Goal: Task Accomplishment & Management: Manage account settings

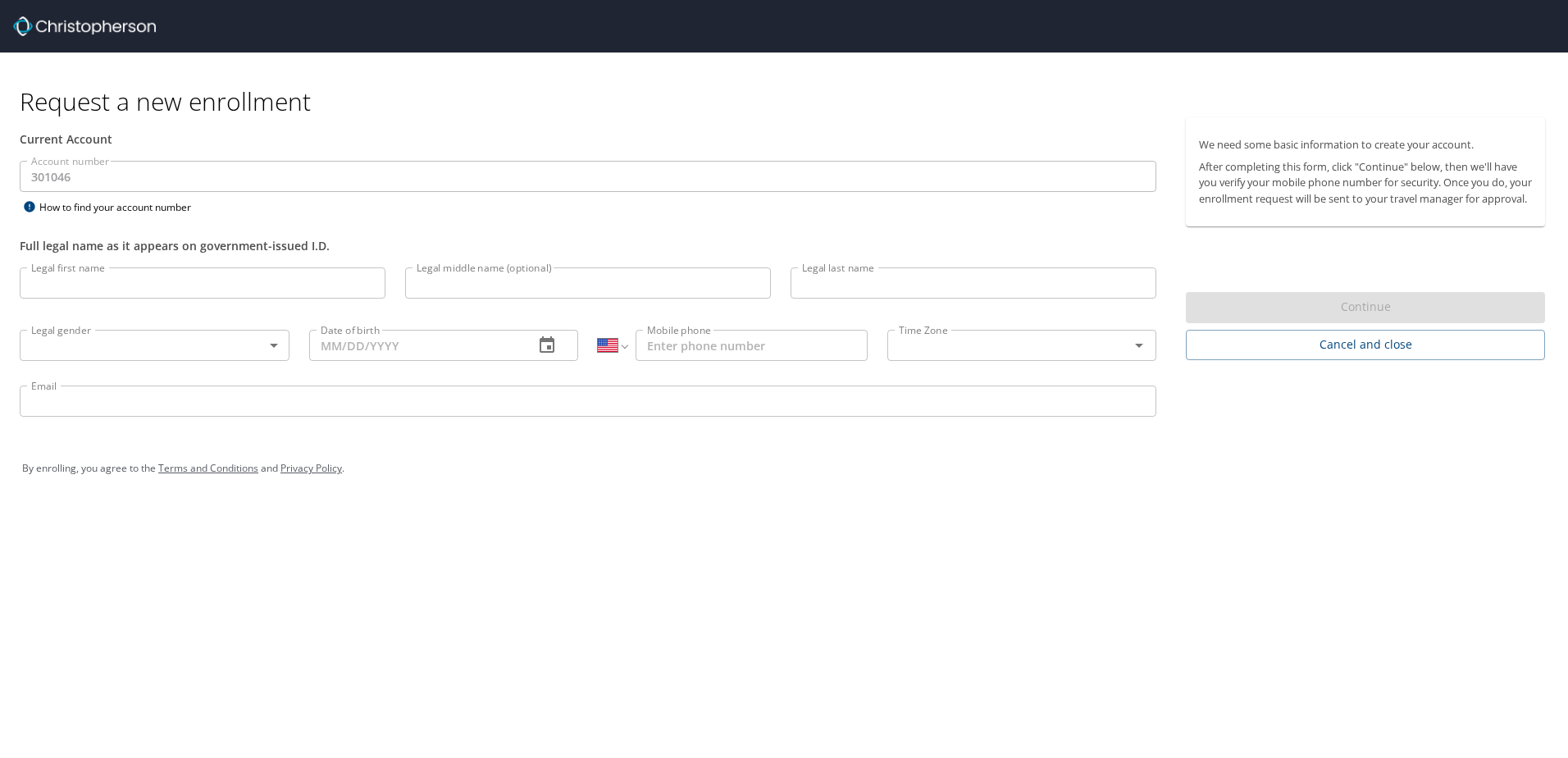
select select "US"
click at [129, 285] on input "Legal first name" at bounding box center [202, 283] width 365 height 31
type input "[PERSON_NAME]"
click at [447, 289] on input "Legal middle name (optional)" at bounding box center [588, 283] width 365 height 31
type input "[PERSON_NAME]"
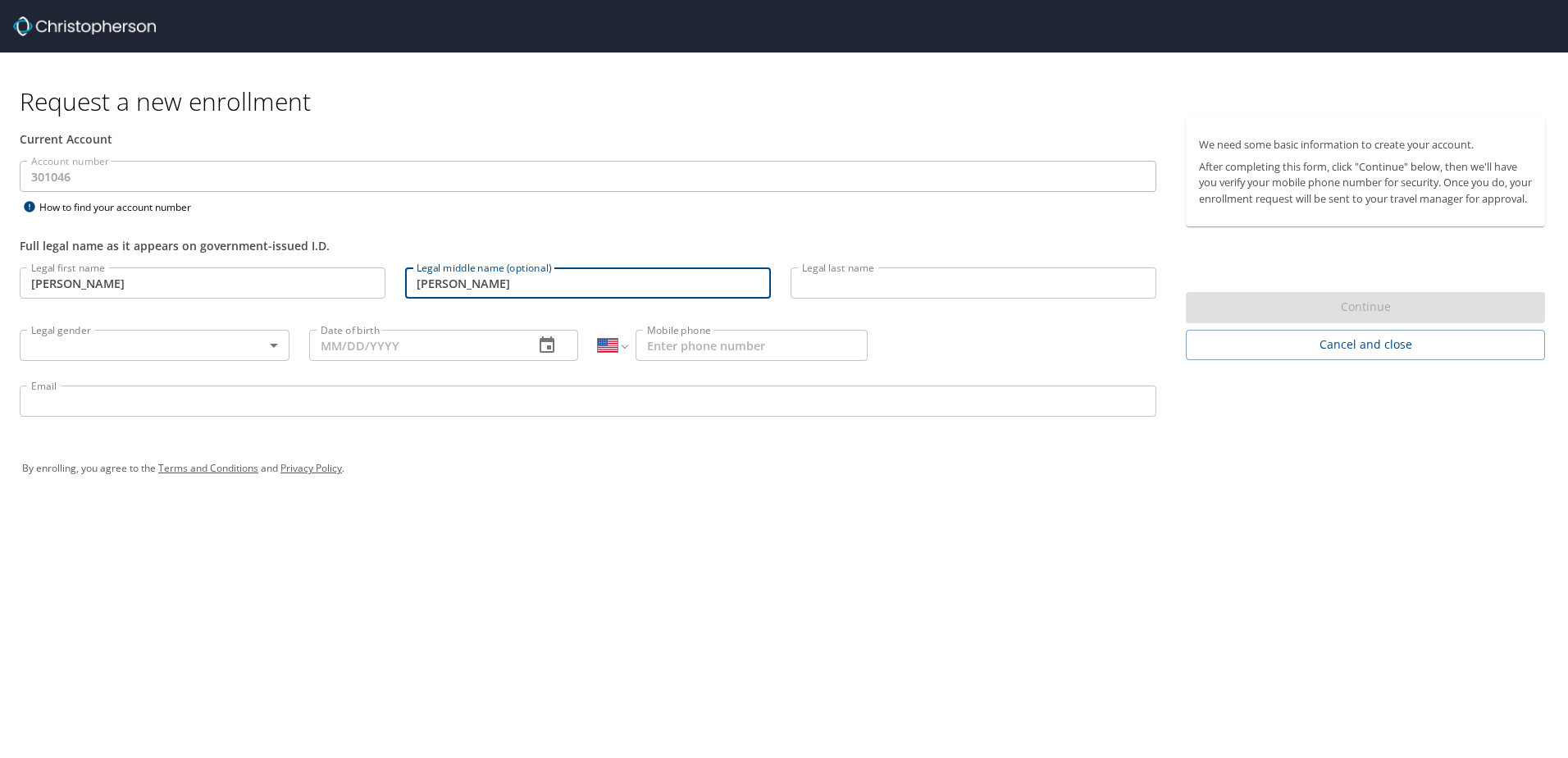
click at [892, 284] on input "Legal last name" at bounding box center [973, 283] width 365 height 31
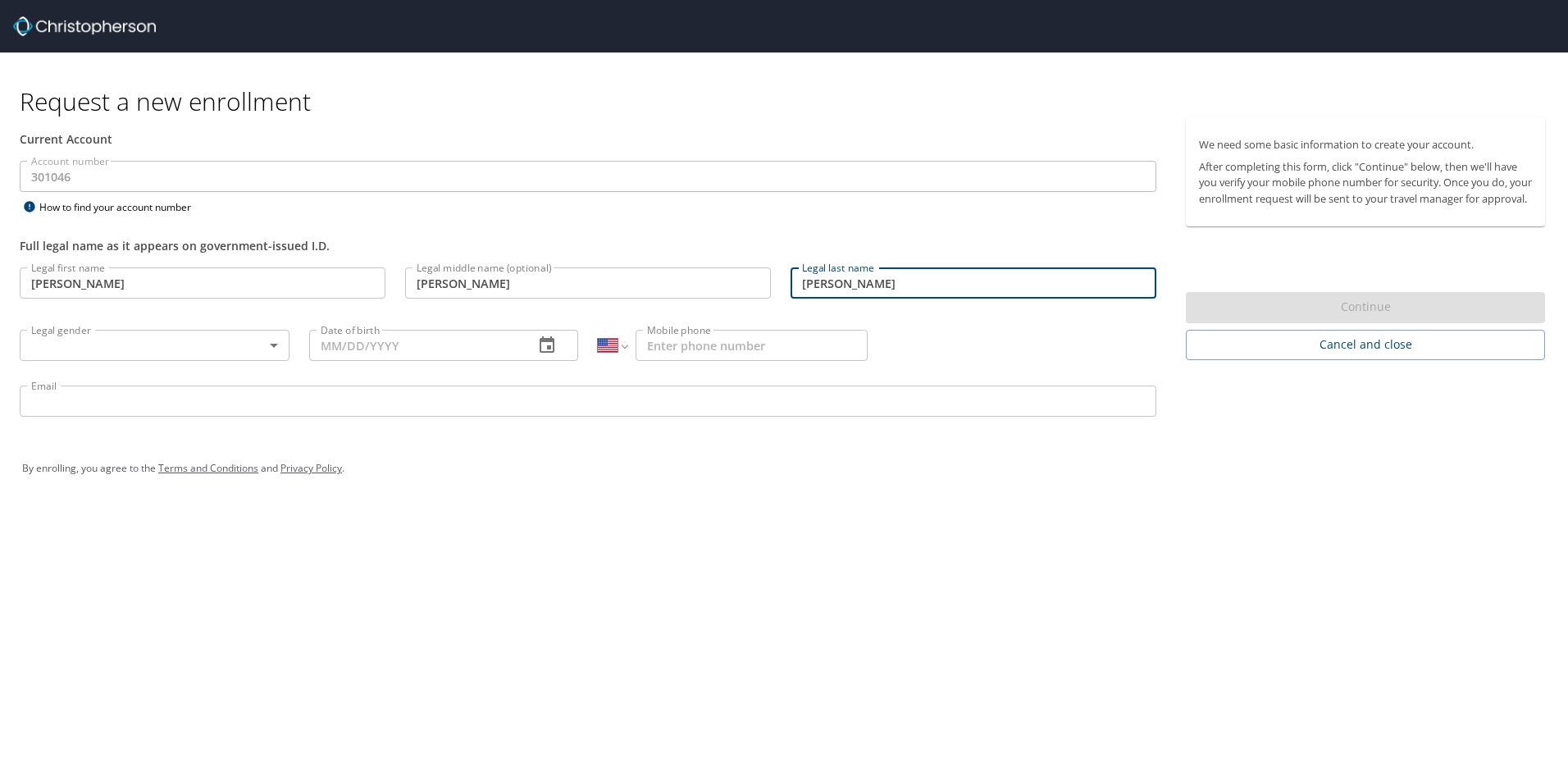
type input "[PERSON_NAME]"
click at [140, 349] on body "Request a new enrollment Current Account Account number 301046 Account number H…" at bounding box center [784, 379] width 1568 height 758
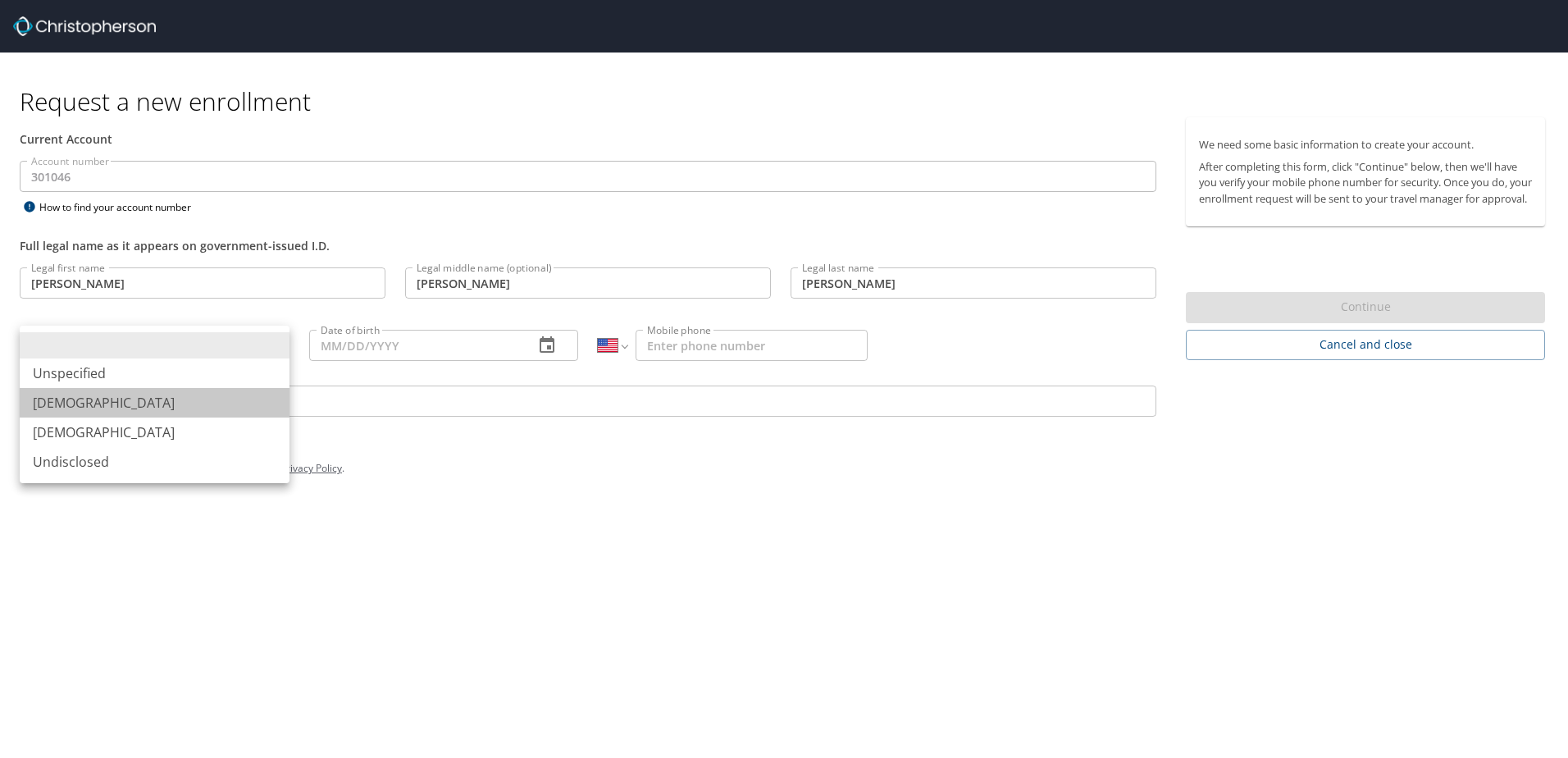
click at [92, 404] on li "[DEMOGRAPHIC_DATA]" at bounding box center [154, 402] width 270 height 29
type input "[DEMOGRAPHIC_DATA]"
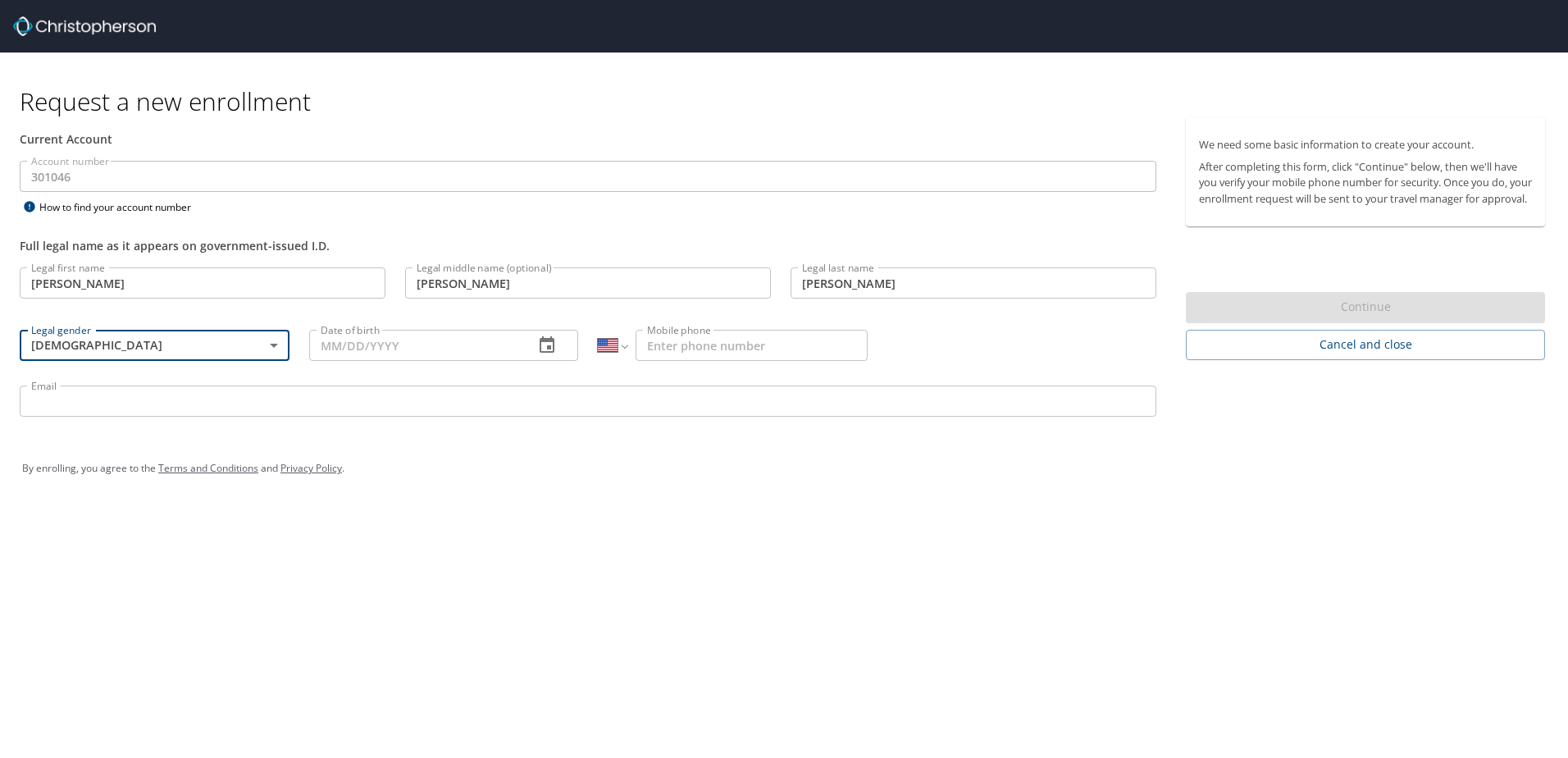
click at [424, 348] on input "Date of birth" at bounding box center [415, 345] width 212 height 31
type input "06/11/1965"
drag, startPoint x: 689, startPoint y: 347, endPoint x: 699, endPoint y: 348, distance: 10.0
click at [689, 347] on input "Mobile phone" at bounding box center [751, 345] width 232 height 31
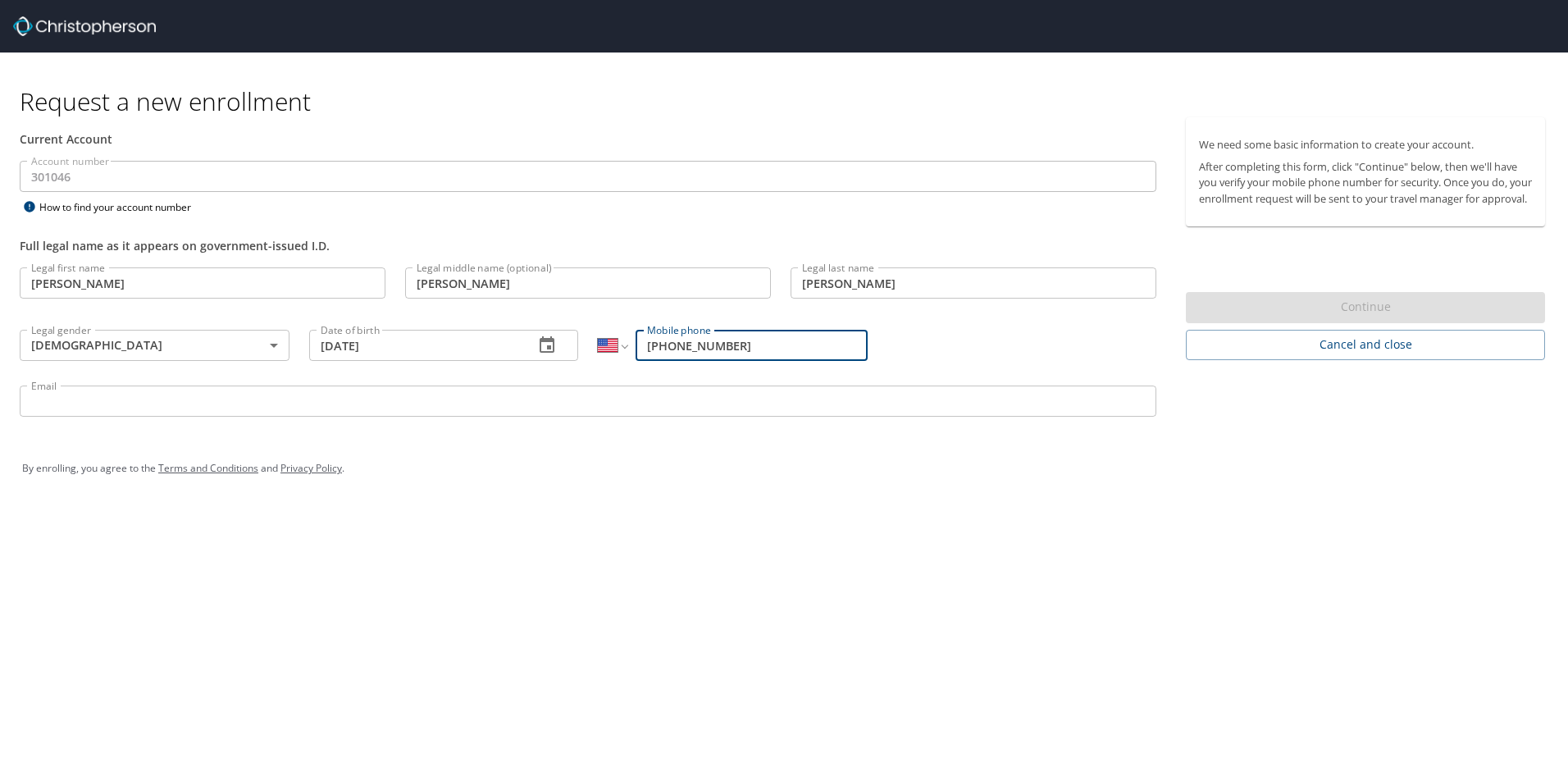
type input "[PHONE_NUMBER]"
click at [710, 486] on div "By enrolling, you agree to the Terms and Conditions and Privacy Policy ." at bounding box center [784, 468] width 1524 height 41
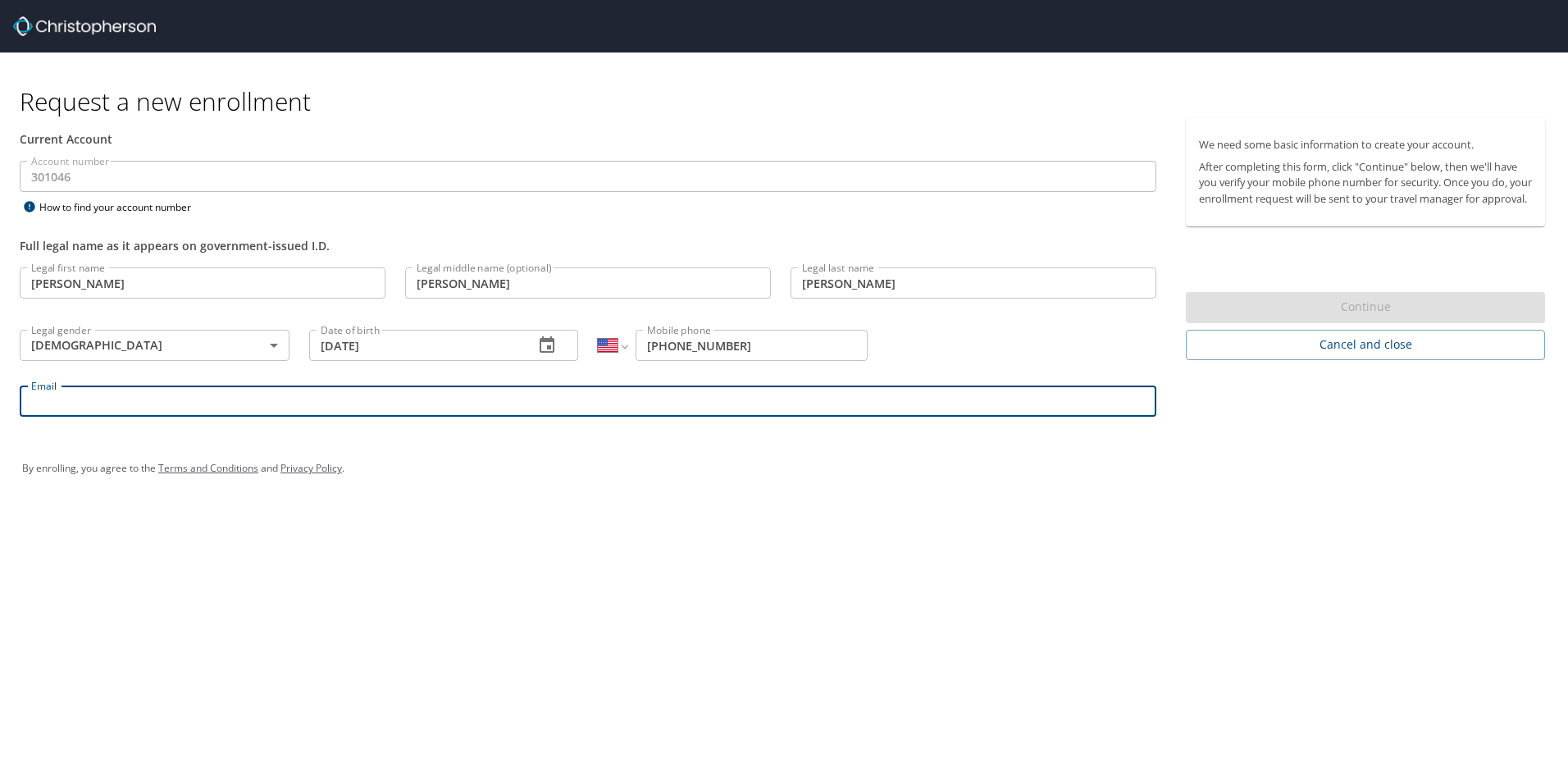
click at [62, 396] on input "Email" at bounding box center [588, 401] width 1136 height 31
type input "rob.snyder@radiancetech.com"
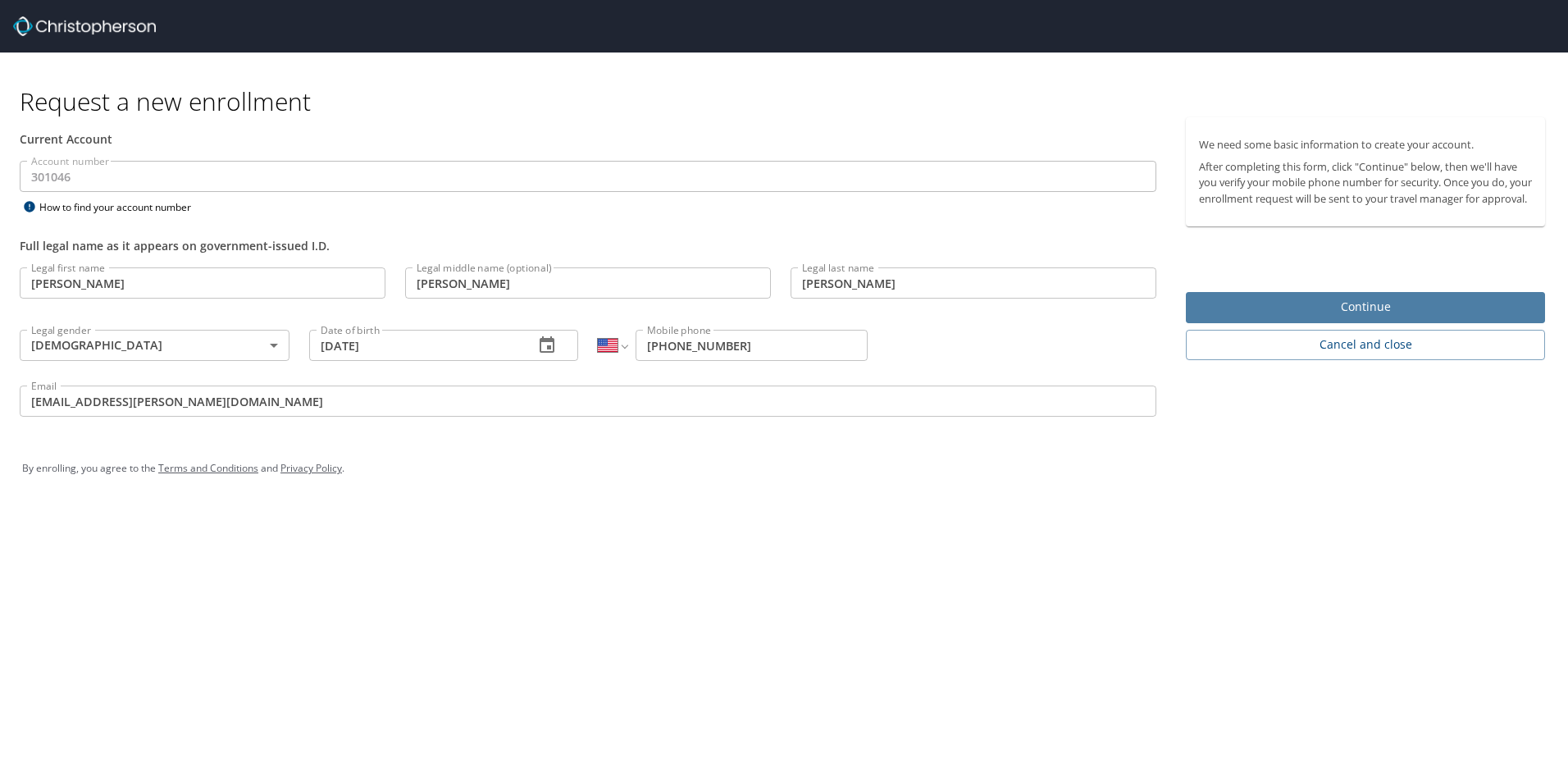
click at [1360, 318] on span "Continue" at bounding box center [1365, 307] width 333 height 20
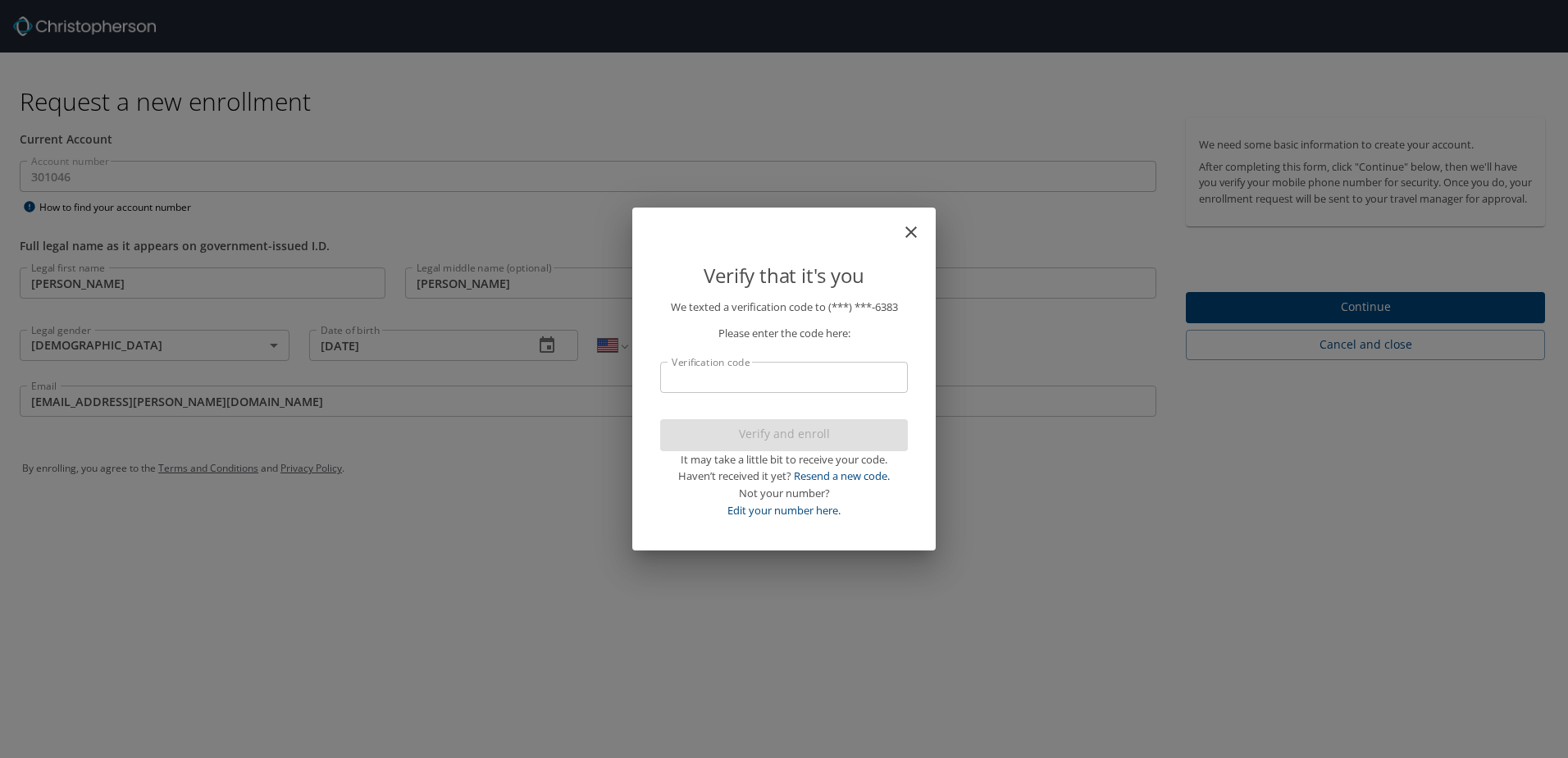
click at [776, 379] on input "Verification code" at bounding box center [784, 377] width 248 height 31
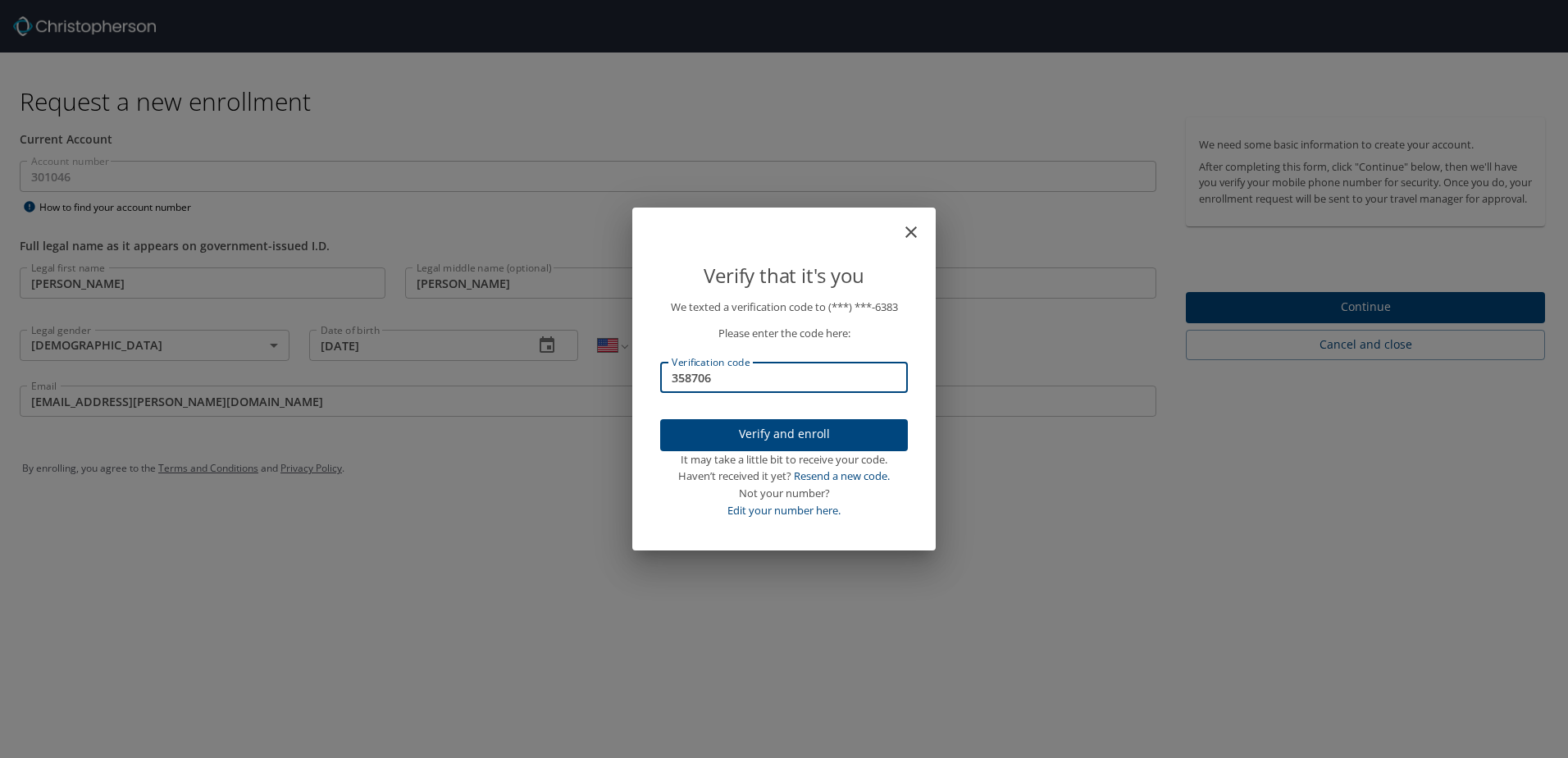
type input "358706"
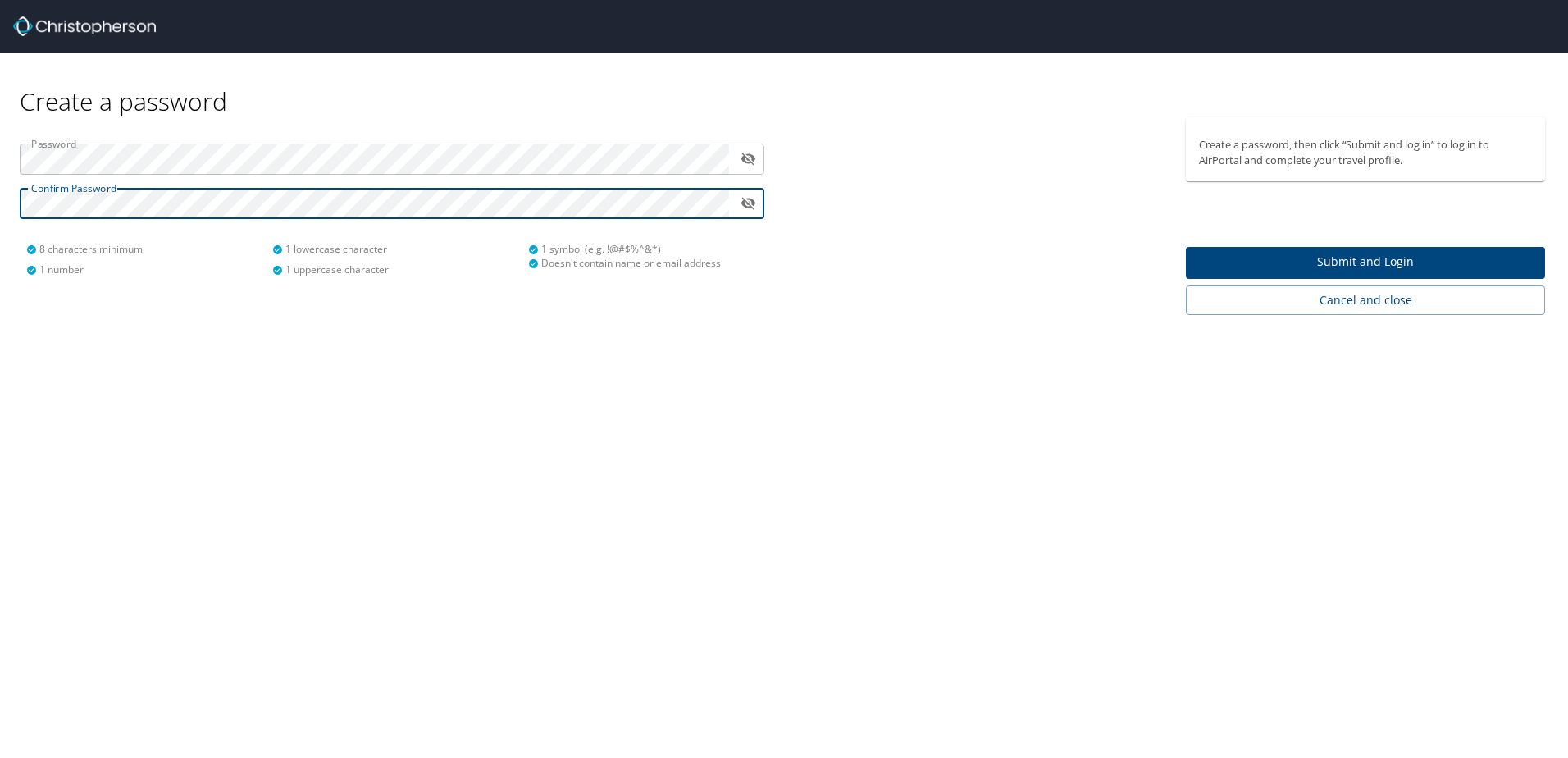
click at [746, 204] on icon "toggle password visibility" at bounding box center [748, 203] width 16 height 16
click at [1394, 261] on span "Submit and Login" at bounding box center [1365, 261] width 333 height 20
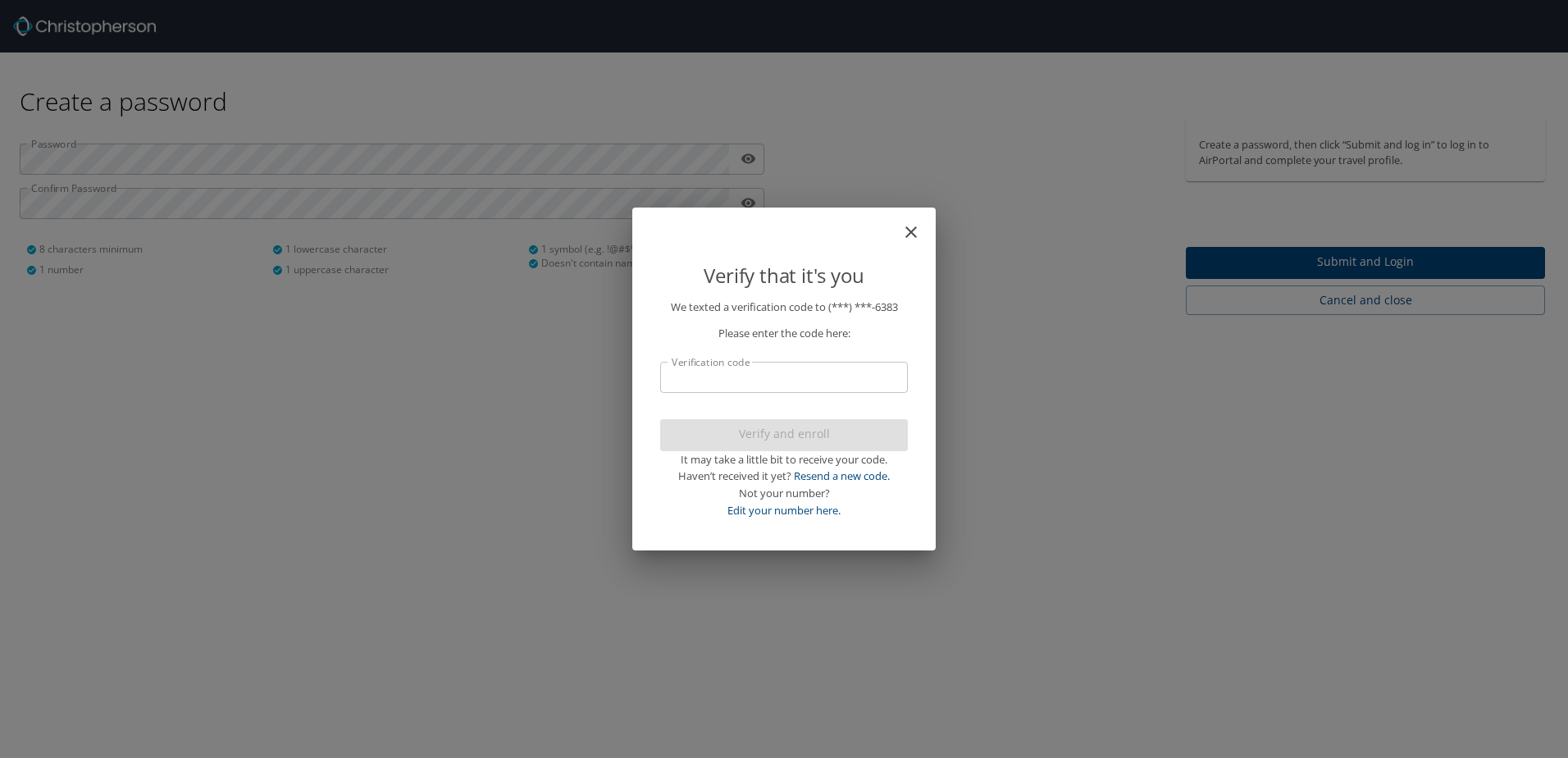
click at [738, 376] on input "Verification code" at bounding box center [784, 377] width 248 height 31
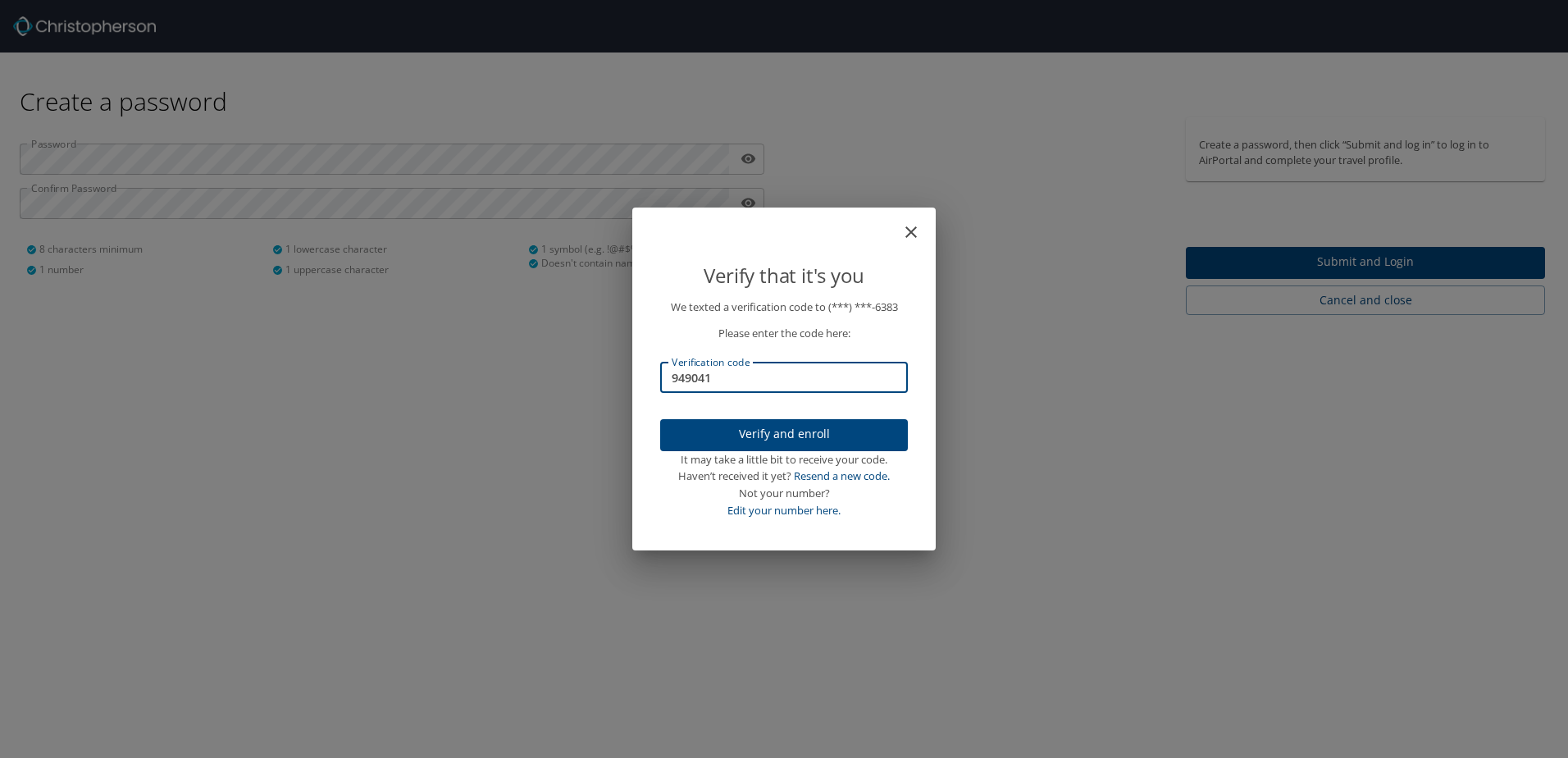
type input "949041"
click at [794, 438] on span "Verify and enroll" at bounding box center [784, 434] width 221 height 20
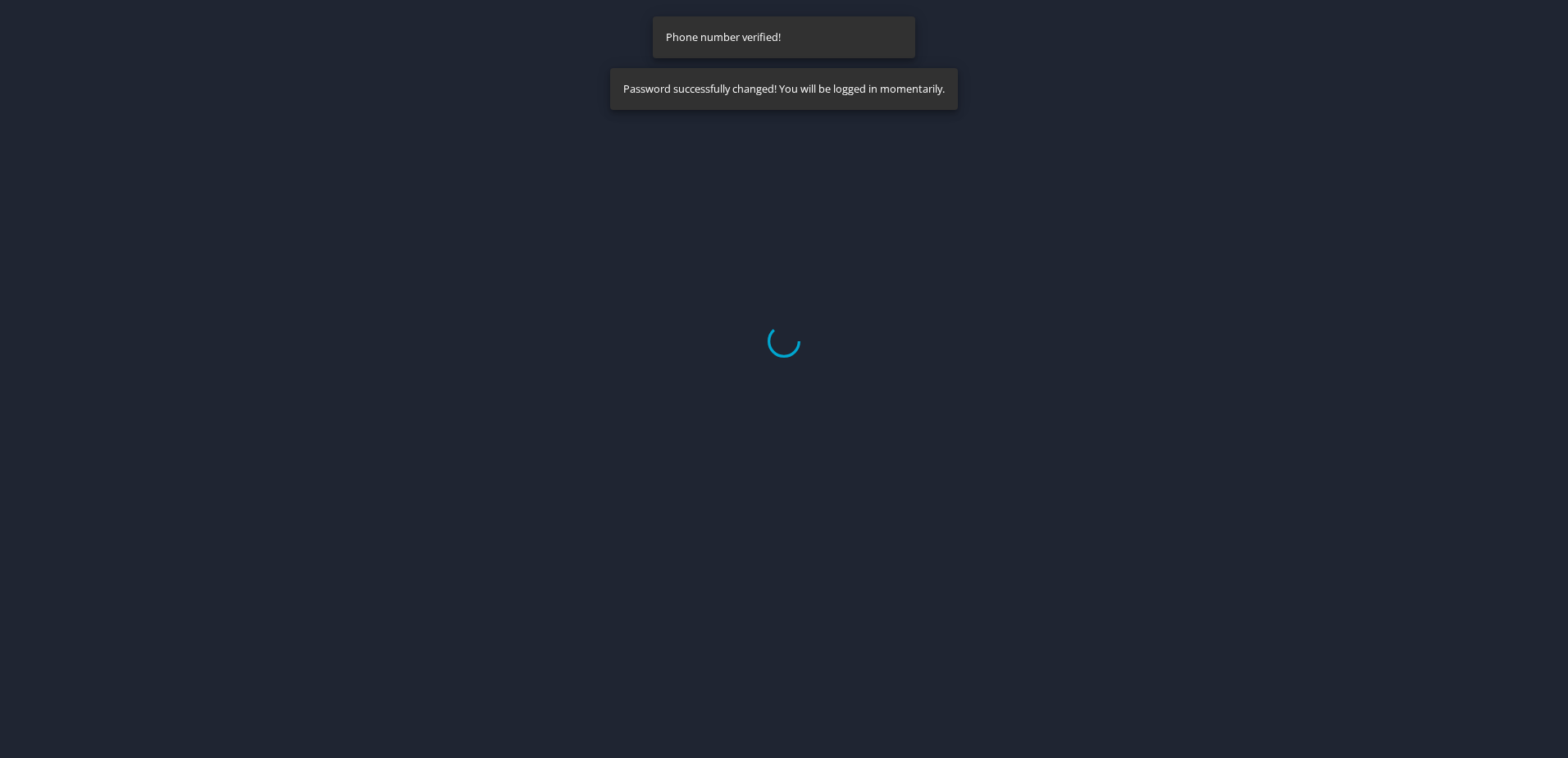
select select "US"
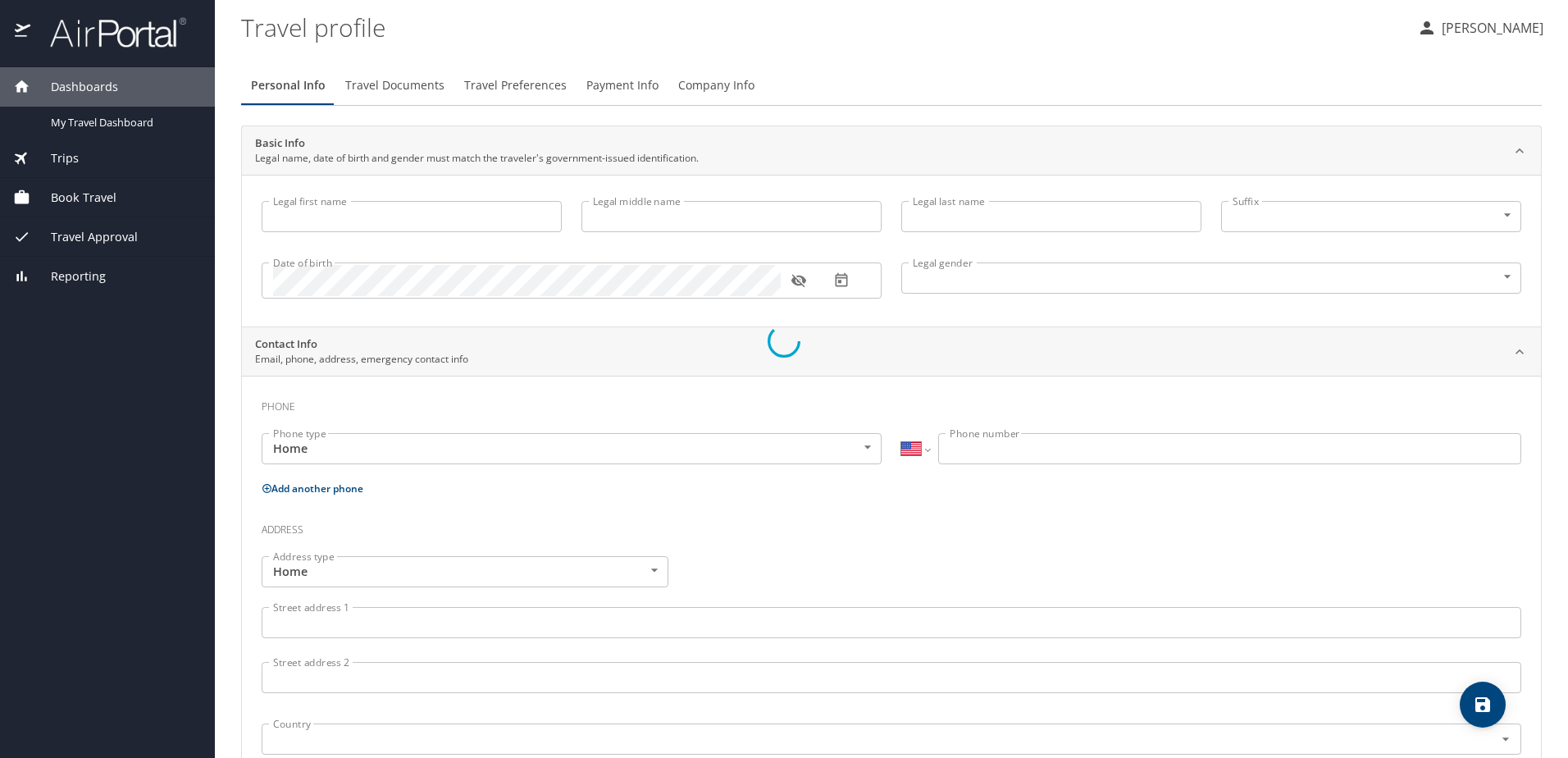
type input "[PERSON_NAME]"
type input "[DEMOGRAPHIC_DATA]"
select select "US"
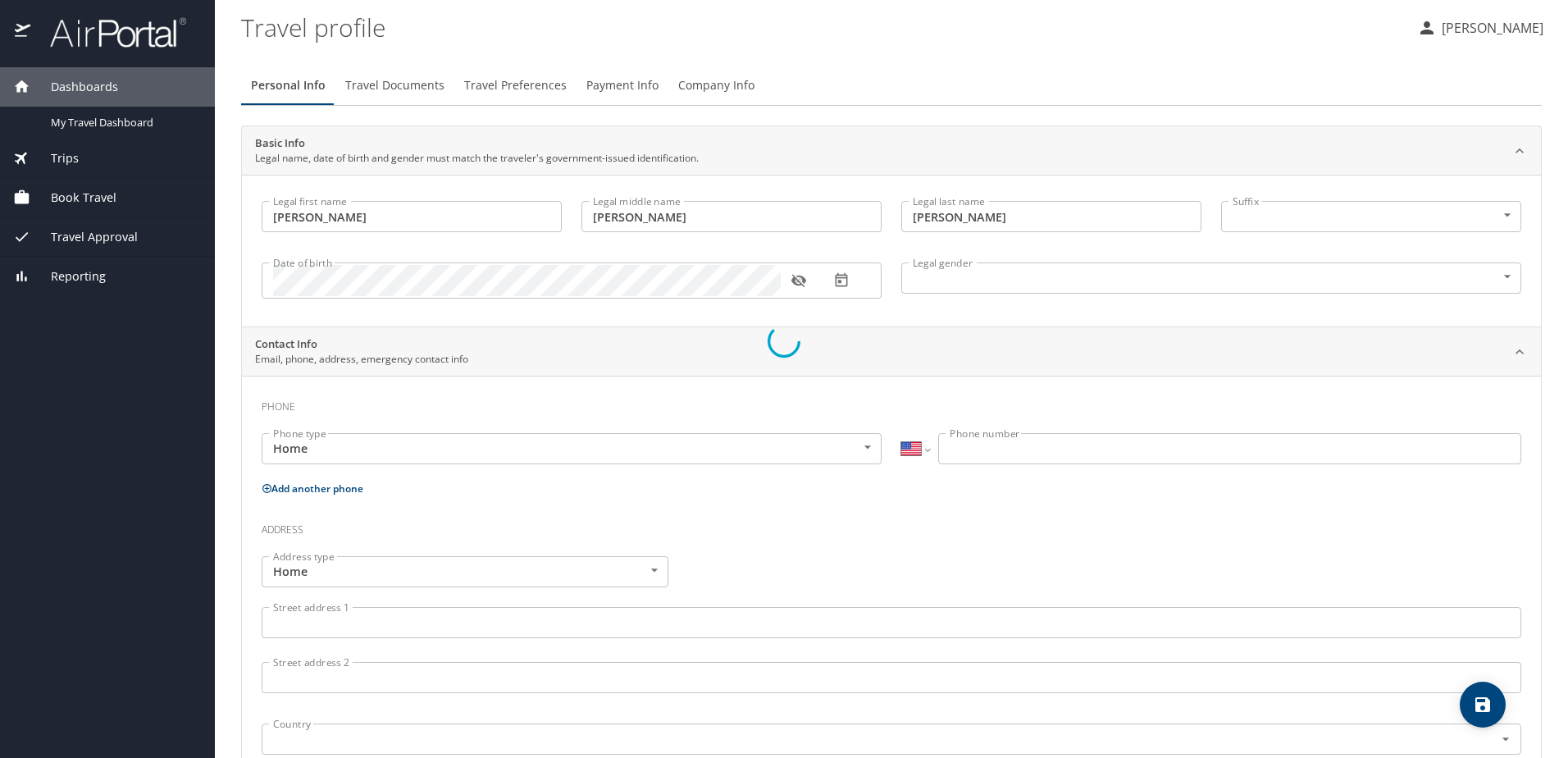
select select "US"
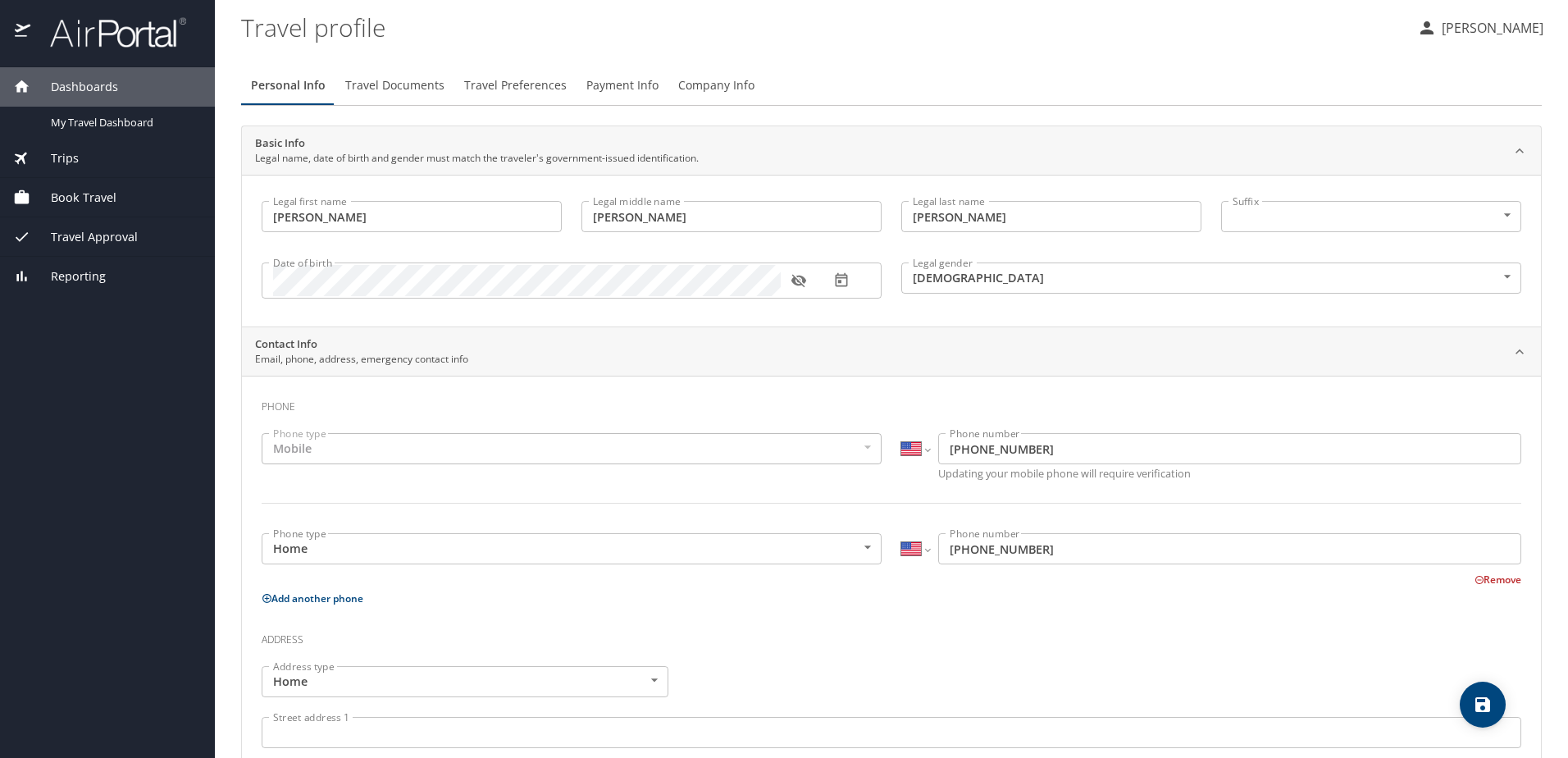
click at [606, 638] on h3 "Address" at bounding box center [891, 635] width 1260 height 28
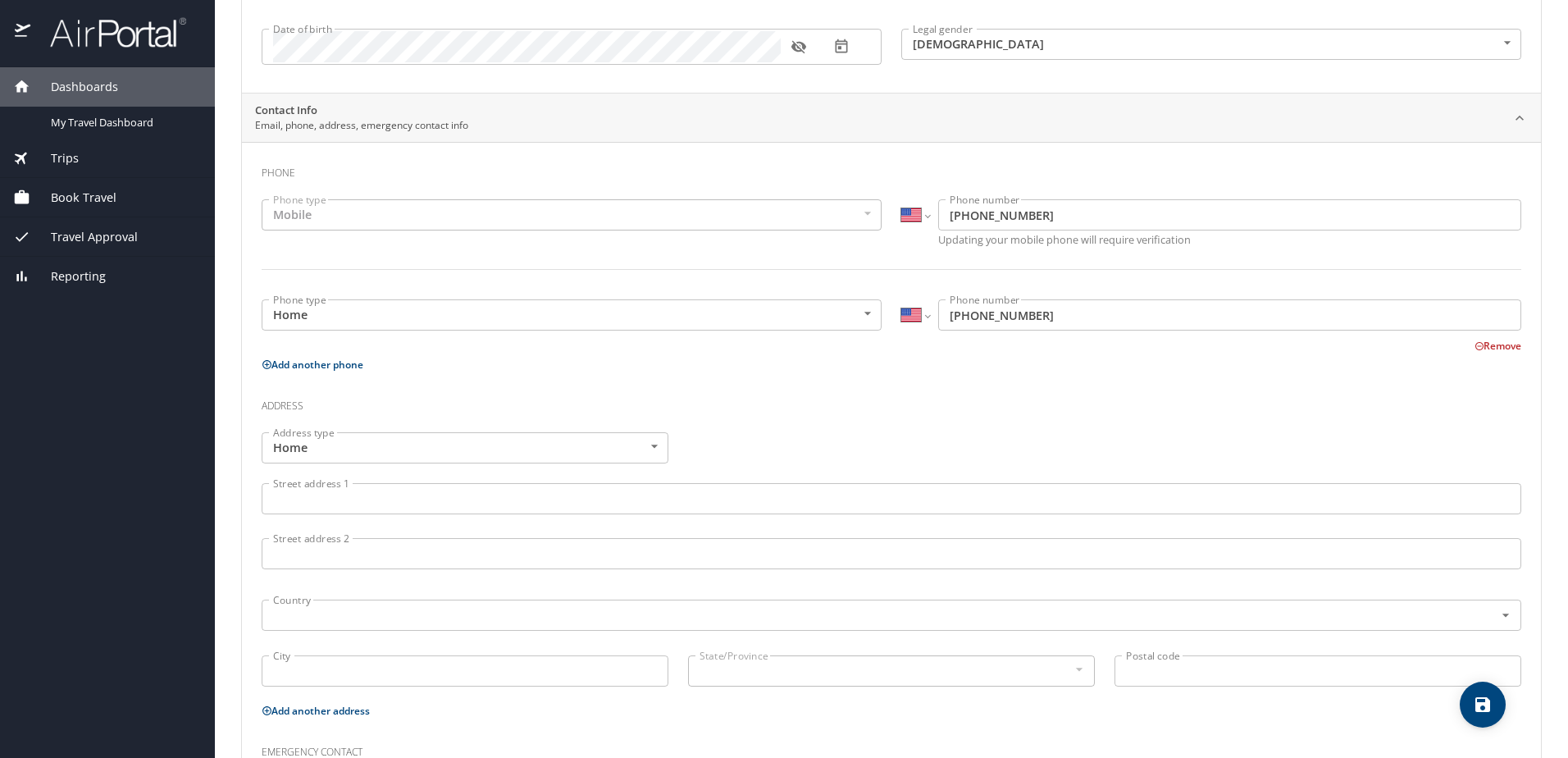
scroll to position [273, 0]
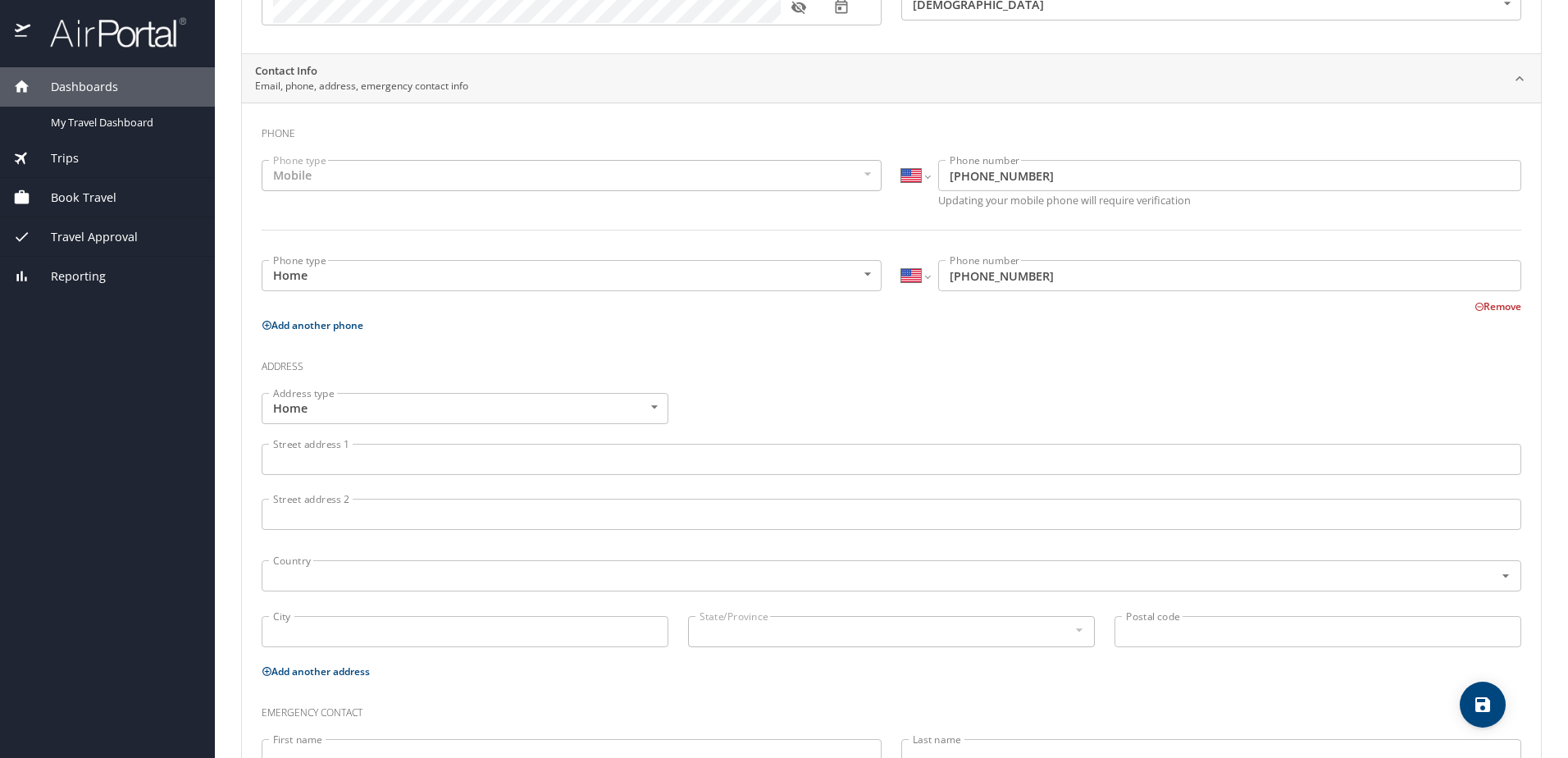
click at [324, 464] on input "Street address 1" at bounding box center [891, 459] width 1260 height 31
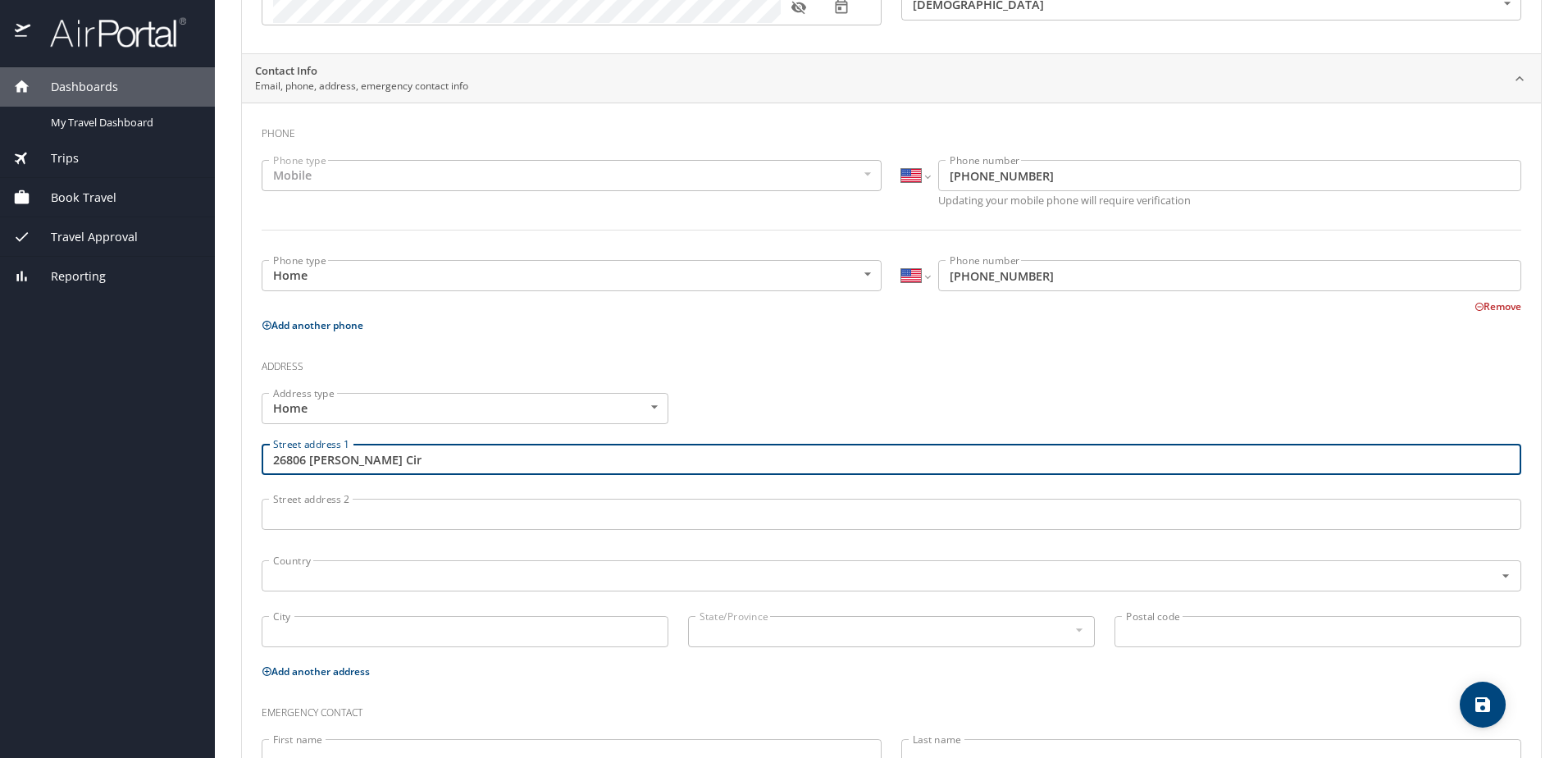
type input "26806 [PERSON_NAME] Cir"
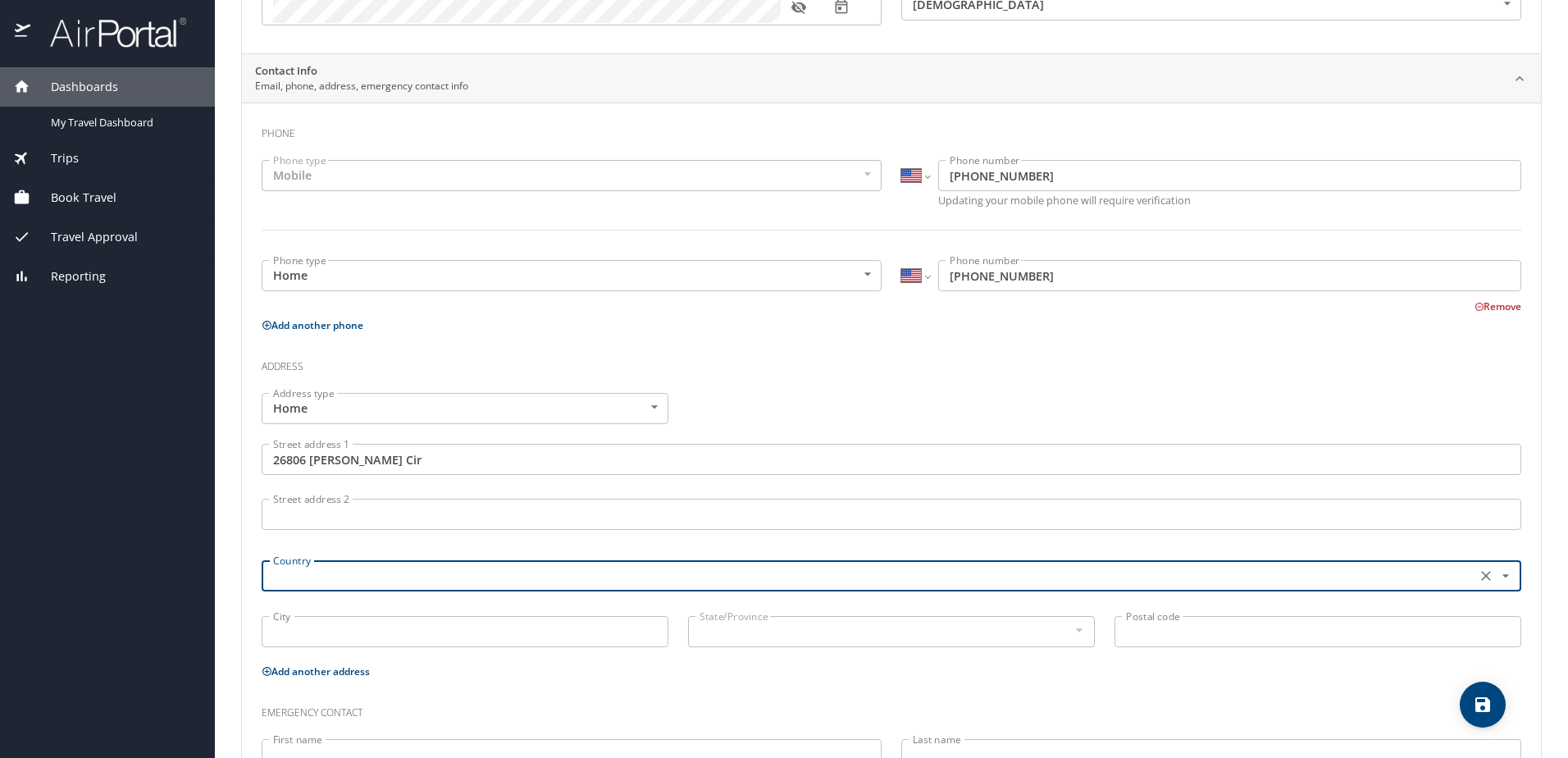
type input "H"
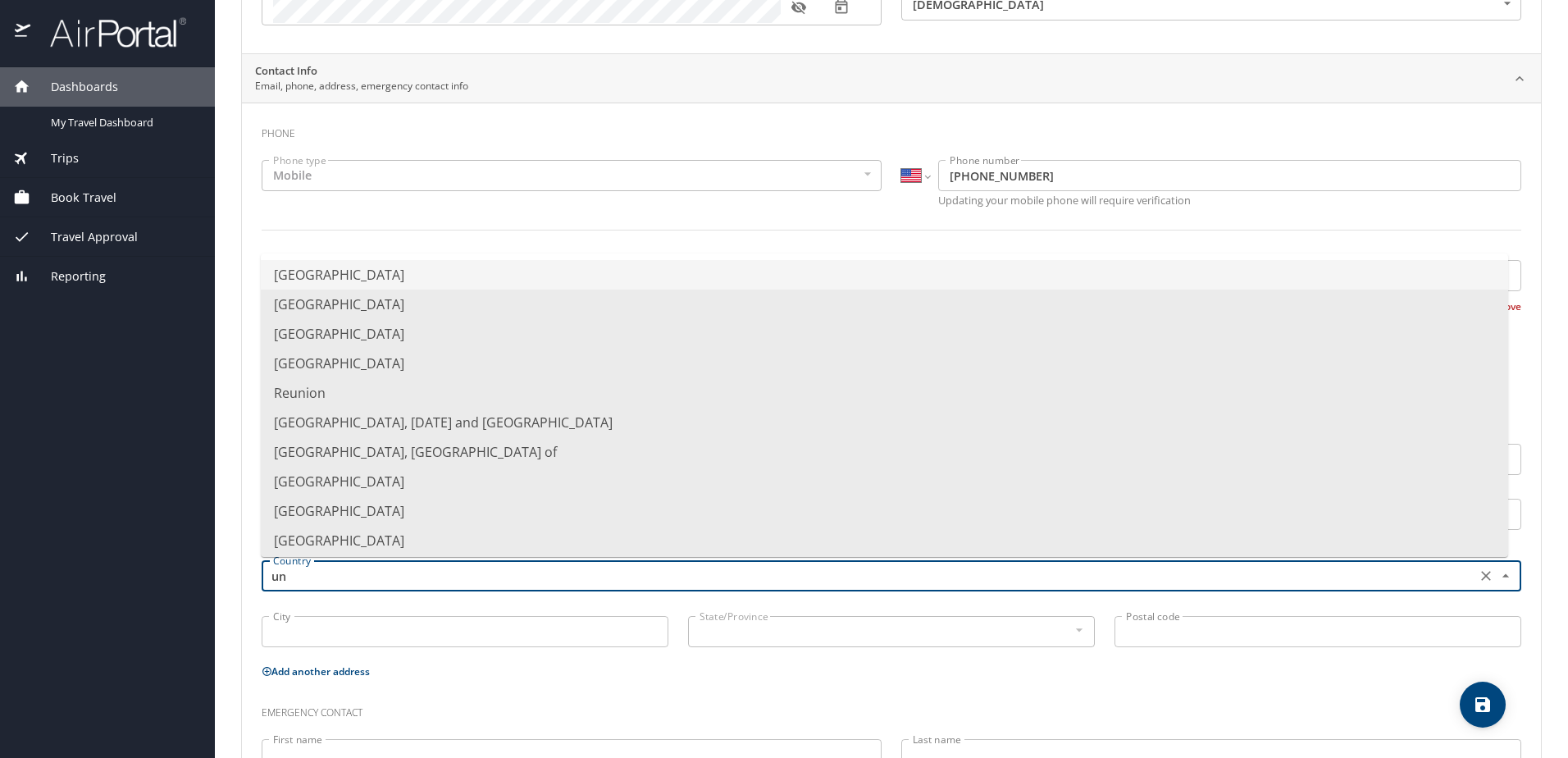
click at [375, 275] on li "[GEOGRAPHIC_DATA]" at bounding box center [885, 275] width 1247 height 29
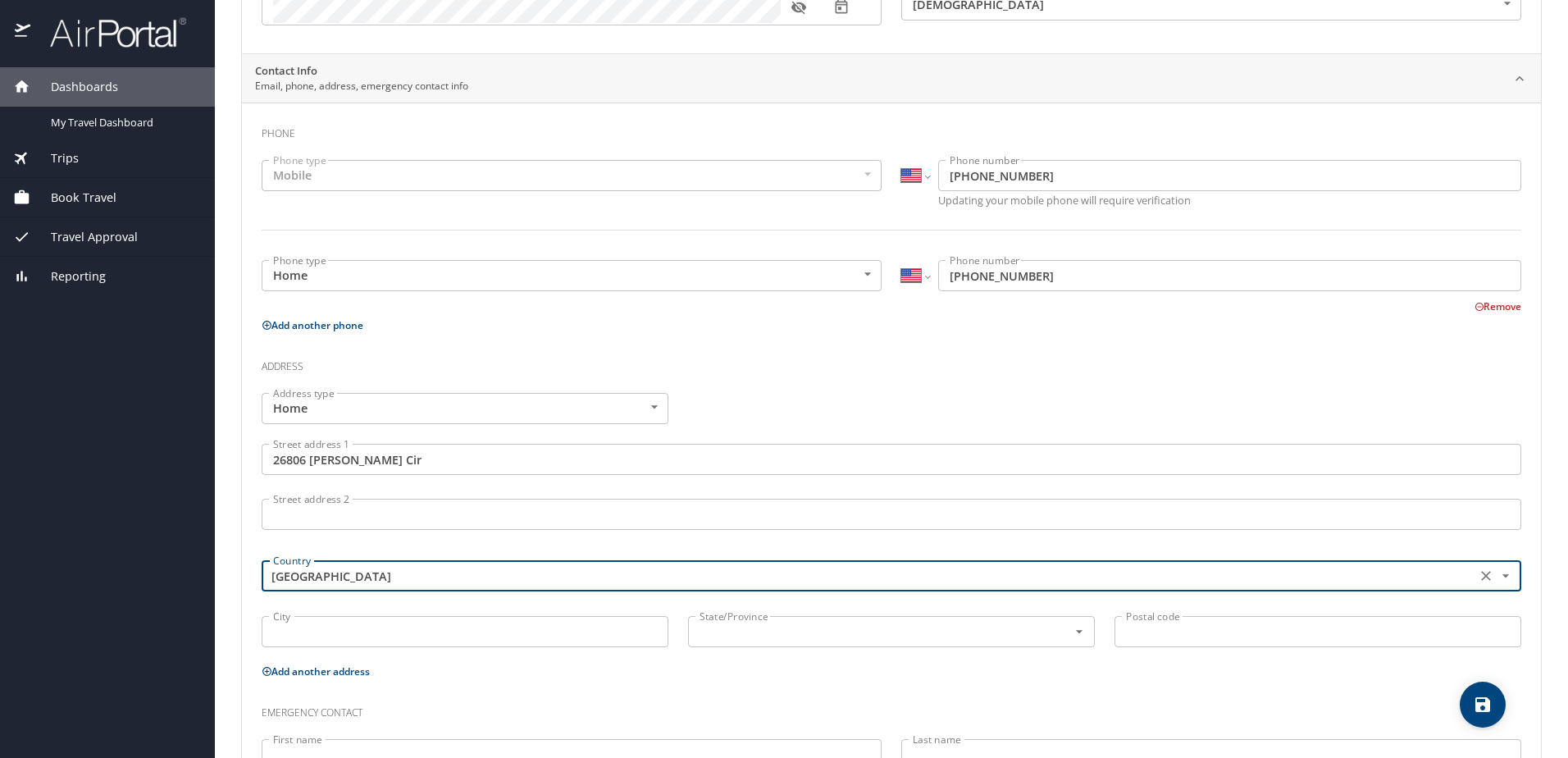
type input "[GEOGRAPHIC_DATA]"
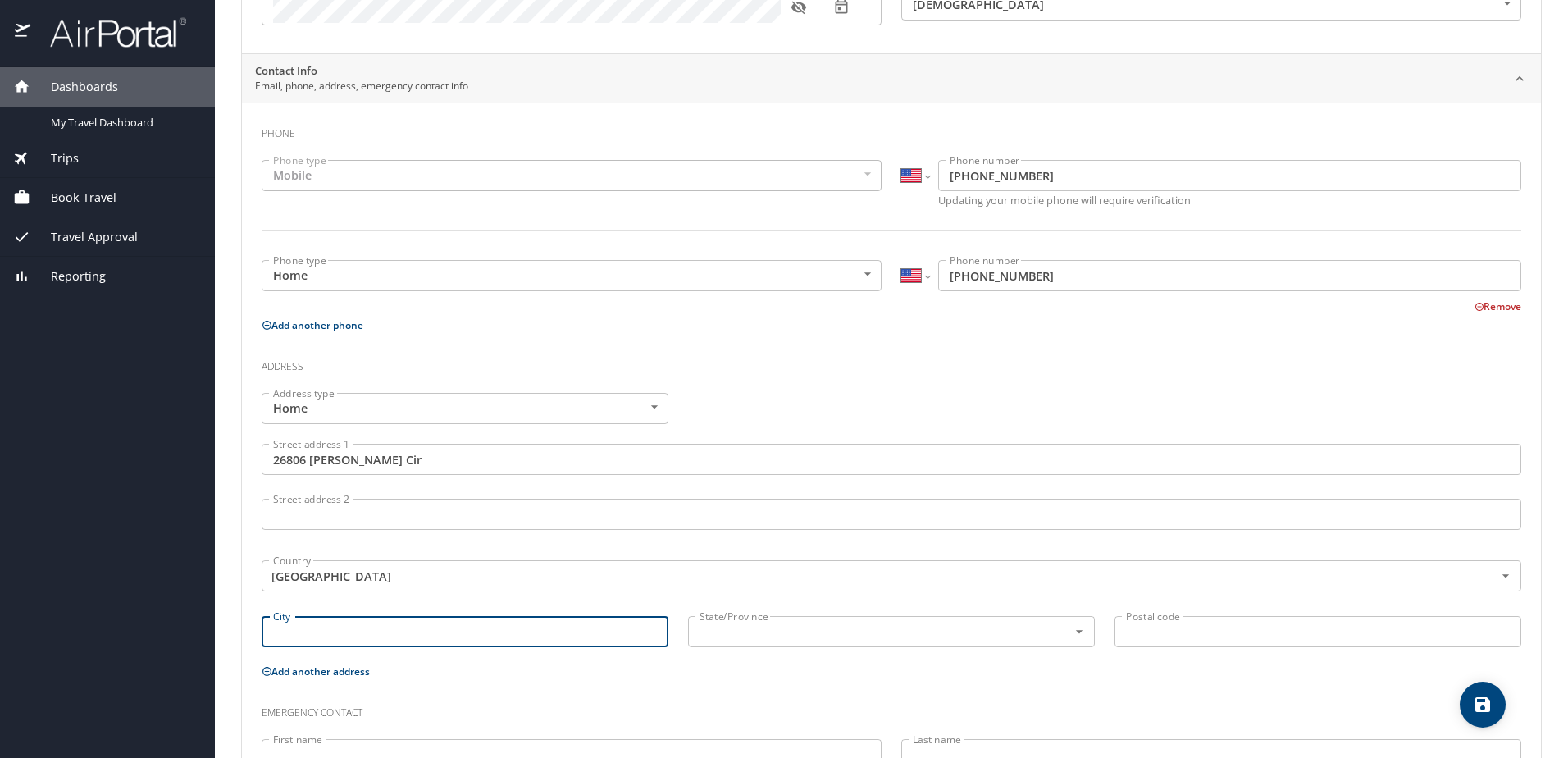
click at [316, 628] on input "City" at bounding box center [464, 631] width 406 height 31
type input "harvest"
click at [708, 636] on input "text" at bounding box center [867, 631] width 349 height 21
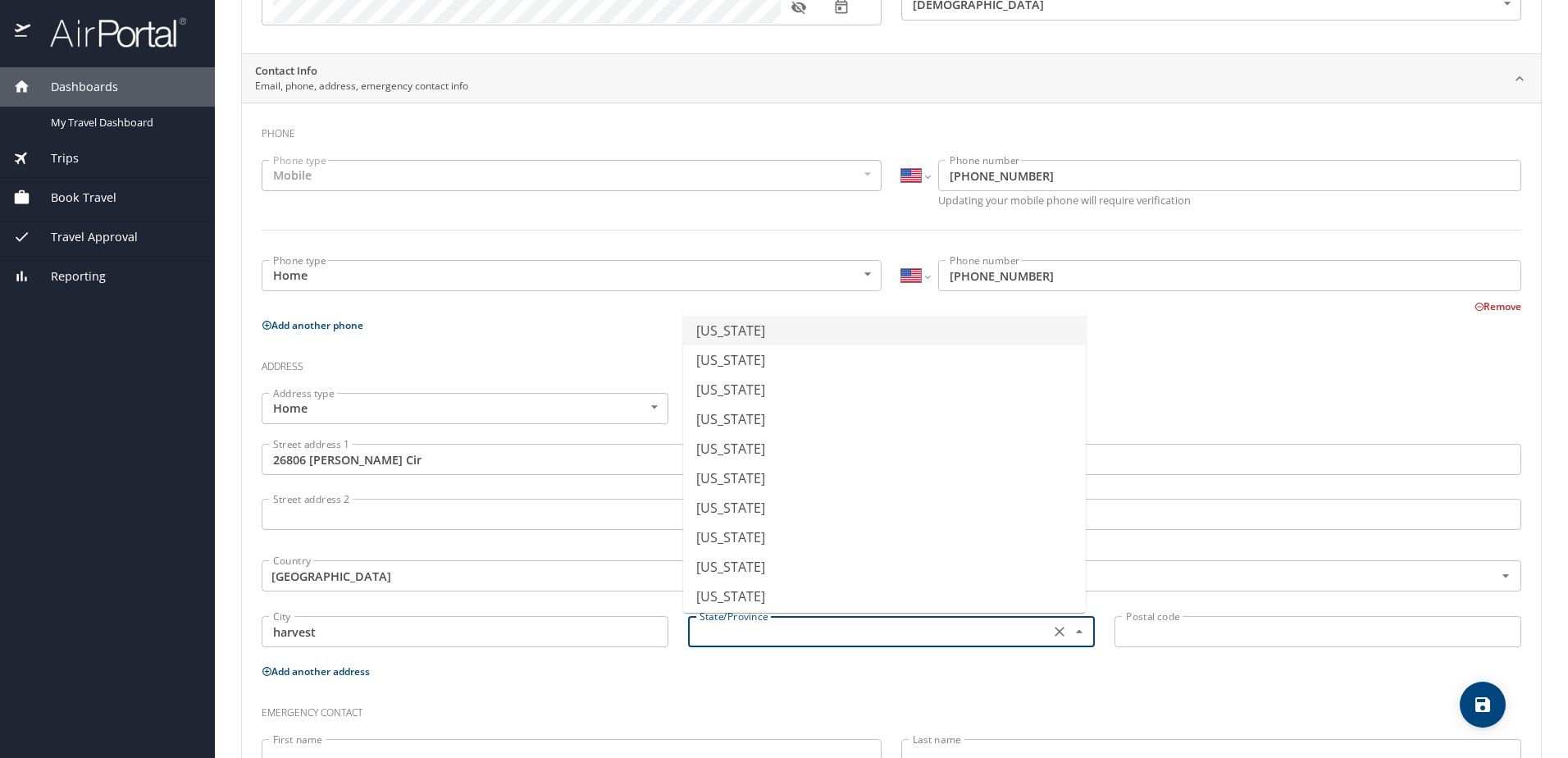
click at [736, 335] on li "[US_STATE]" at bounding box center [884, 330] width 402 height 29
type input "[US_STATE]"
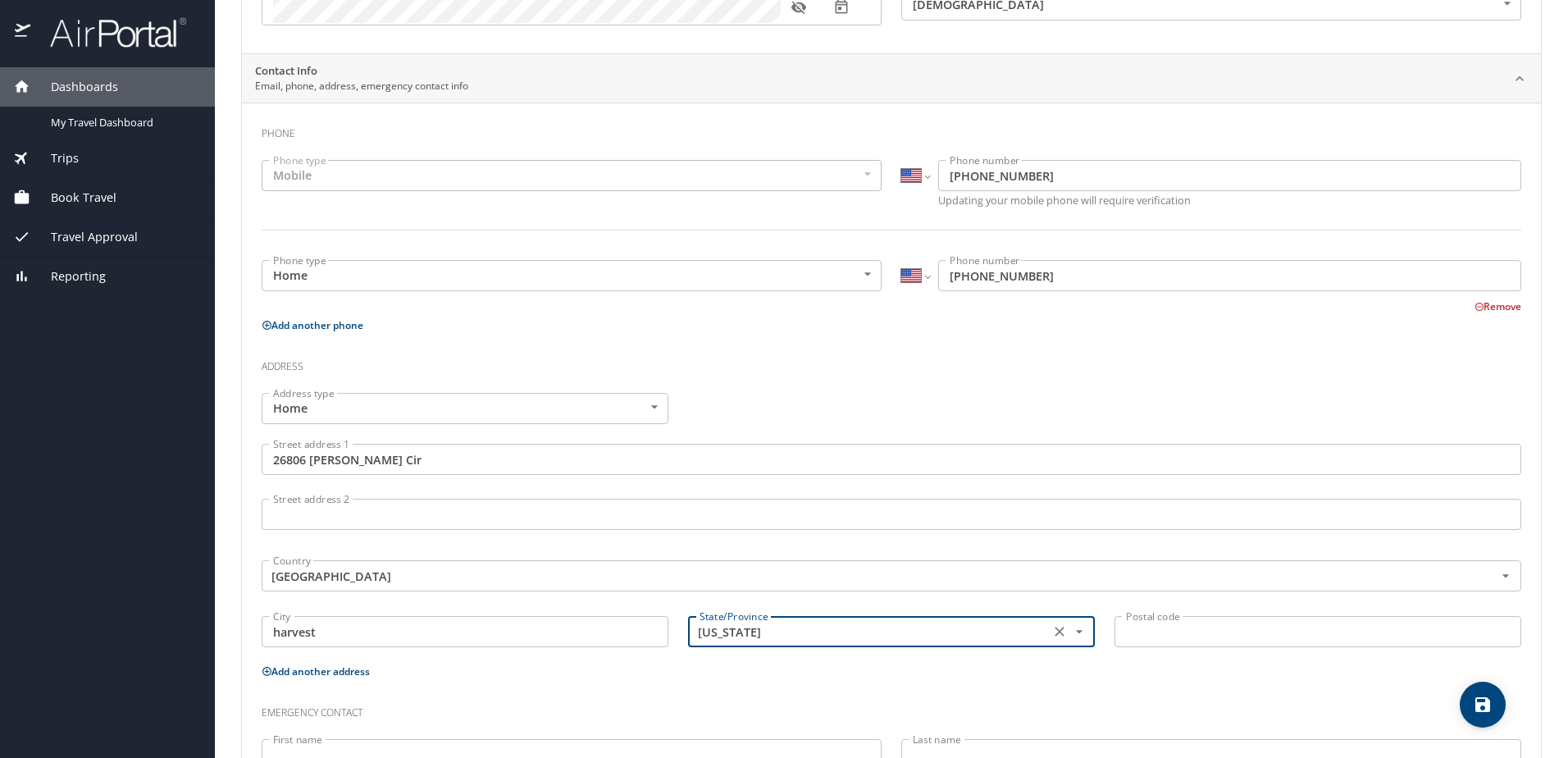
click at [1145, 635] on input "Postal code" at bounding box center [1318, 631] width 406 height 31
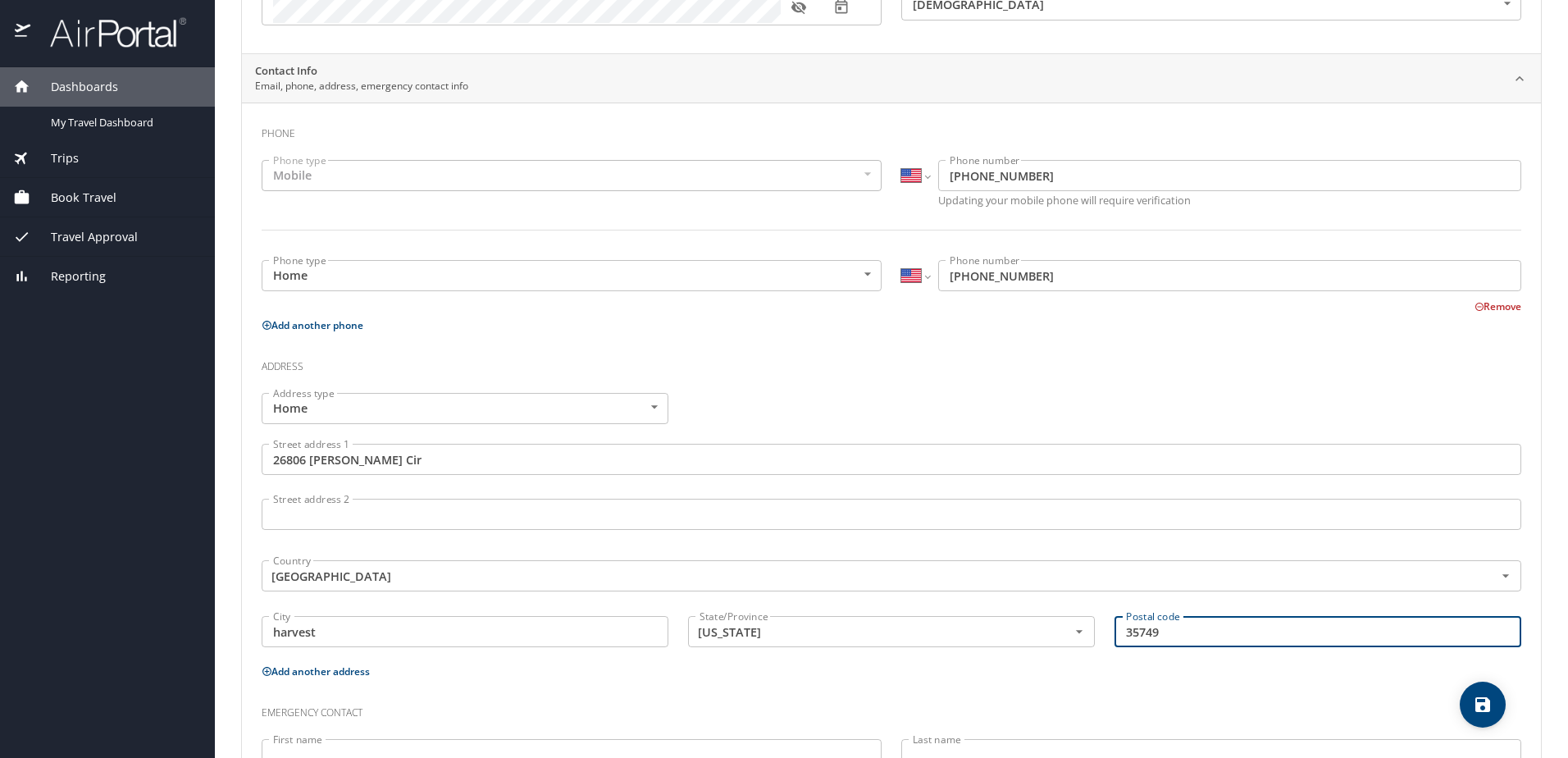
type input "35749"
click at [282, 634] on input "harvest" at bounding box center [464, 631] width 406 height 31
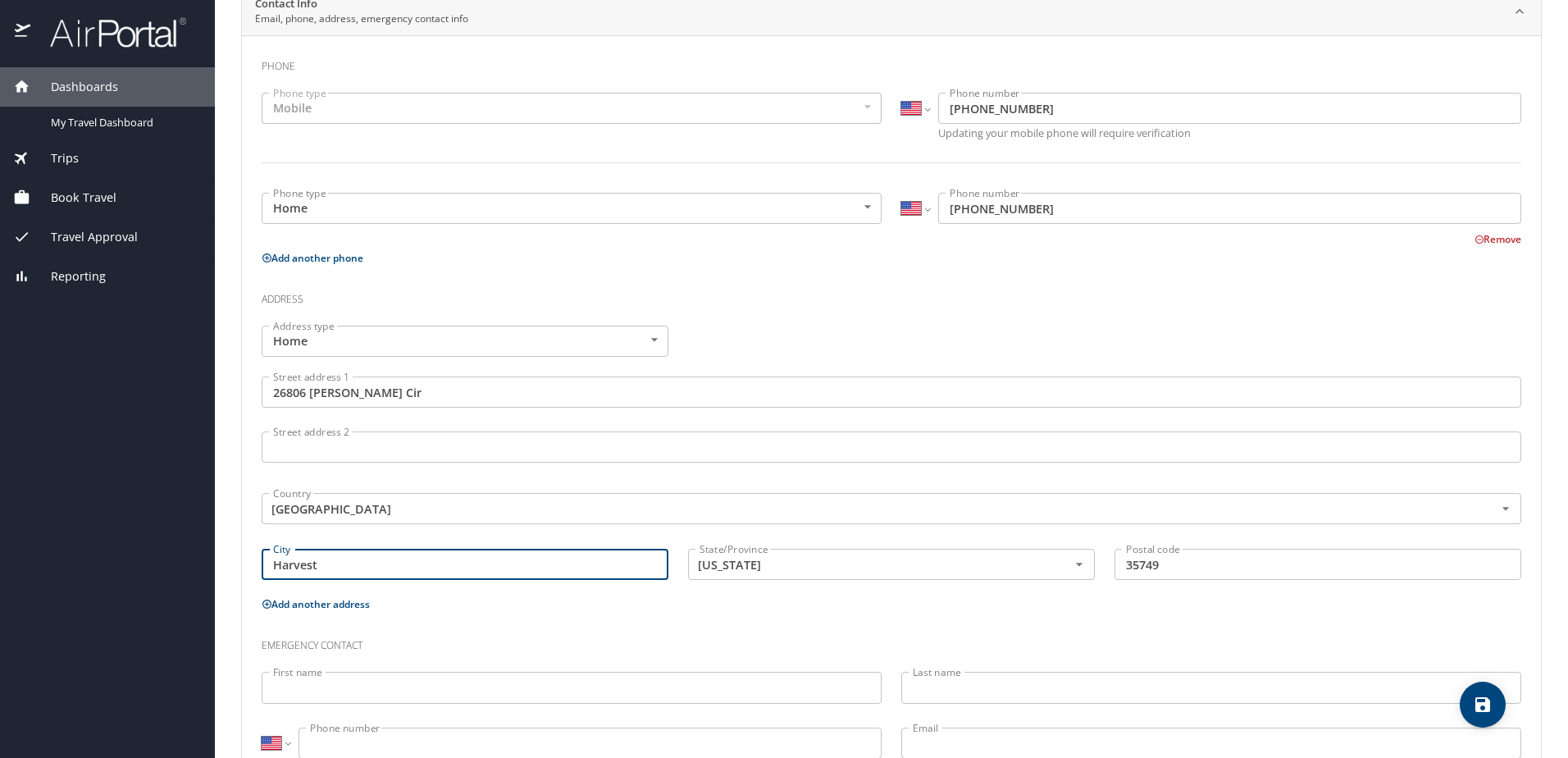
scroll to position [396, 0]
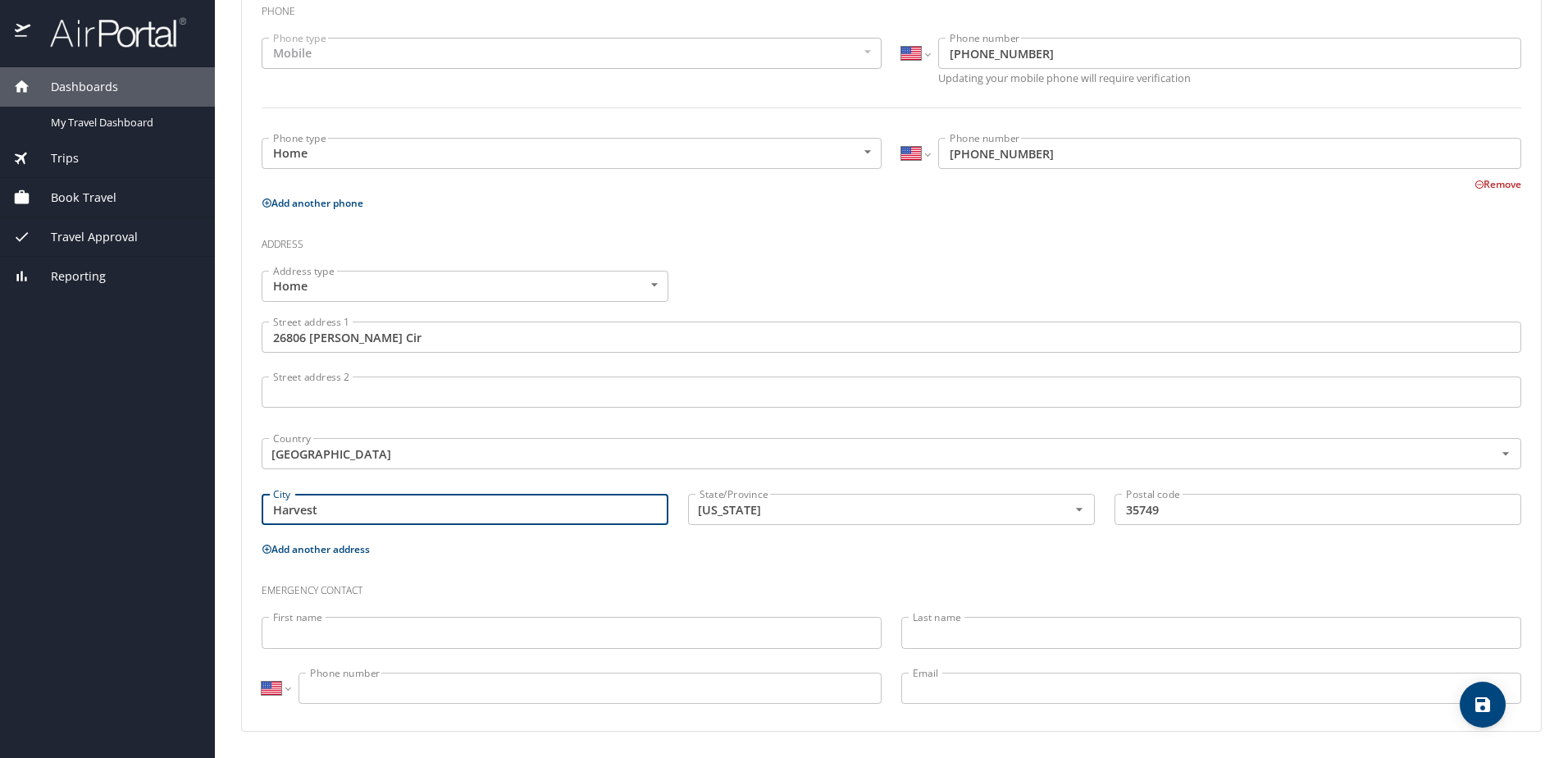
type input "Harvest"
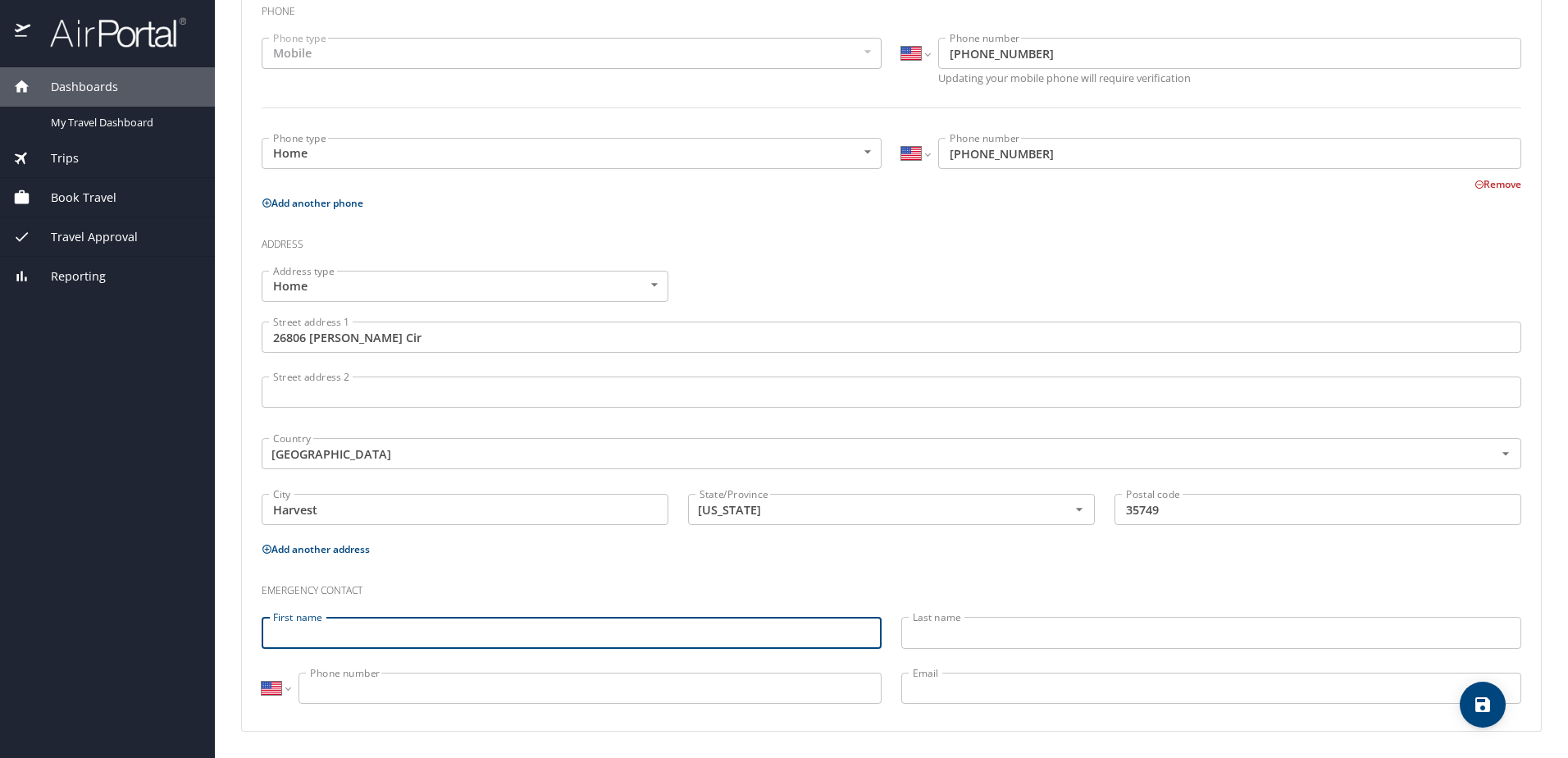
click at [402, 638] on input "First name" at bounding box center [571, 632] width 620 height 31
type input "[PERSON_NAME]"
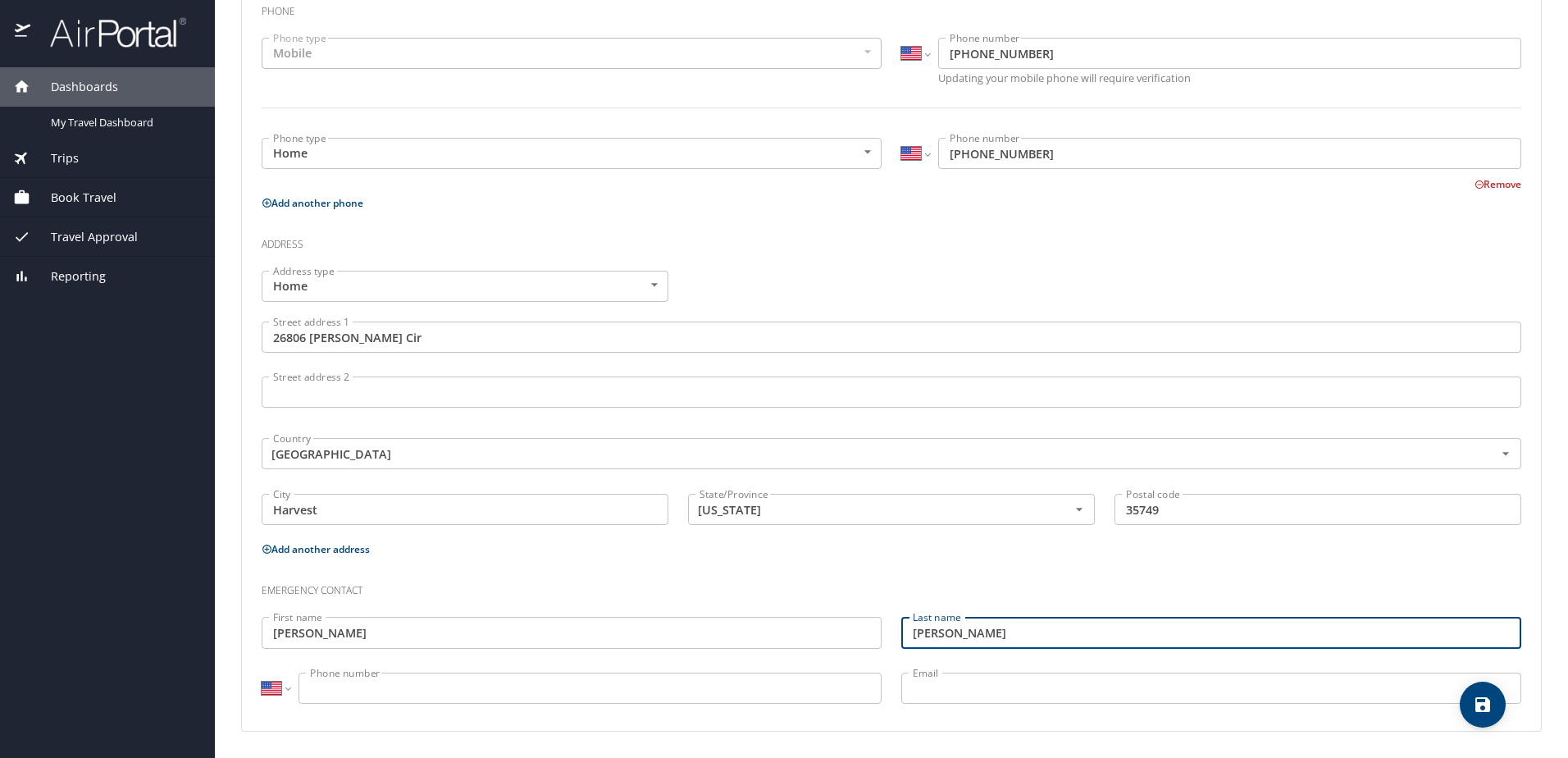
type input "[PERSON_NAME]"
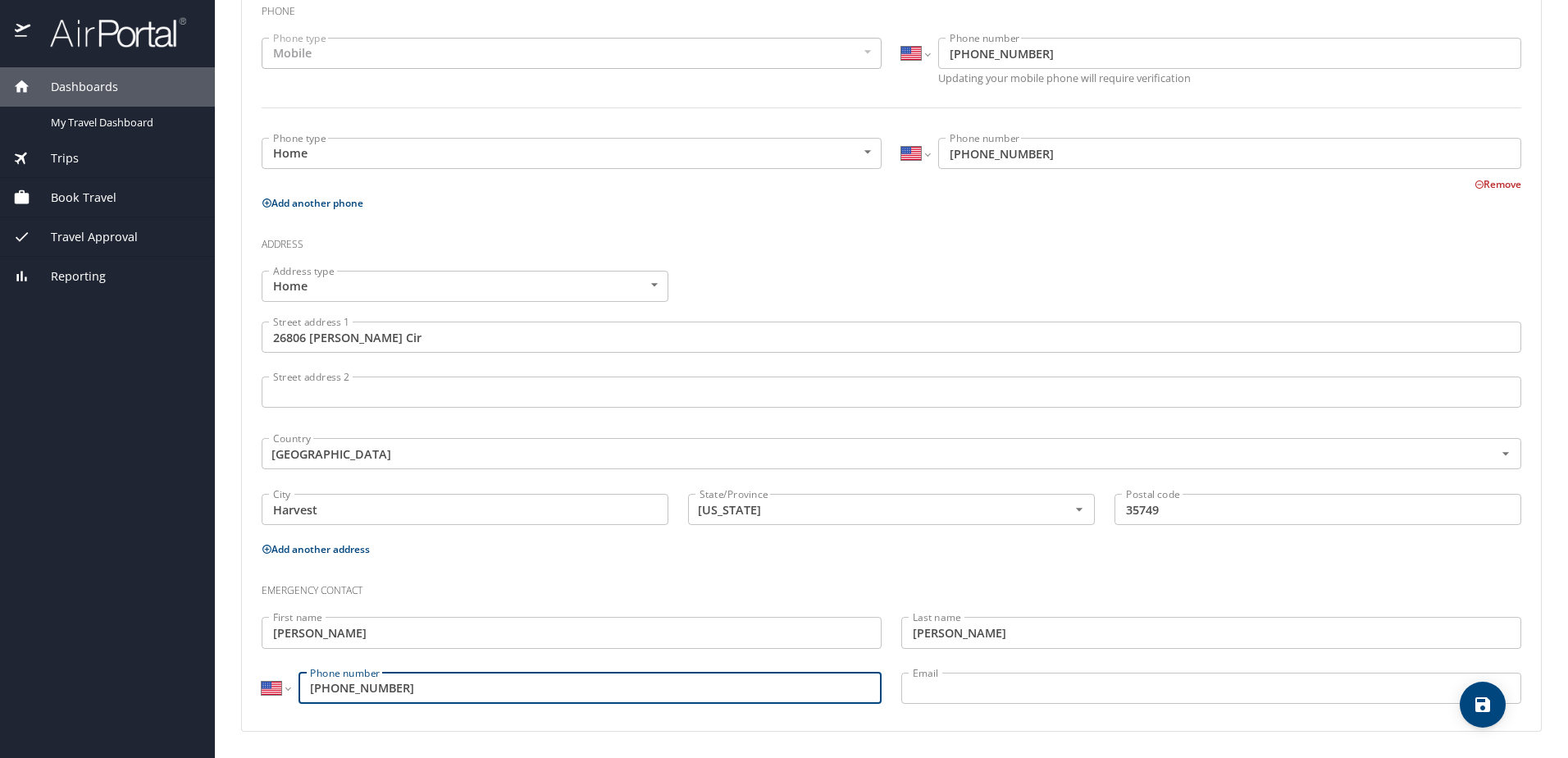
type input "[PHONE_NUMBER]"
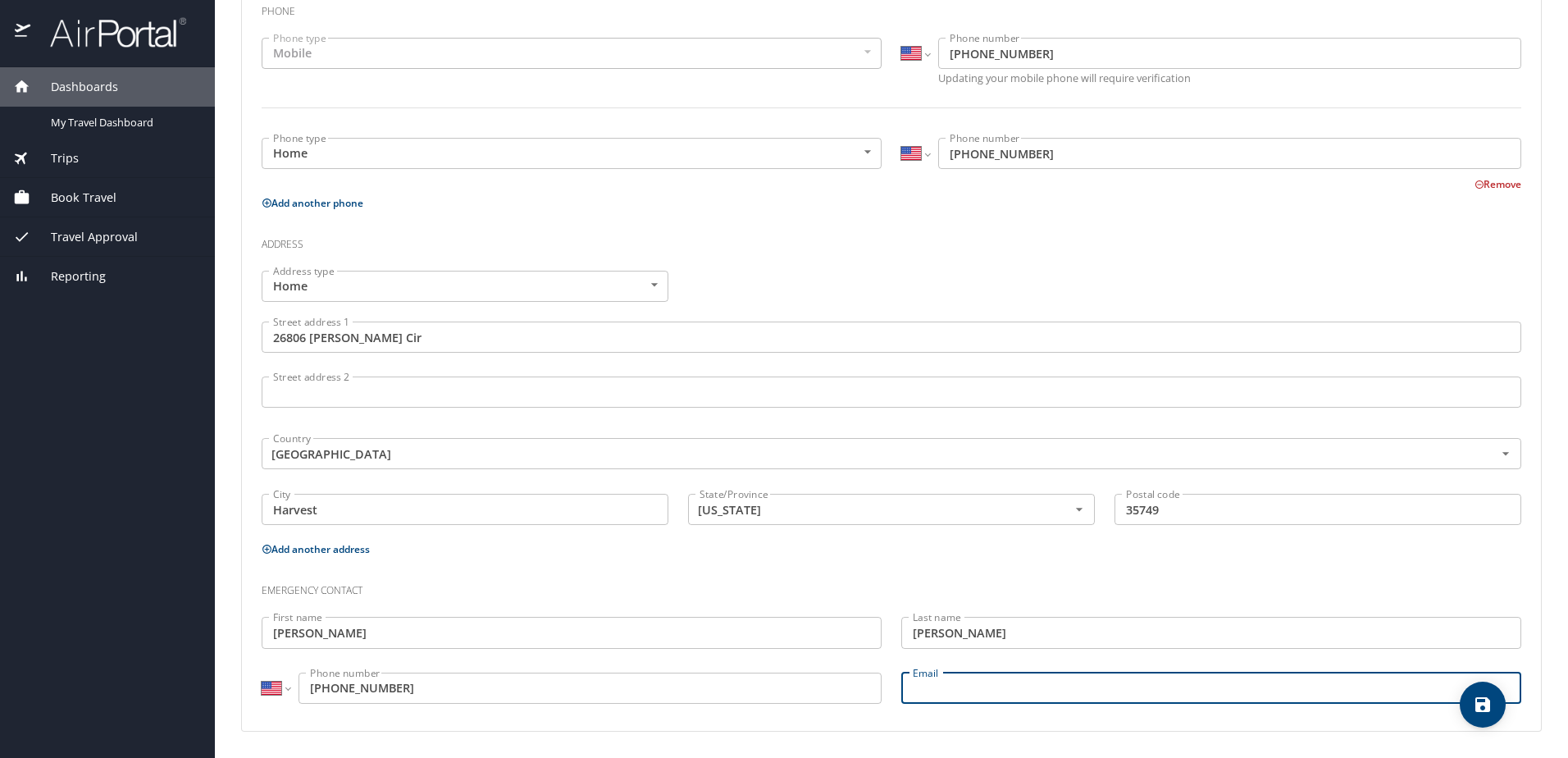
click at [952, 688] on input "Email" at bounding box center [1211, 688] width 620 height 31
click at [1484, 701] on icon "save" at bounding box center [1482, 704] width 19 height 19
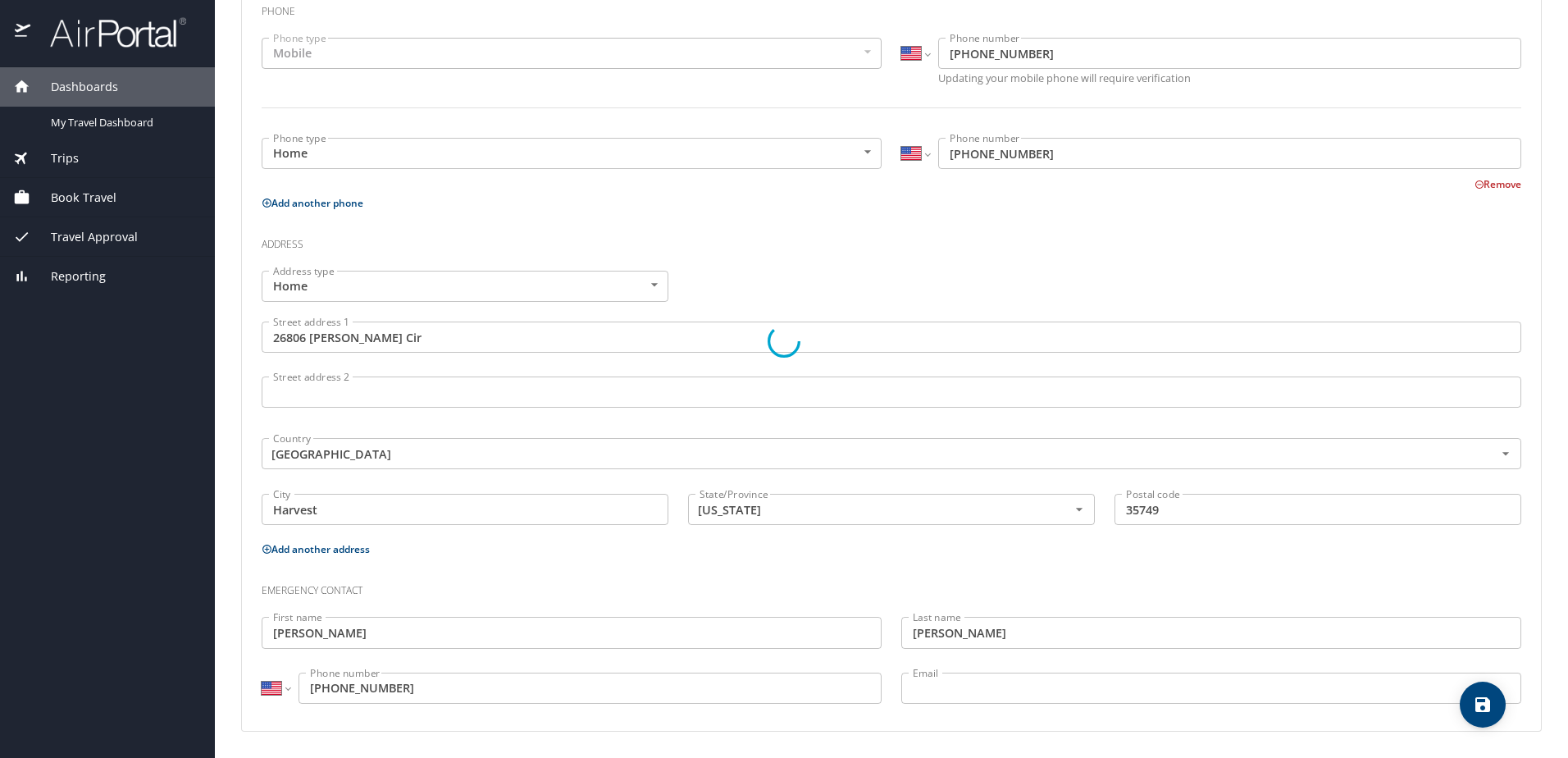
select select "US"
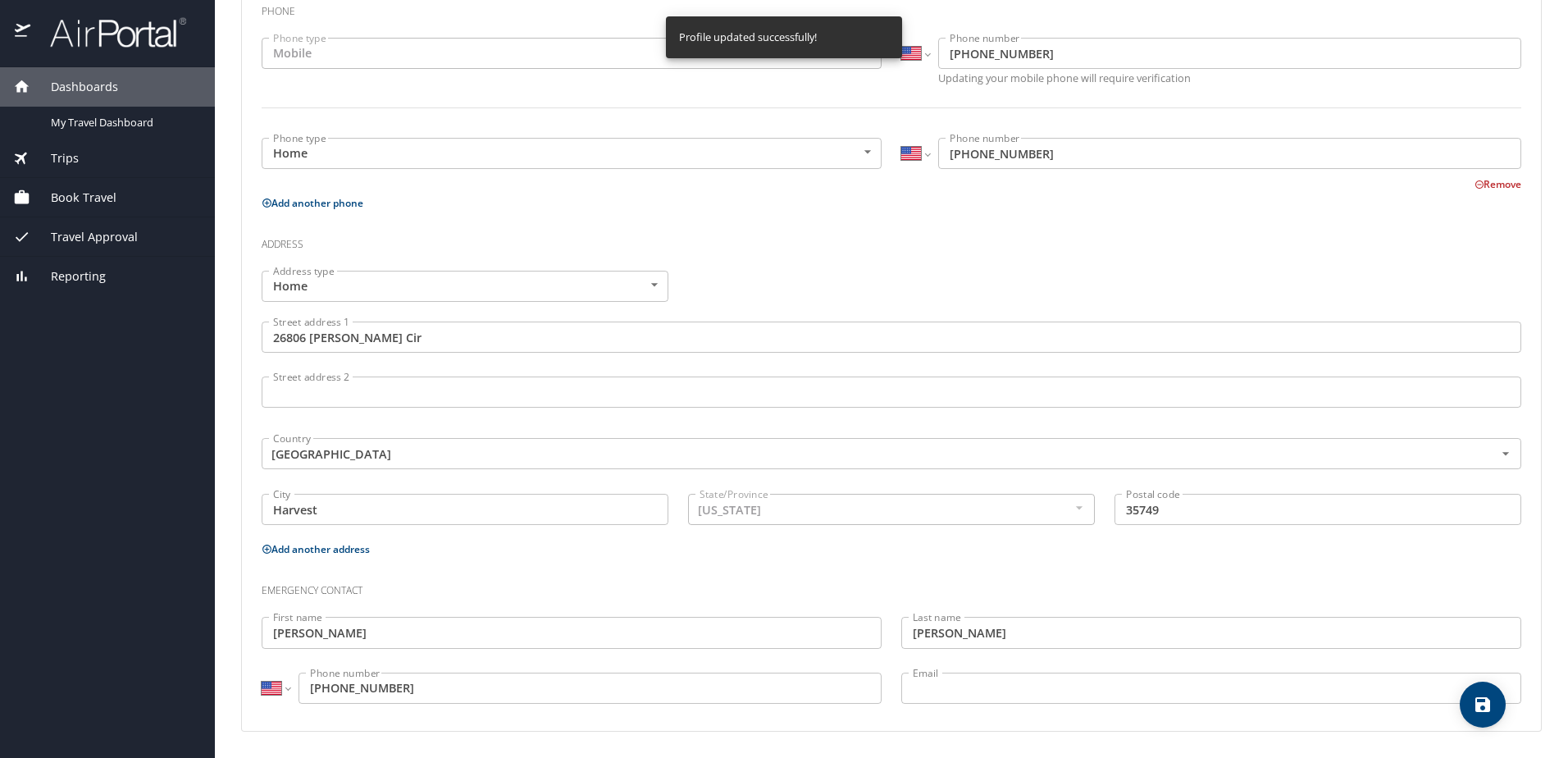
select select "US"
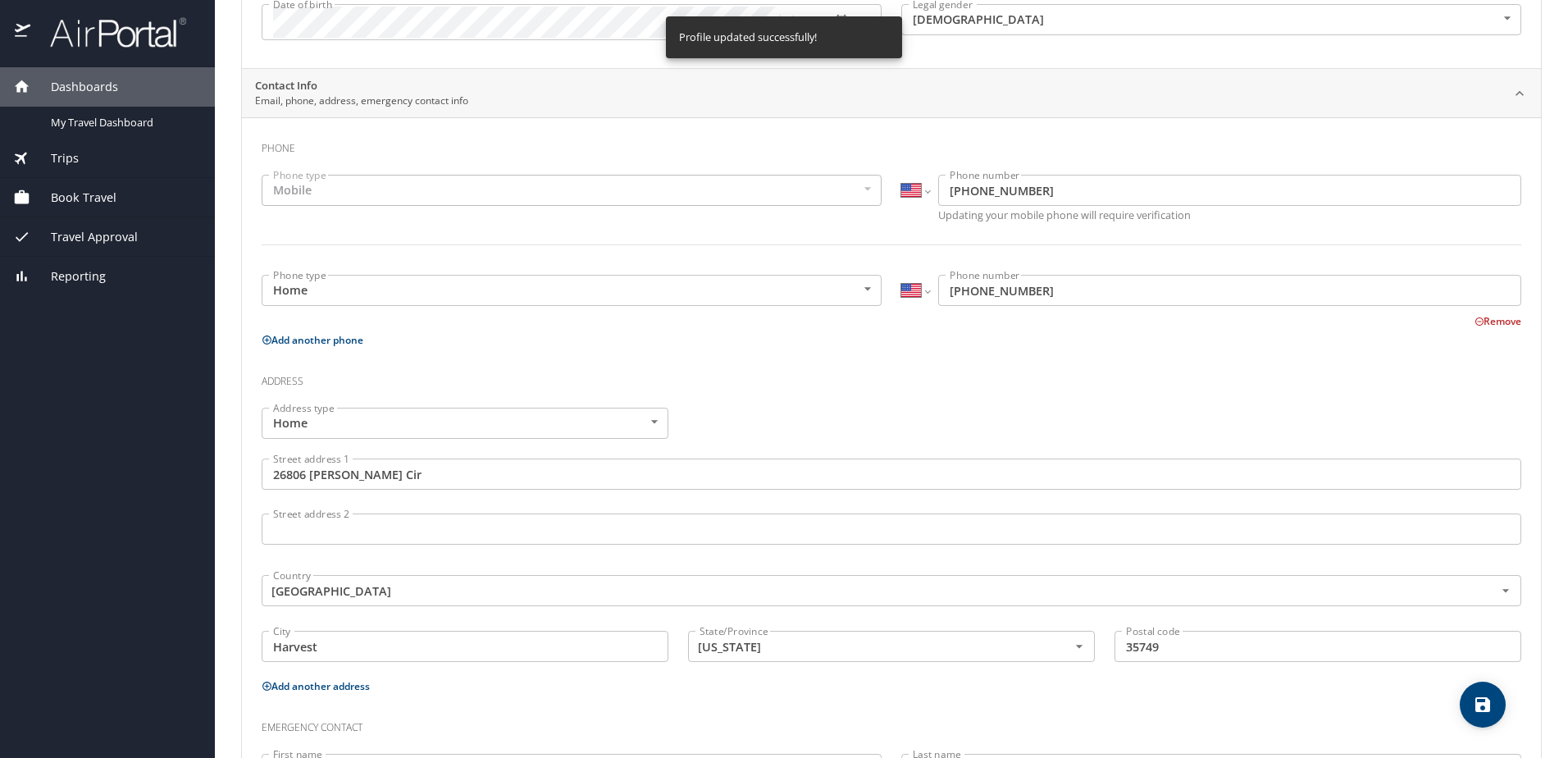
click at [652, 428] on body "Dashboards My Travel Dashboard Trips Current / Future Trips Past Trips Trips Mi…" at bounding box center [784, 379] width 1568 height 758
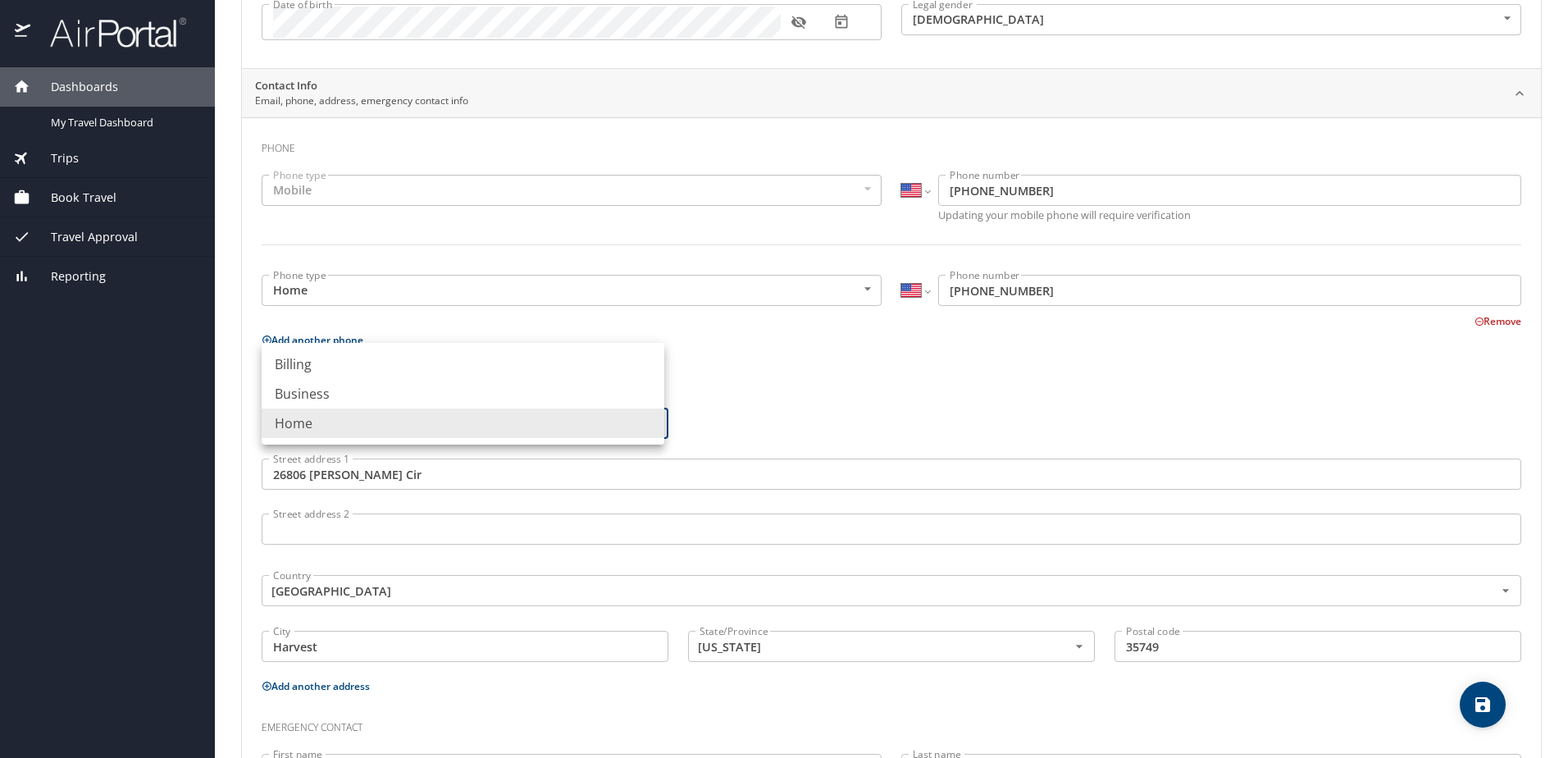
click at [362, 368] on li "Billing" at bounding box center [462, 363] width 402 height 29
type input "Billing"
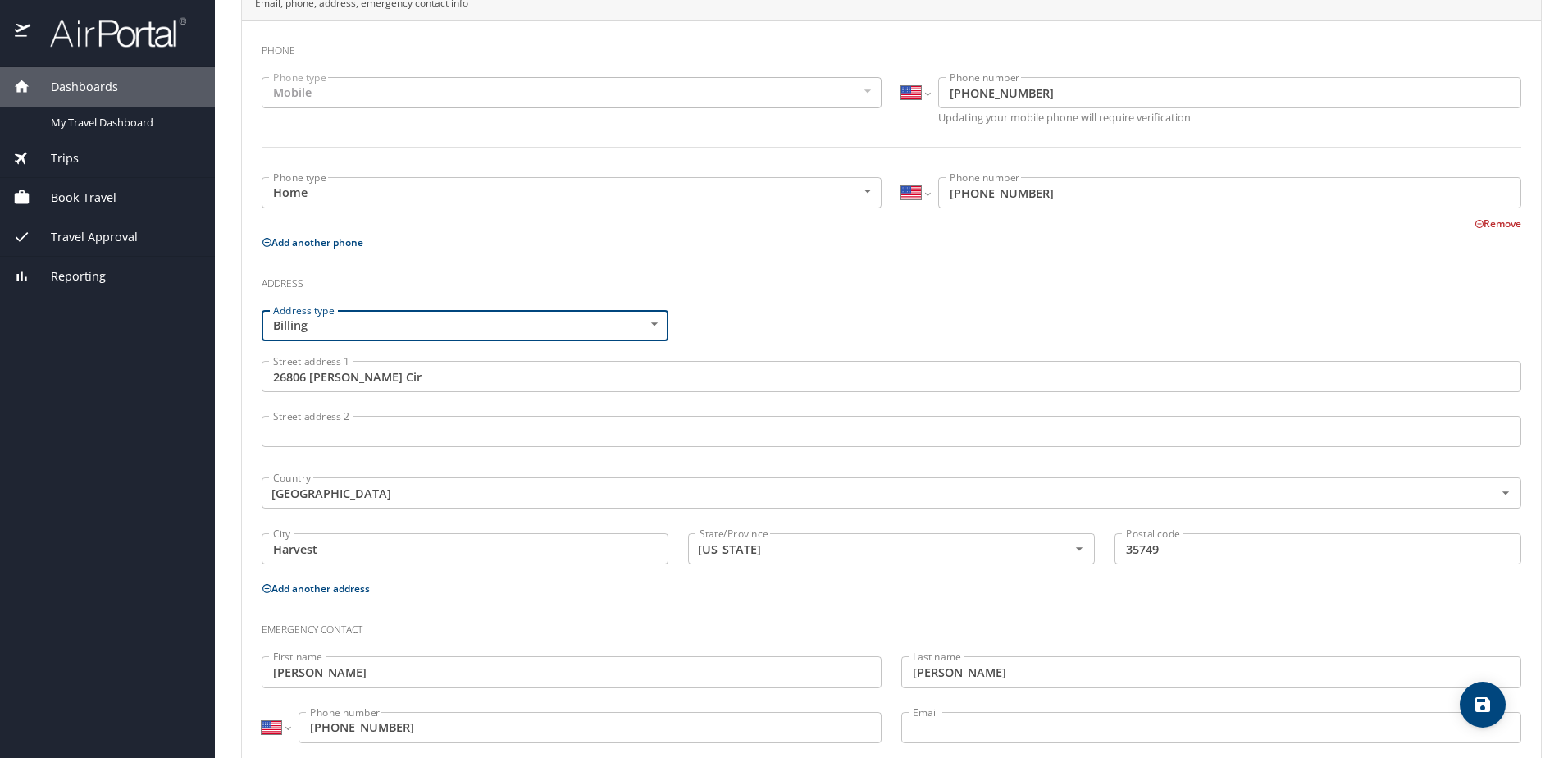
scroll to position [396, 0]
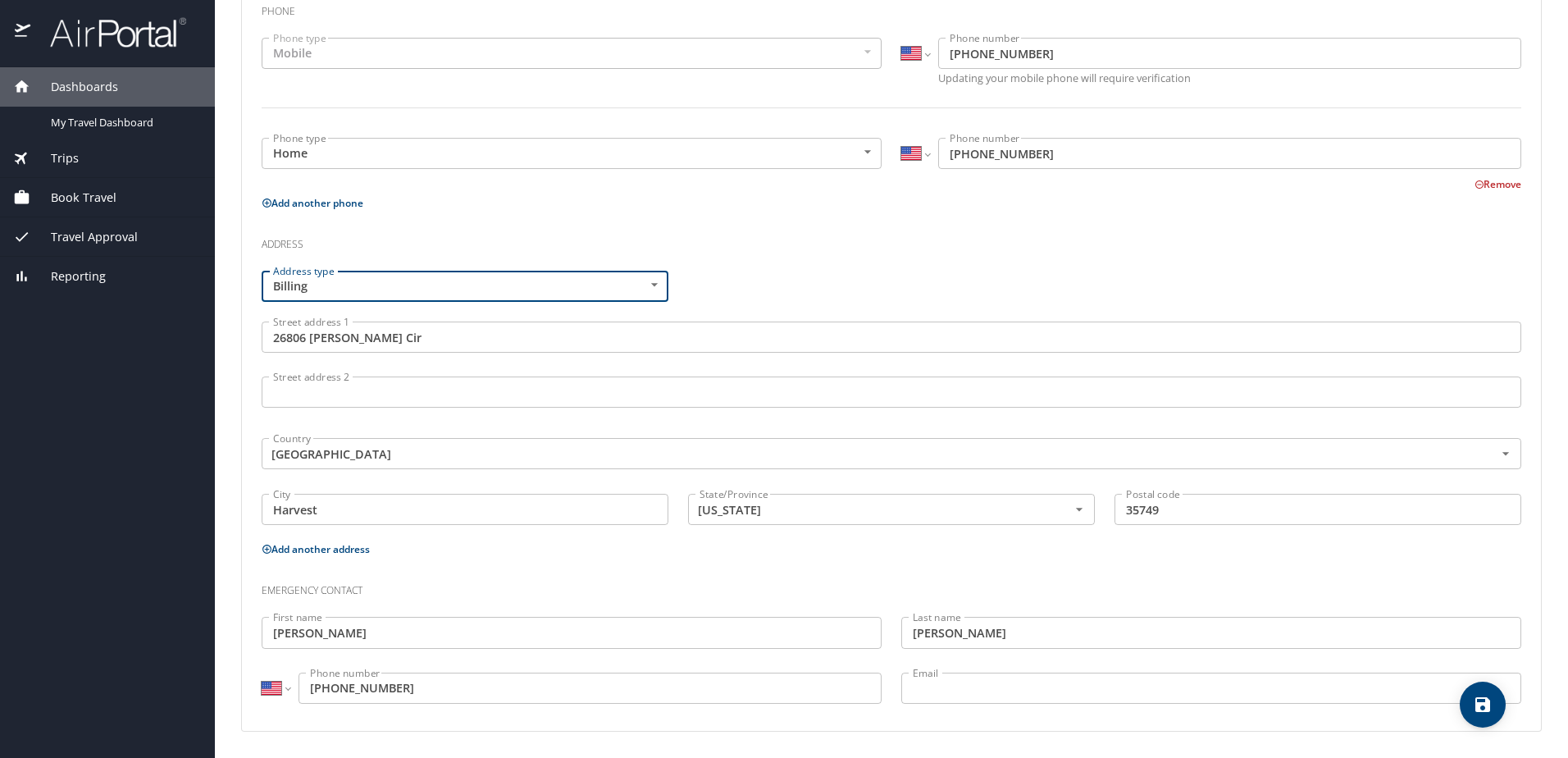
click at [1482, 704] on icon "save" at bounding box center [1482, 703] width 15 height 15
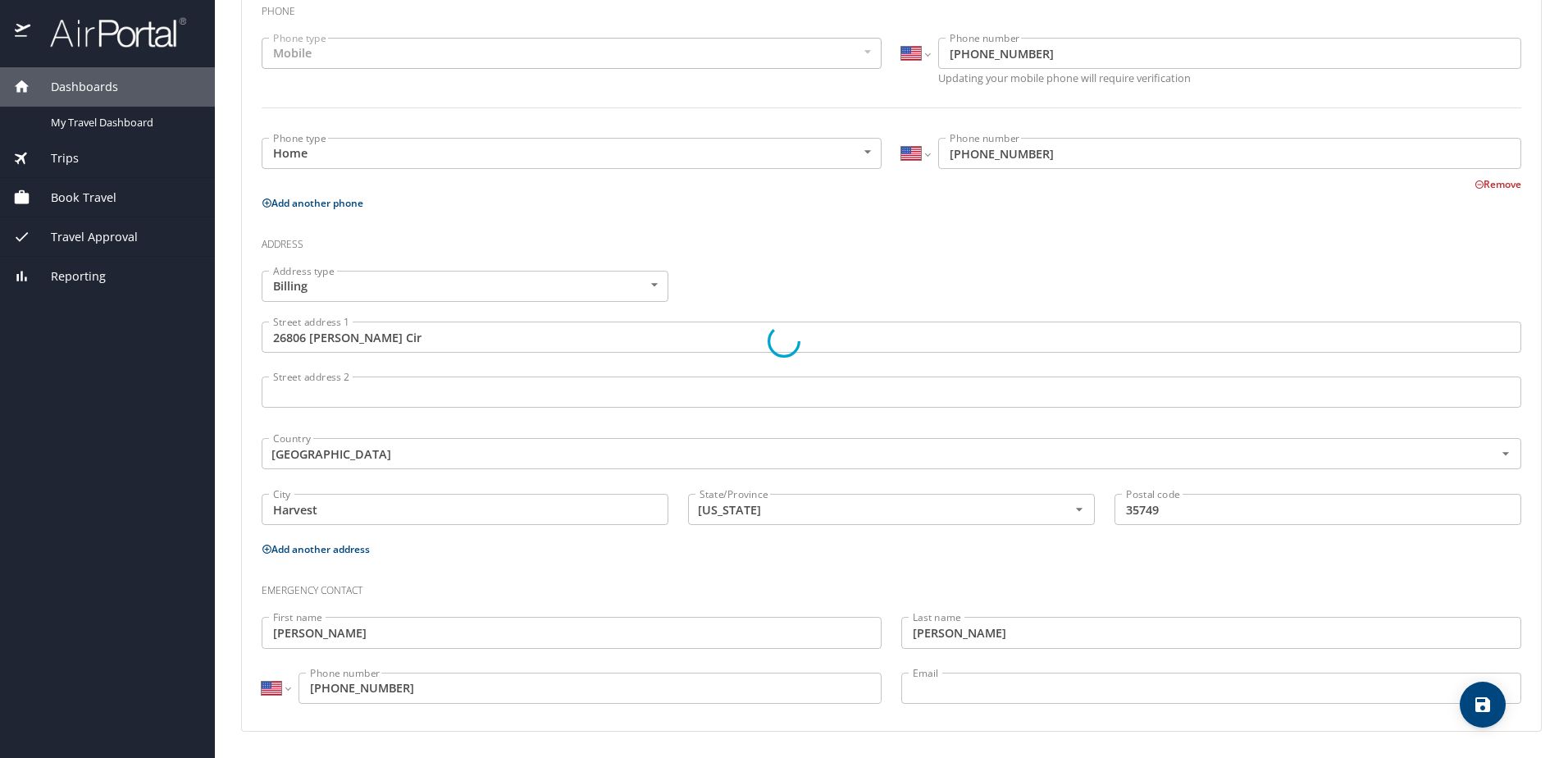
select select "US"
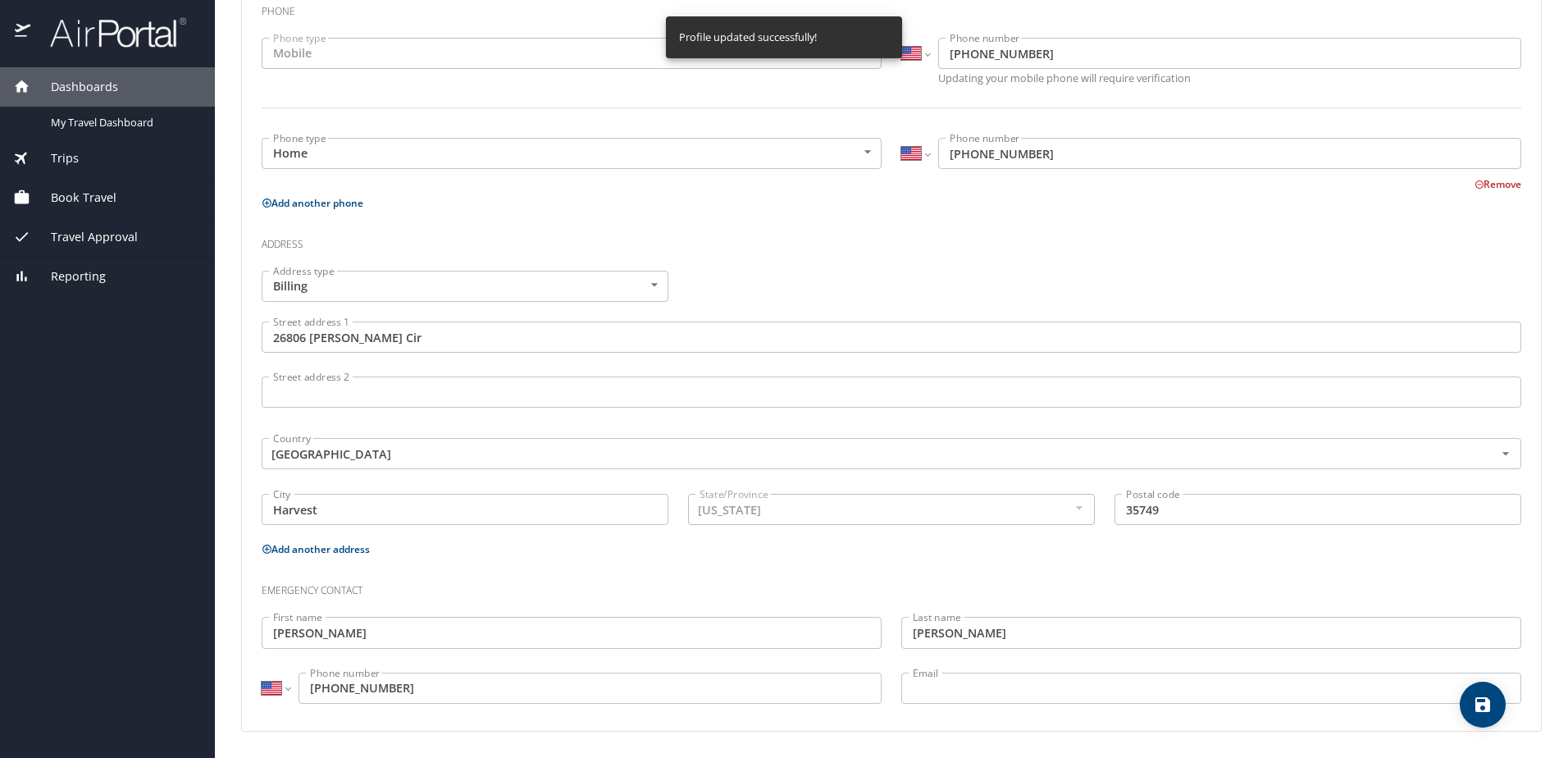
select select "US"
click at [651, 287] on body "Dashboards My Travel Dashboard Trips Current / Future Trips Past Trips Trips Mi…" at bounding box center [784, 379] width 1568 height 758
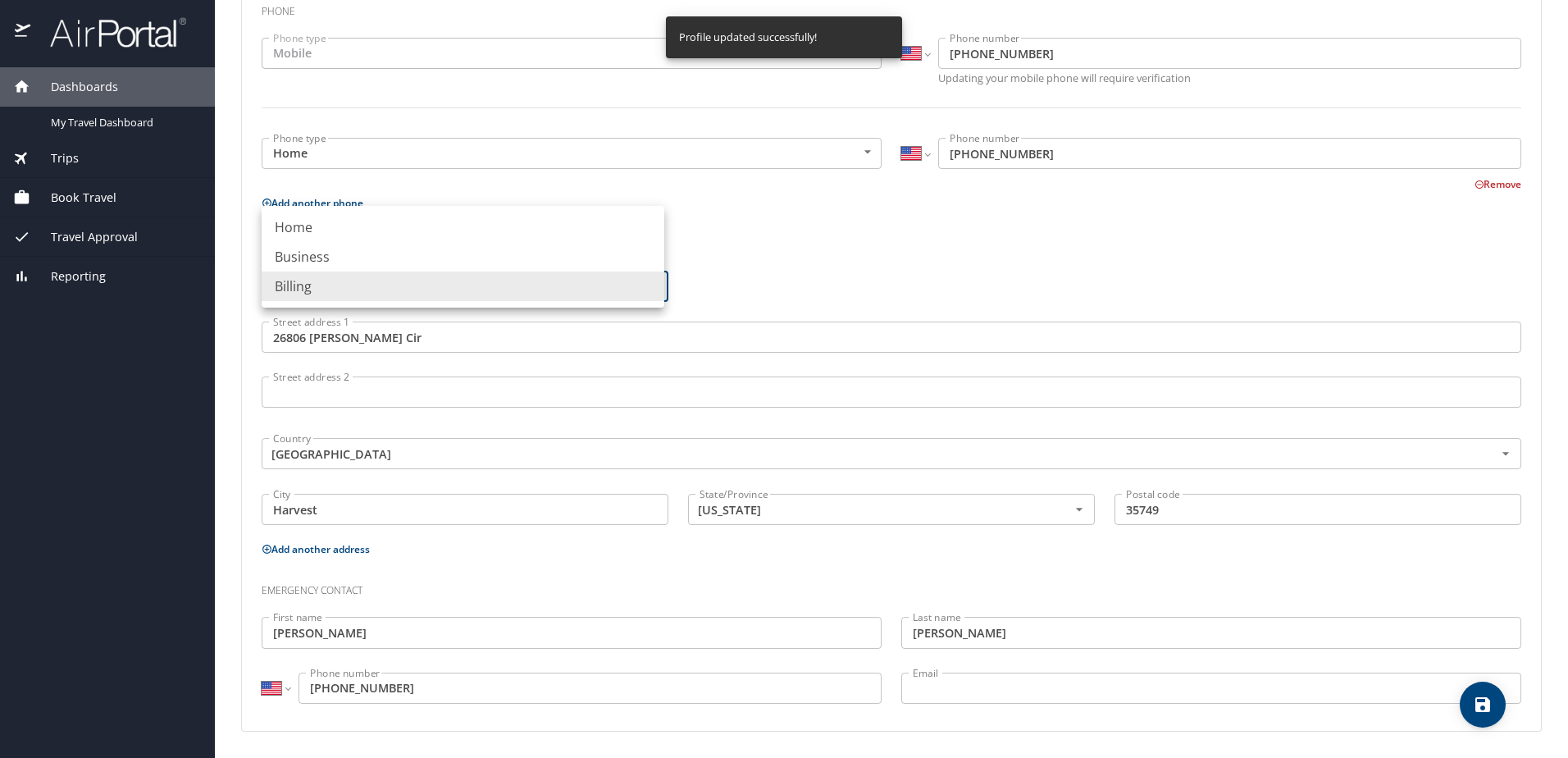
click at [324, 253] on li "Business" at bounding box center [462, 256] width 402 height 29
type input "Business"
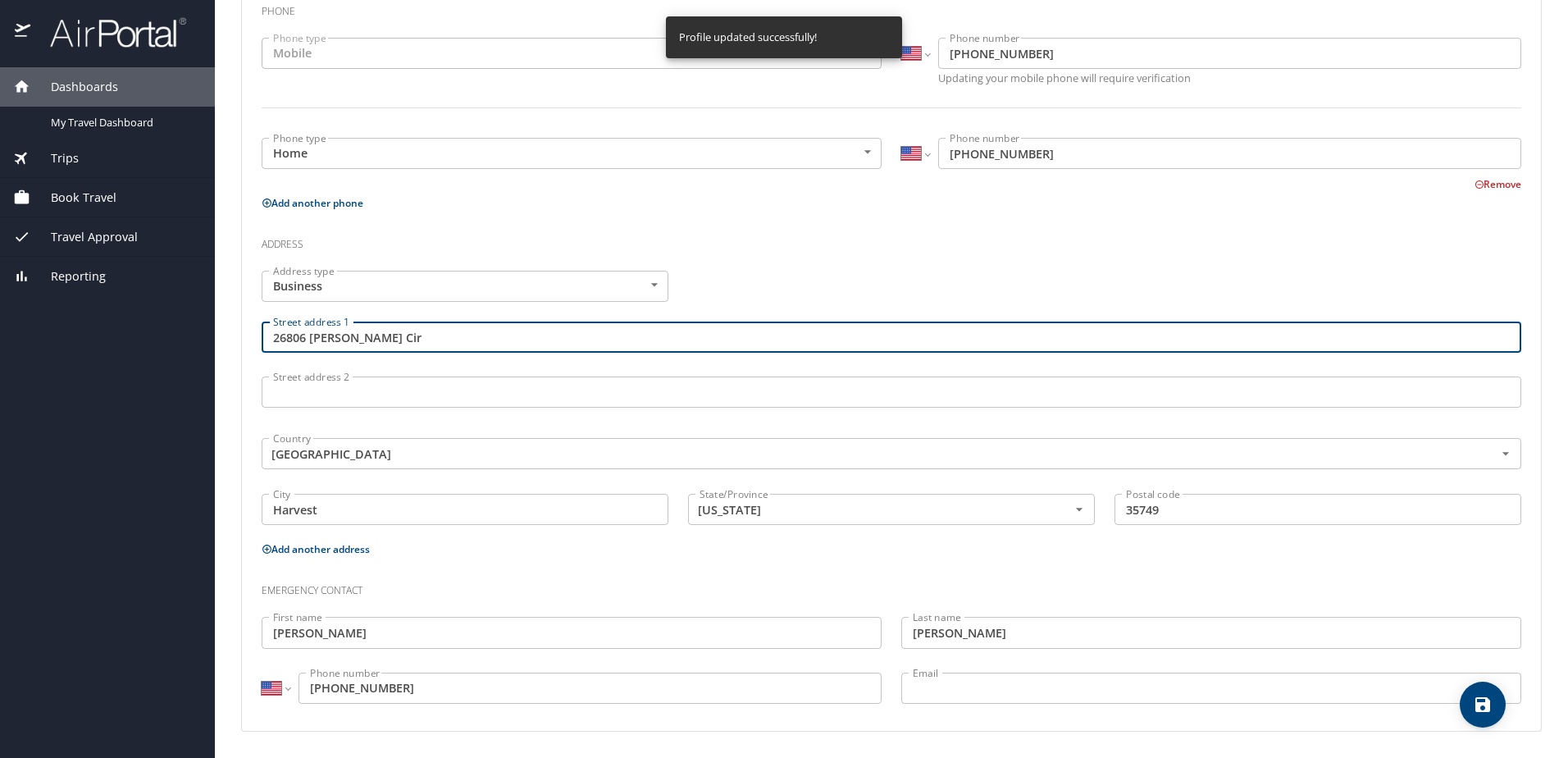
drag, startPoint x: 393, startPoint y: 338, endPoint x: 185, endPoint y: 338, distance: 208.0
click at [194, 336] on div "Dashboards My Travel Dashboard Trips Current / Future Trips Past Trips Trips Mi…" at bounding box center [784, 379] width 1568 height 758
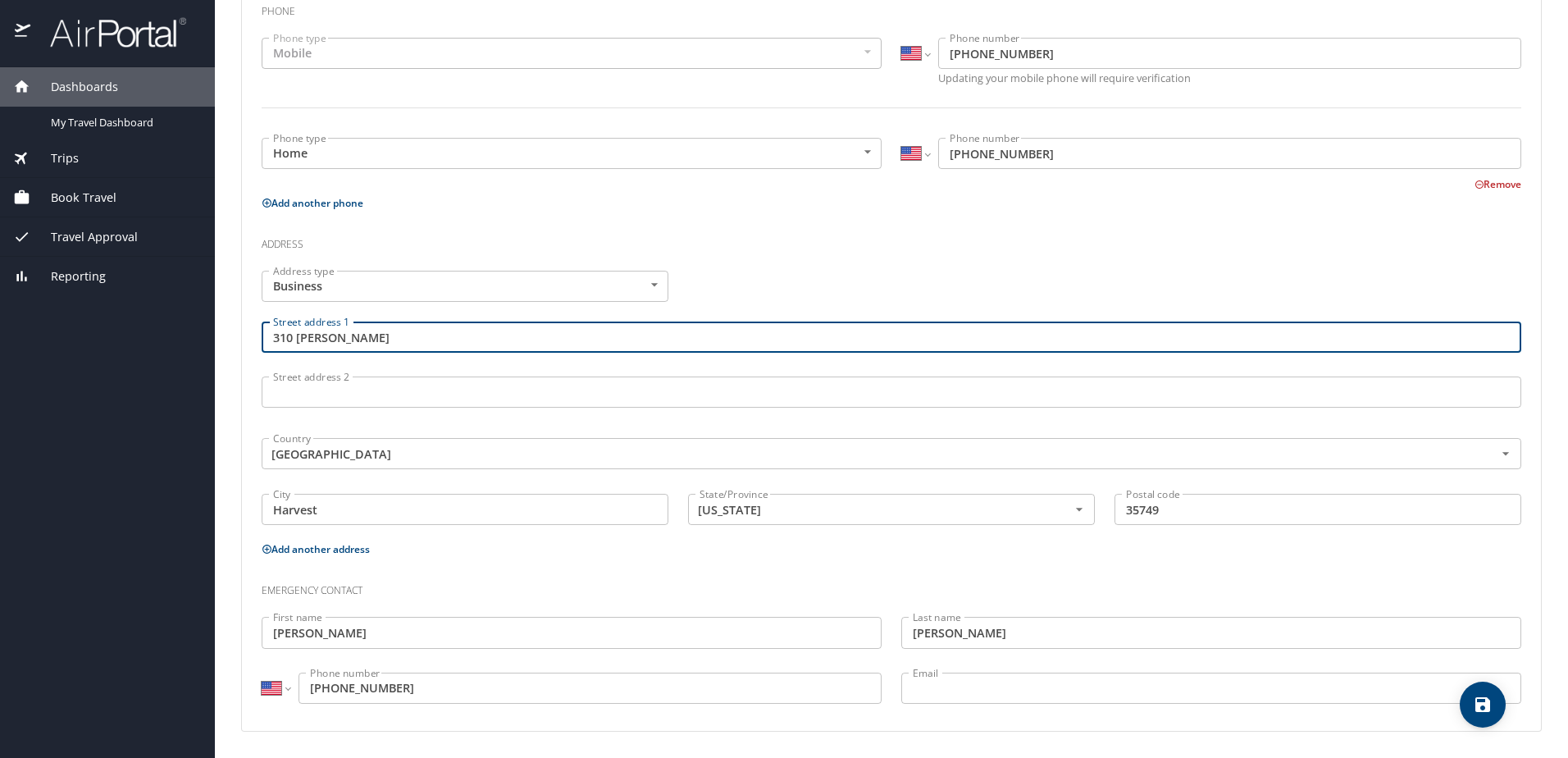
type input "310 Bob Heath"
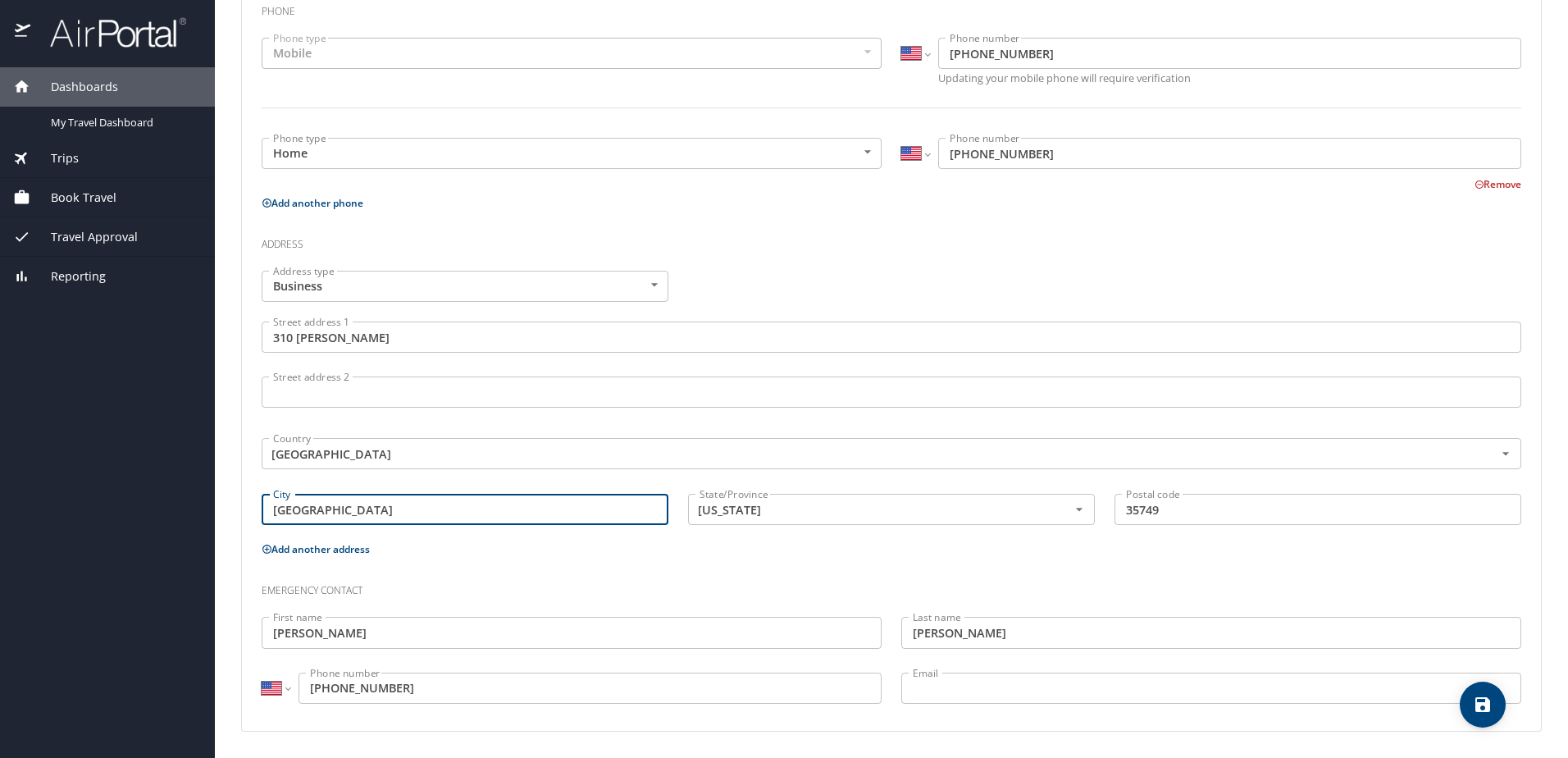
type input "Huntsville"
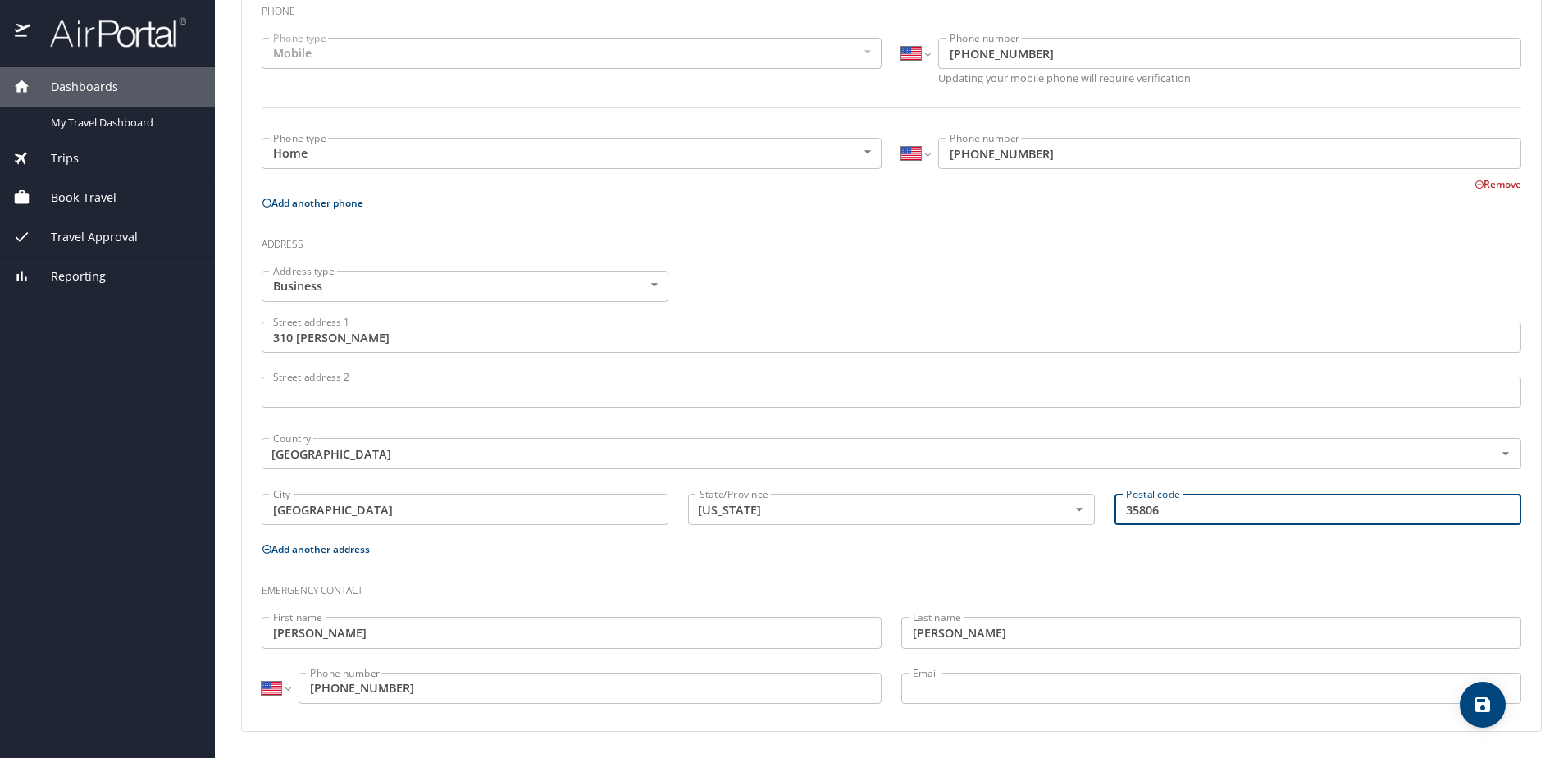
type input "35806"
click at [1482, 708] on icon "save" at bounding box center [1482, 704] width 19 height 19
select select "US"
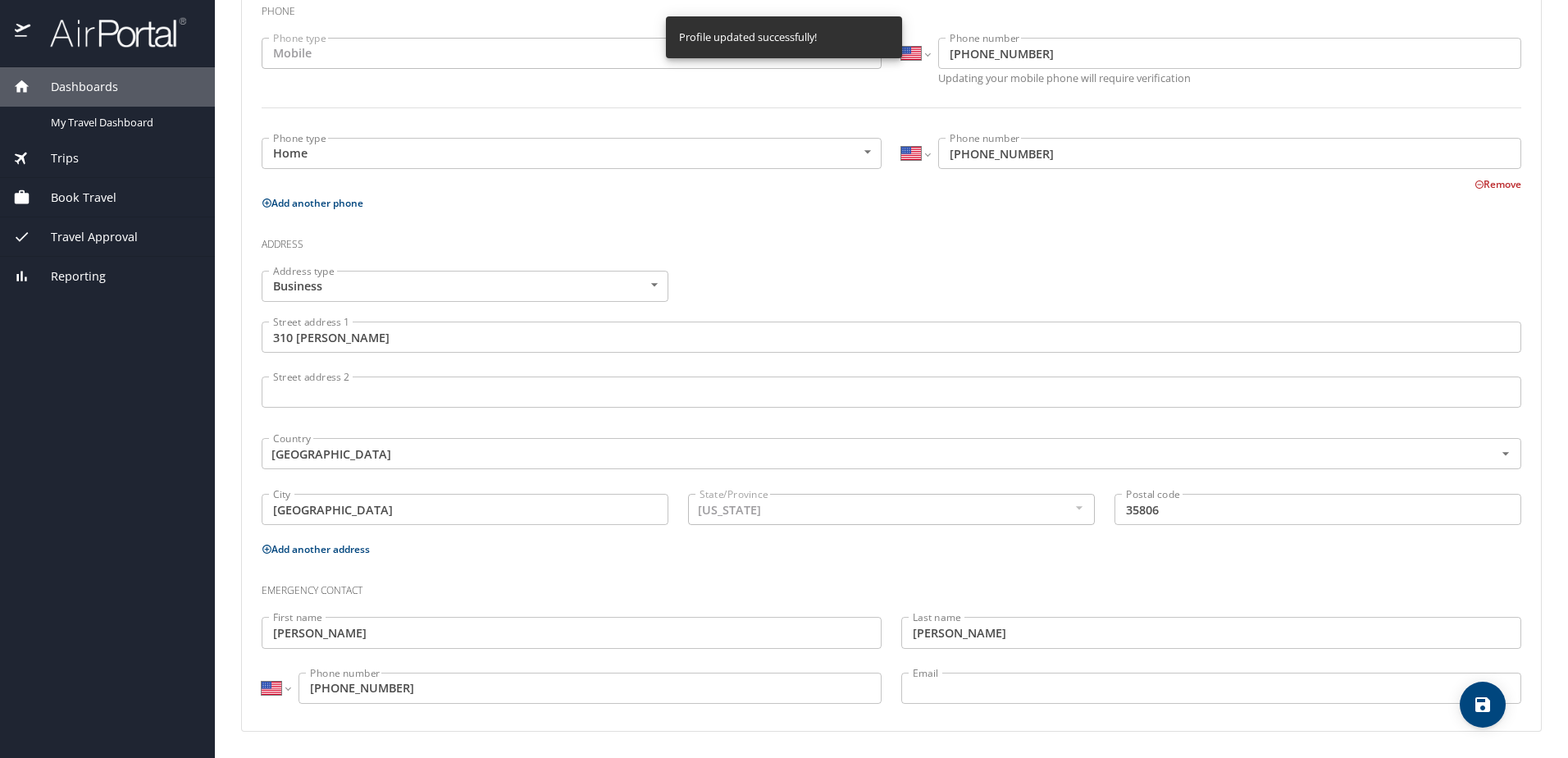
select select "US"
click at [656, 284] on body "Dashboards My Travel Dashboard Trips Current / Future Trips Past Trips Trips Mi…" at bounding box center [784, 379] width 1568 height 758
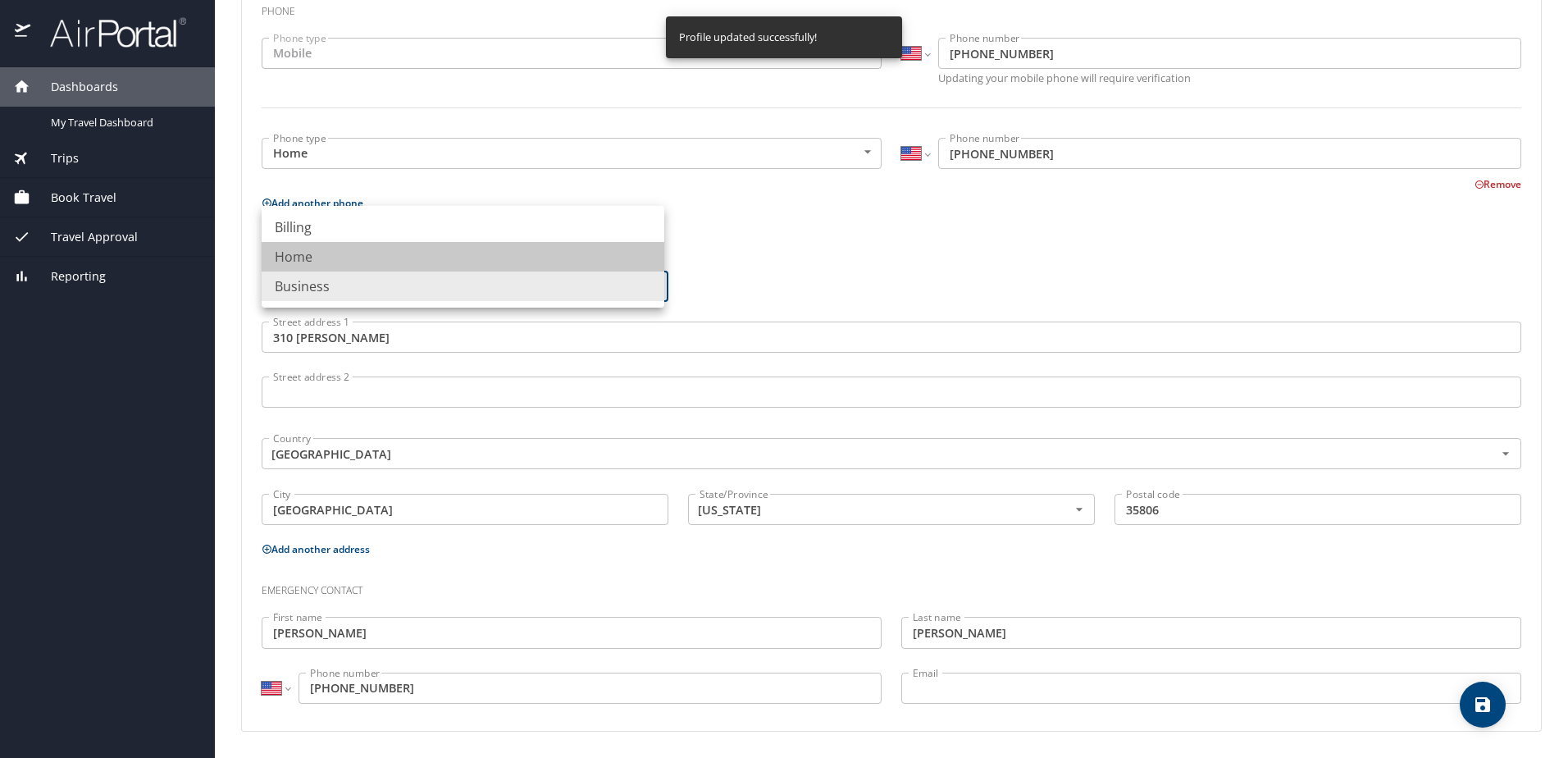
click at [433, 255] on li "Home" at bounding box center [462, 256] width 402 height 29
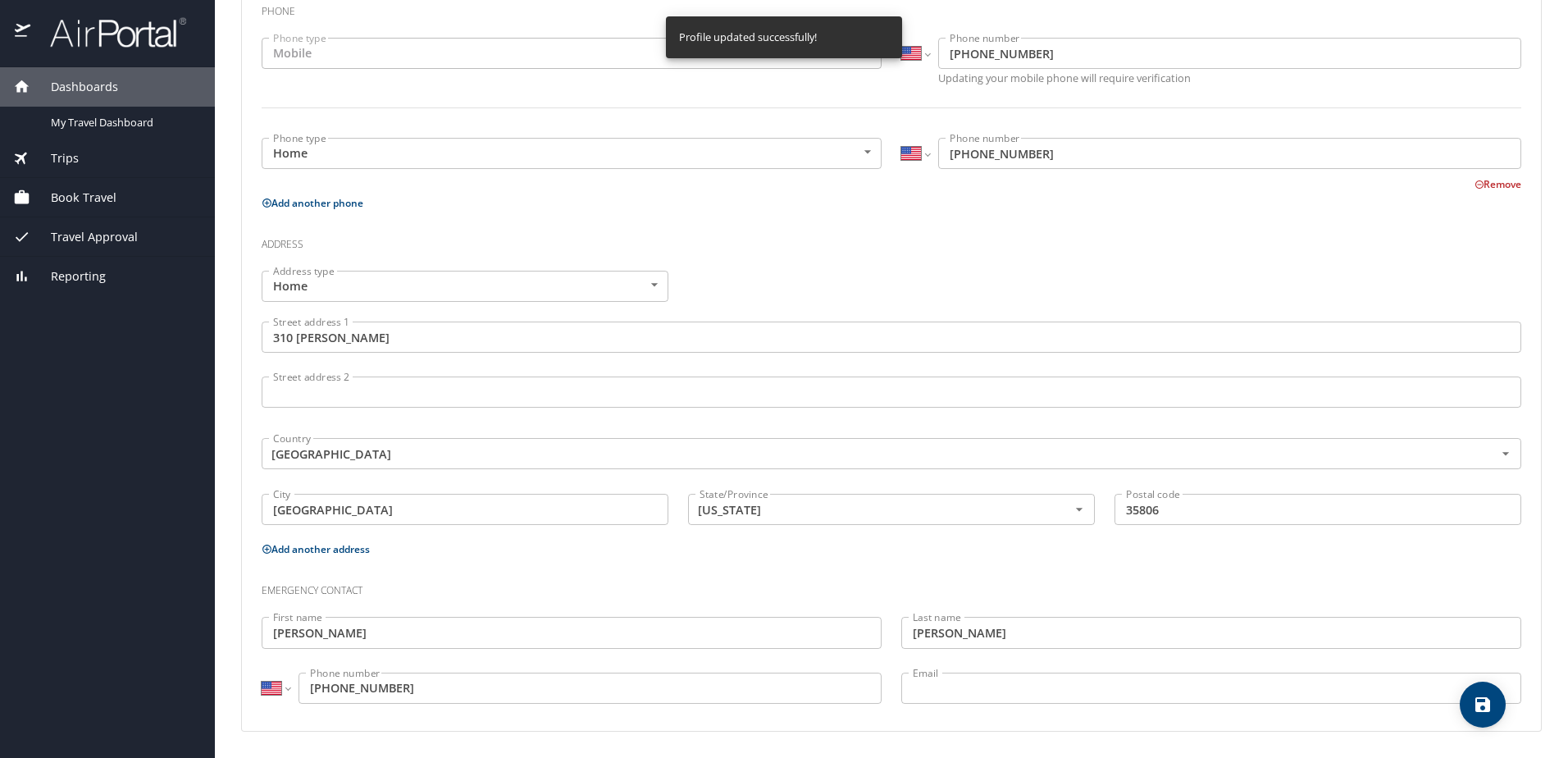
click at [772, 266] on div "Address type Home Home Address type Street address 1 310 Bob Heath Street addre…" at bounding box center [891, 399] width 1280 height 278
click at [648, 284] on body "Dashboards My Travel Dashboard Trips Current / Future Trips Past Trips Trips Mi…" at bounding box center [784, 379] width 1568 height 758
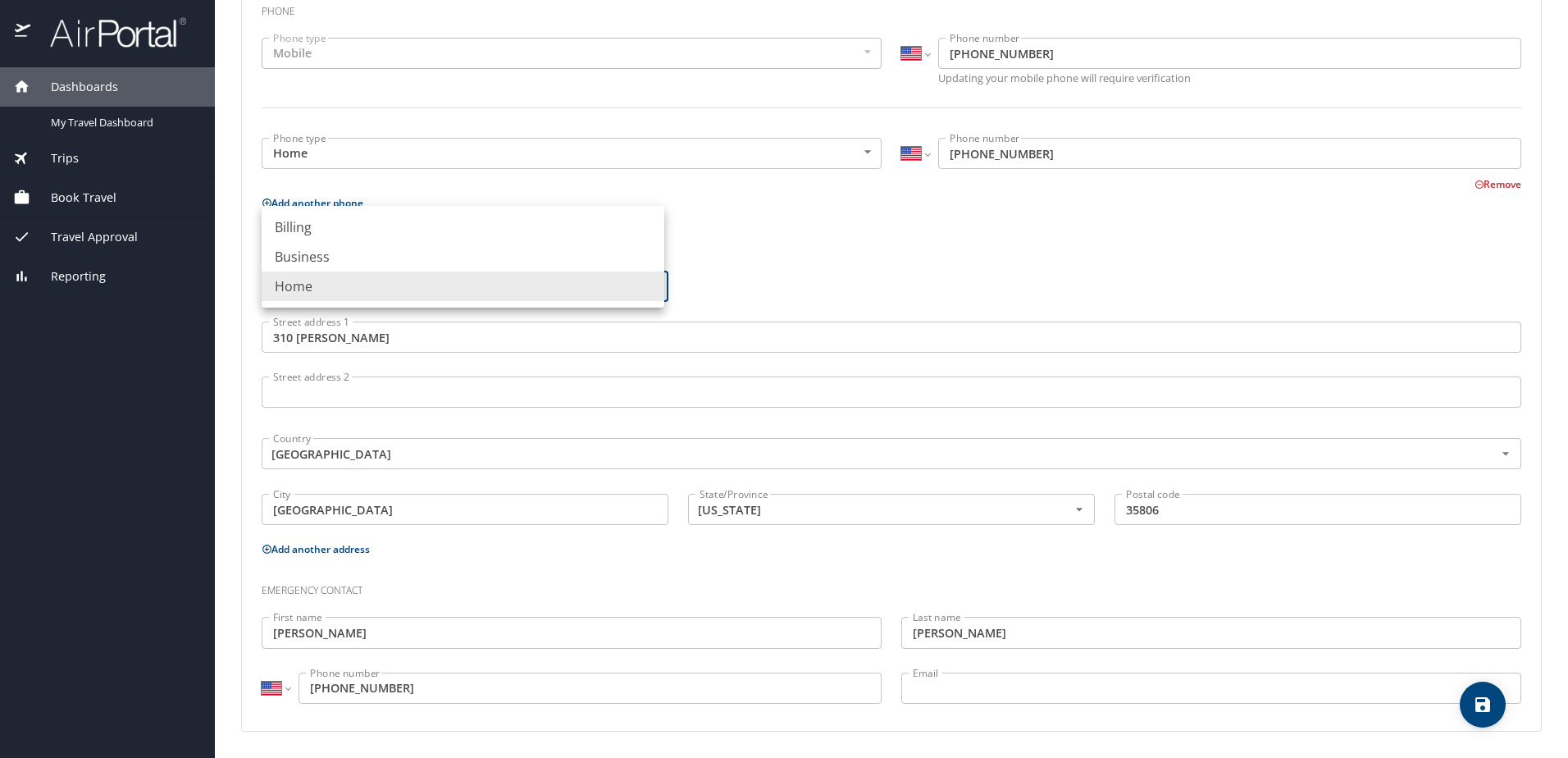
click at [557, 223] on li "Billing" at bounding box center [462, 227] width 402 height 29
type input "Billing"
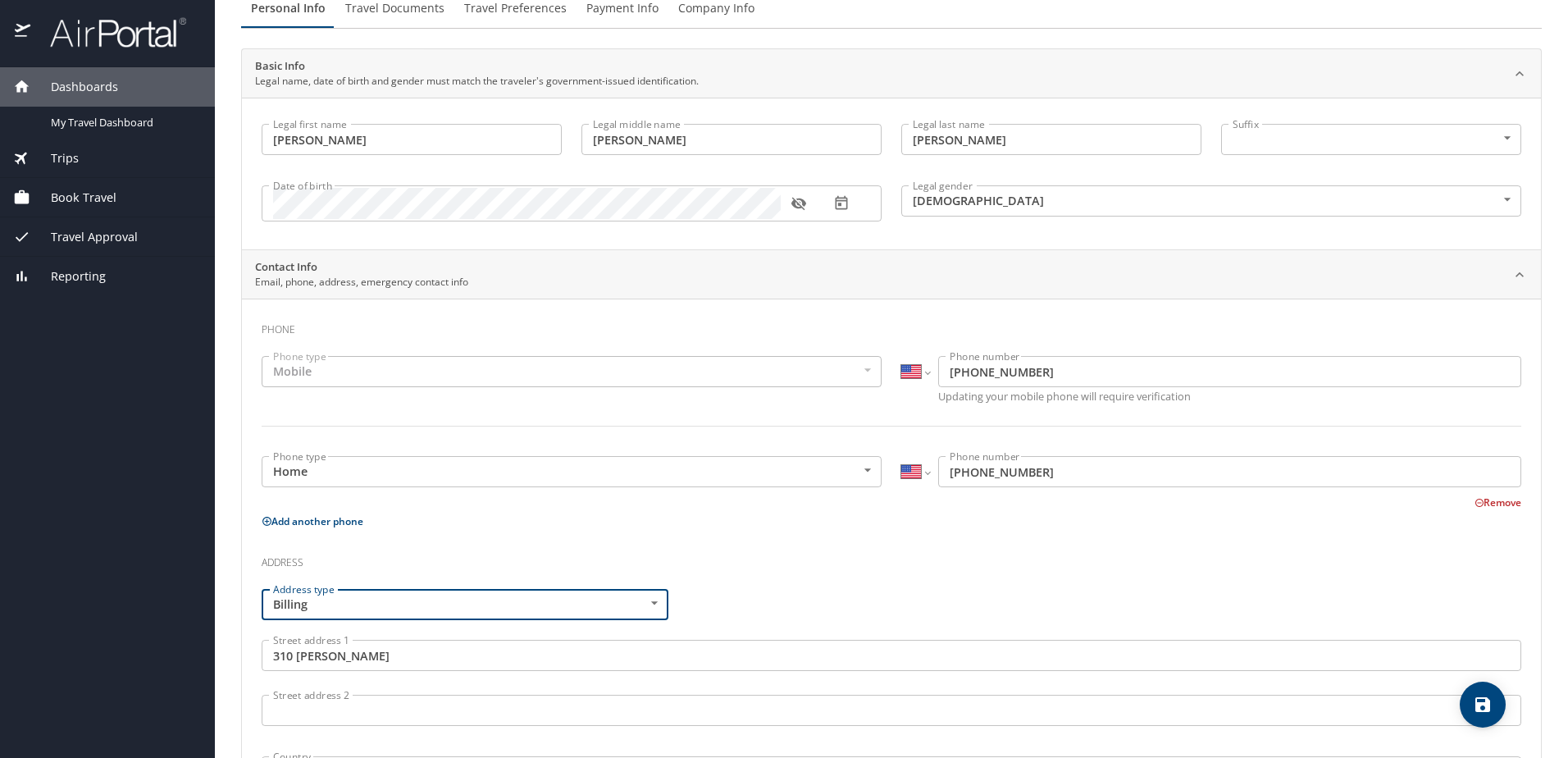
scroll to position [0, 0]
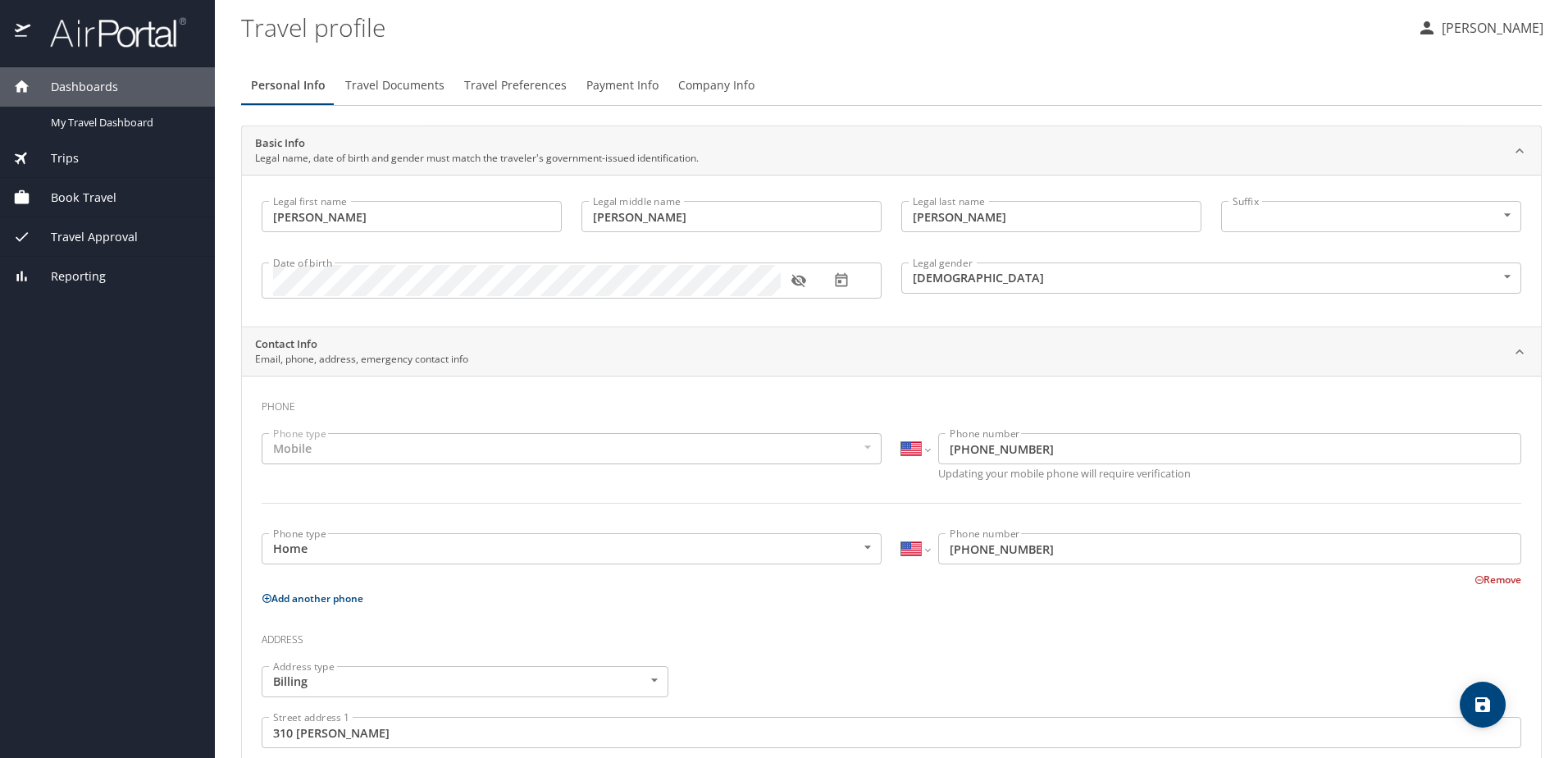
click at [96, 87] on span "Dashboards" at bounding box center [74, 87] width 88 height 19
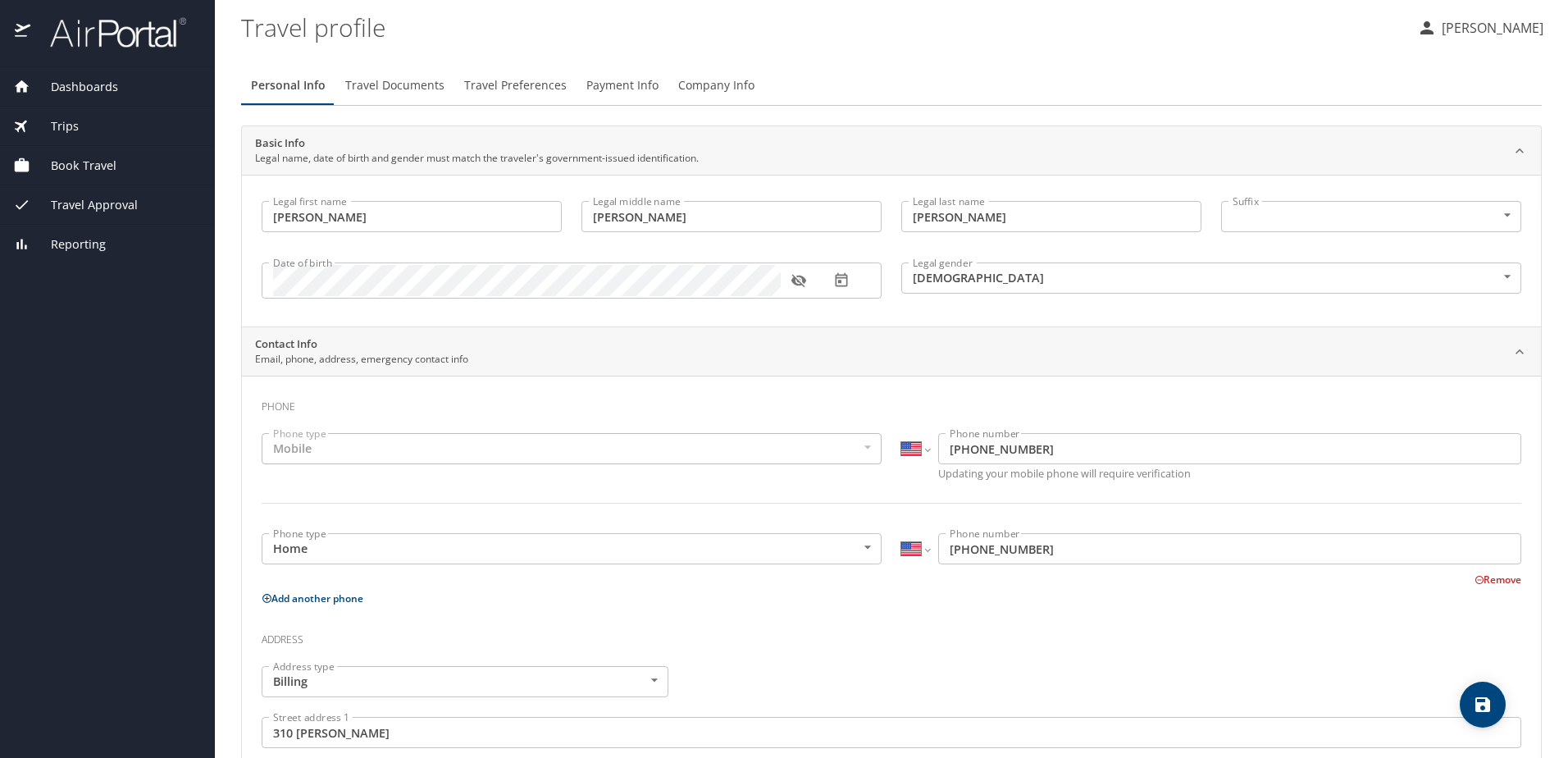
click at [53, 129] on span "Trips" at bounding box center [55, 126] width 49 height 19
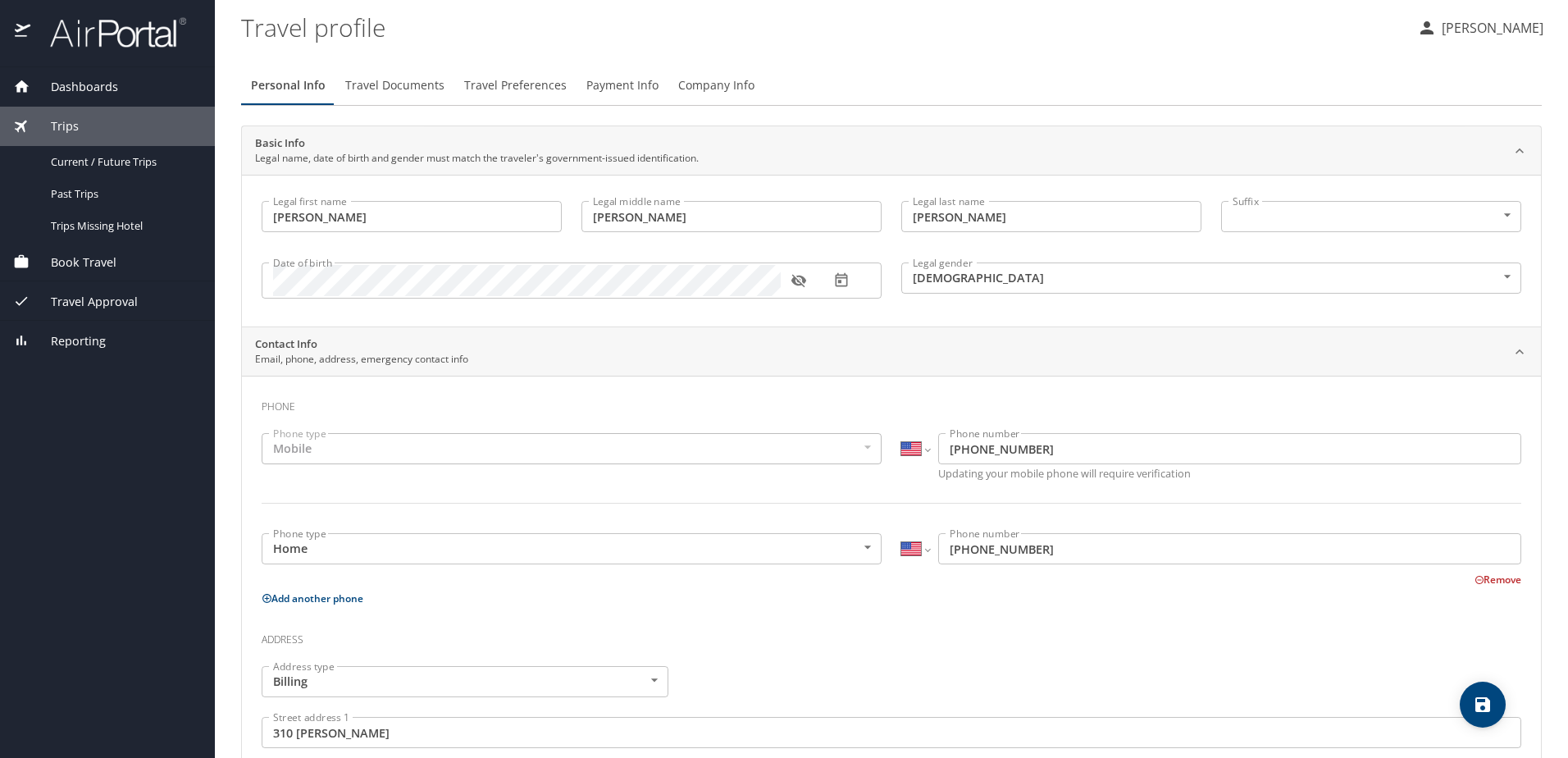
click at [93, 263] on span "Book Travel" at bounding box center [73, 262] width 86 height 19
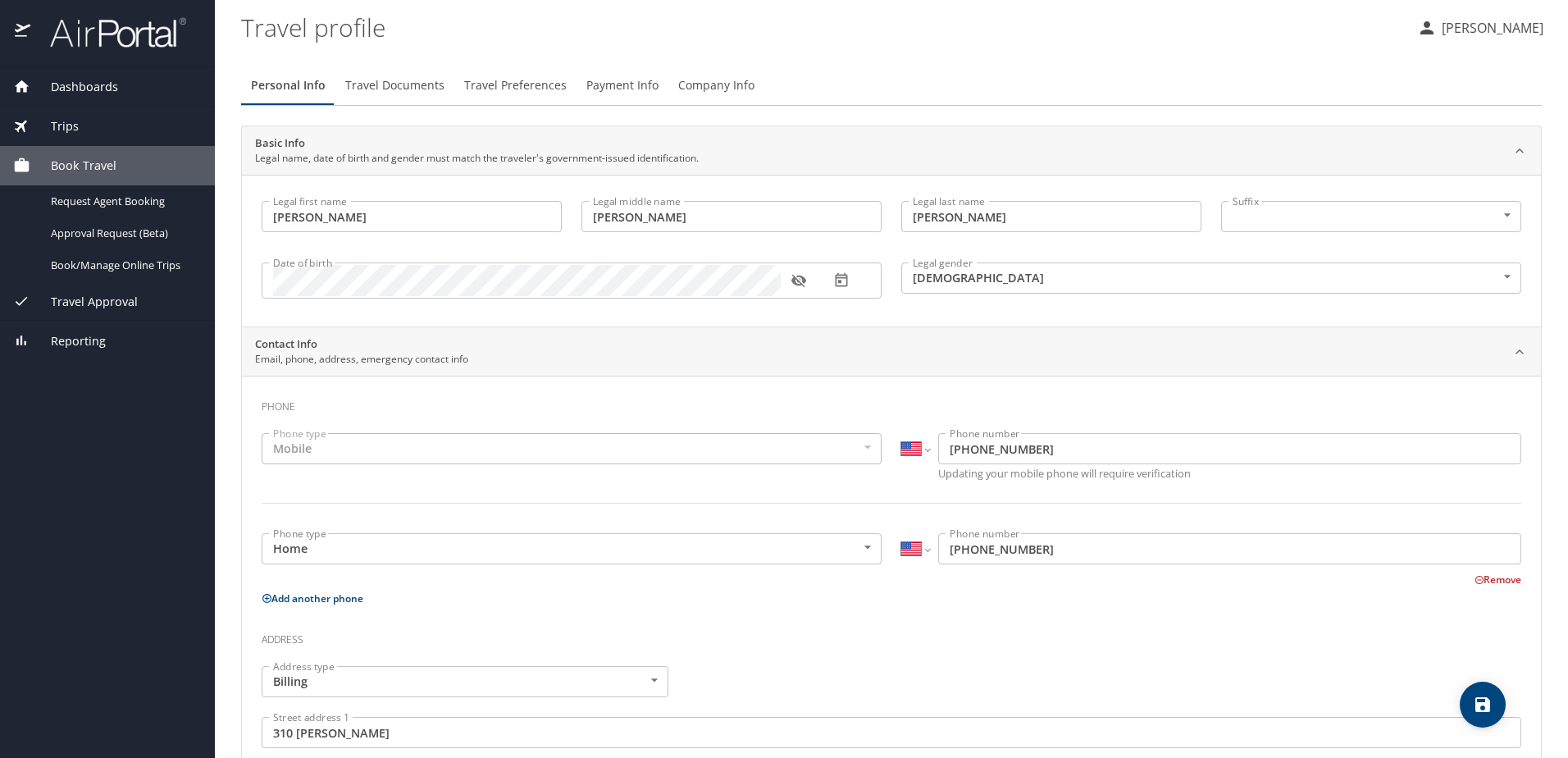
click at [86, 297] on span "Travel Approval" at bounding box center [84, 301] width 107 height 19
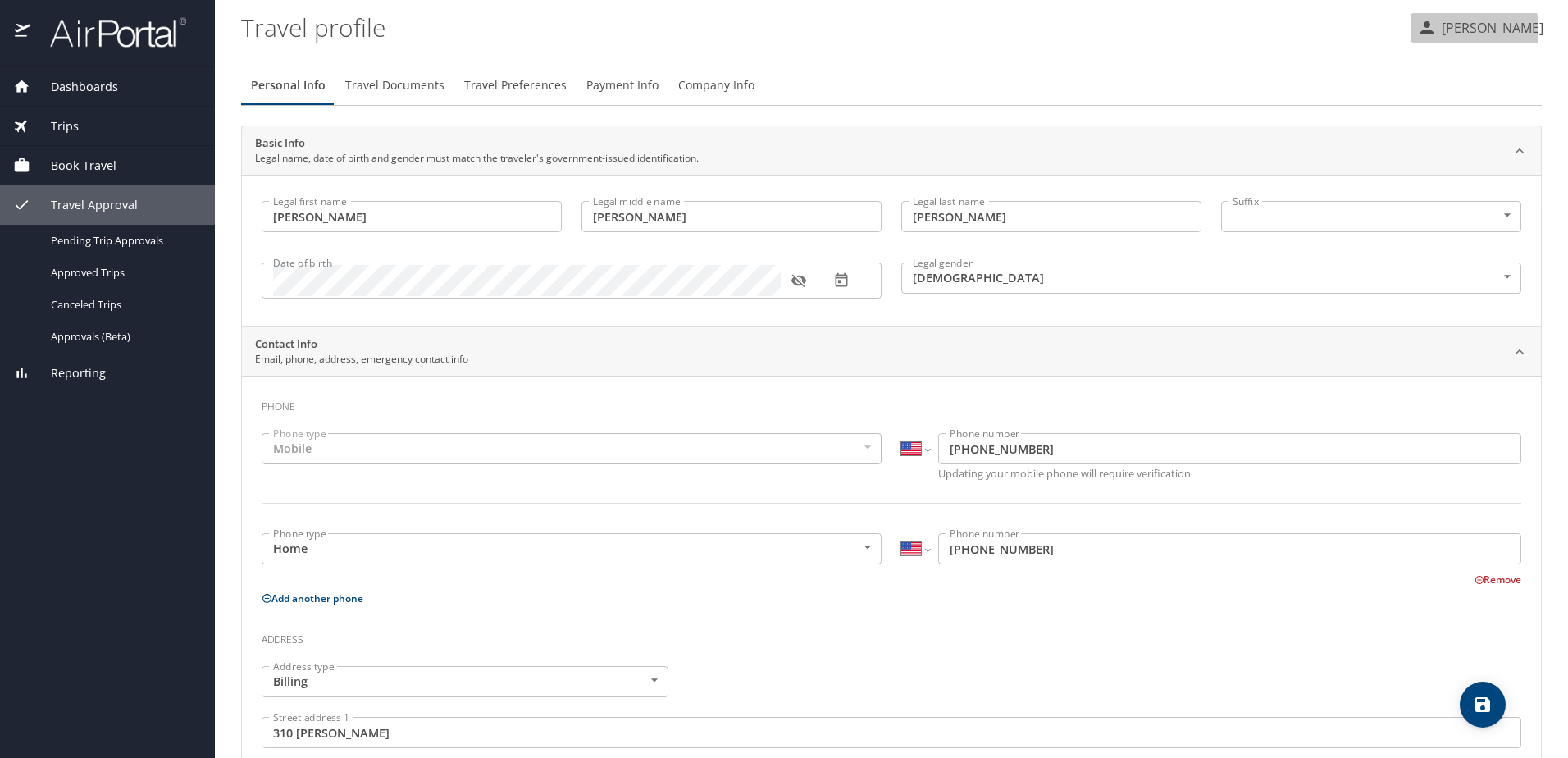
click at [1439, 29] on p "[PERSON_NAME]" at bounding box center [1489, 28] width 106 height 19
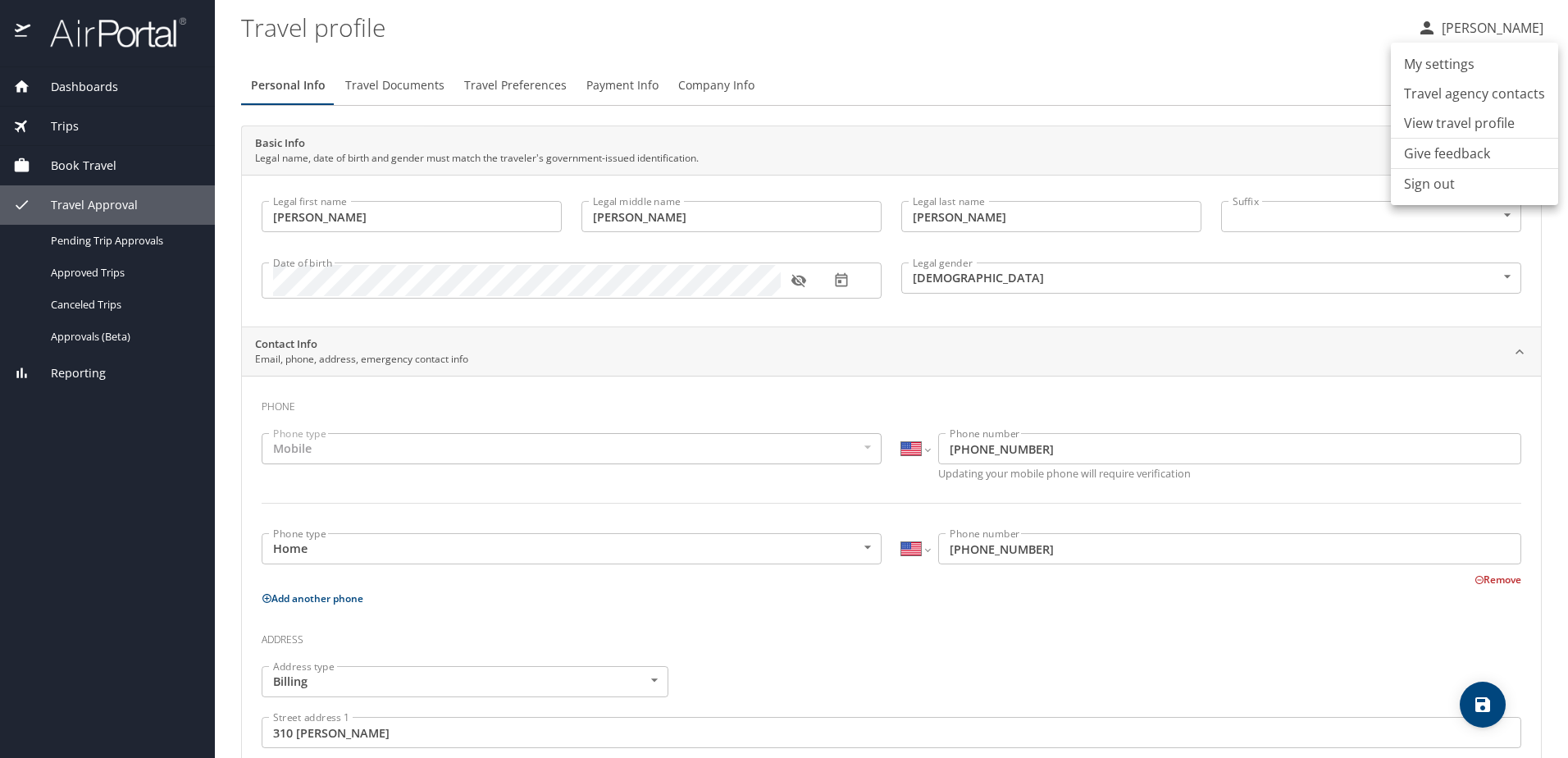
click at [1250, 62] on div at bounding box center [784, 379] width 1568 height 758
click at [1497, 30] on p "[PERSON_NAME]" at bounding box center [1489, 28] width 106 height 19
click at [1436, 67] on li "My settings" at bounding box center [1474, 63] width 168 height 29
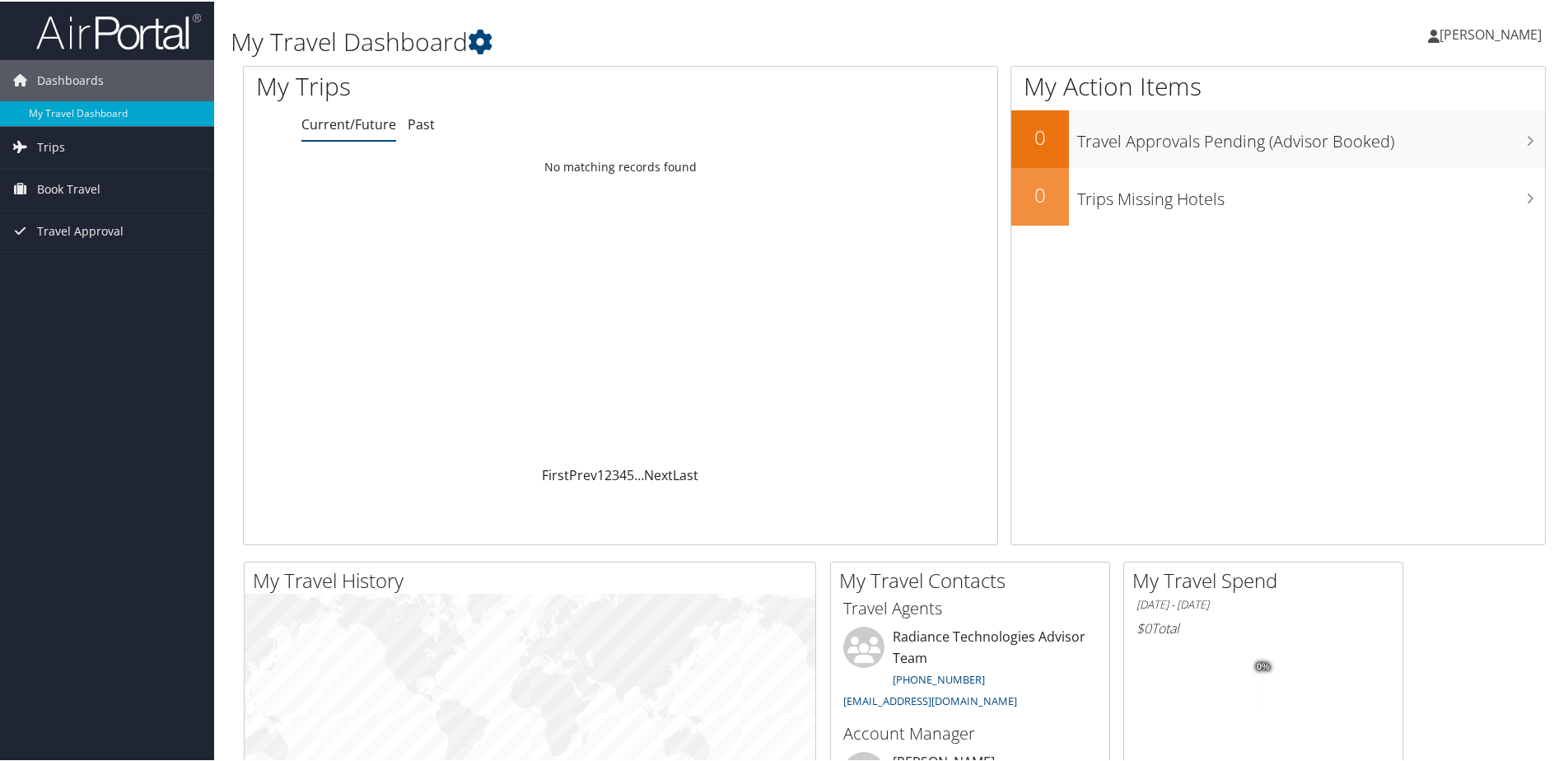
click at [1487, 30] on span "[PERSON_NAME]" at bounding box center [1491, 32] width 102 height 19
click at [1424, 152] on link "View Travel Profile" at bounding box center [1448, 146] width 184 height 28
click at [985, 21] on div "My Travel Dashboard" at bounding box center [673, 32] width 886 height 49
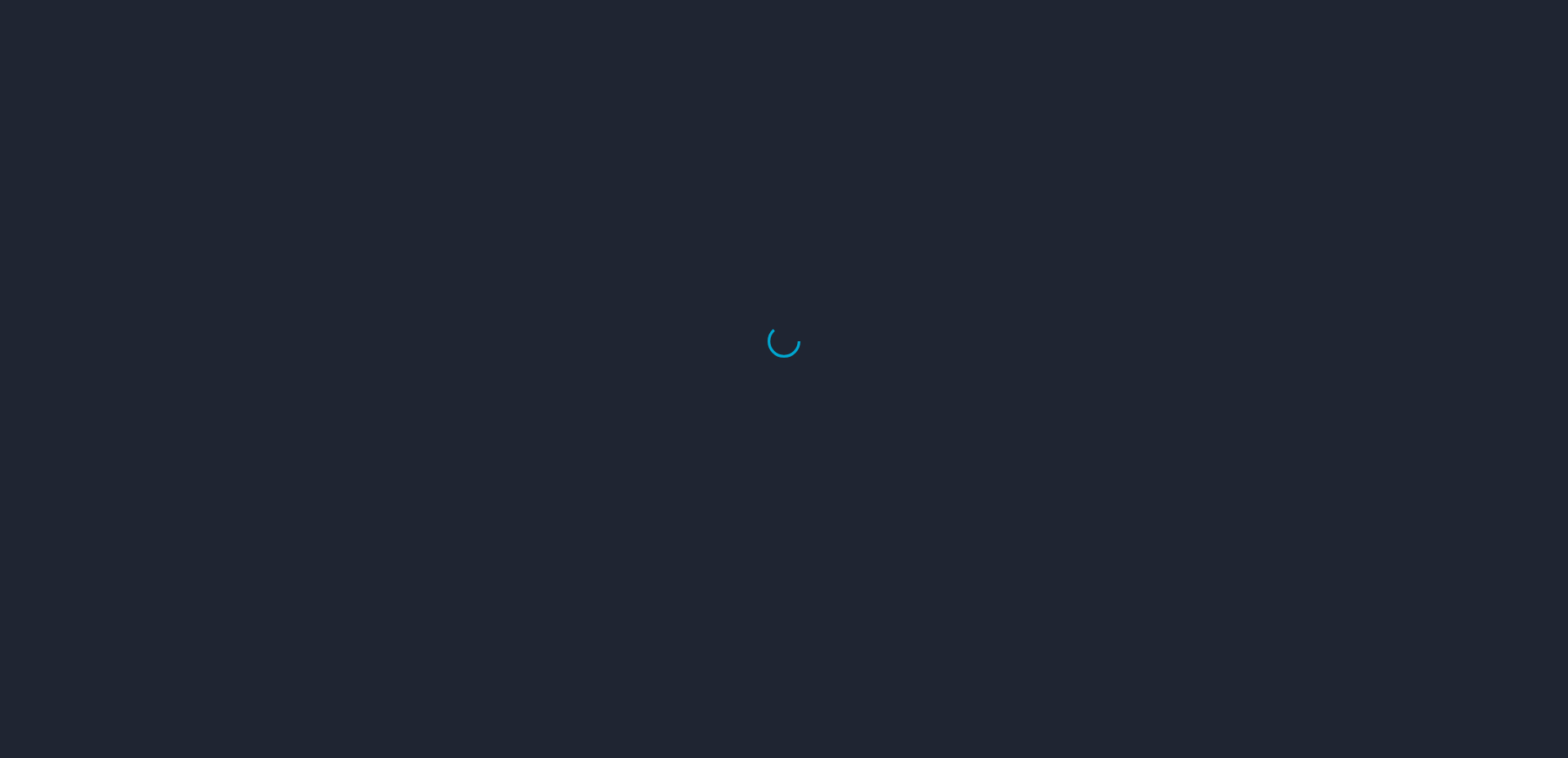
select select "US"
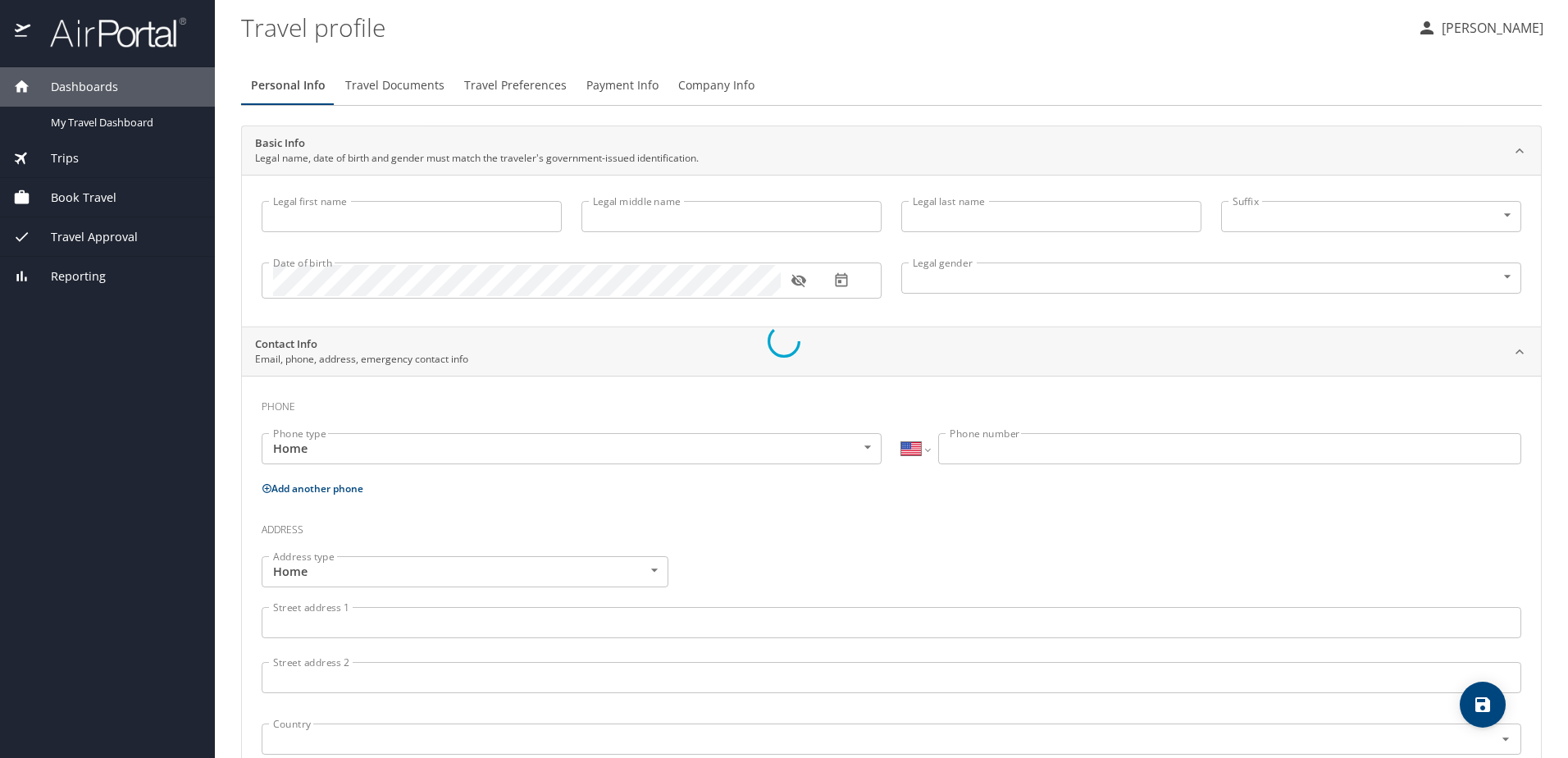
type input "[PERSON_NAME]"
type input "[DEMOGRAPHIC_DATA]"
type input "[PERSON_NAME]"
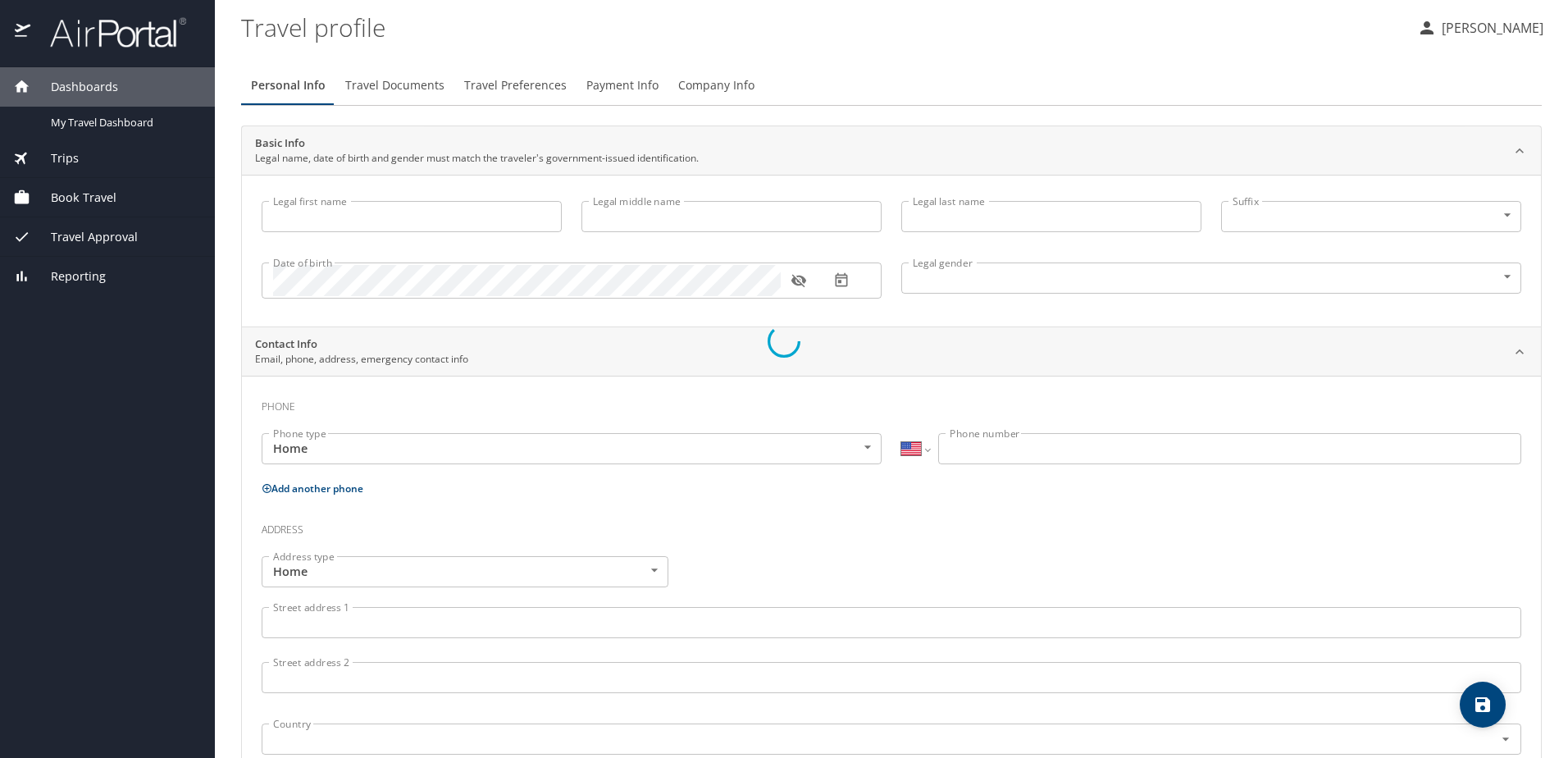
type input "[PERSON_NAME]"
type input "[PHONE_NUMBER]"
select select "US"
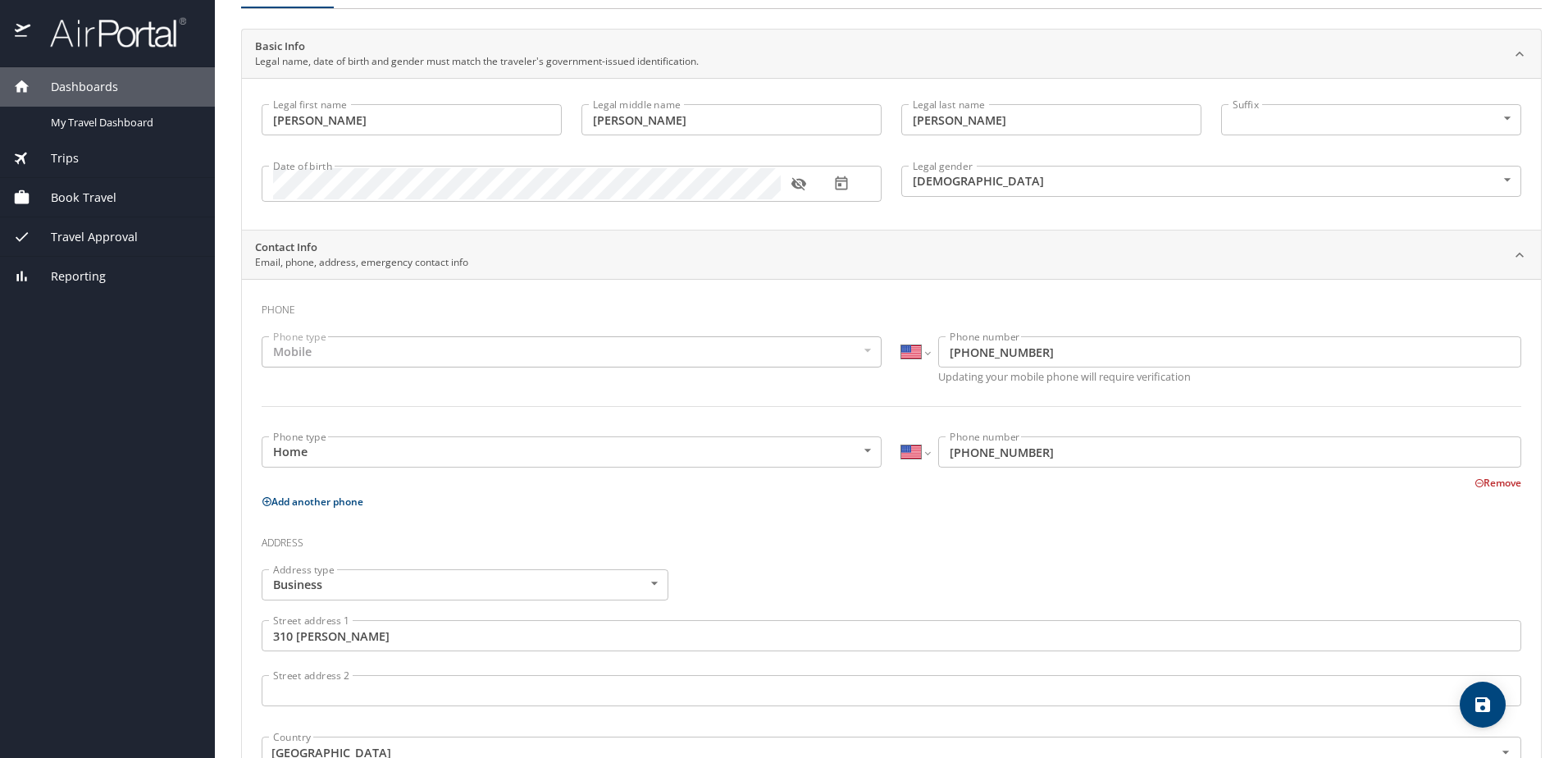
scroll to position [137, 0]
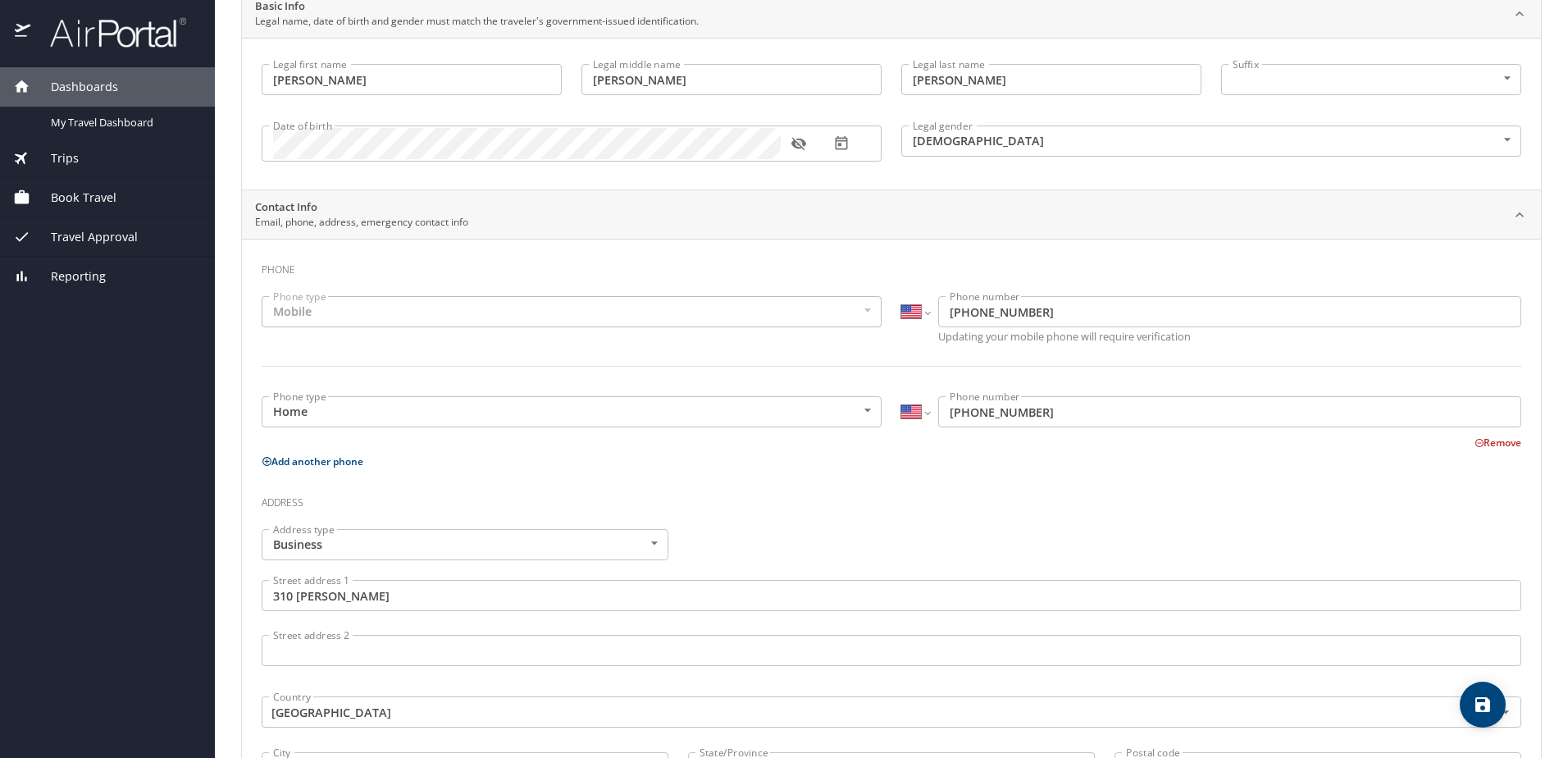
click at [658, 542] on body "Dashboards My Travel Dashboard Trips Current / Future Trips Past Trips Trips Mi…" at bounding box center [784, 379] width 1568 height 758
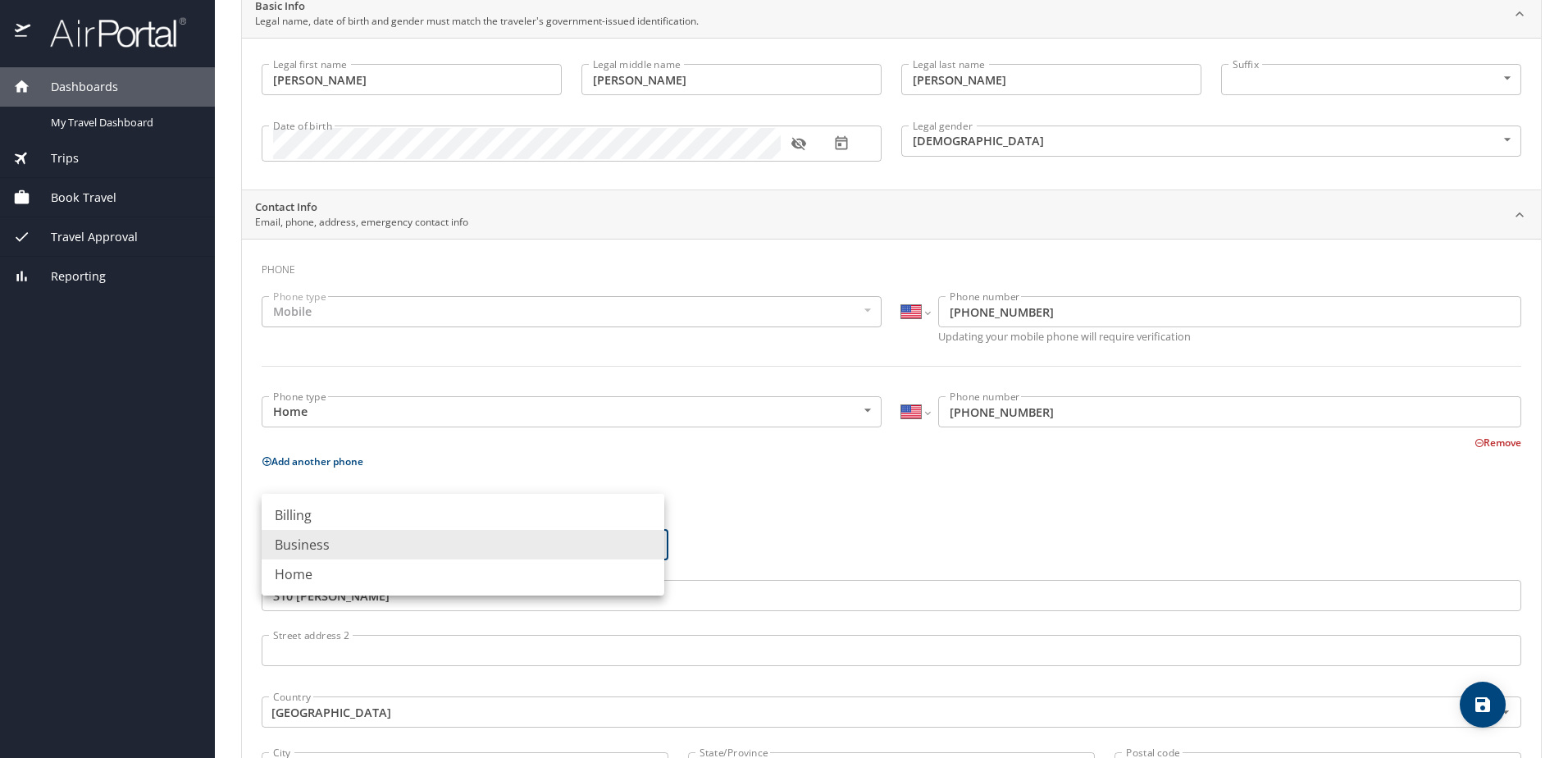
click at [342, 573] on li "Home" at bounding box center [462, 574] width 402 height 29
type input "Home"
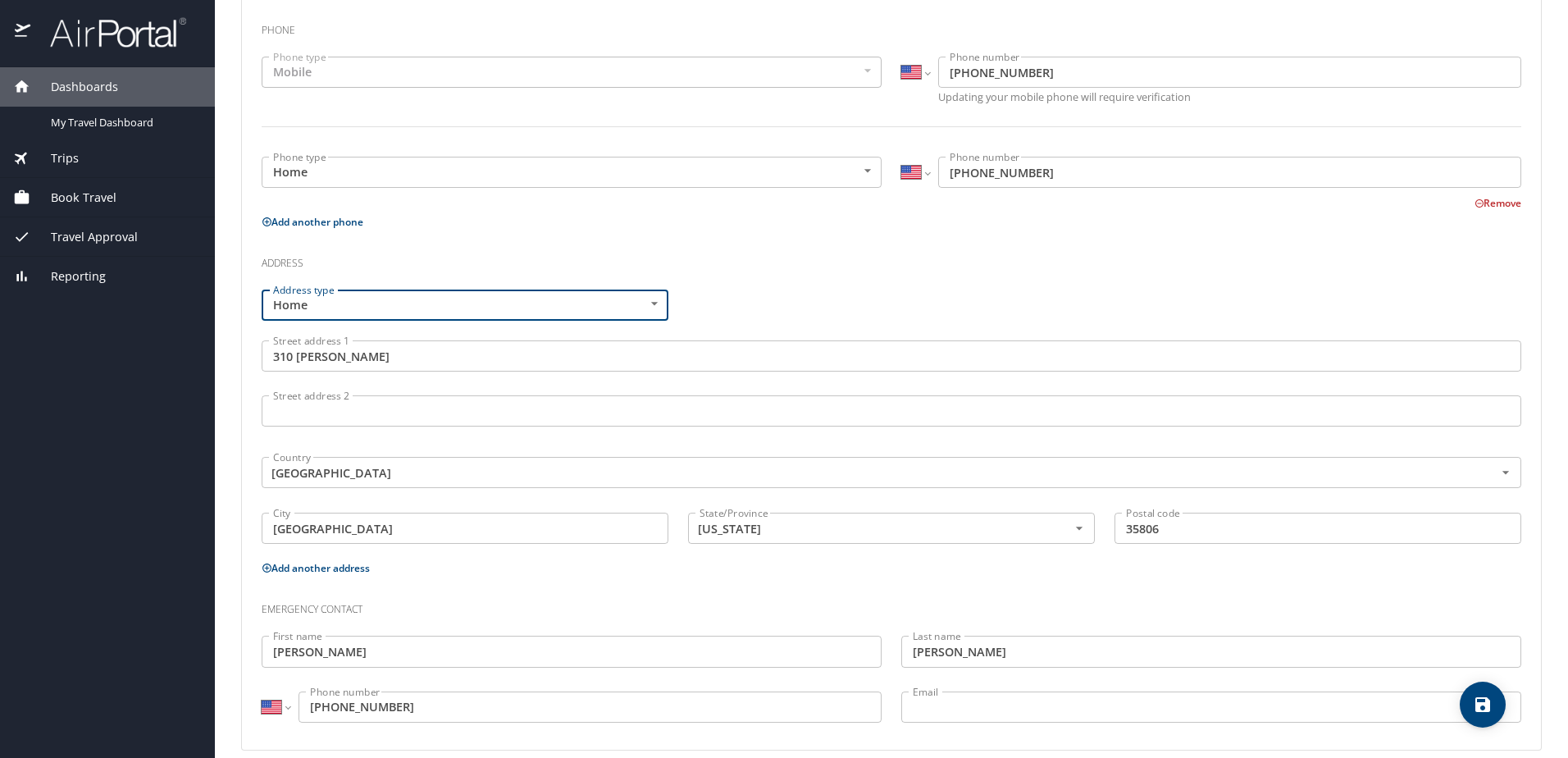
scroll to position [396, 0]
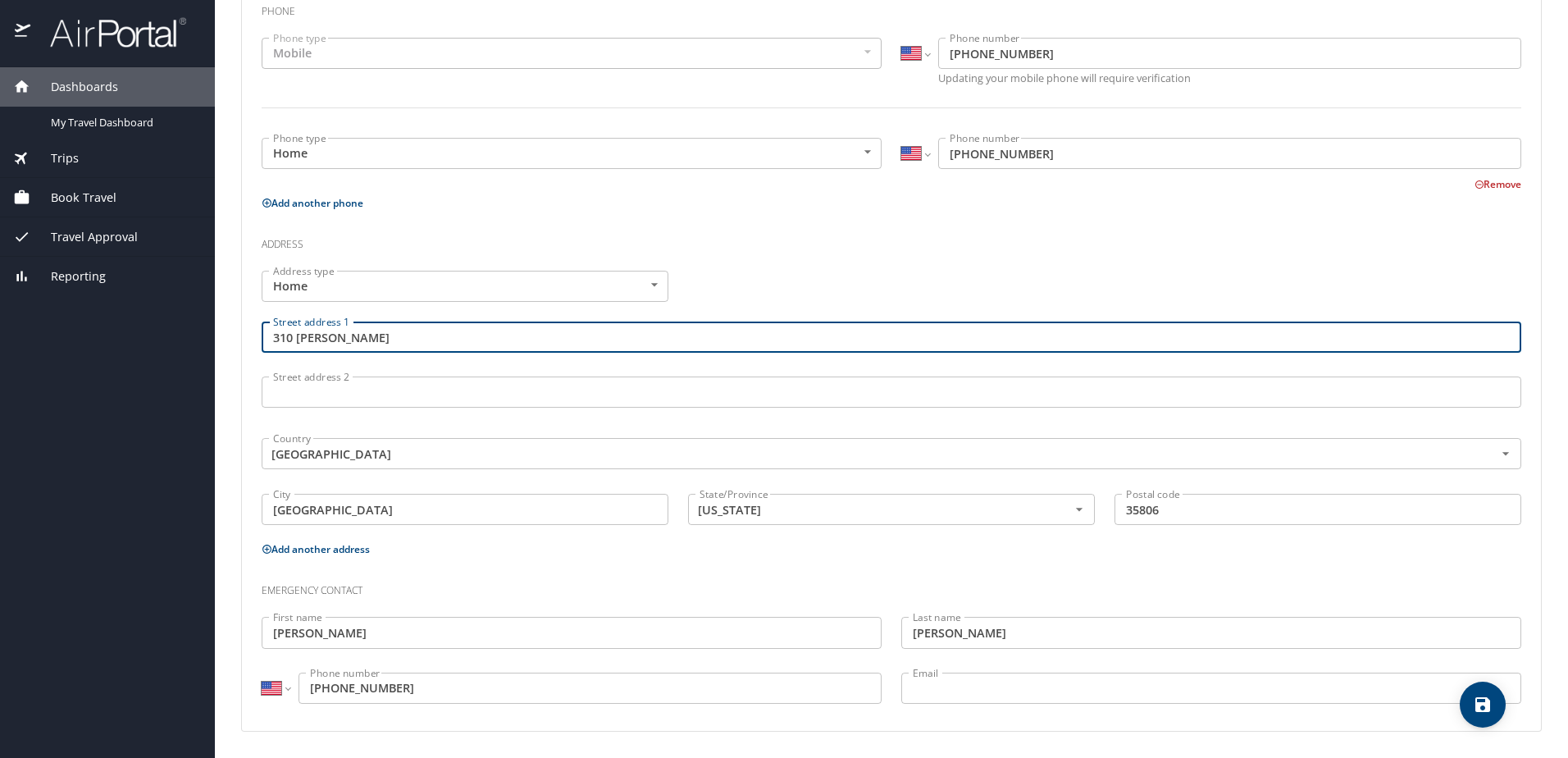
drag, startPoint x: 371, startPoint y: 338, endPoint x: 223, endPoint y: 340, distance: 148.0
click at [223, 340] on main "Travel profile [PERSON_NAME] Personal Info Travel Documents Travel Preferences …" at bounding box center [891, 379] width 1354 height 758
type input "26806 [PERSON_NAME] Cir"
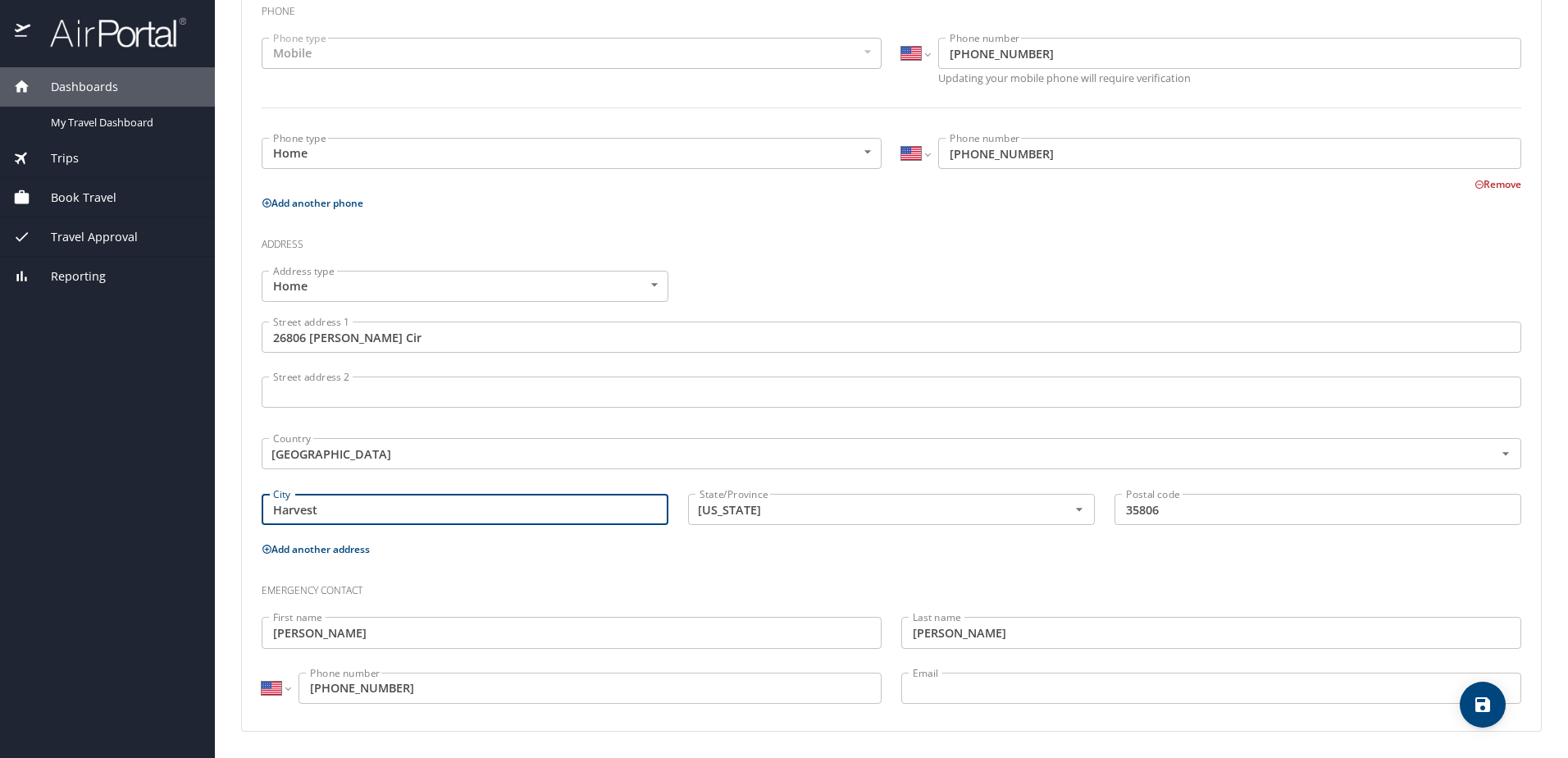
type input "Harvest"
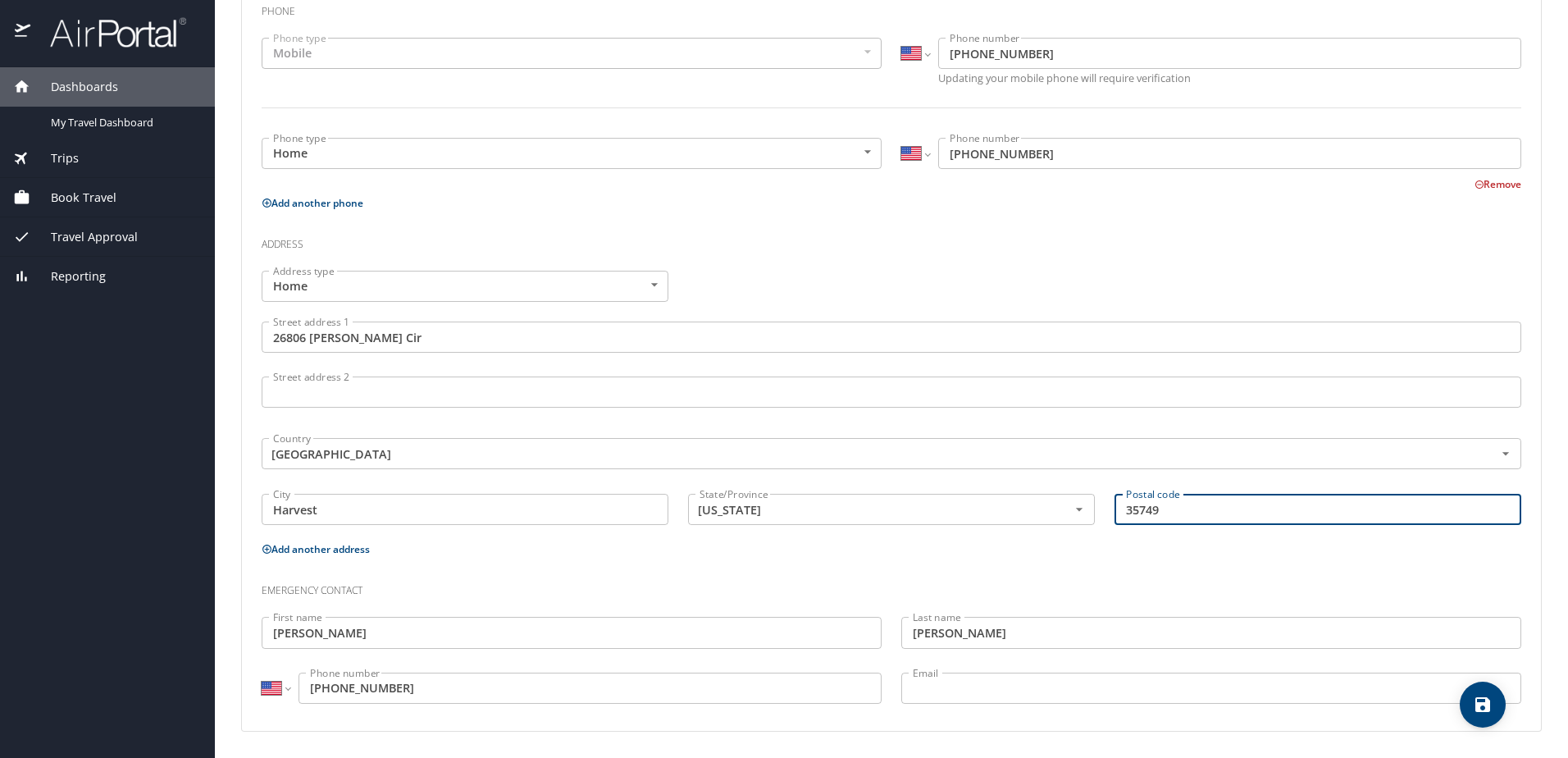
type input "35749"
click at [1484, 702] on icon "save" at bounding box center [1482, 703] width 15 height 15
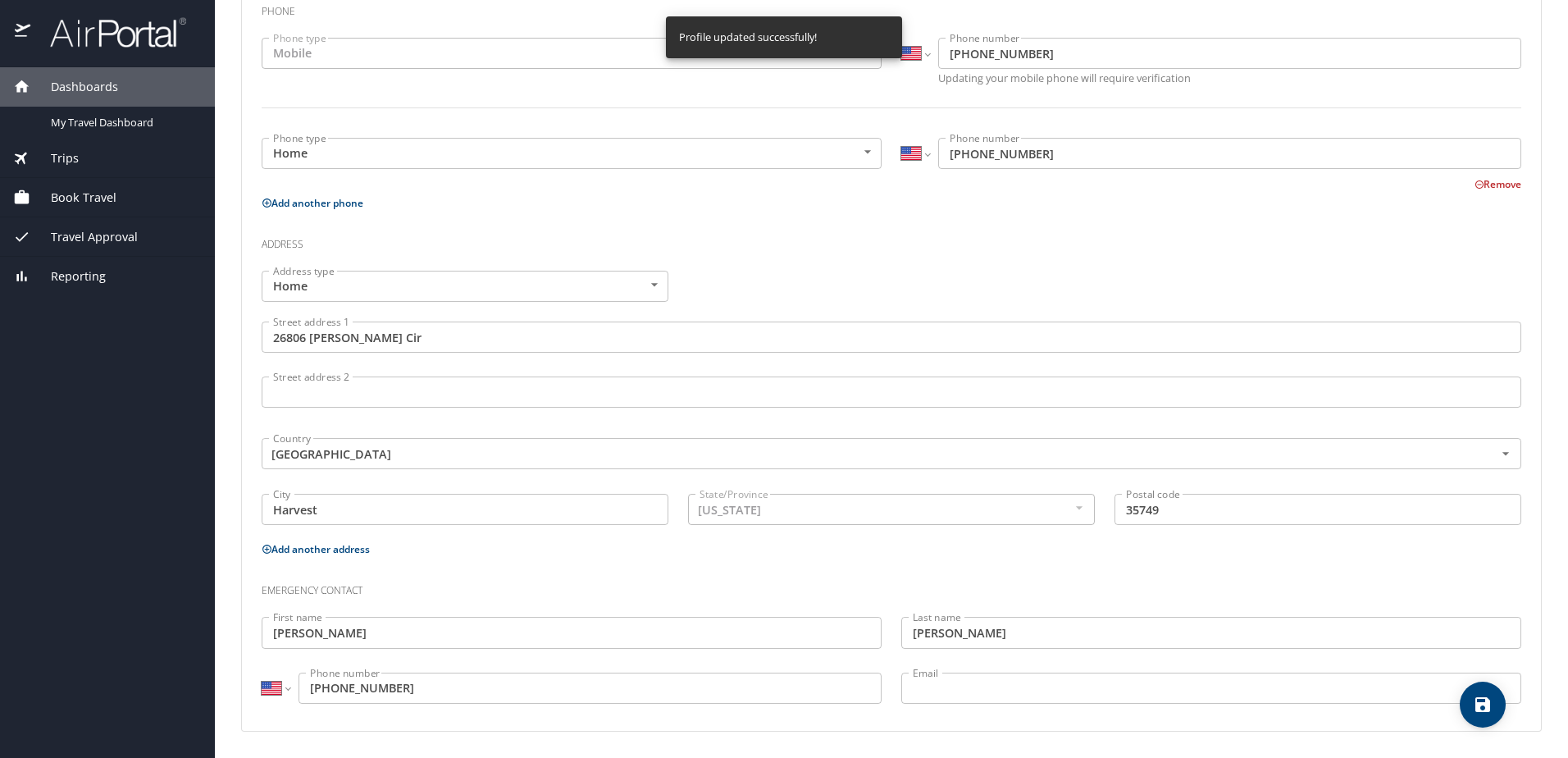
select select "US"
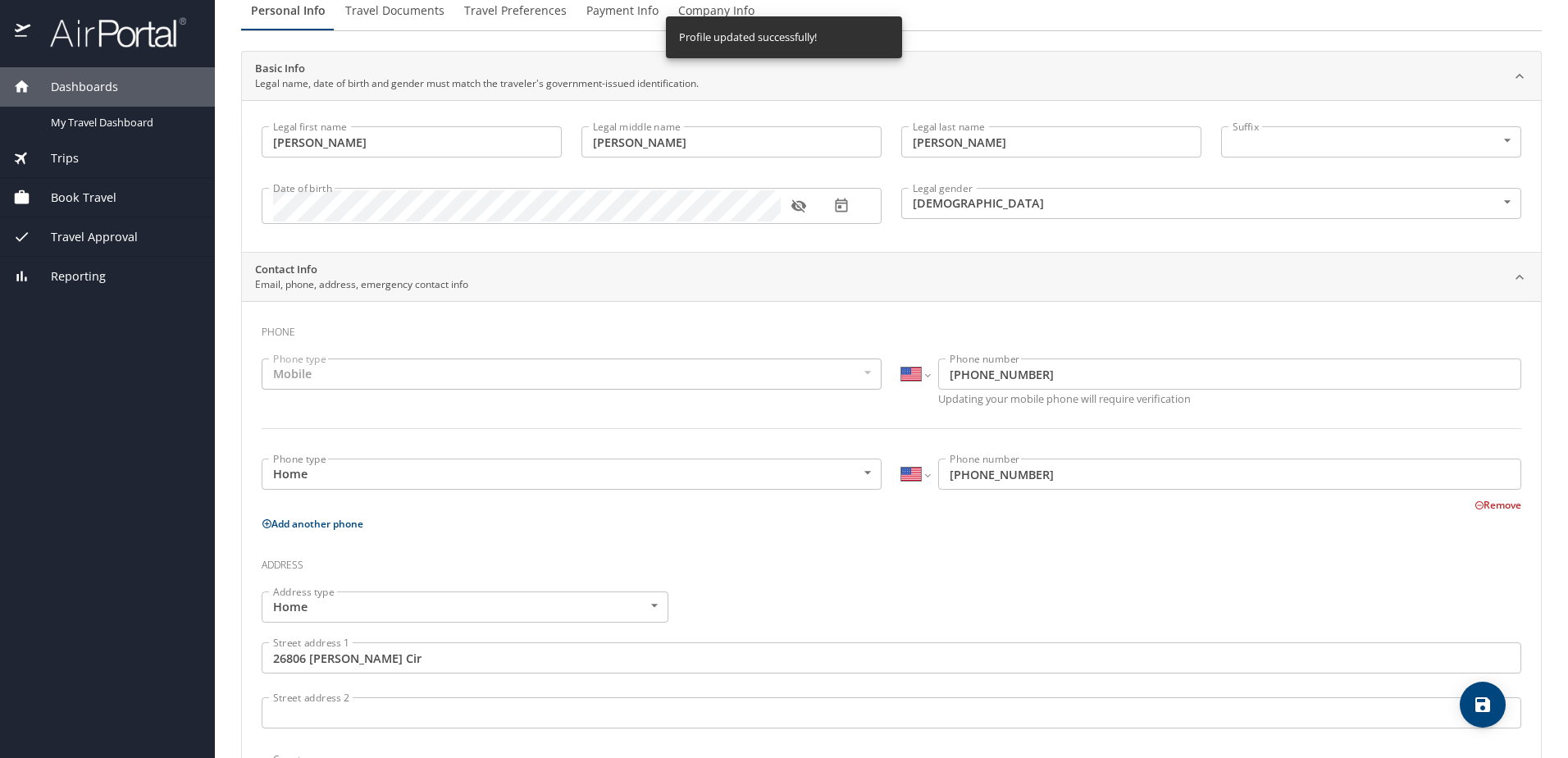
scroll to position [0, 0]
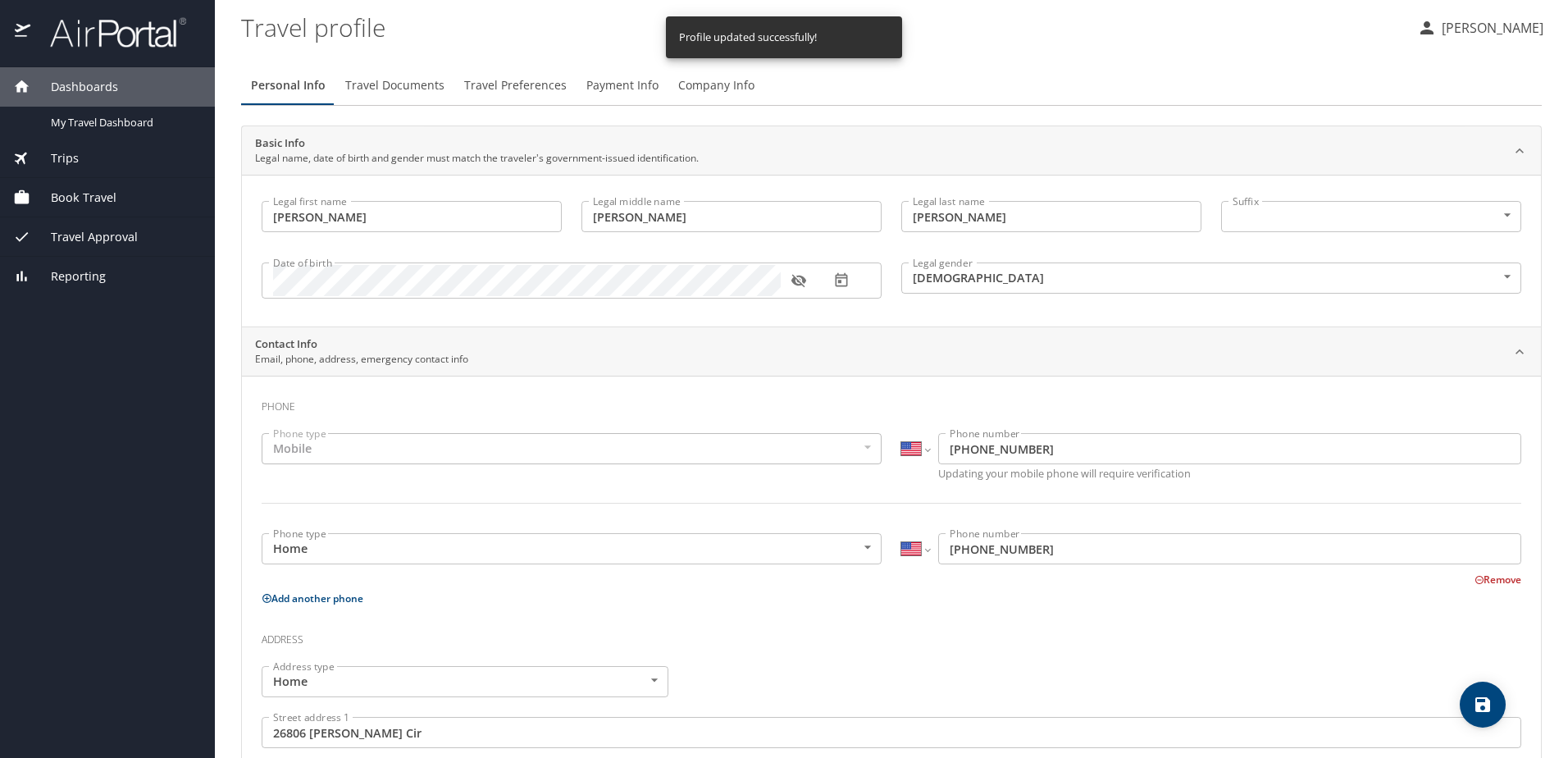
click at [390, 86] on span "Travel Documents" at bounding box center [395, 85] width 99 height 20
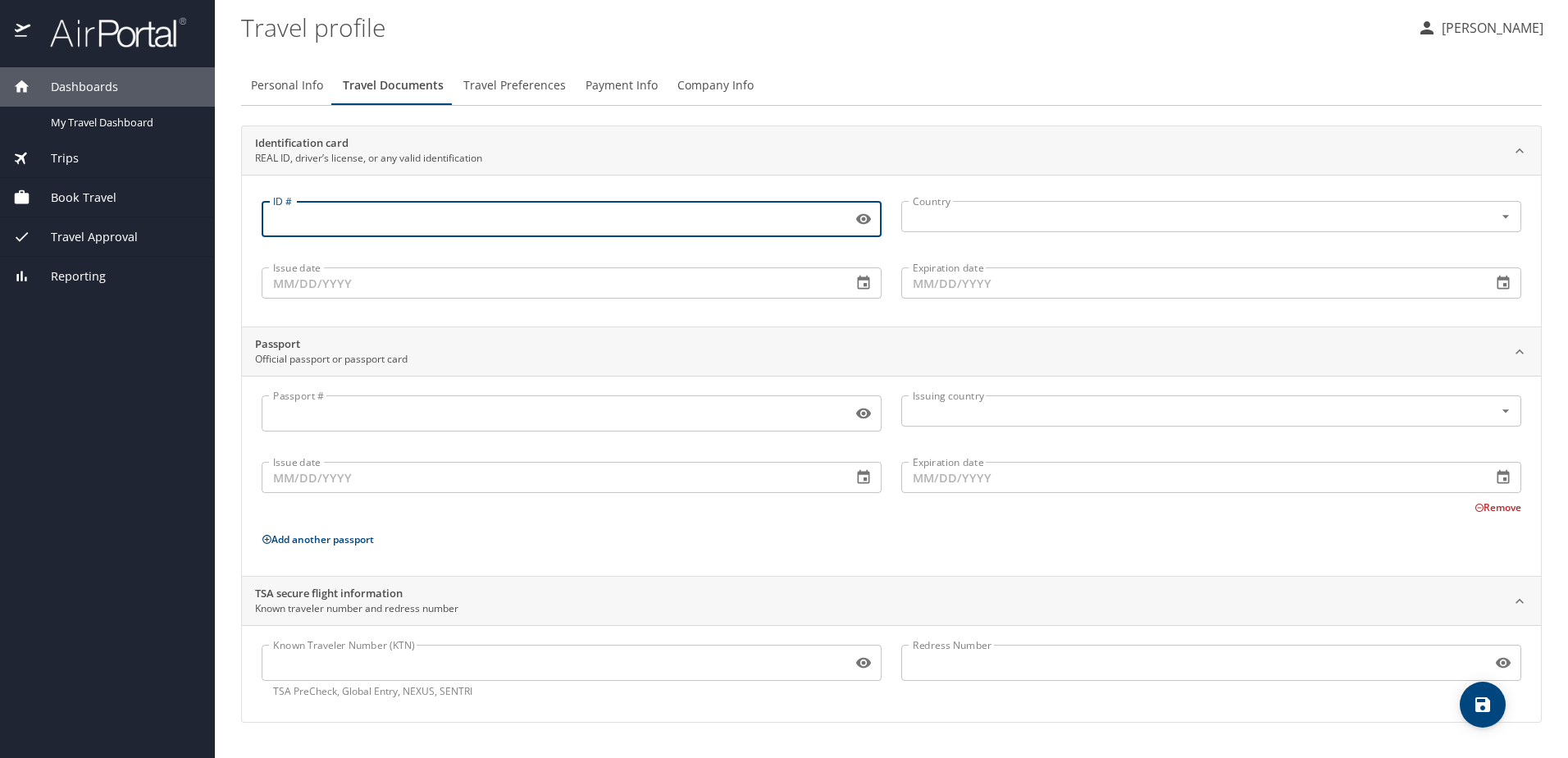
click at [426, 220] on input "ID #" at bounding box center [553, 219] width 584 height 31
type input "5904004"
click at [987, 217] on input "text" at bounding box center [1187, 216] width 561 height 21
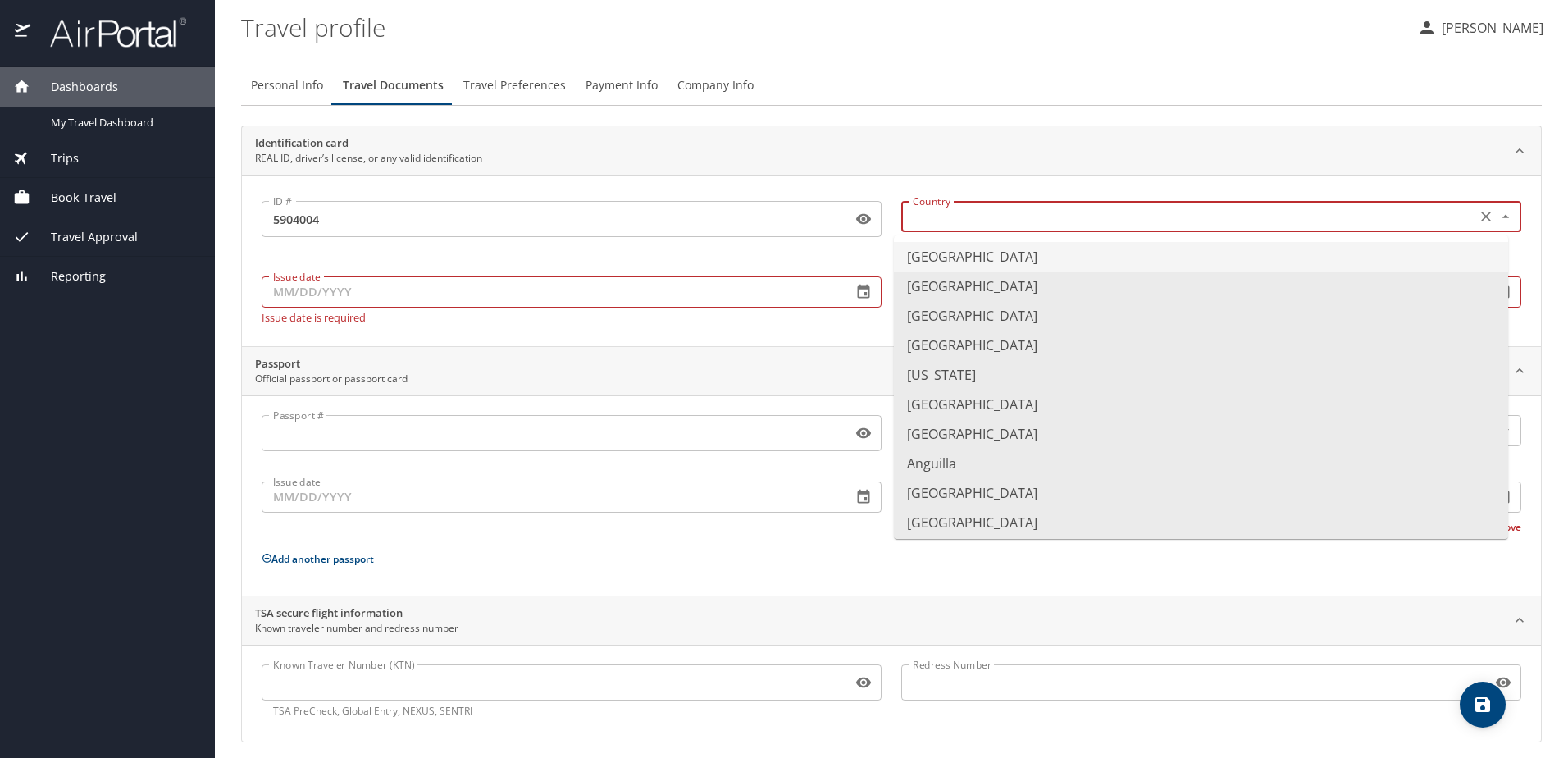
click at [1003, 258] on li "[GEOGRAPHIC_DATA]" at bounding box center [1201, 256] width 614 height 29
type input "[GEOGRAPHIC_DATA]"
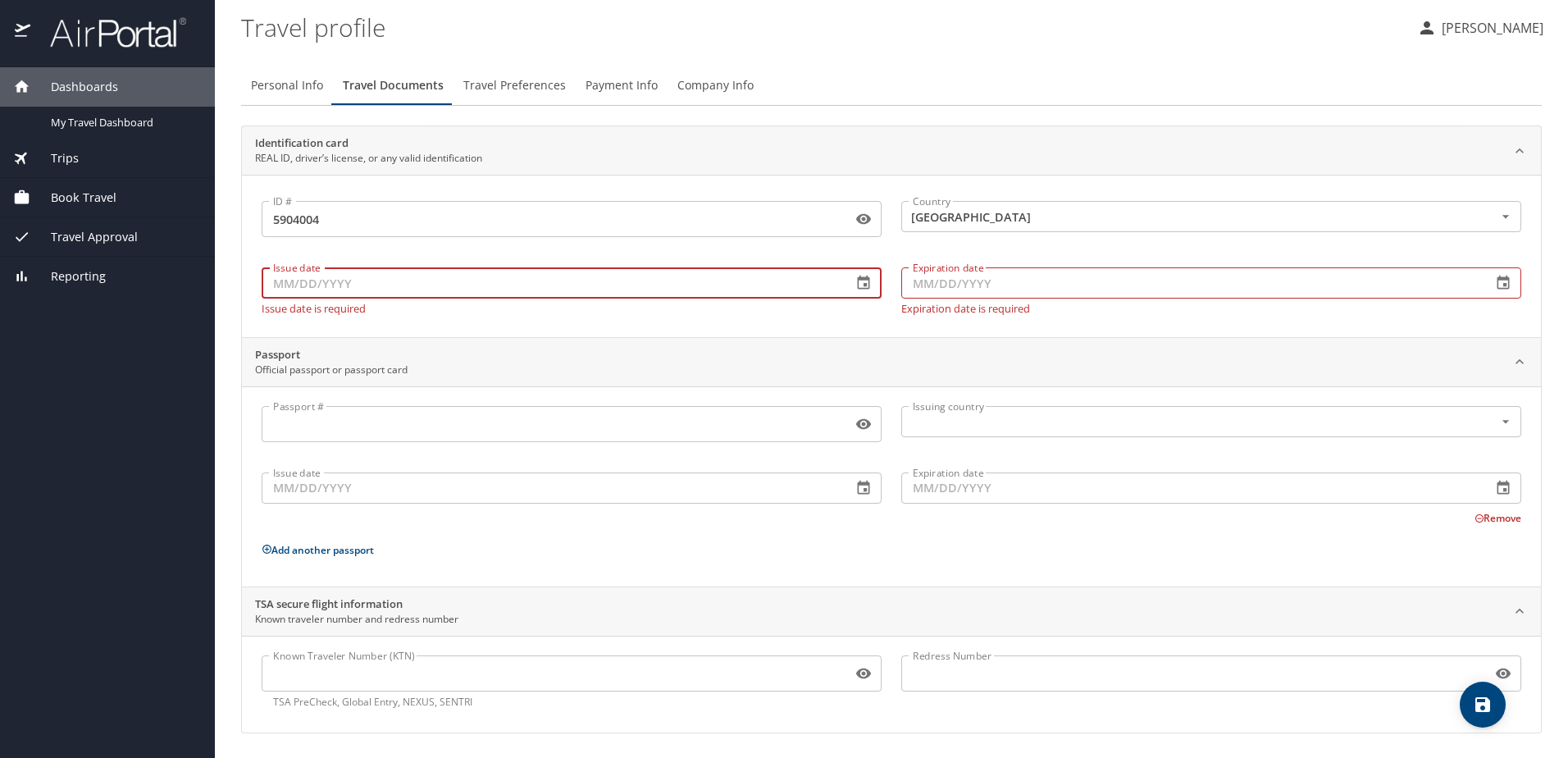
click at [397, 287] on input "Issue date" at bounding box center [550, 283] width 577 height 31
type input "[DATE]"
click at [937, 287] on input "Expiration date" at bounding box center [1190, 283] width 577 height 31
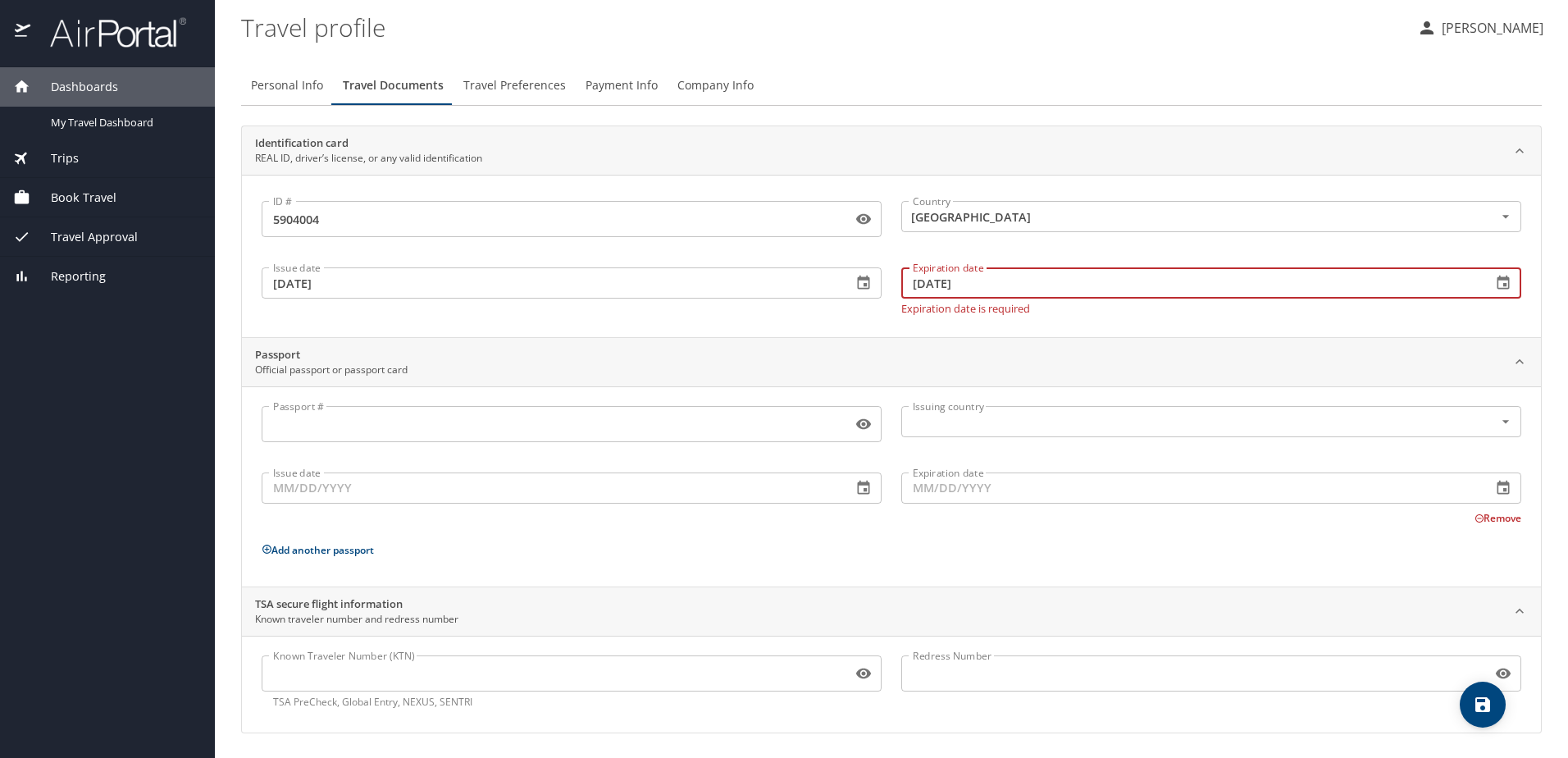
type input "[DATE]"
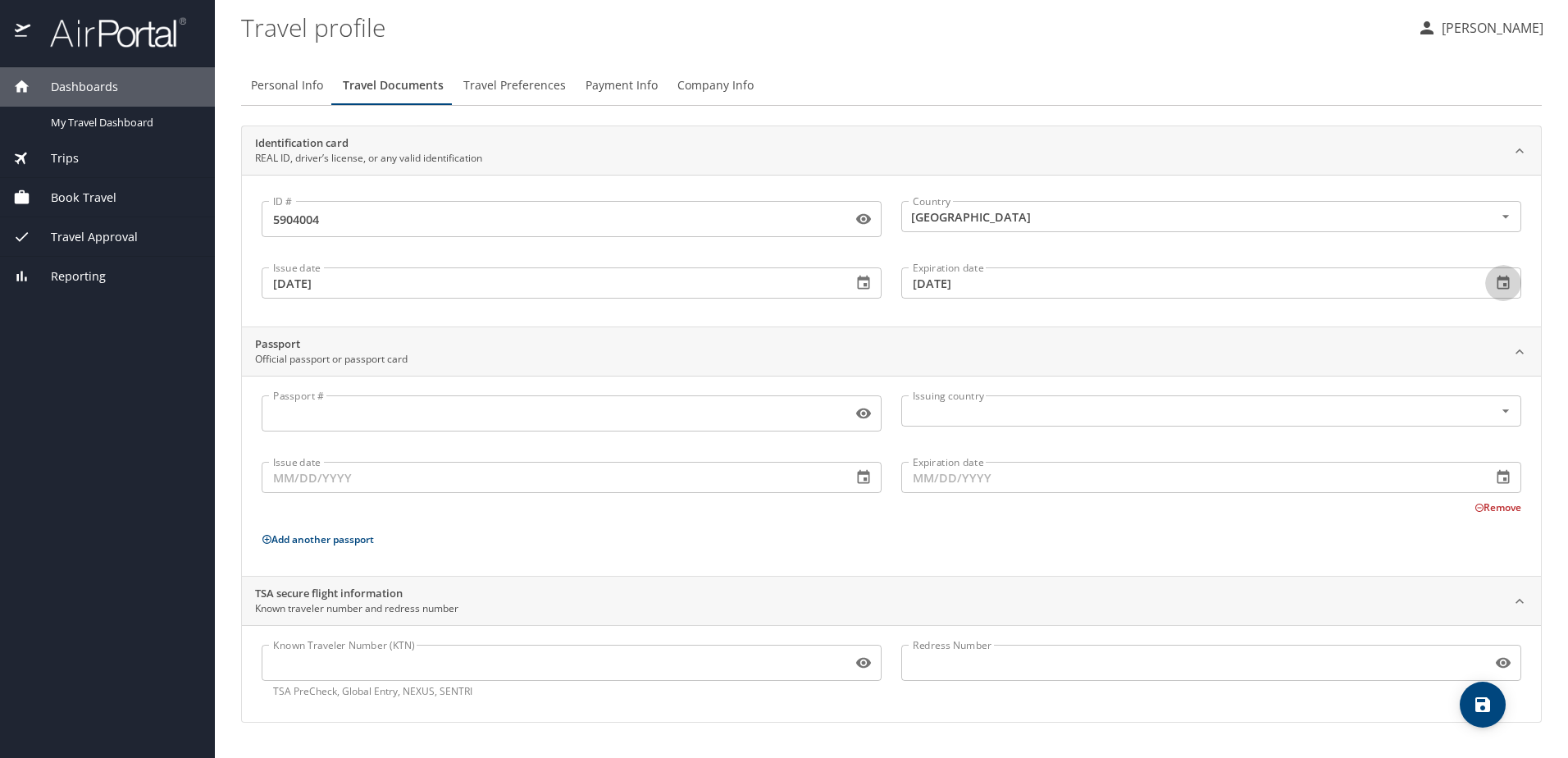
click at [1490, 711] on icon "save" at bounding box center [1482, 704] width 19 height 19
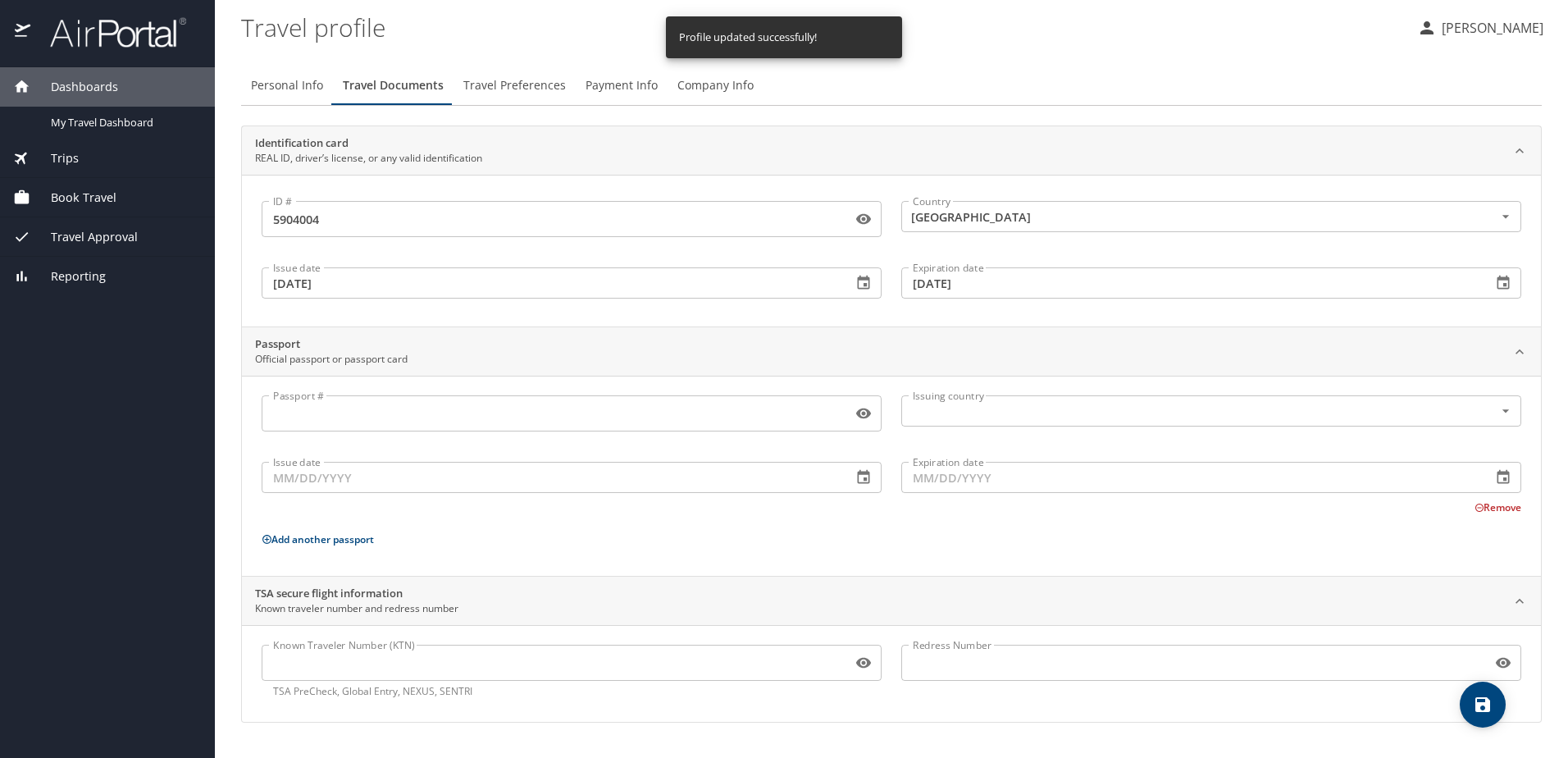
click at [536, 87] on span "Travel Preferences" at bounding box center [514, 85] width 102 height 20
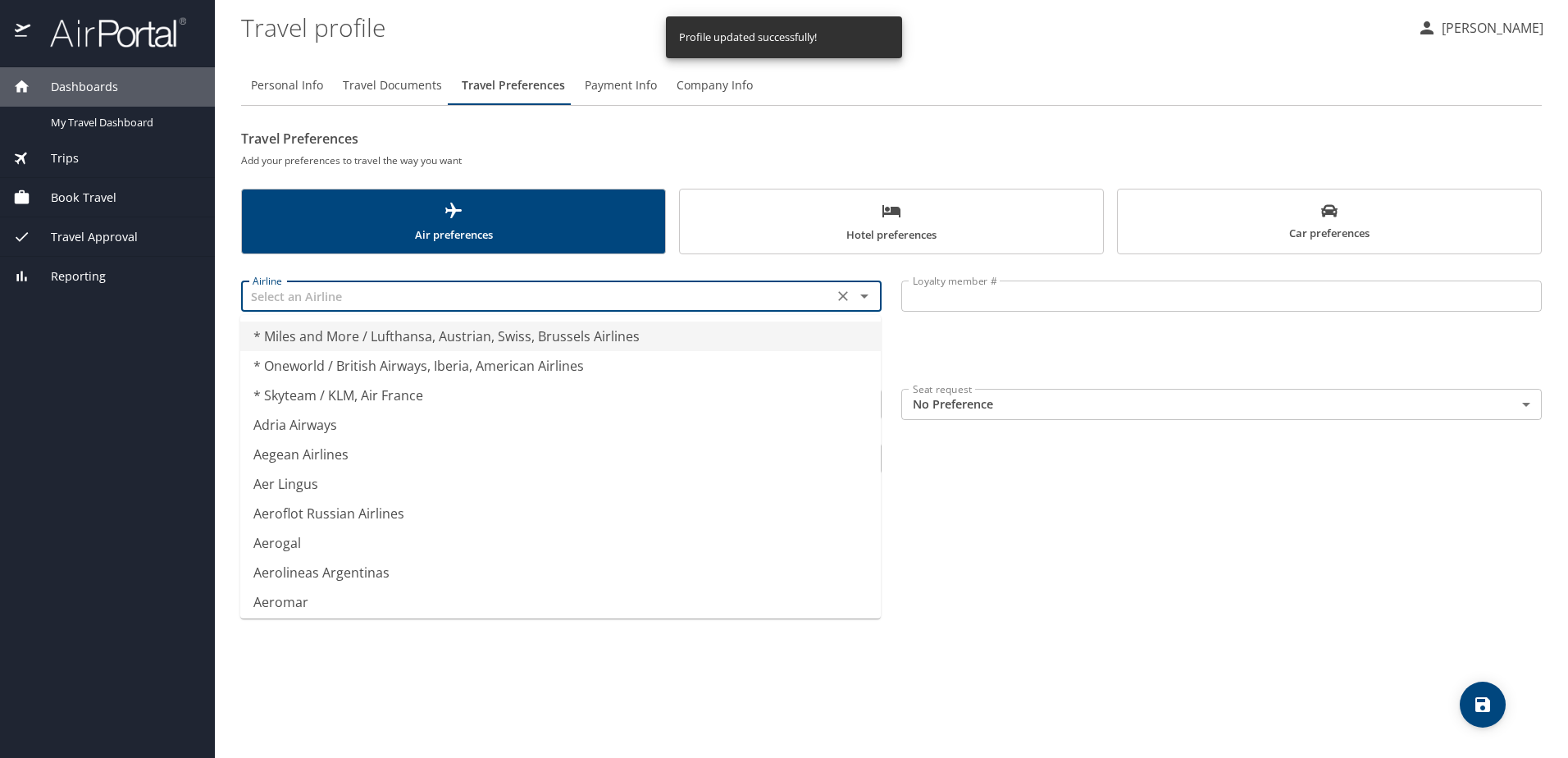
click at [410, 304] on input "text" at bounding box center [536, 296] width 582 height 21
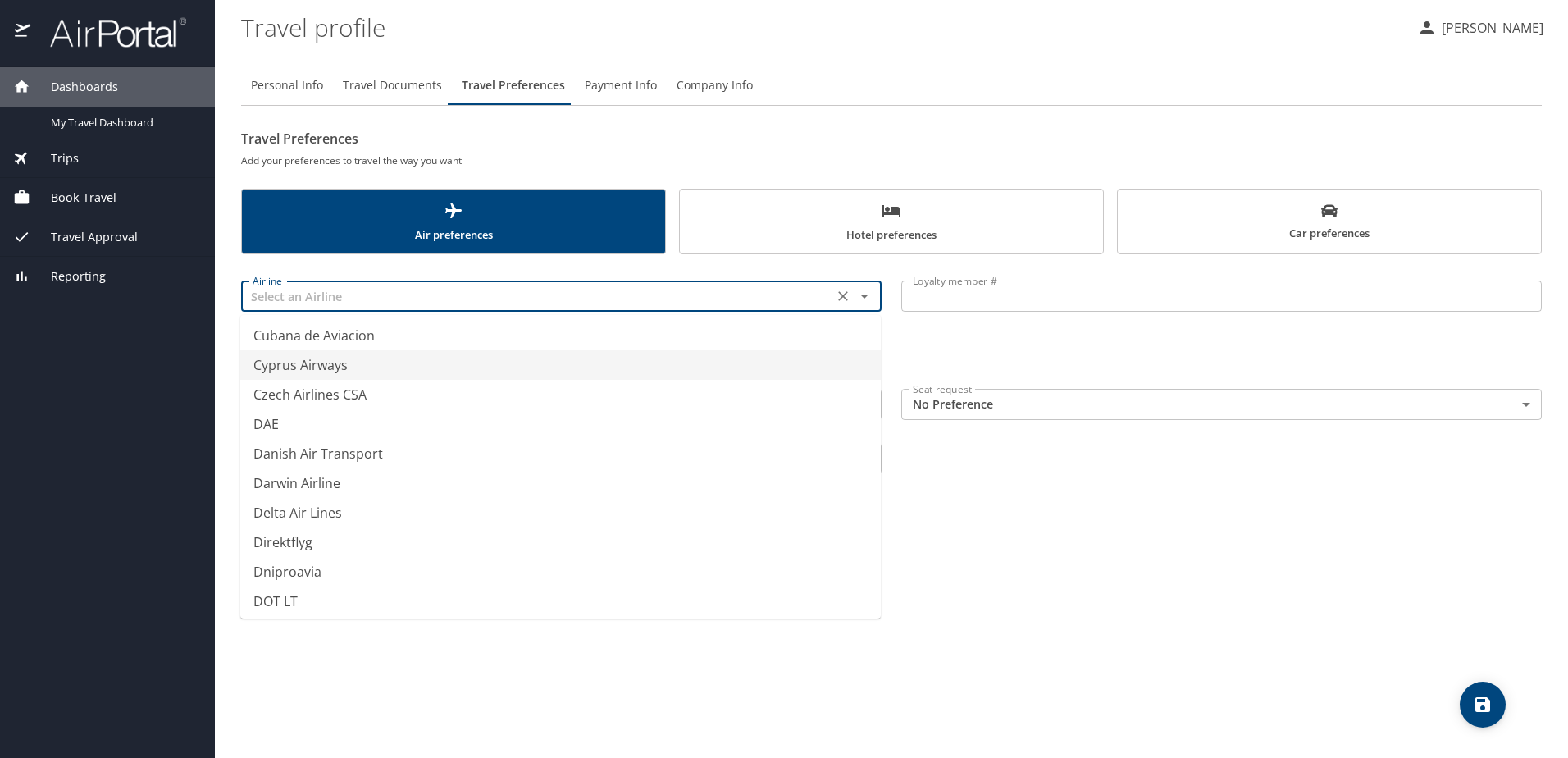
scroll to position [4919, 0]
click at [324, 377] on li "Delta Air Lines" at bounding box center [560, 375] width 640 height 29
type input "Delta Air Lines"
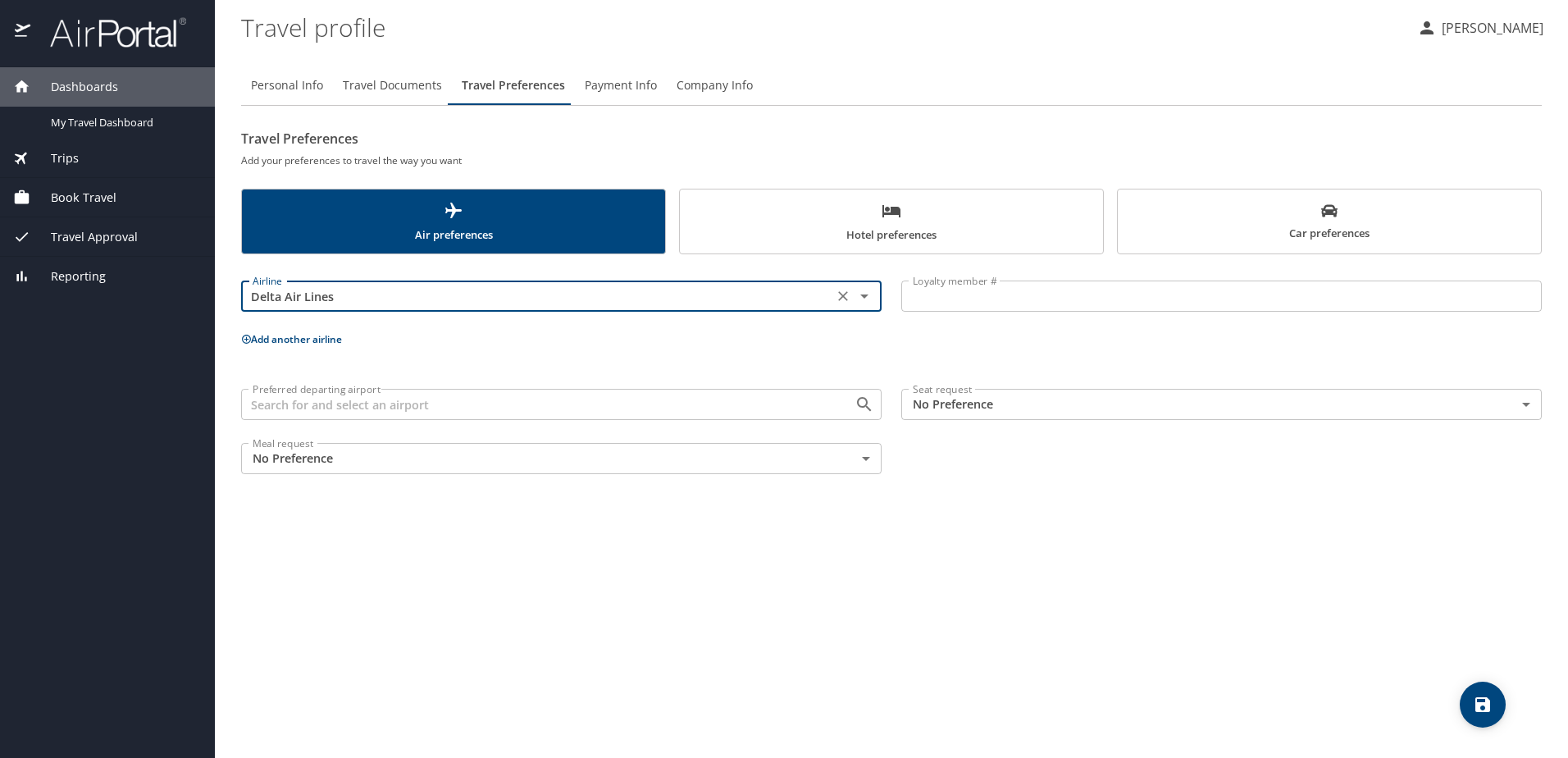
click at [1012, 289] on input "Loyalty member #" at bounding box center [1221, 296] width 640 height 31
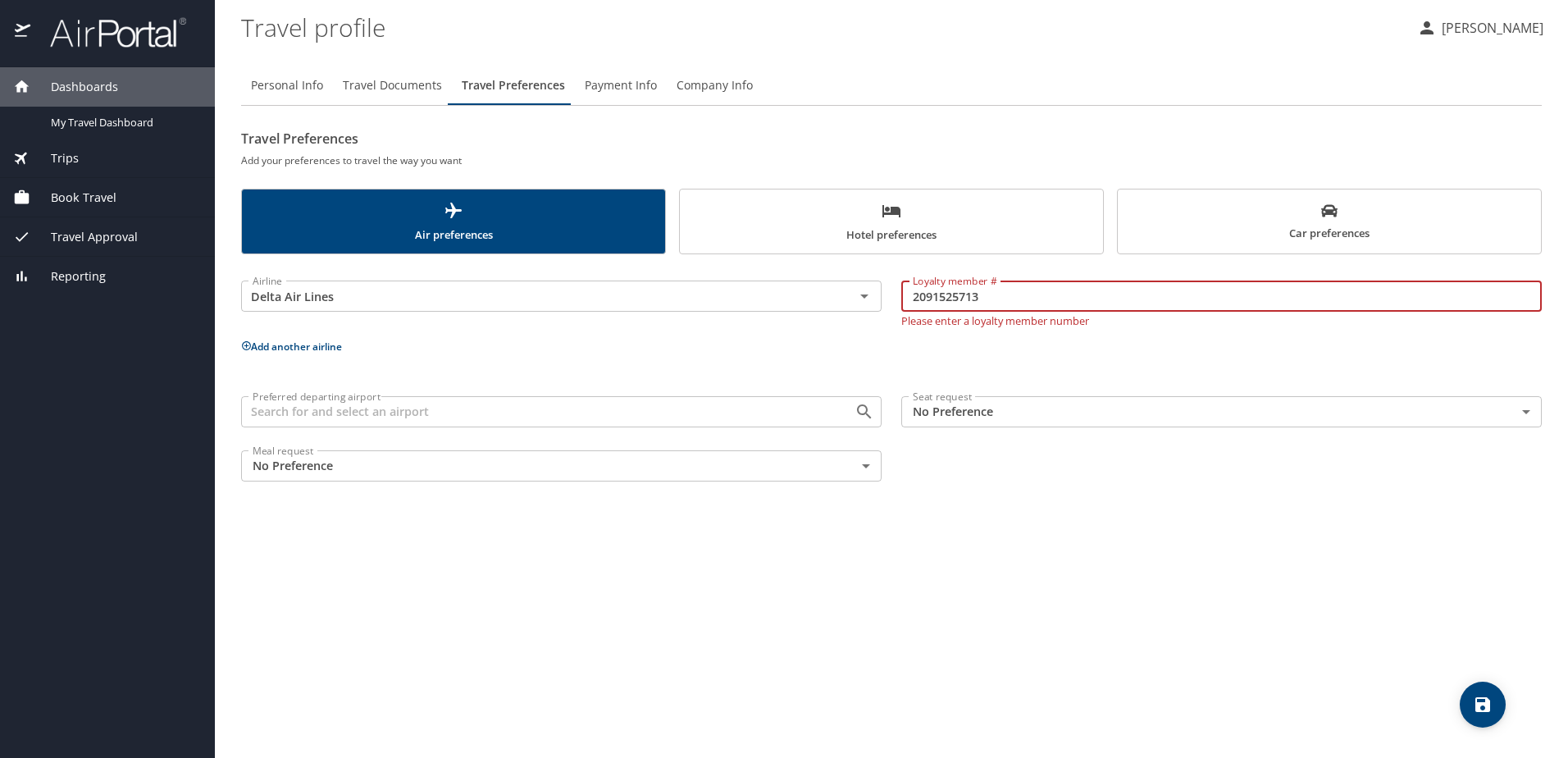
type input "2091525713"
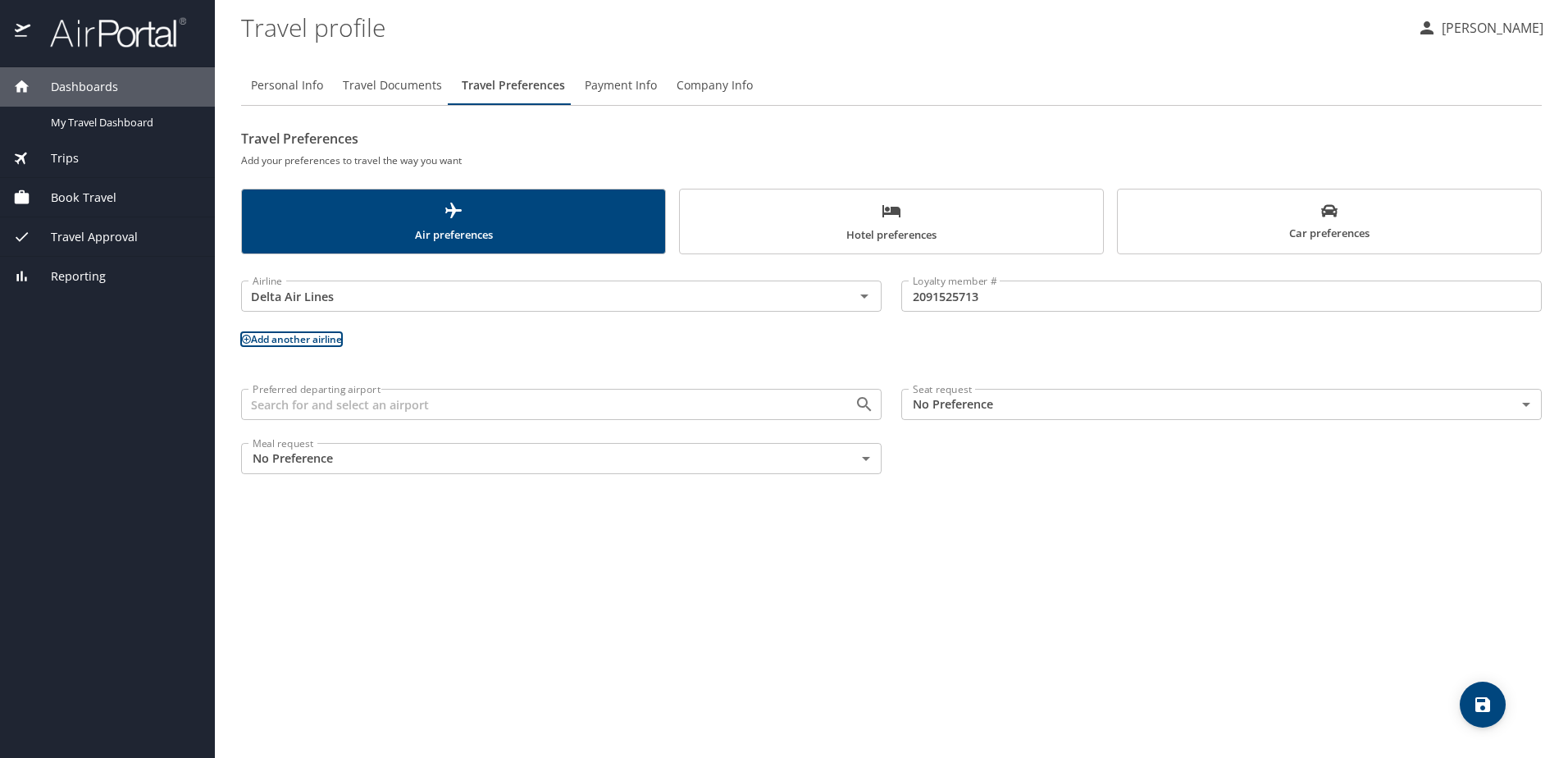
click at [1337, 235] on span "Car preferences" at bounding box center [1329, 222] width 403 height 40
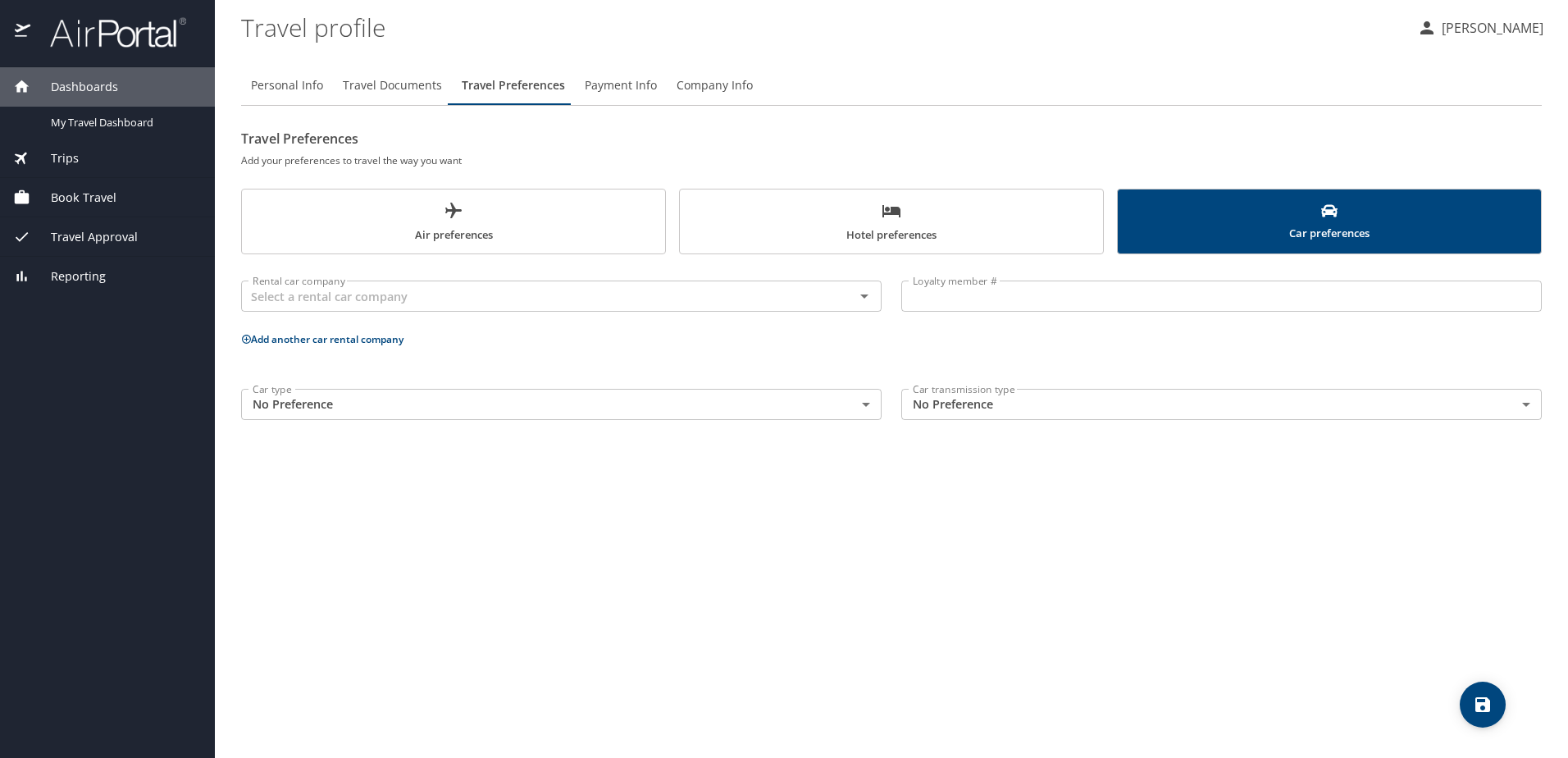
click at [349, 406] on body "Dashboards My Travel Dashboard Trips Current / Future Trips Past Trips Trips Mi…" at bounding box center [784, 379] width 1568 height 758
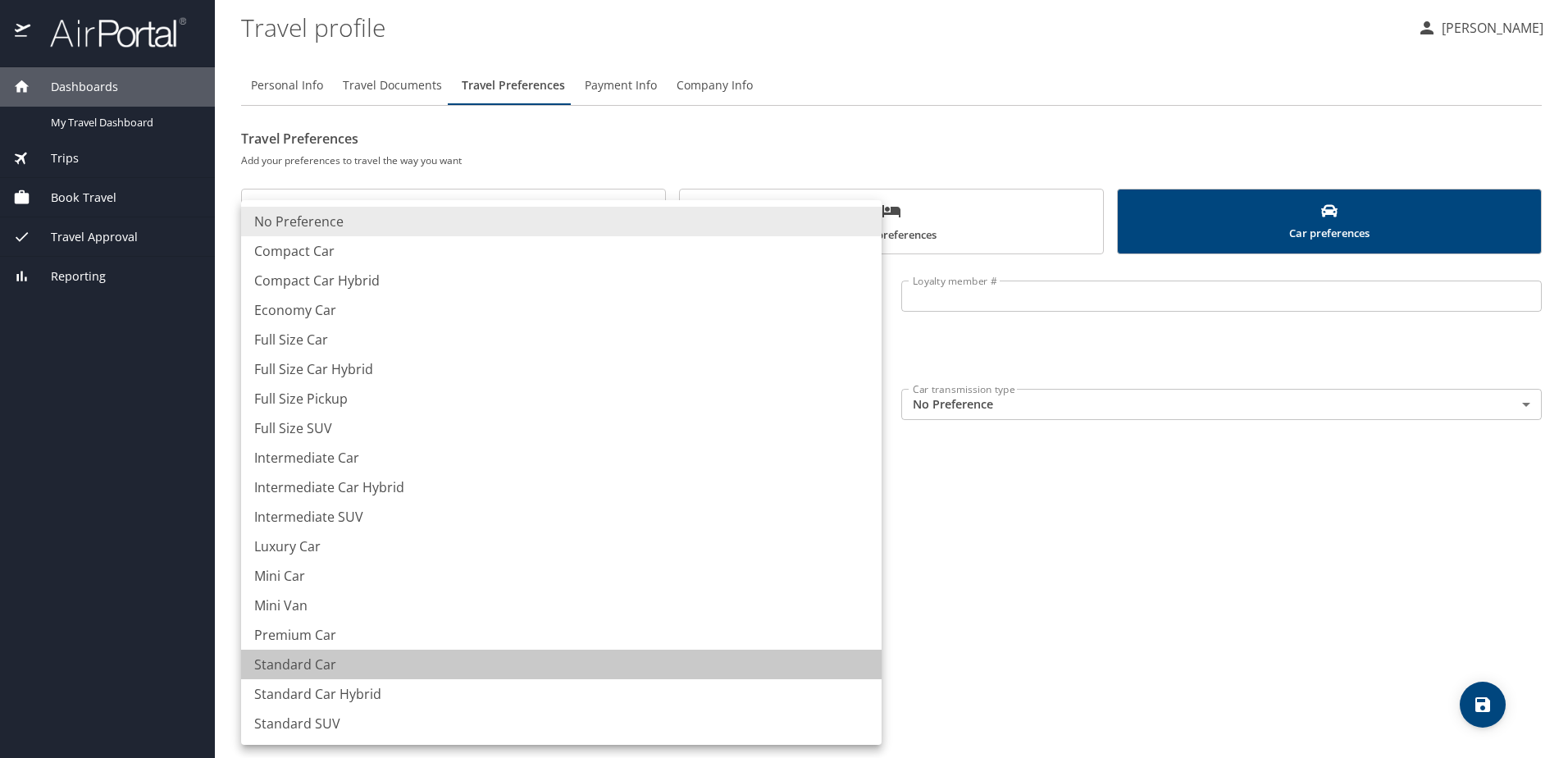
drag, startPoint x: 326, startPoint y: 662, endPoint x: 458, endPoint y: 657, distance: 132.1
click at [458, 657] on li "Standard Car" at bounding box center [560, 663] width 640 height 29
type input "StandardCar"
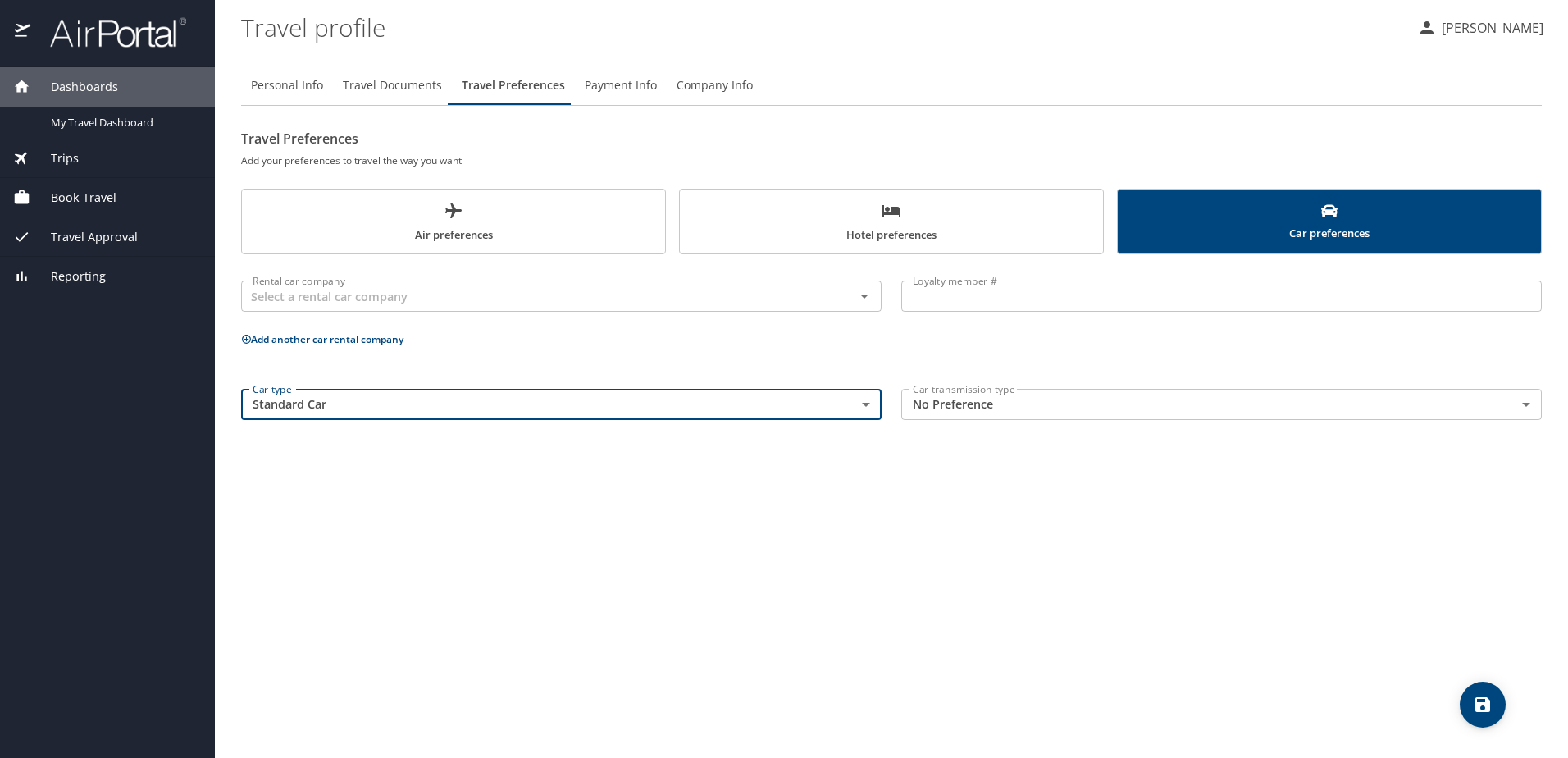
click at [1089, 417] on body "Dashboards My Travel Dashboard Trips Current / Future Trips Past Trips Trips Mi…" at bounding box center [784, 379] width 1568 height 758
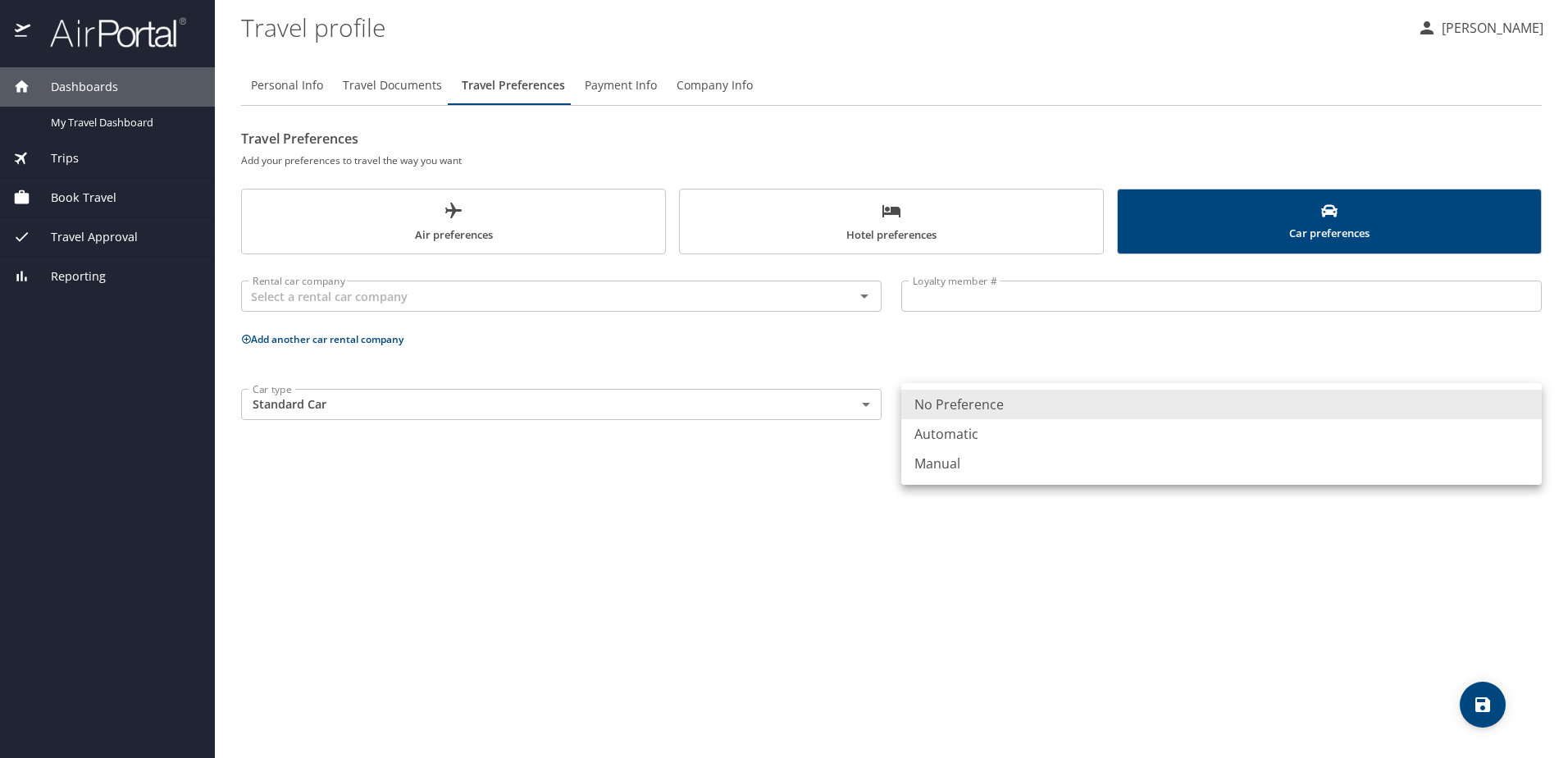
click at [976, 436] on li "Automatic" at bounding box center [1221, 434] width 640 height 29
type input "Automatic"
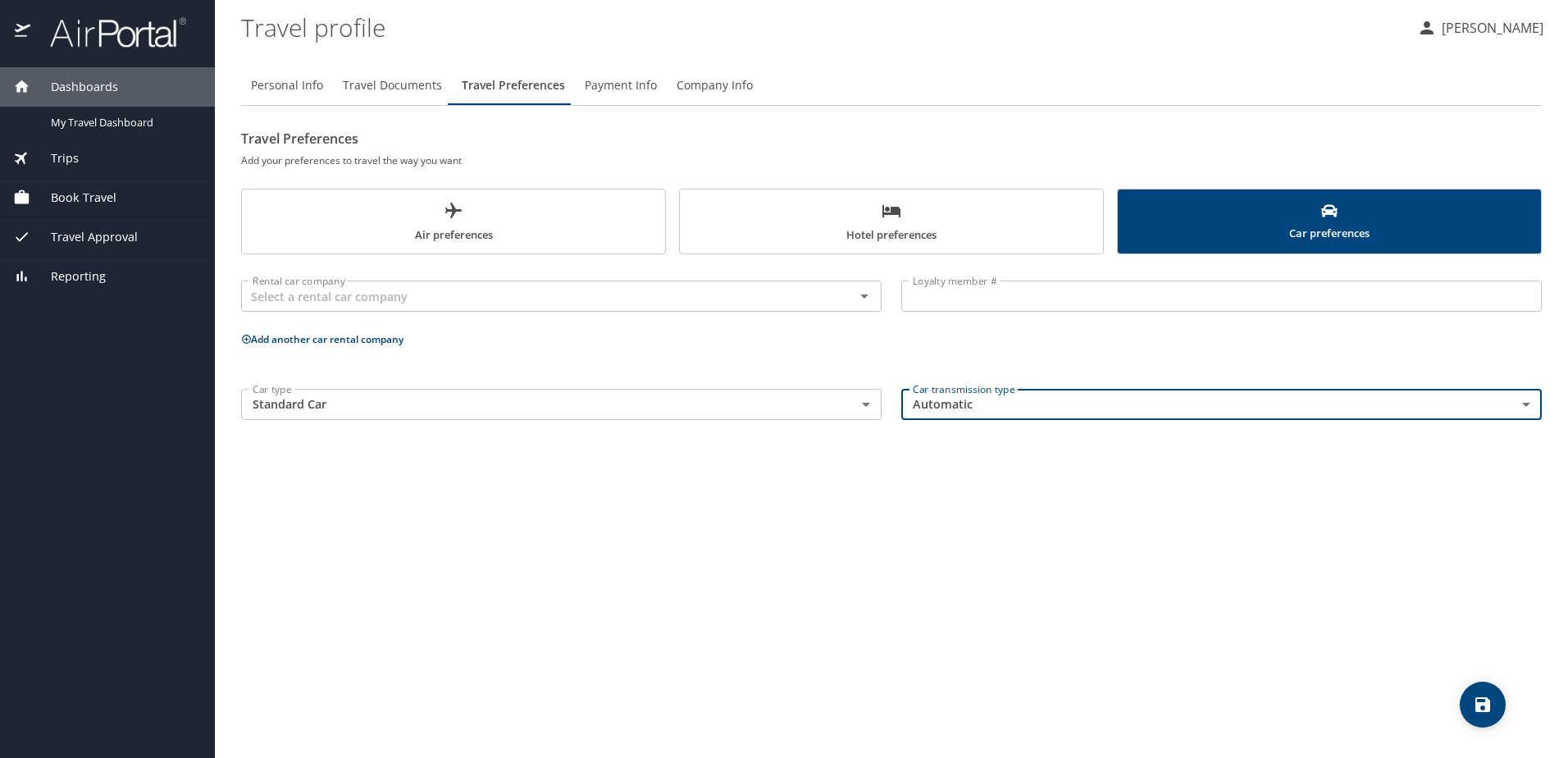
click at [1483, 702] on icon "save" at bounding box center [1482, 703] width 15 height 15
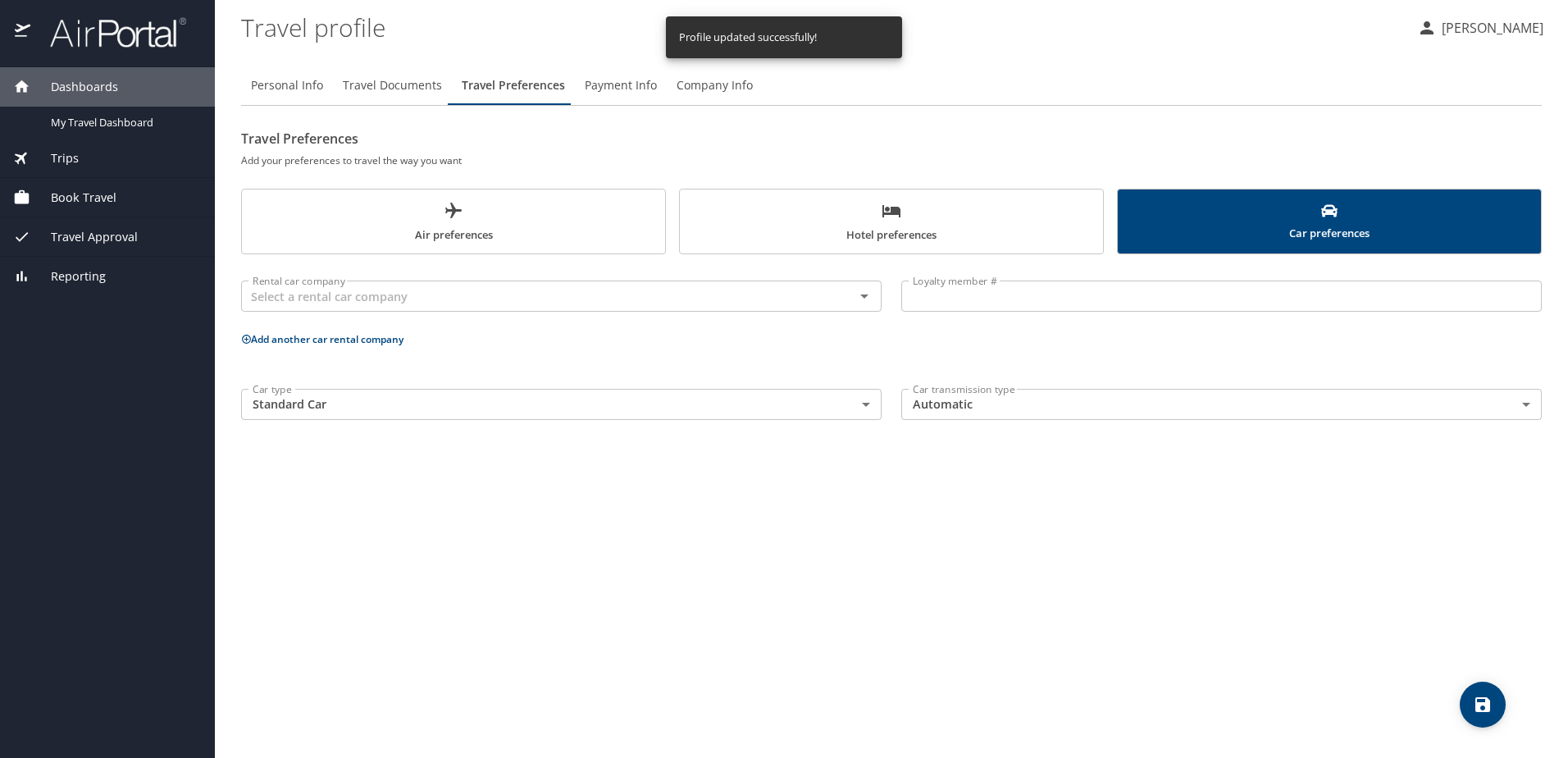
click at [896, 221] on span "Hotel preferences" at bounding box center [892, 222] width 403 height 44
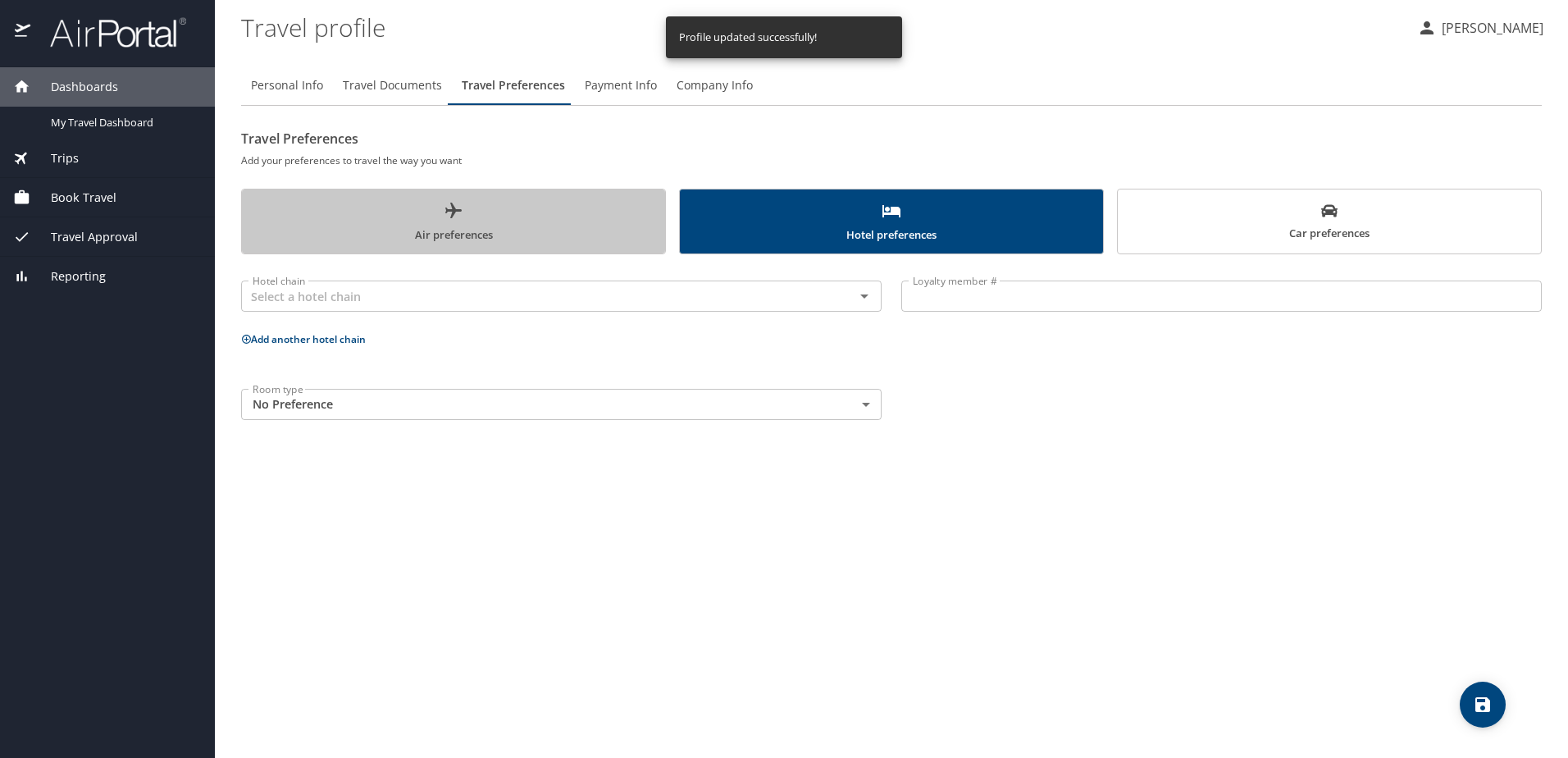
click at [451, 215] on icon "scrollable force tabs example" at bounding box center [453, 210] width 19 height 19
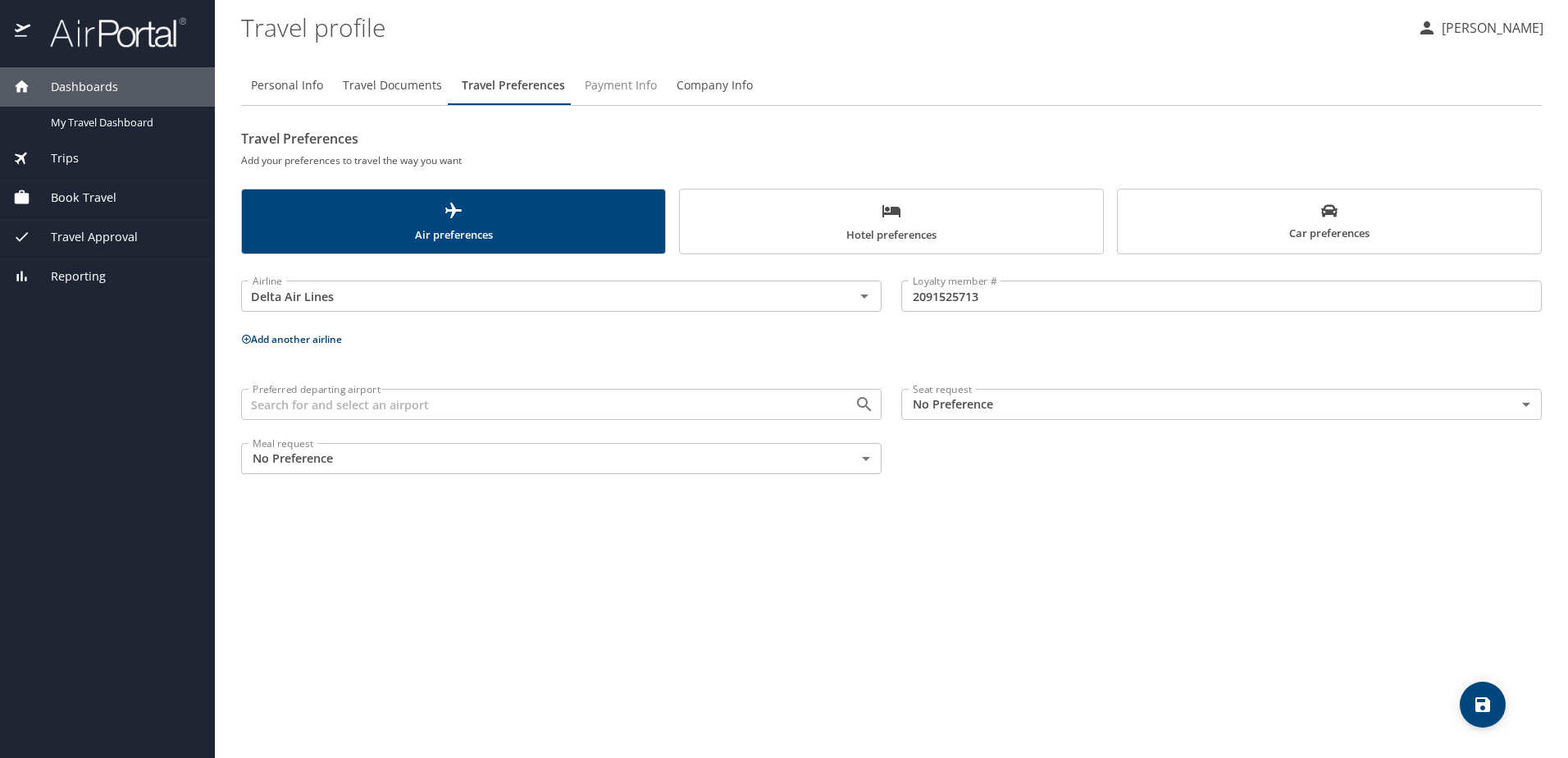
click at [628, 86] on span "Payment Info" at bounding box center [621, 85] width 72 height 20
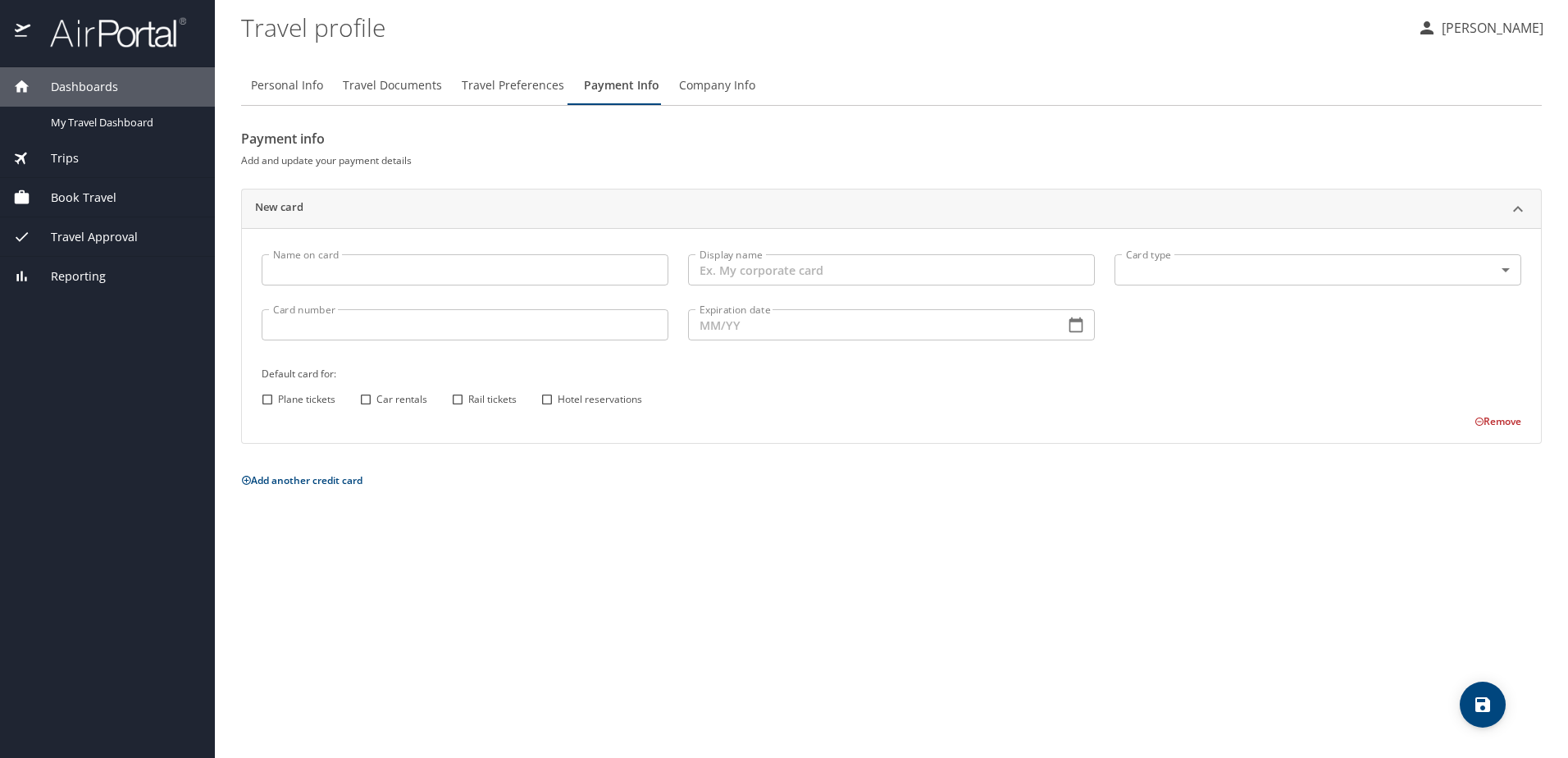
click at [363, 266] on input "Name on card" at bounding box center [464, 270] width 406 height 31
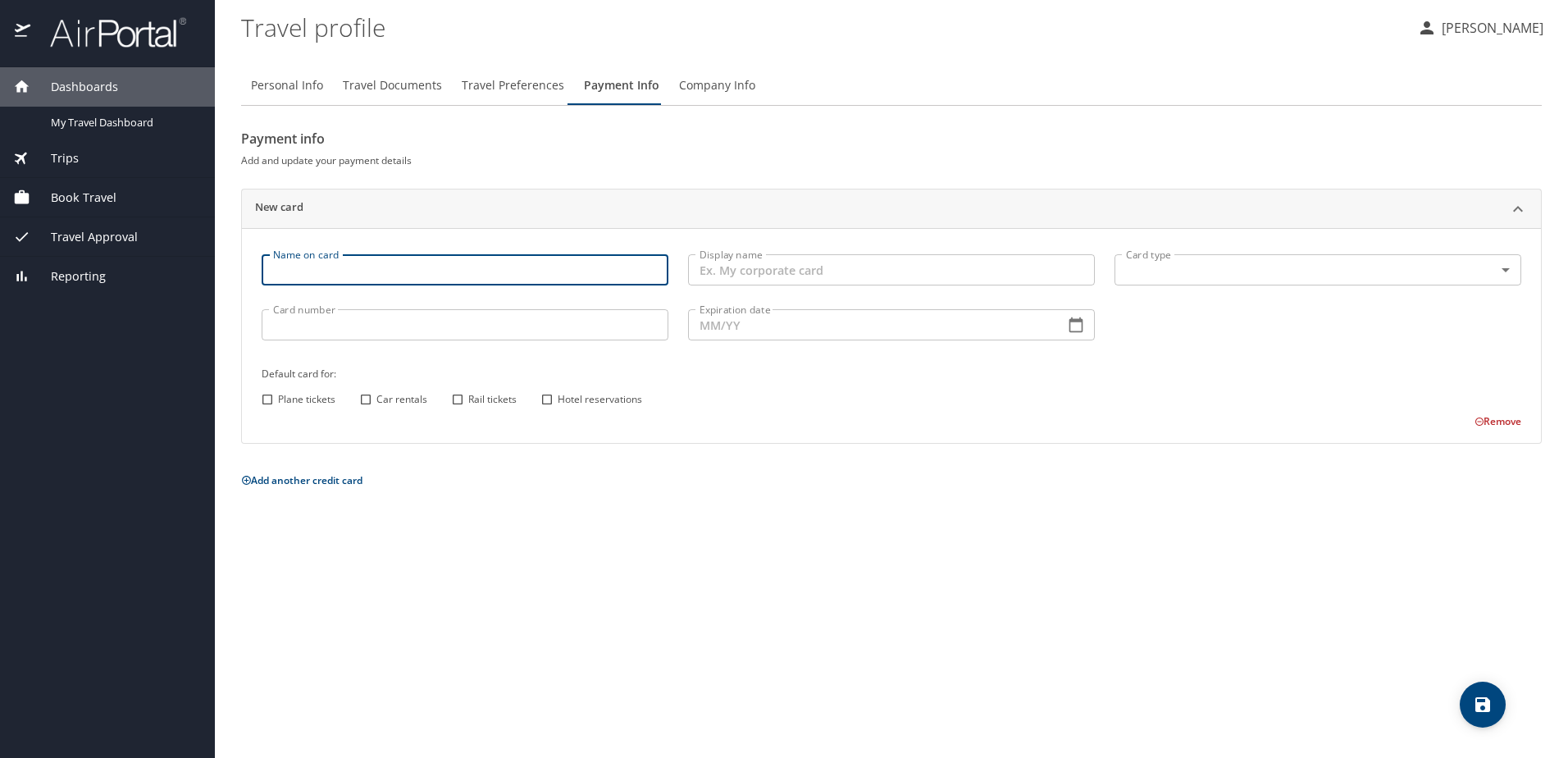
click at [365, 319] on input "Card number" at bounding box center [464, 324] width 406 height 31
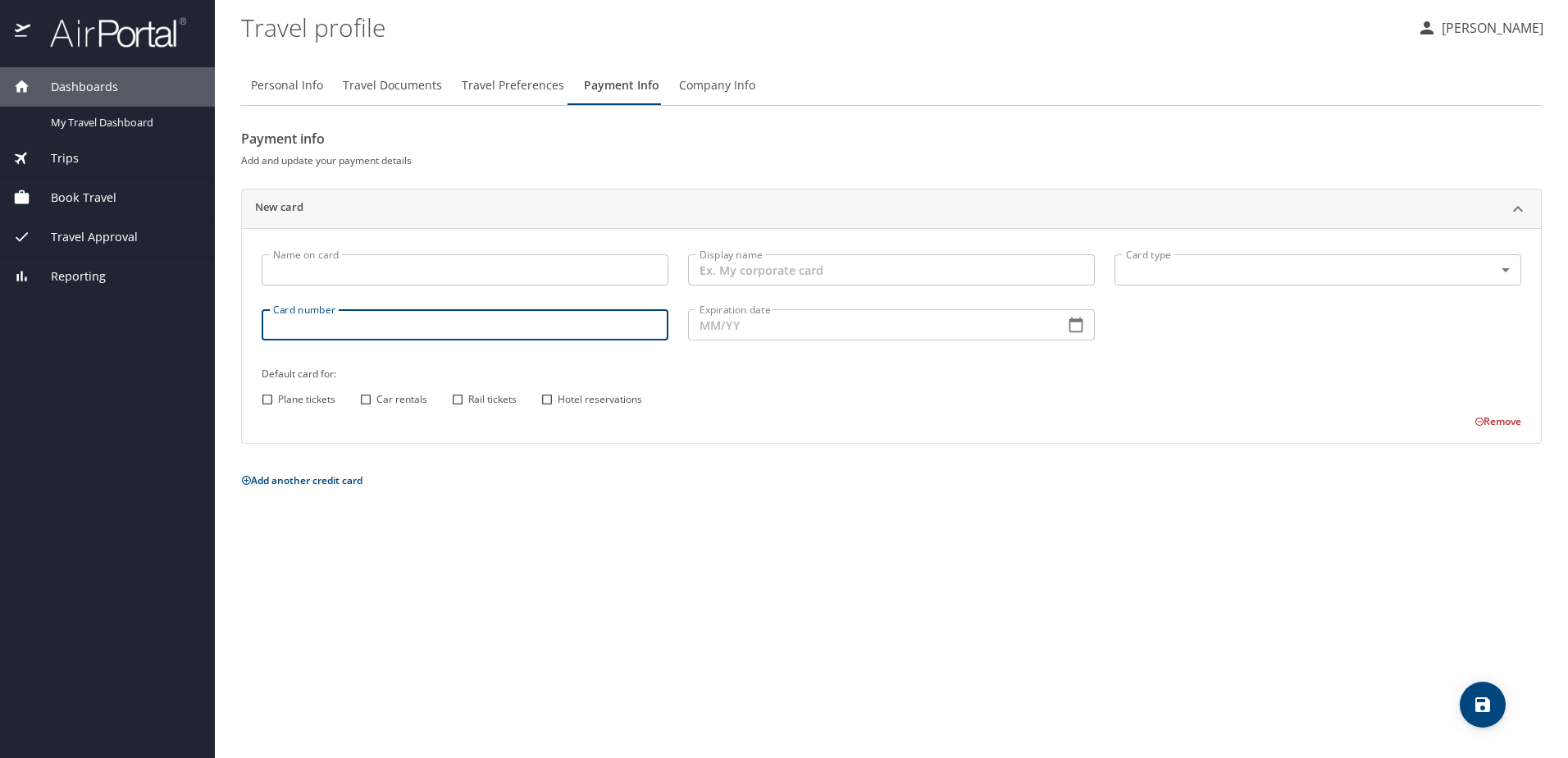
click at [665, 515] on div "Personal Info Travel Documents Travel Preferences Payment Info Company Info Pay…" at bounding box center [891, 405] width 1301 height 705
click at [725, 86] on span "Company Info" at bounding box center [717, 85] width 76 height 20
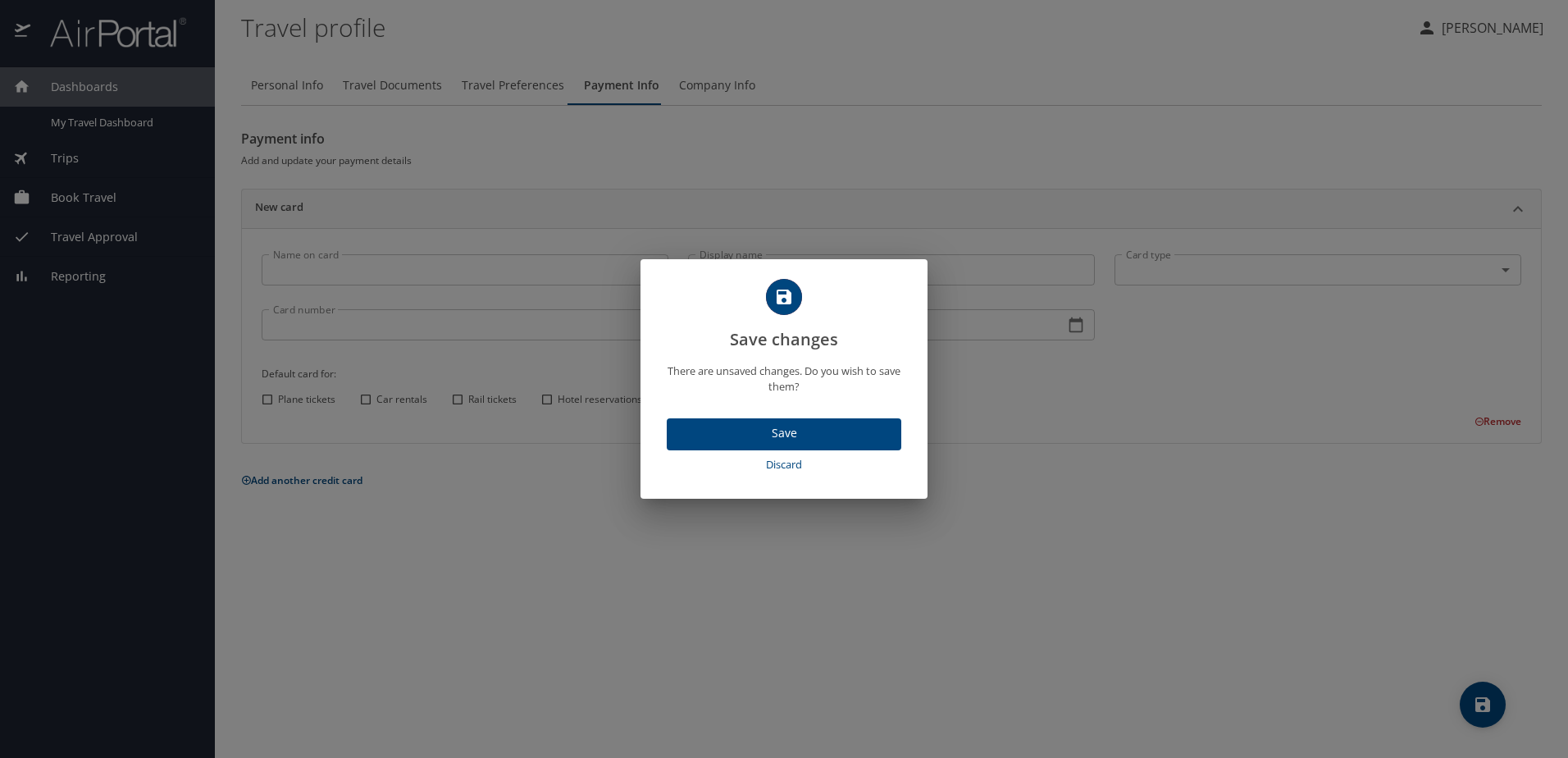
click at [791, 432] on span "Save" at bounding box center [784, 433] width 209 height 20
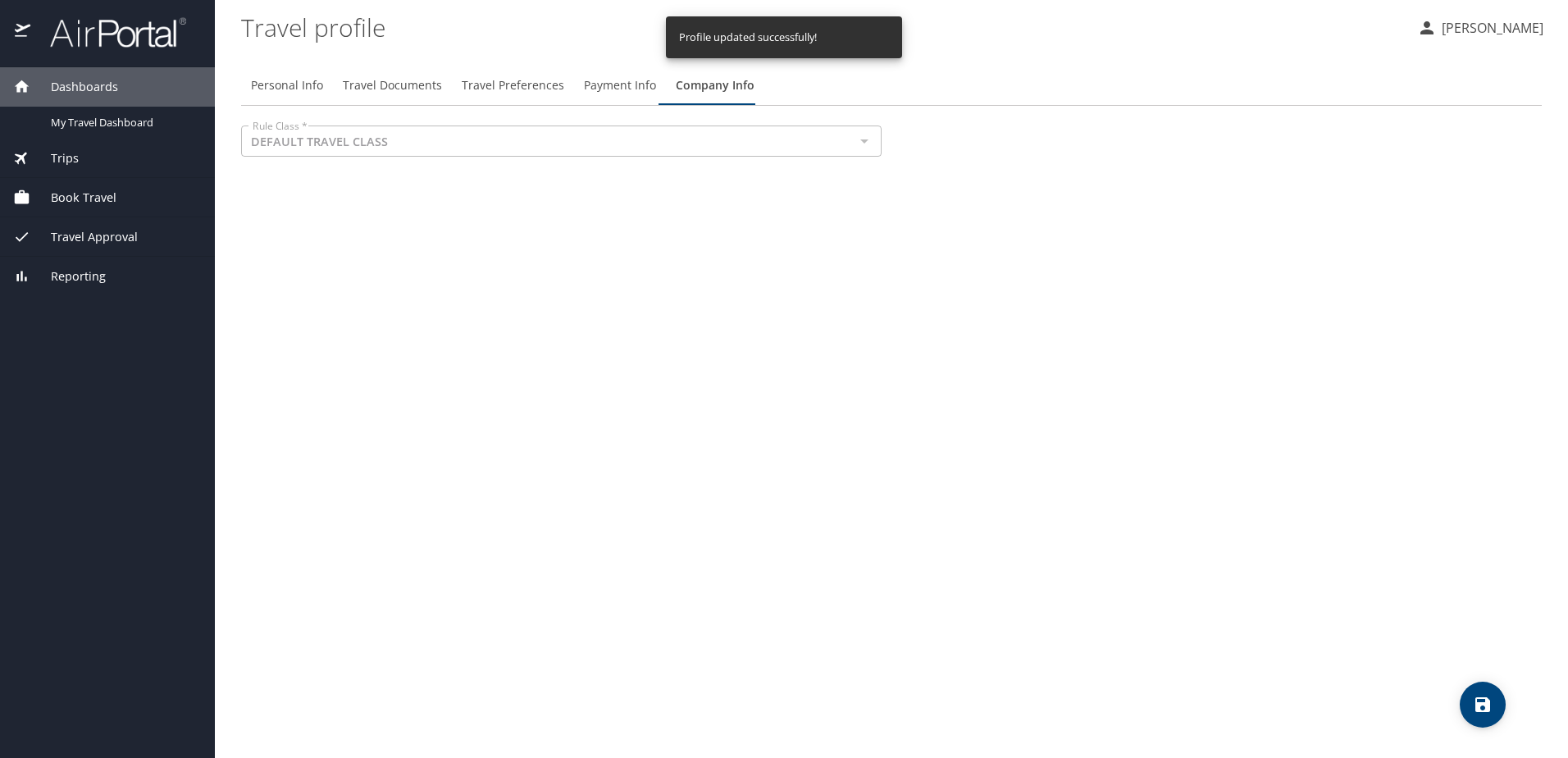
click at [618, 80] on span "Payment Info" at bounding box center [620, 85] width 72 height 20
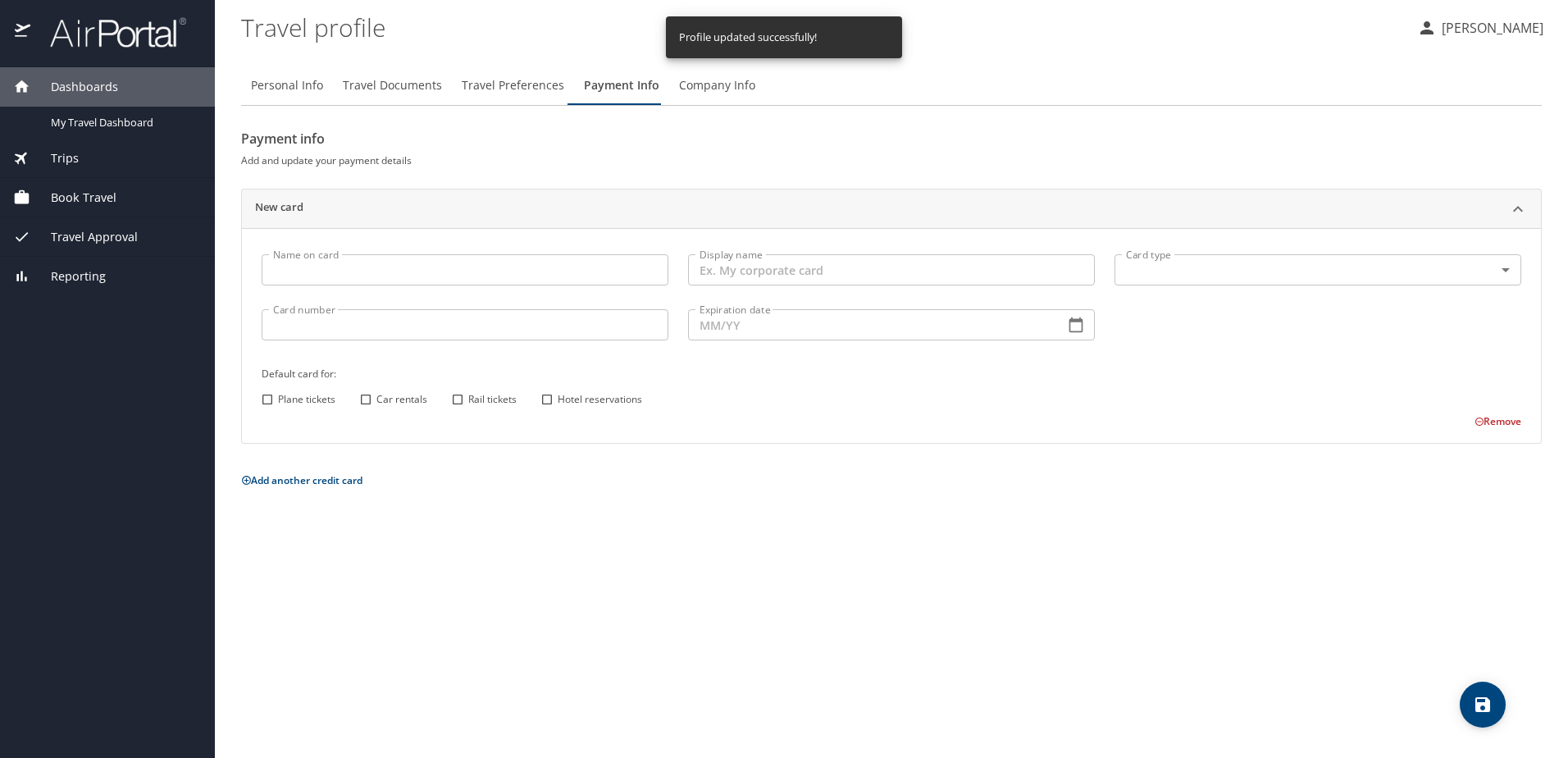
click at [375, 263] on input "Name on card" at bounding box center [464, 270] width 406 height 31
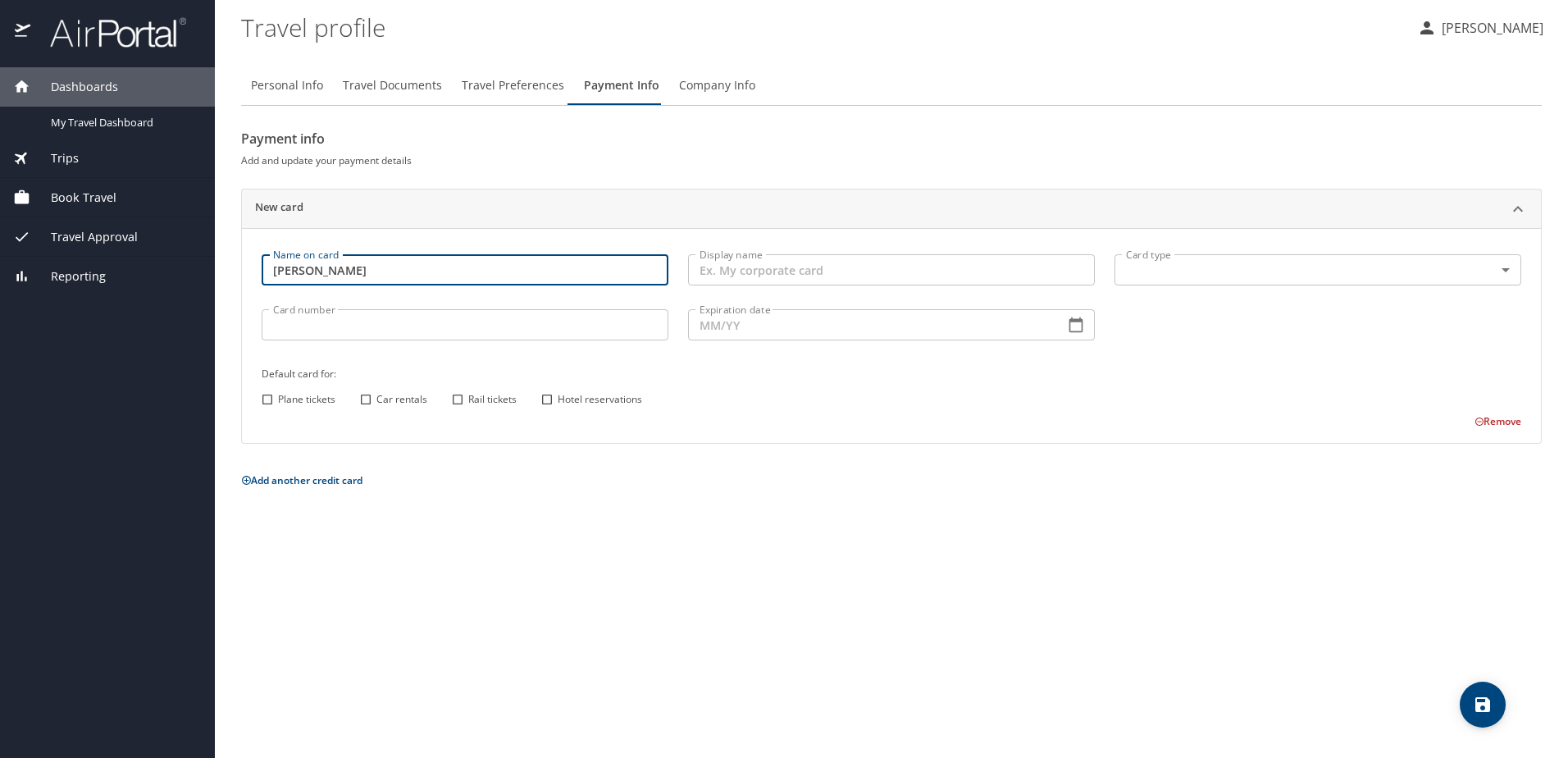
type input "Rob Snyder"
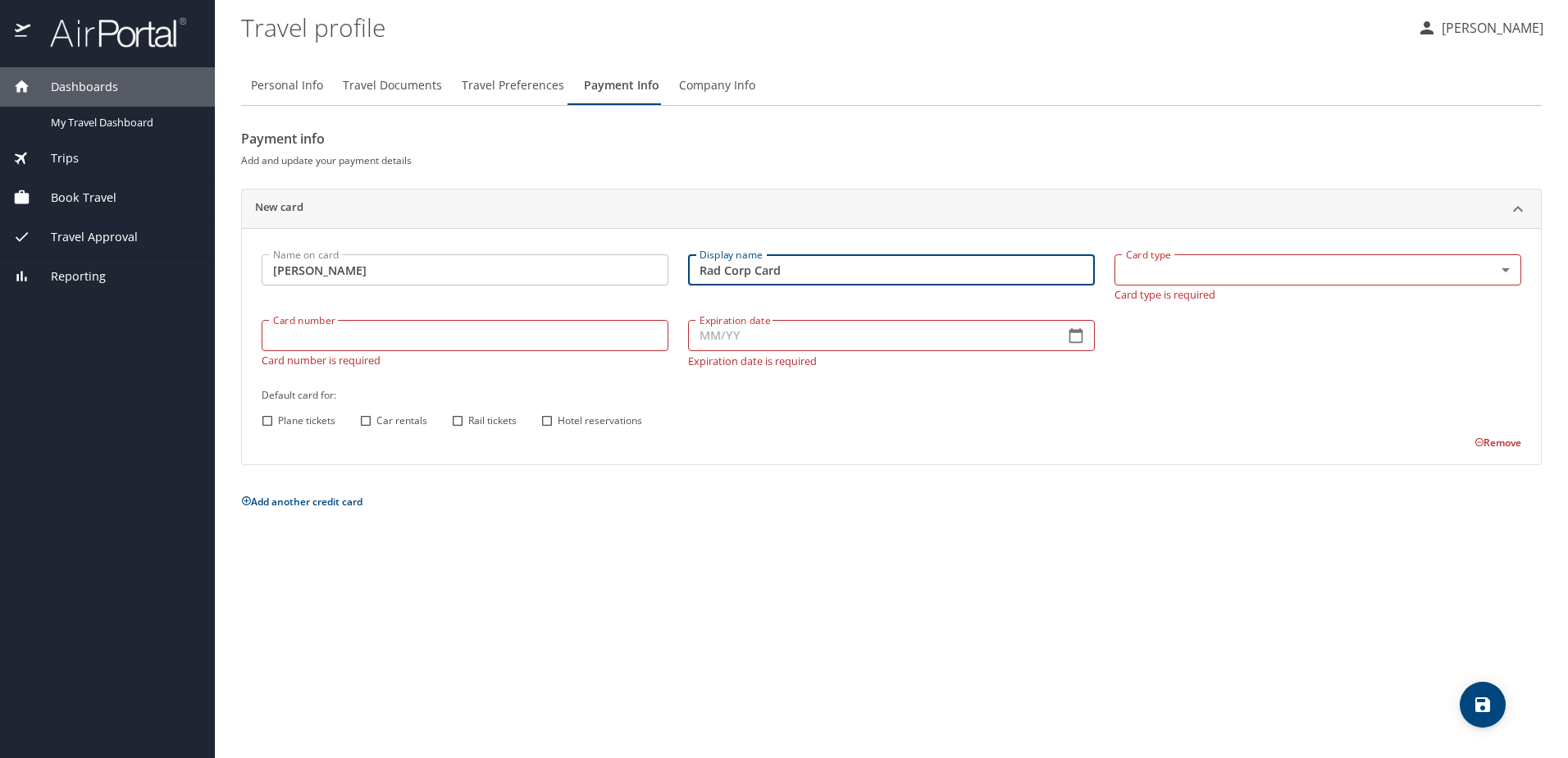
type input "Rad Corp Card"
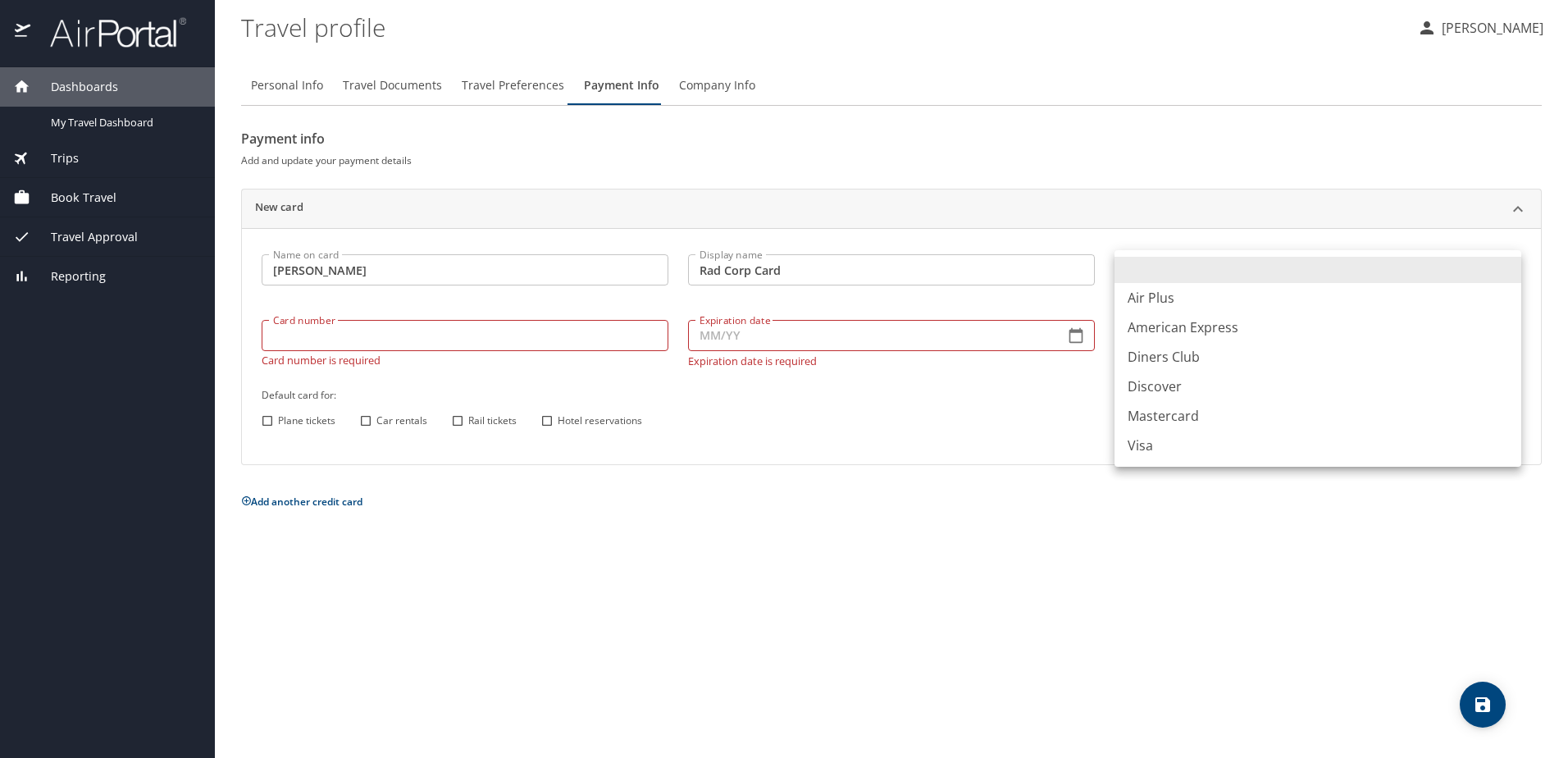
click at [1166, 266] on body "Dashboards My Travel Dashboard Trips Current / Future Trips Past Trips Trips Mi…" at bounding box center [784, 379] width 1568 height 758
click at [1169, 452] on li "Visa" at bounding box center [1318, 445] width 406 height 29
type input "VI"
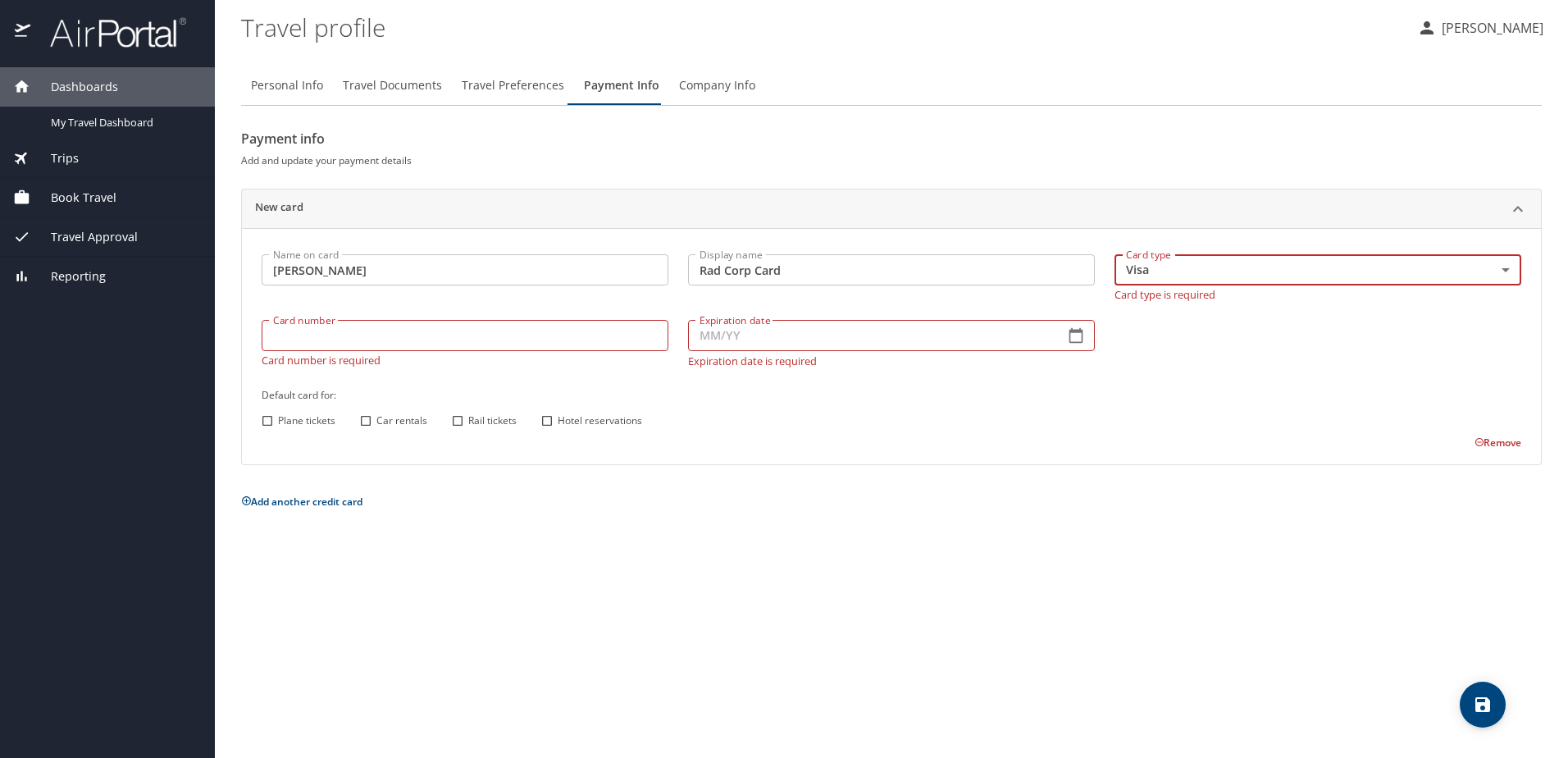
click at [500, 332] on input "Card number" at bounding box center [464, 335] width 406 height 31
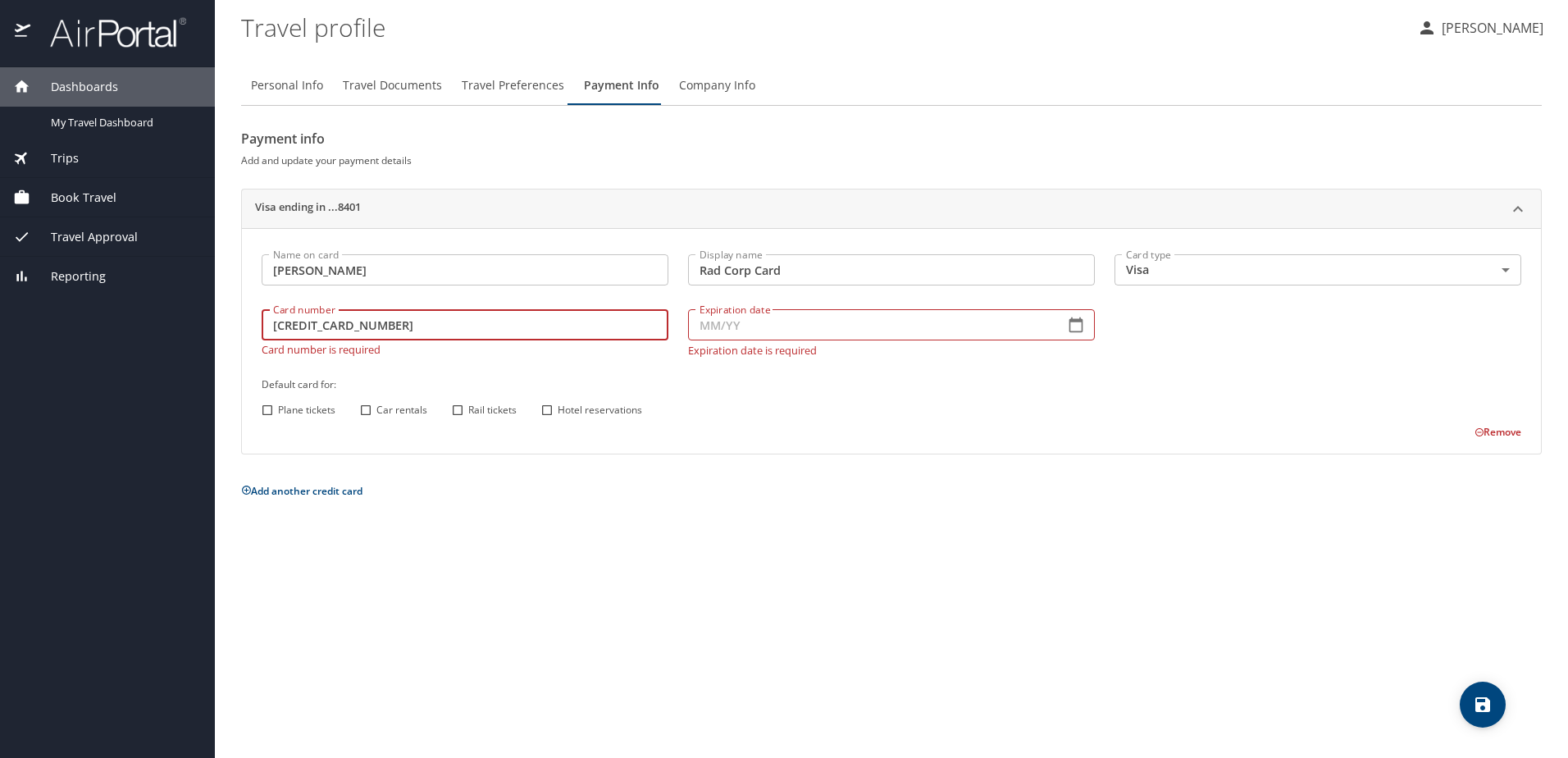
type input "4398820008038401"
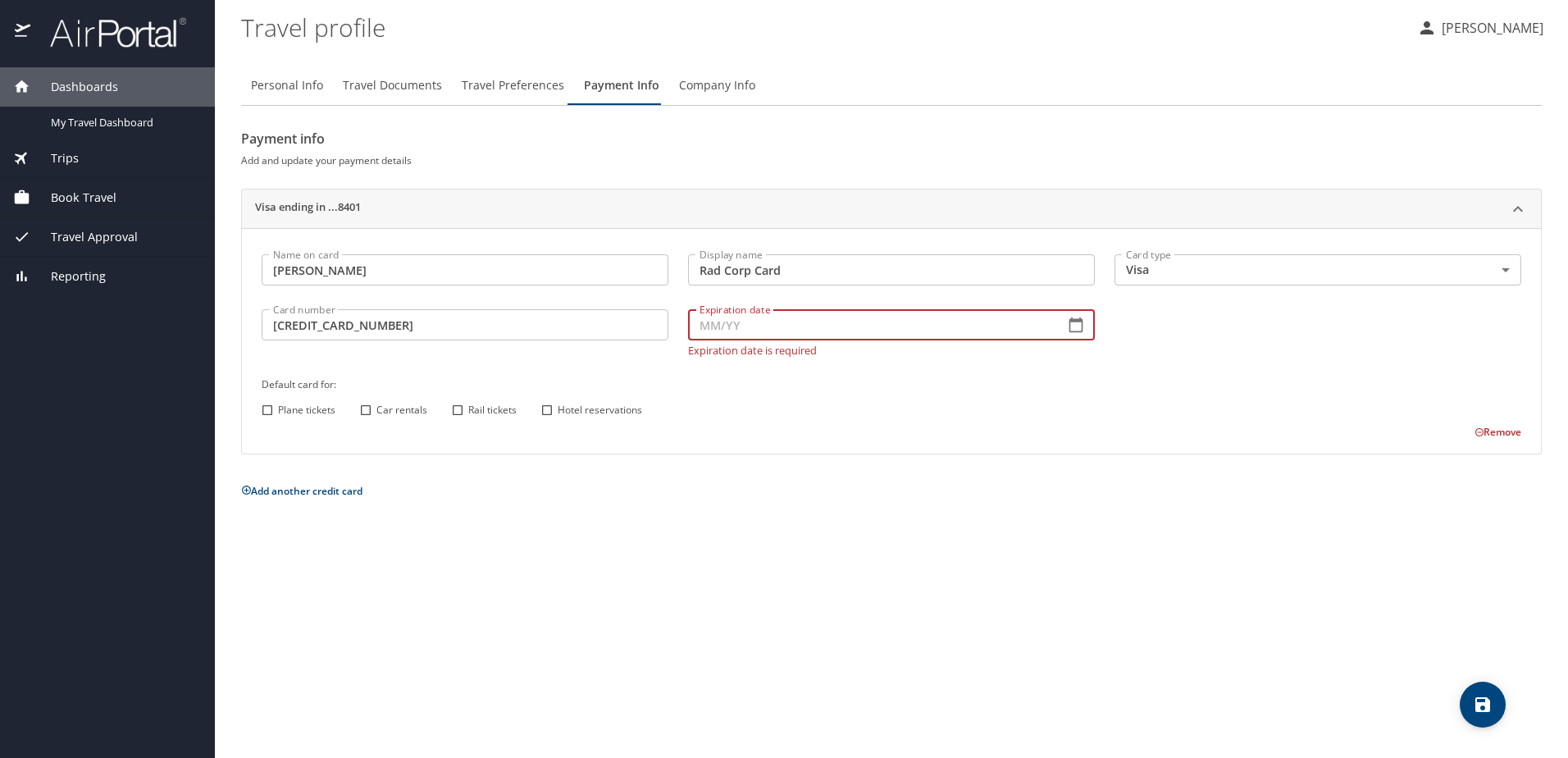
click at [771, 323] on input "Expiration date" at bounding box center [869, 324] width 363 height 31
type input "11/27"
click at [905, 418] on div "Name on card Rob Snyder Name on card Display name Rad Corp Card Display name Ca…" at bounding box center [891, 342] width 1280 height 196
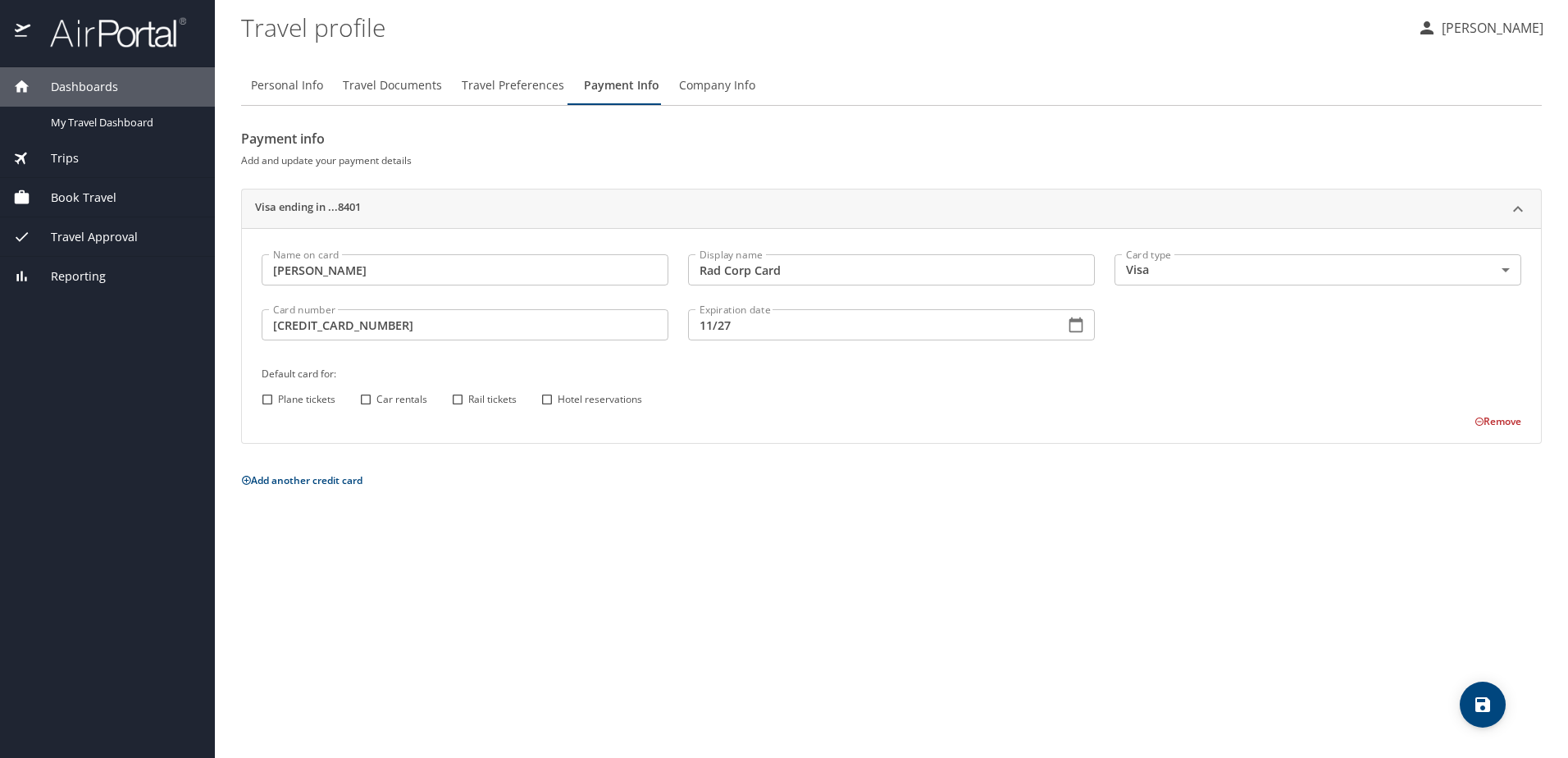
click at [1486, 706] on icon "save" at bounding box center [1482, 703] width 15 height 15
click at [248, 478] on icon at bounding box center [246, 479] width 11 height 11
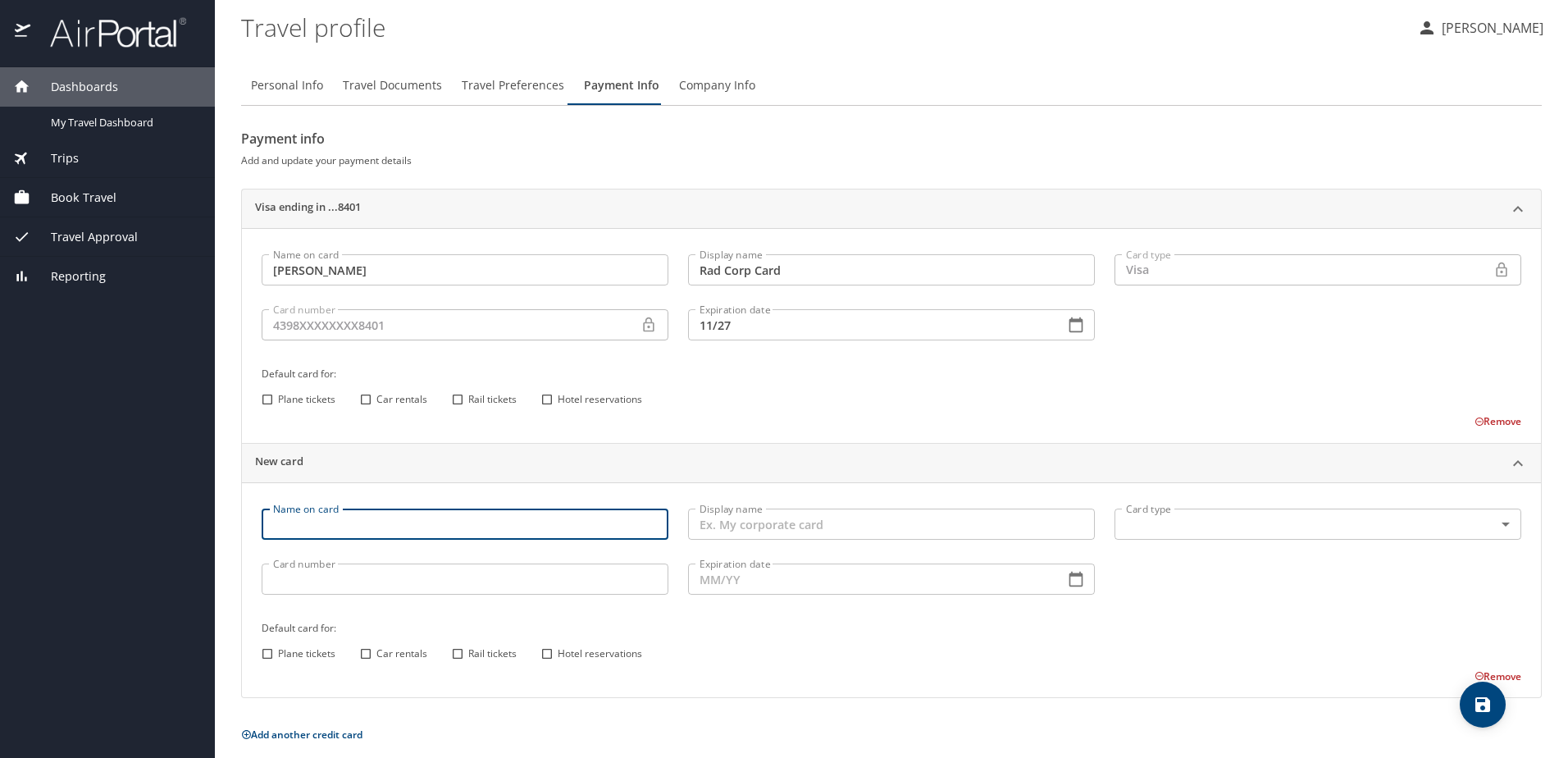
click at [395, 523] on input "Name on card" at bounding box center [464, 524] width 406 height 31
type input "Robert F Snyder"
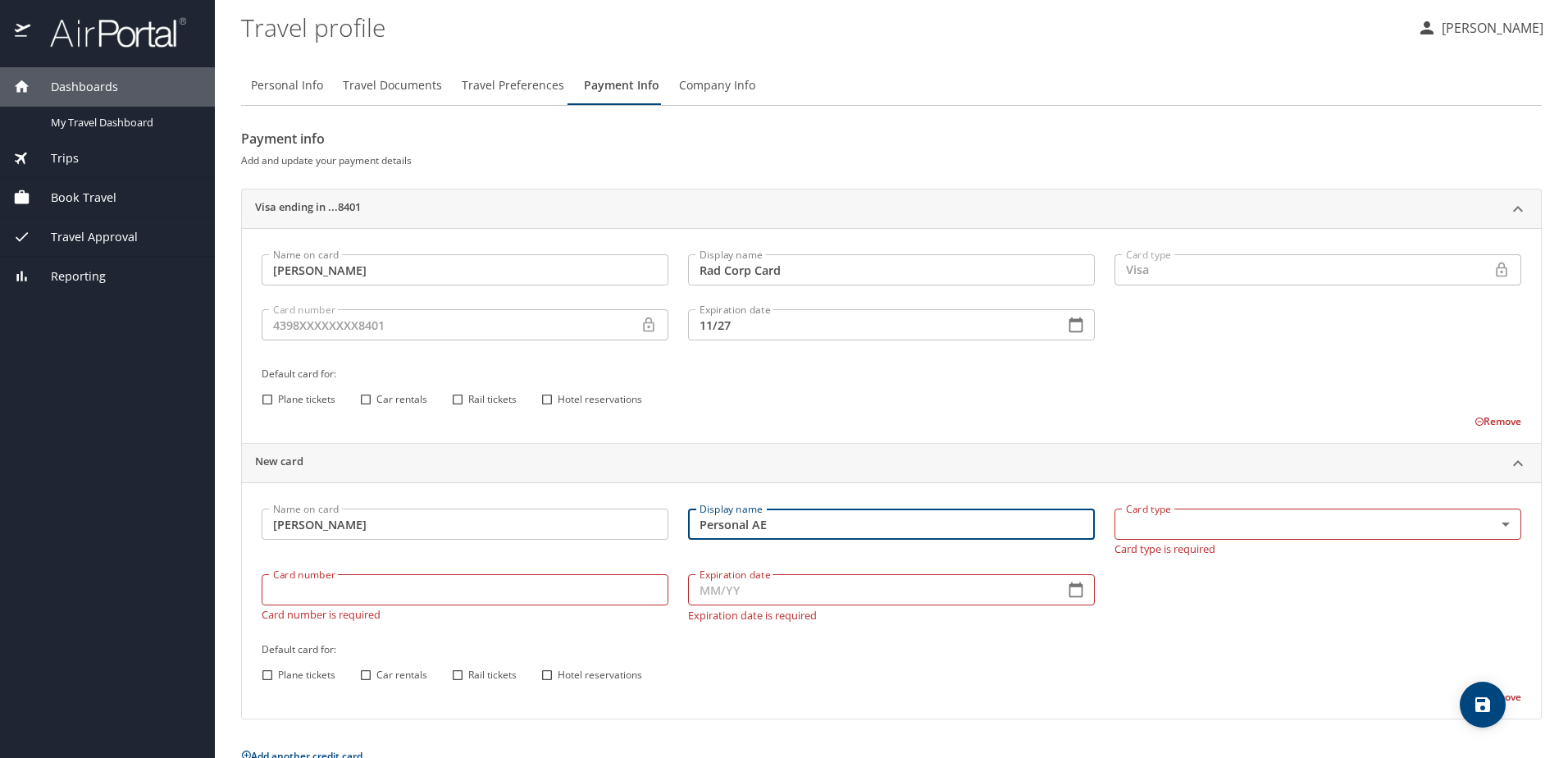
type input "Personal AE"
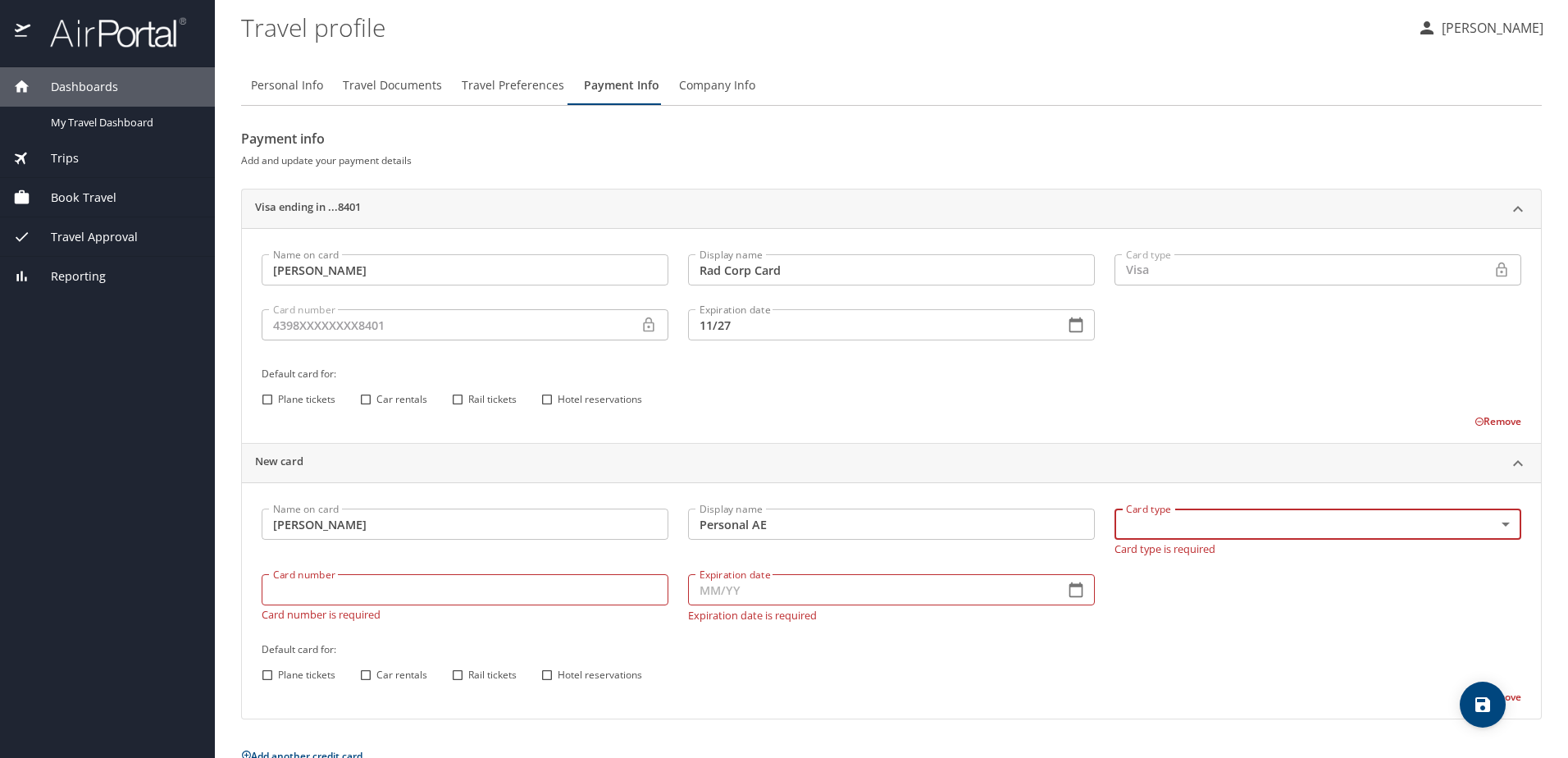
click at [1327, 522] on body "Dashboards My Travel Dashboard Trips Current / Future Trips Past Trips Trips Mi…" at bounding box center [784, 379] width 1568 height 758
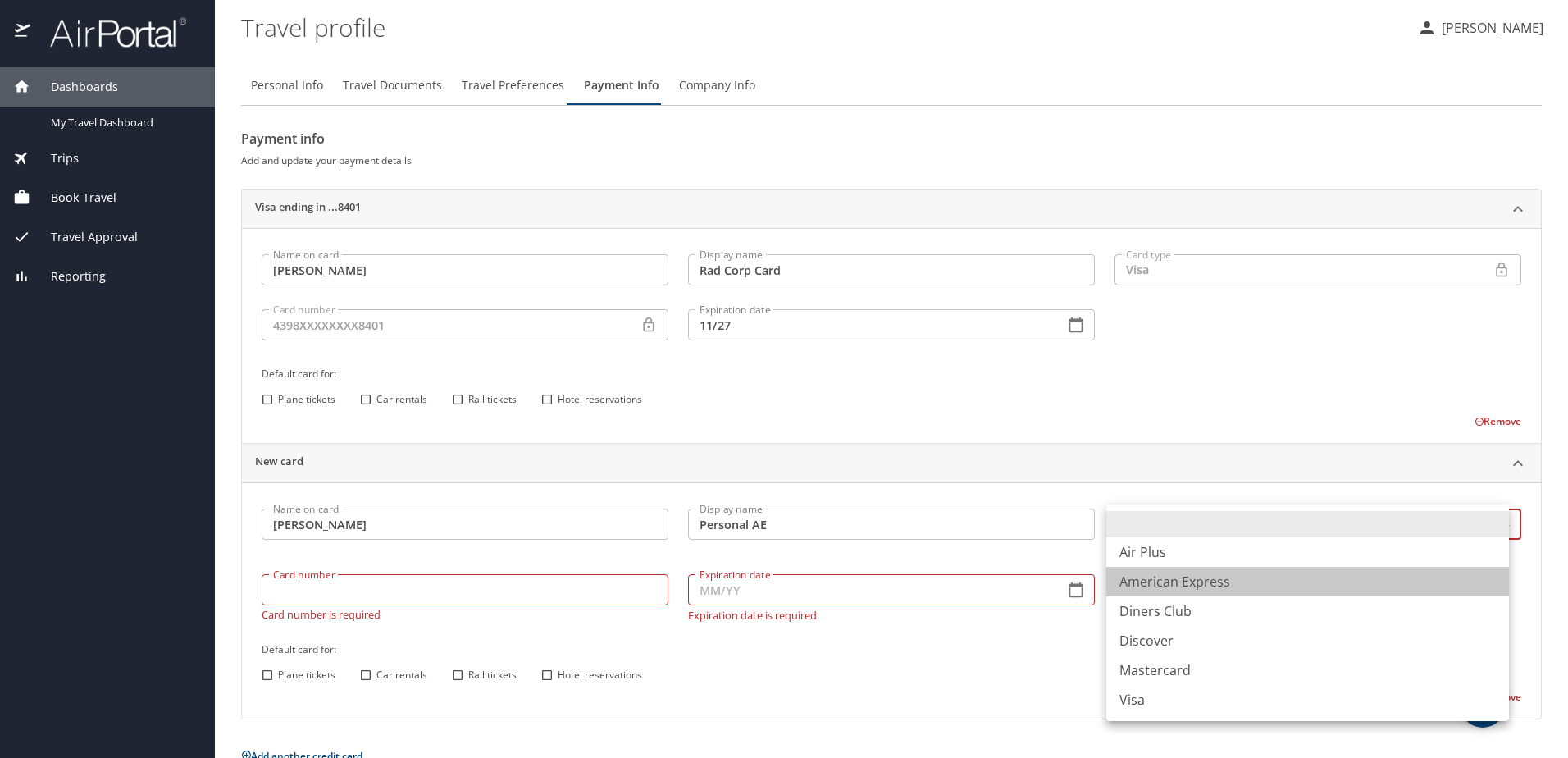
click at [1176, 588] on li "American Express" at bounding box center [1307, 581] width 402 height 29
type input "AX"
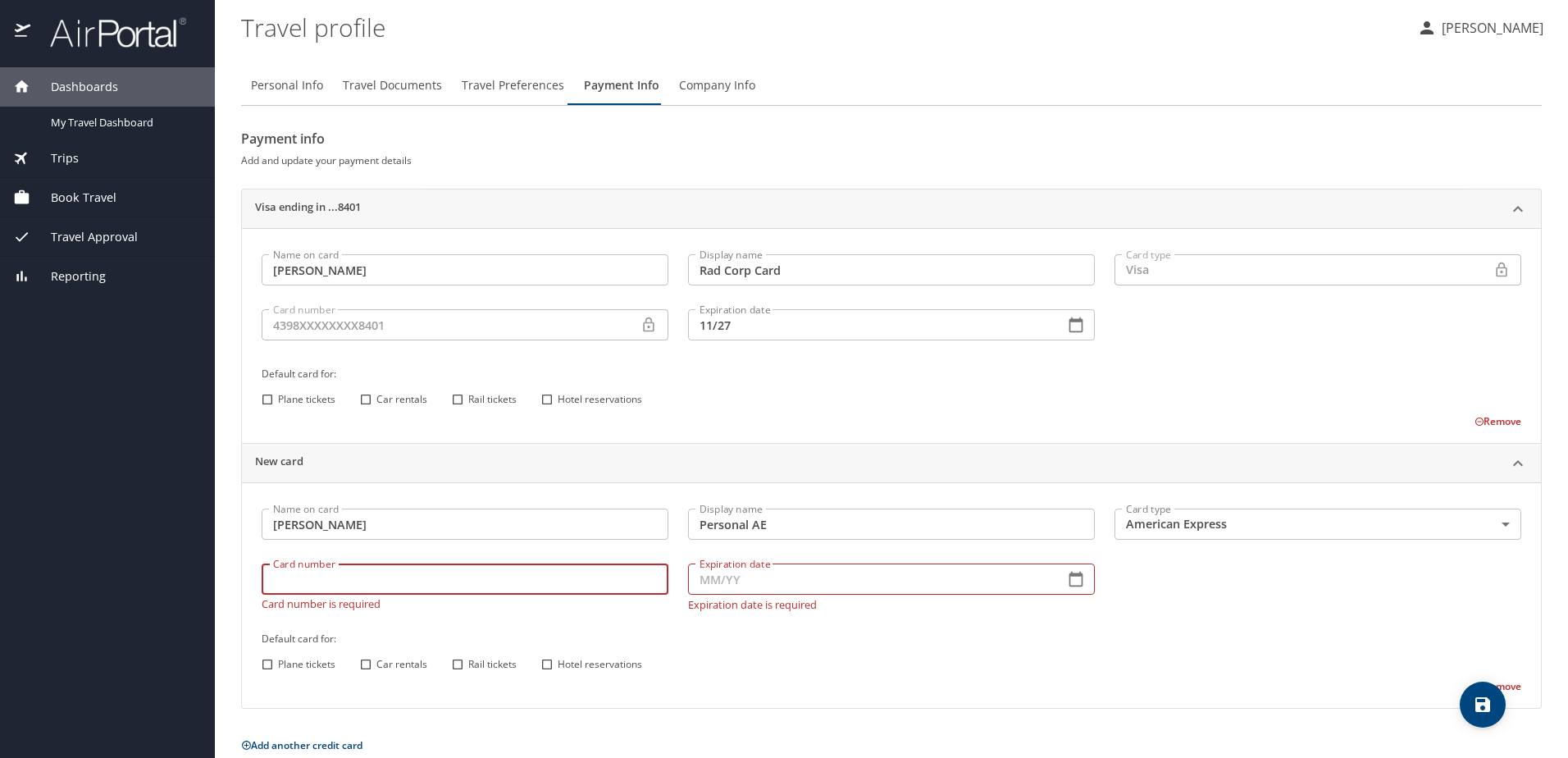
click at [469, 592] on input "Card number" at bounding box center [464, 579] width 406 height 31
type input "371723110004007"
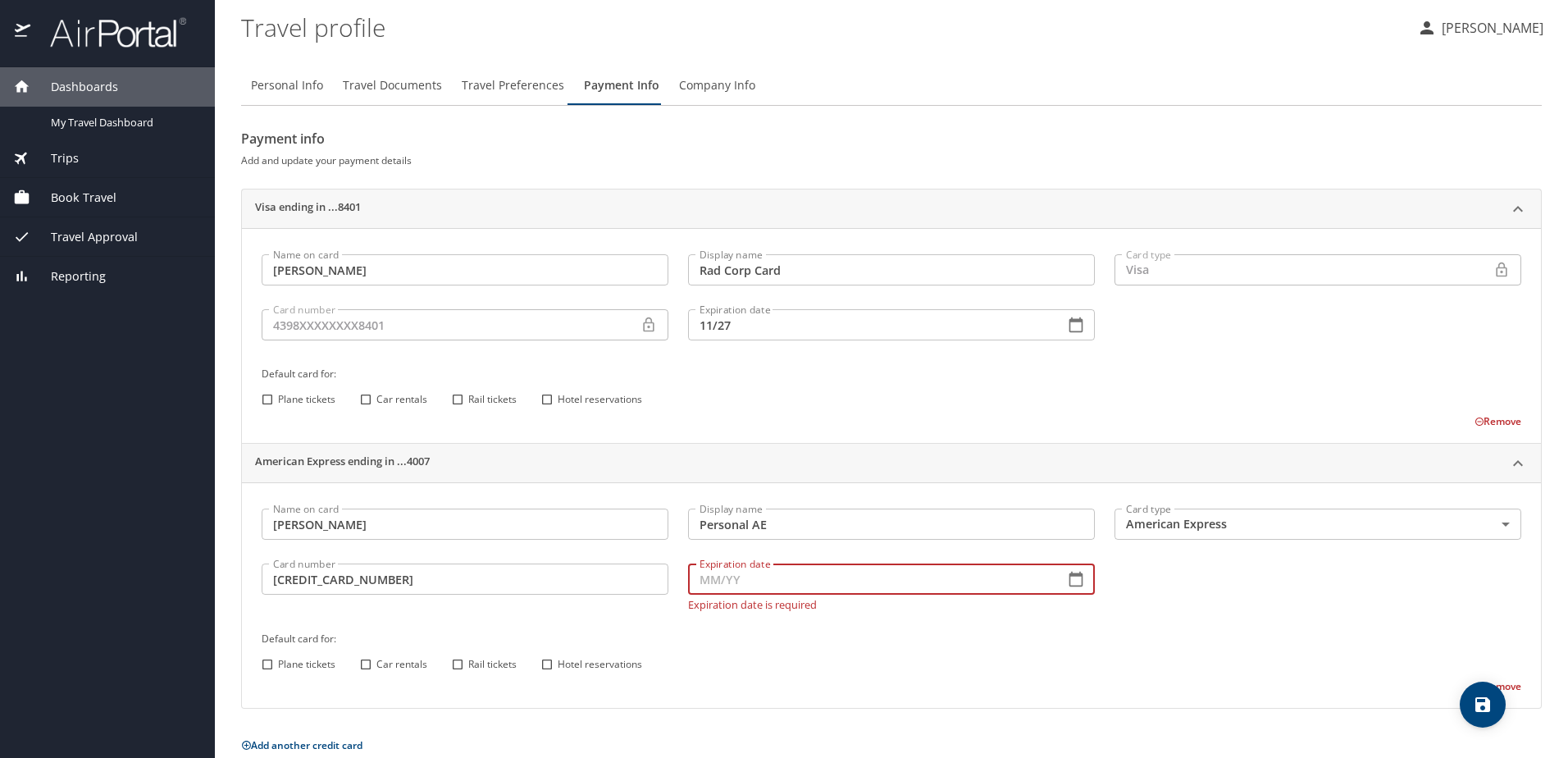
click at [725, 577] on input "Expiration date" at bounding box center [869, 579] width 363 height 31
type input "11/29"
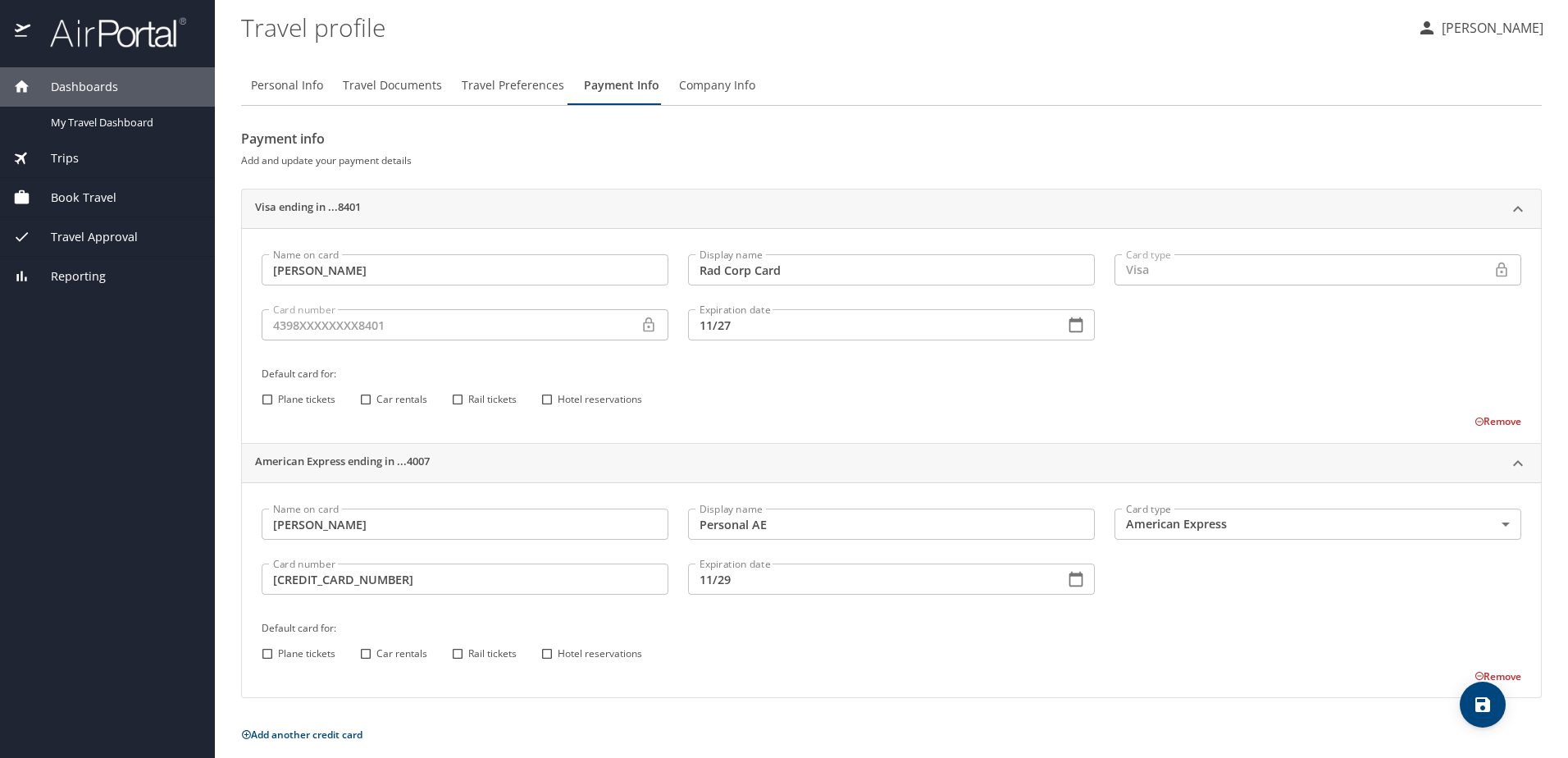
click at [984, 640] on div "Default card for: Plane tickets Car rentals Rail tickets Hotel reservations" at bounding box center [891, 641] width 1280 height 64
click at [1480, 707] on icon "save" at bounding box center [1482, 704] width 19 height 19
click at [706, 86] on span "Company Info" at bounding box center [717, 85] width 76 height 20
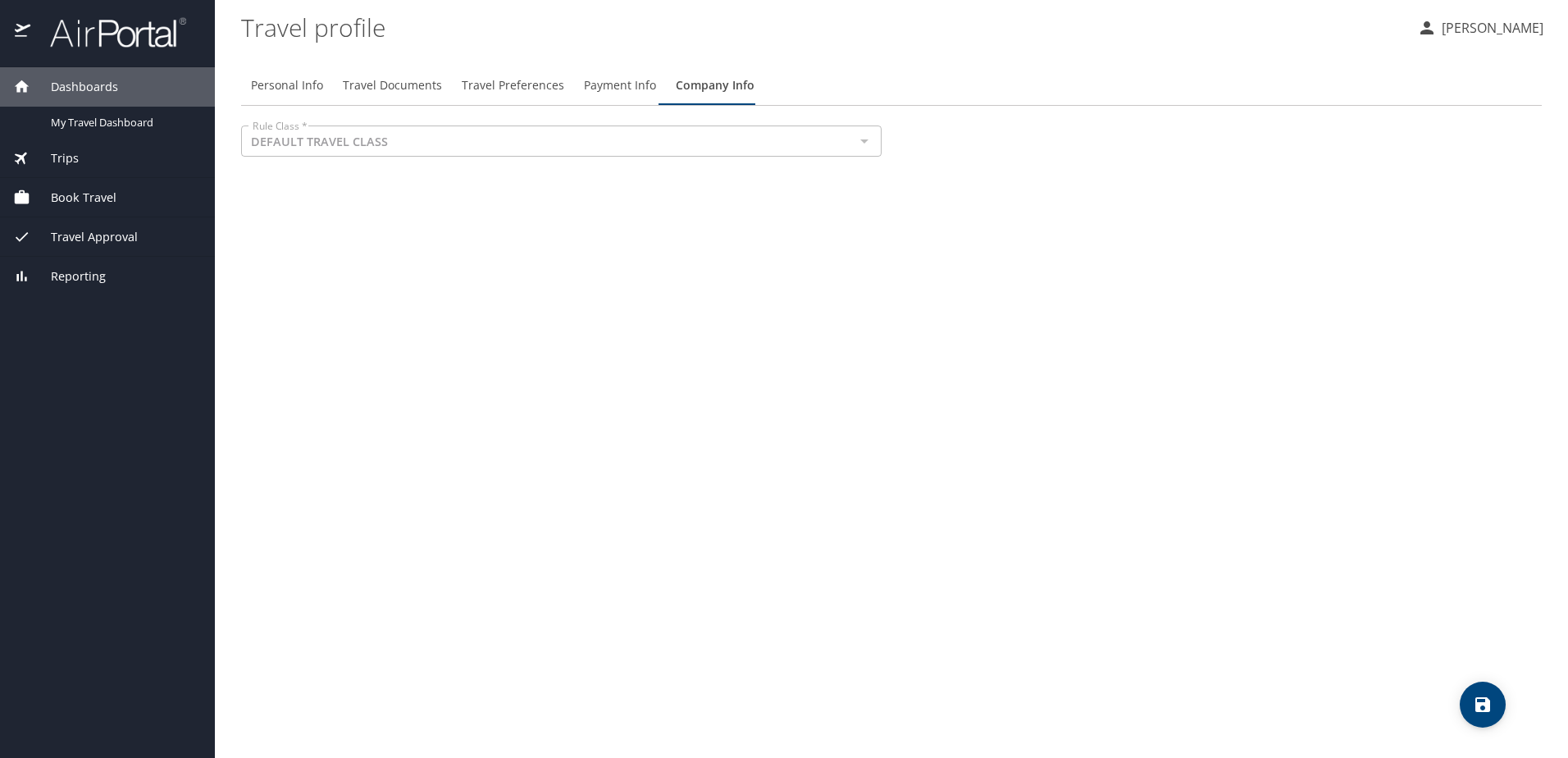
click at [515, 83] on span "Travel Preferences" at bounding box center [513, 85] width 102 height 20
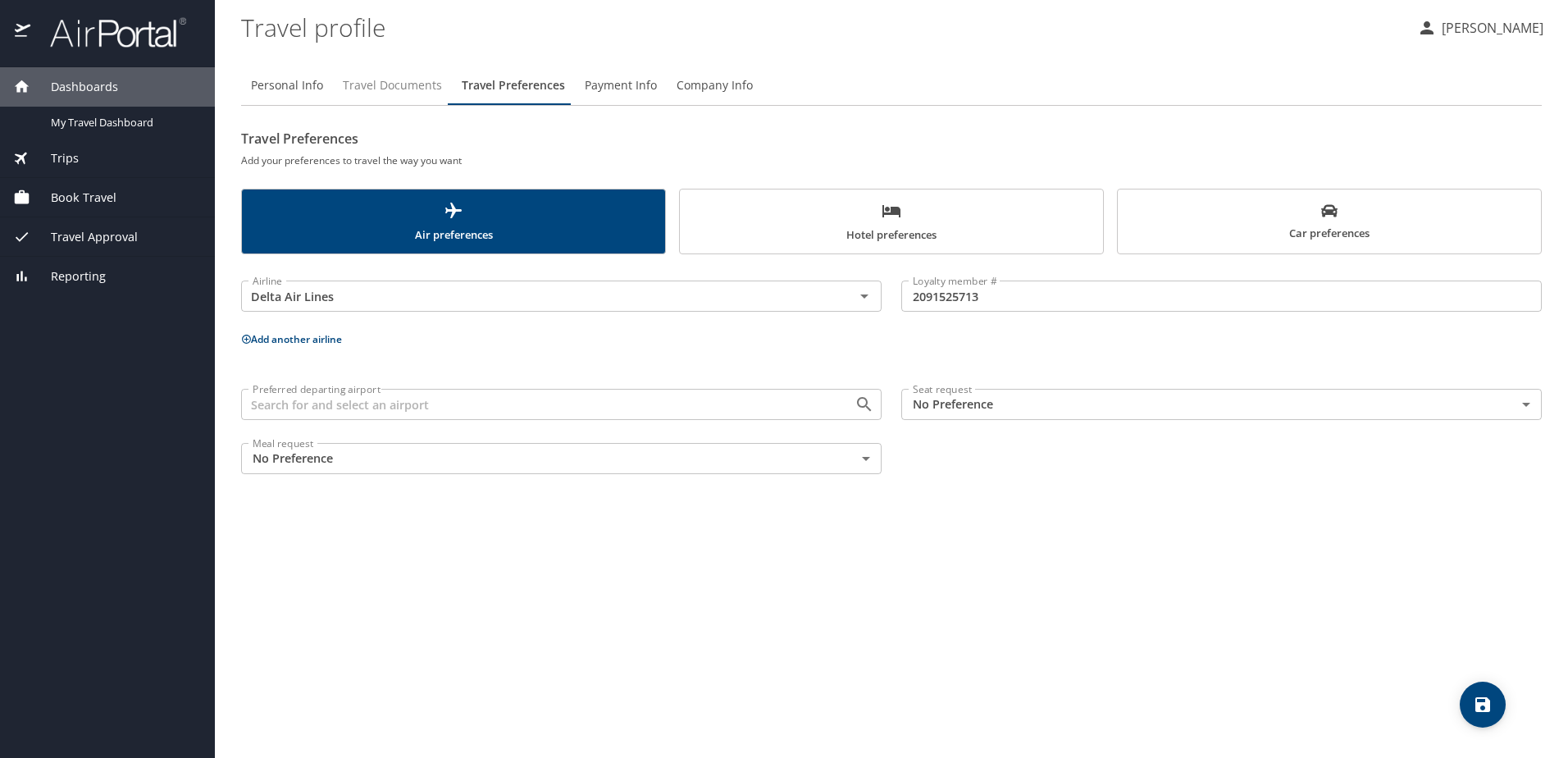
click at [376, 87] on span "Travel Documents" at bounding box center [393, 85] width 99 height 20
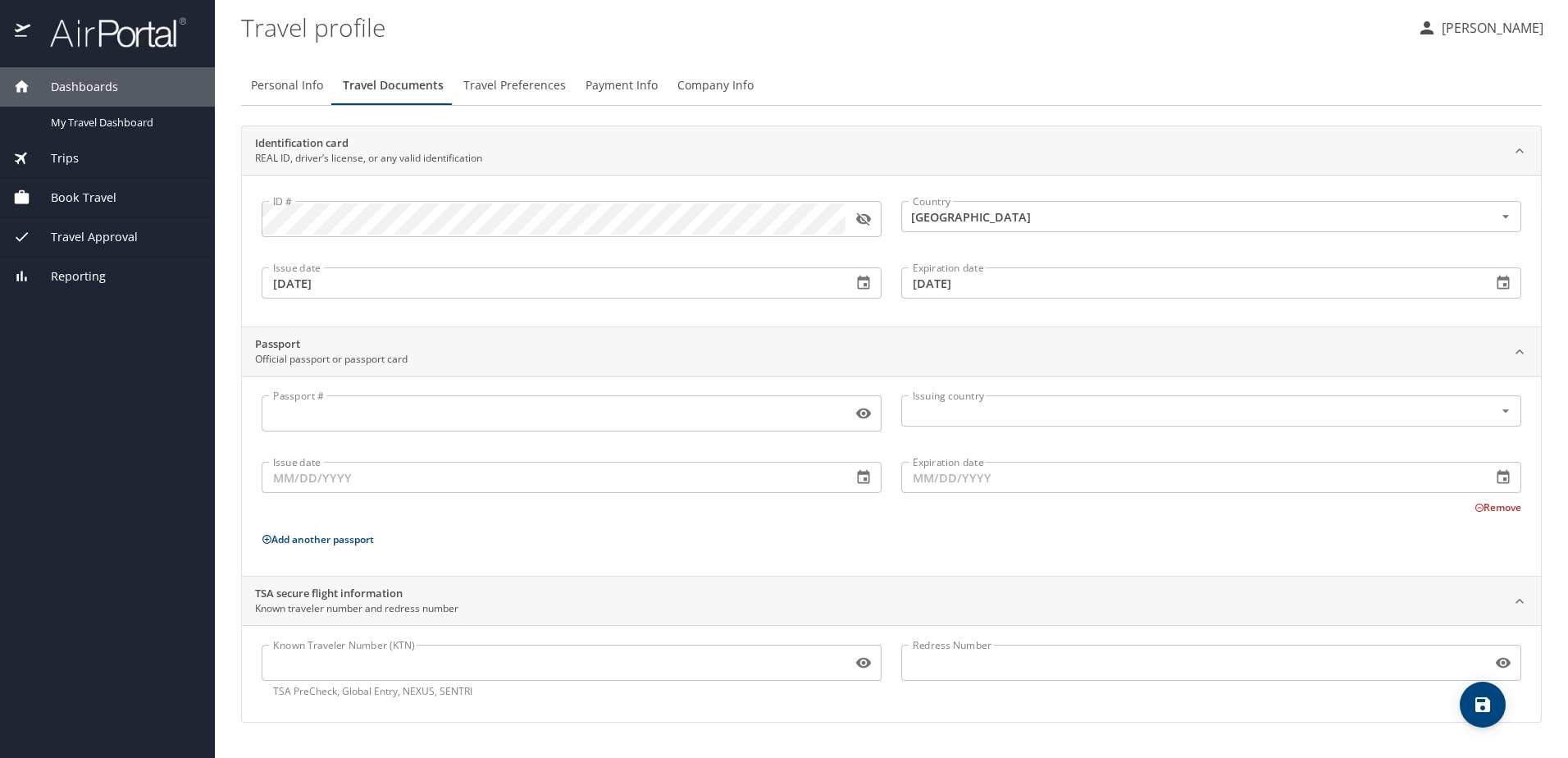
click at [352, 422] on input "Passport #" at bounding box center [553, 413] width 584 height 31
click at [282, 85] on span "Personal Info" at bounding box center [287, 85] width 72 height 20
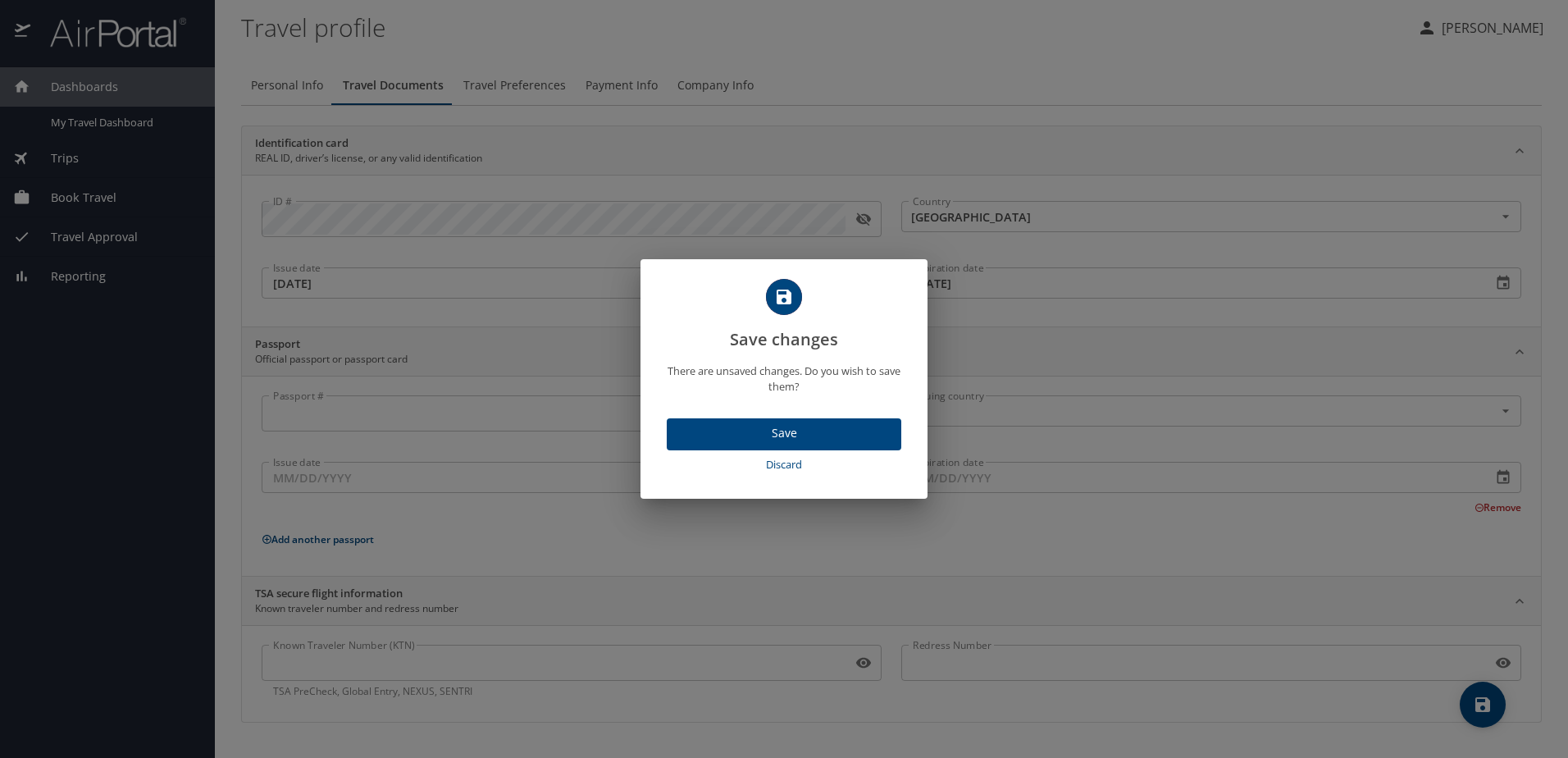
click at [796, 436] on span "Save" at bounding box center [784, 433] width 209 height 20
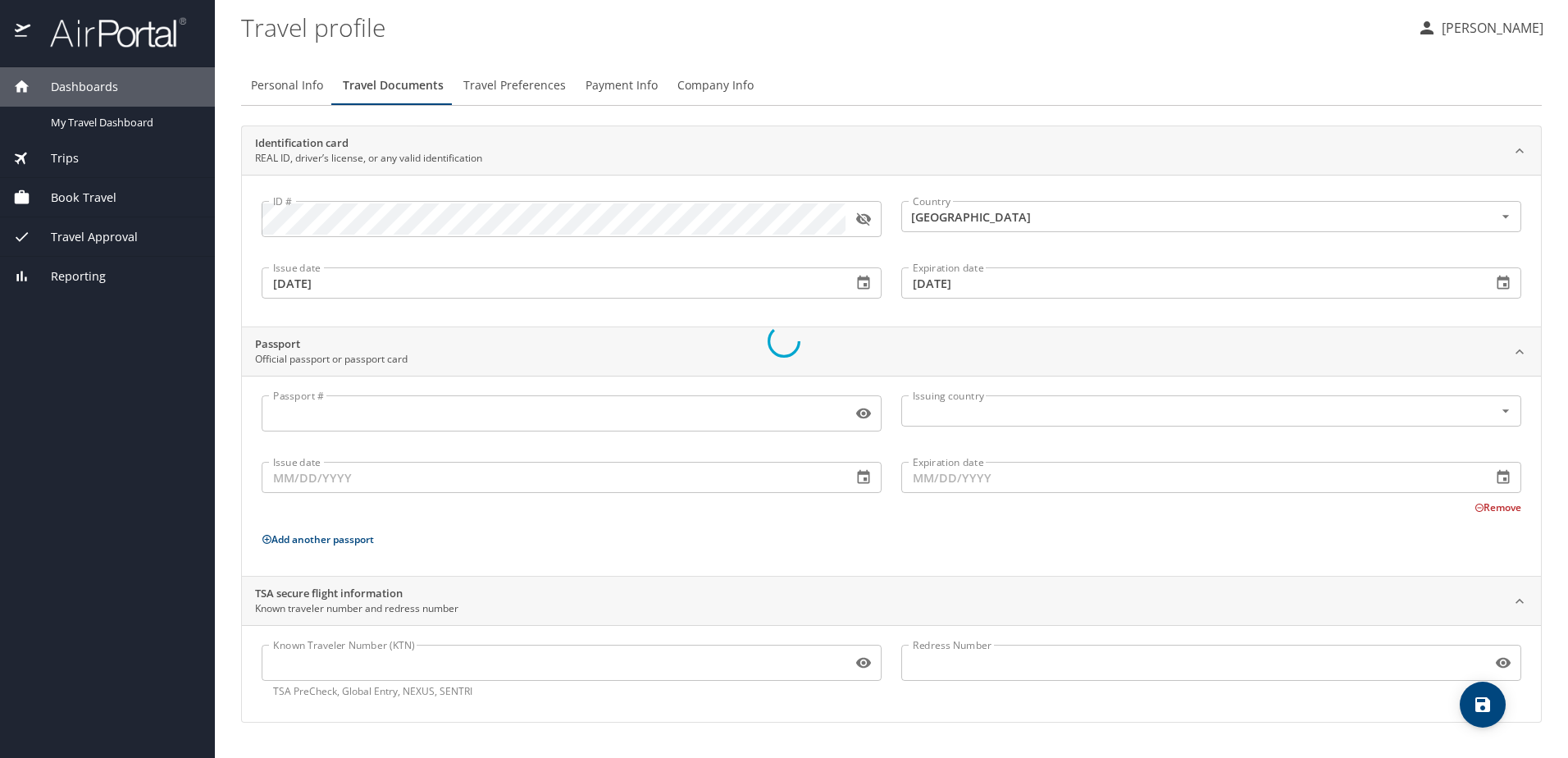
select select "US"
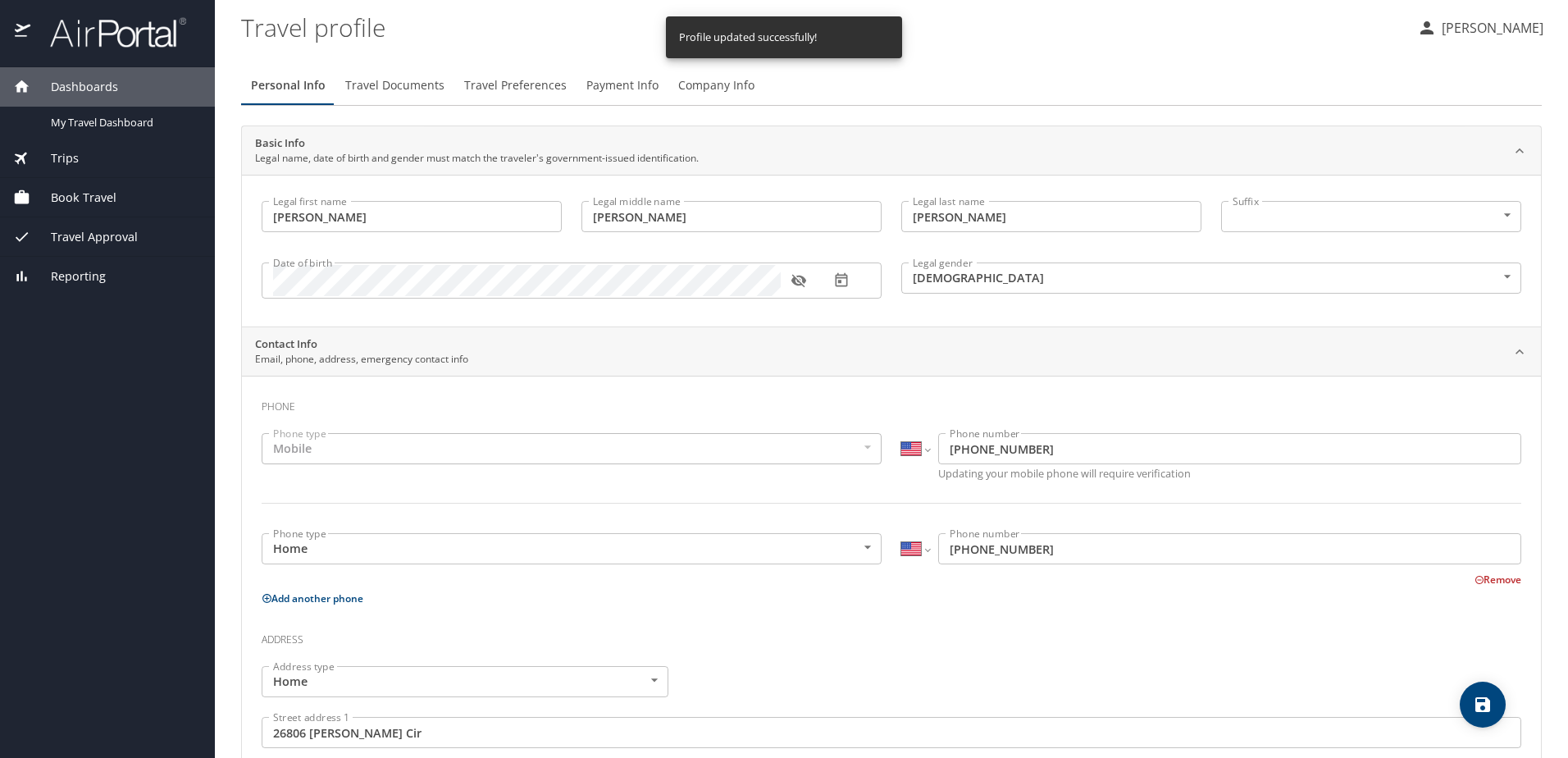
select select "US"
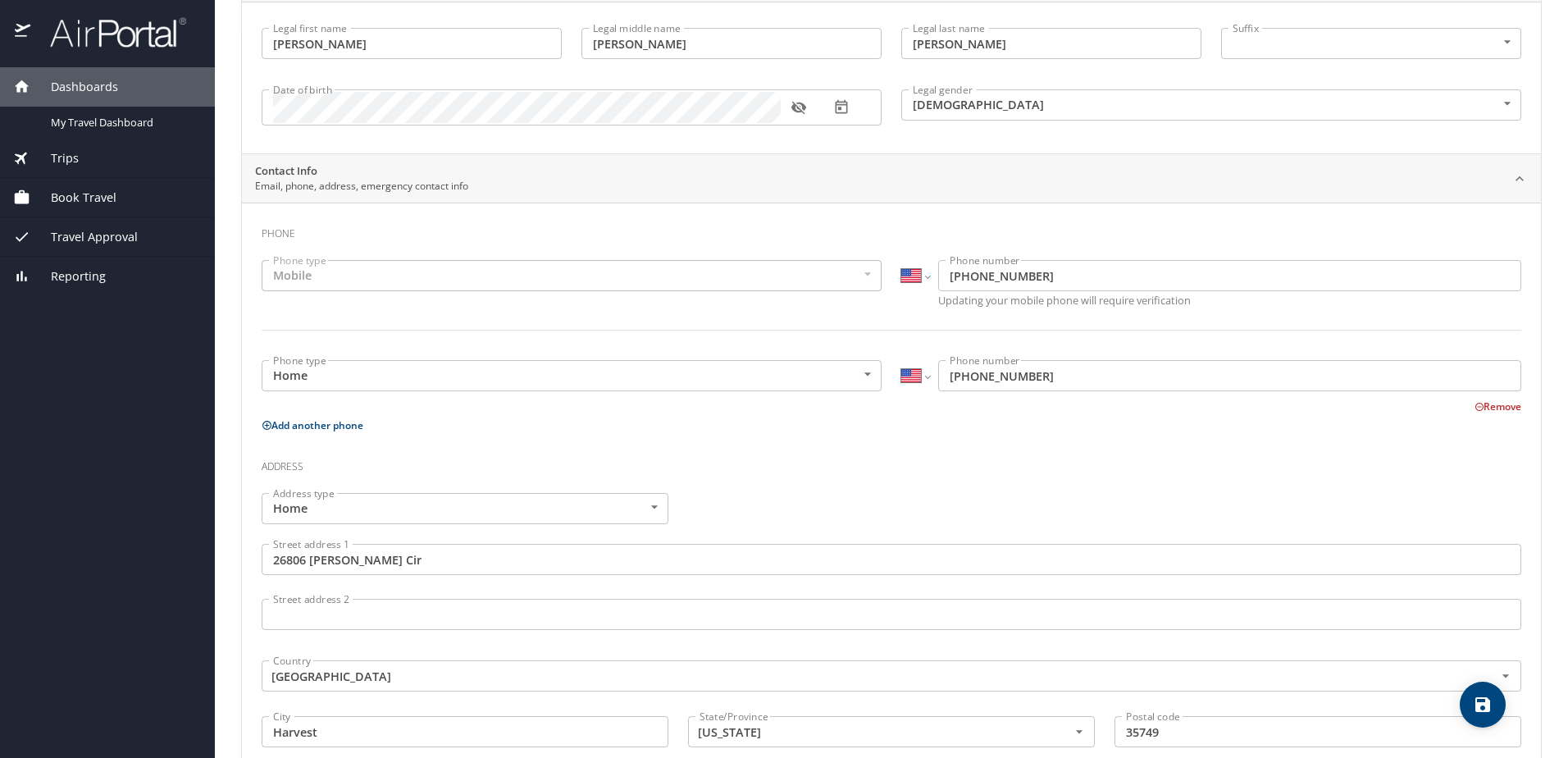
scroll to position [0, 0]
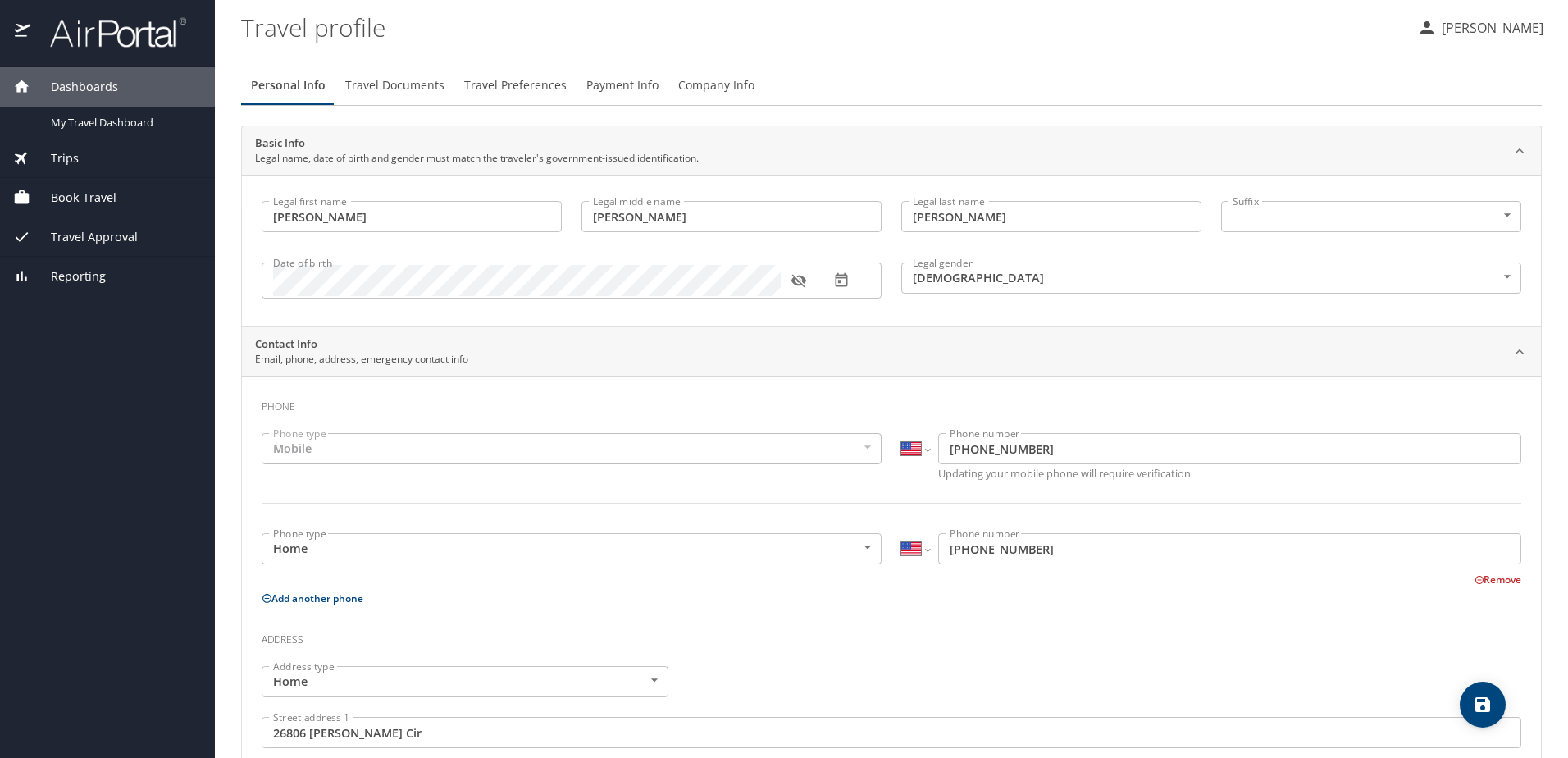
click at [81, 153] on div "Trips" at bounding box center [107, 158] width 189 height 19
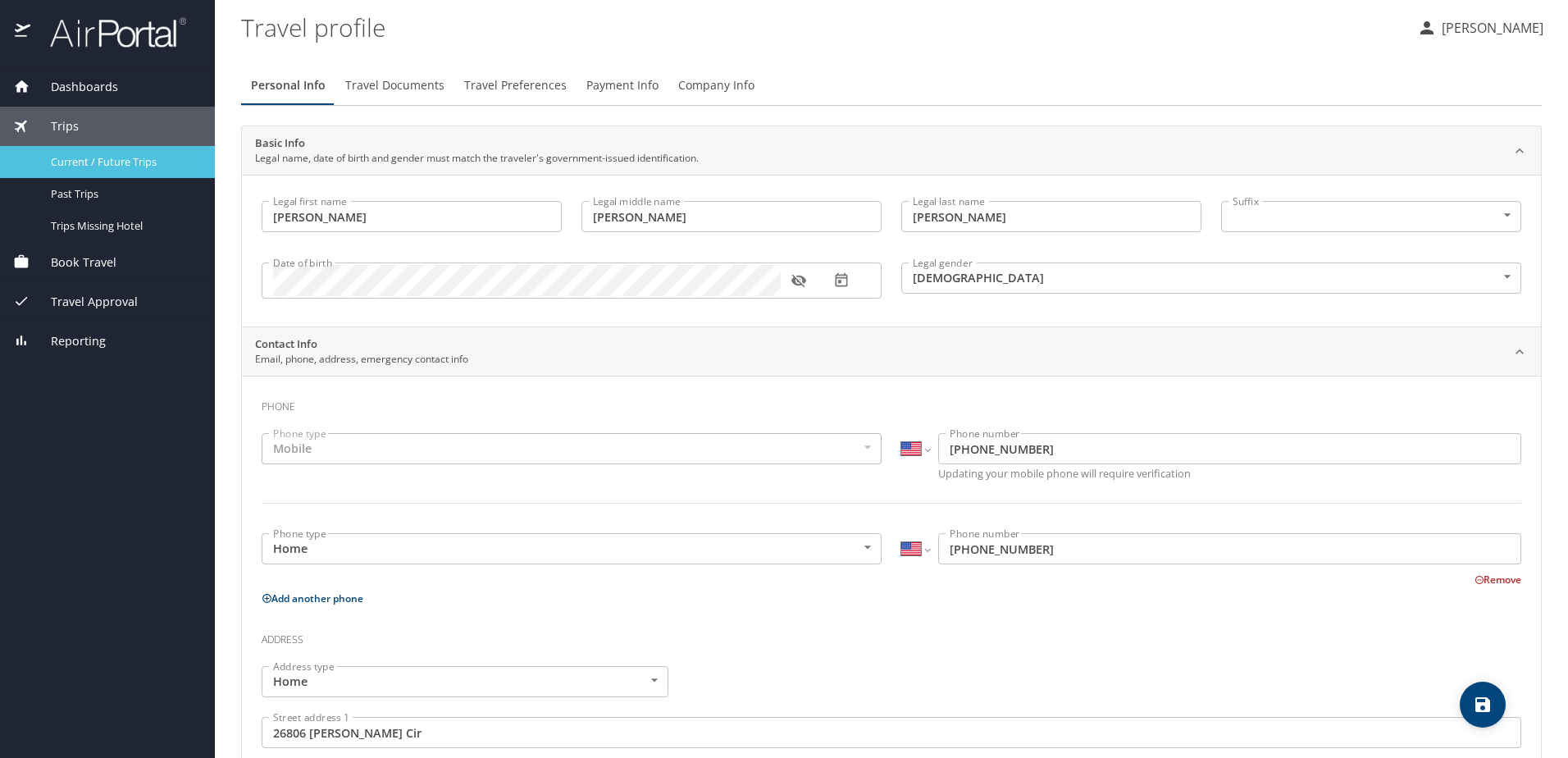
click at [161, 163] on span "Current / Future Trips" at bounding box center [123, 162] width 144 height 16
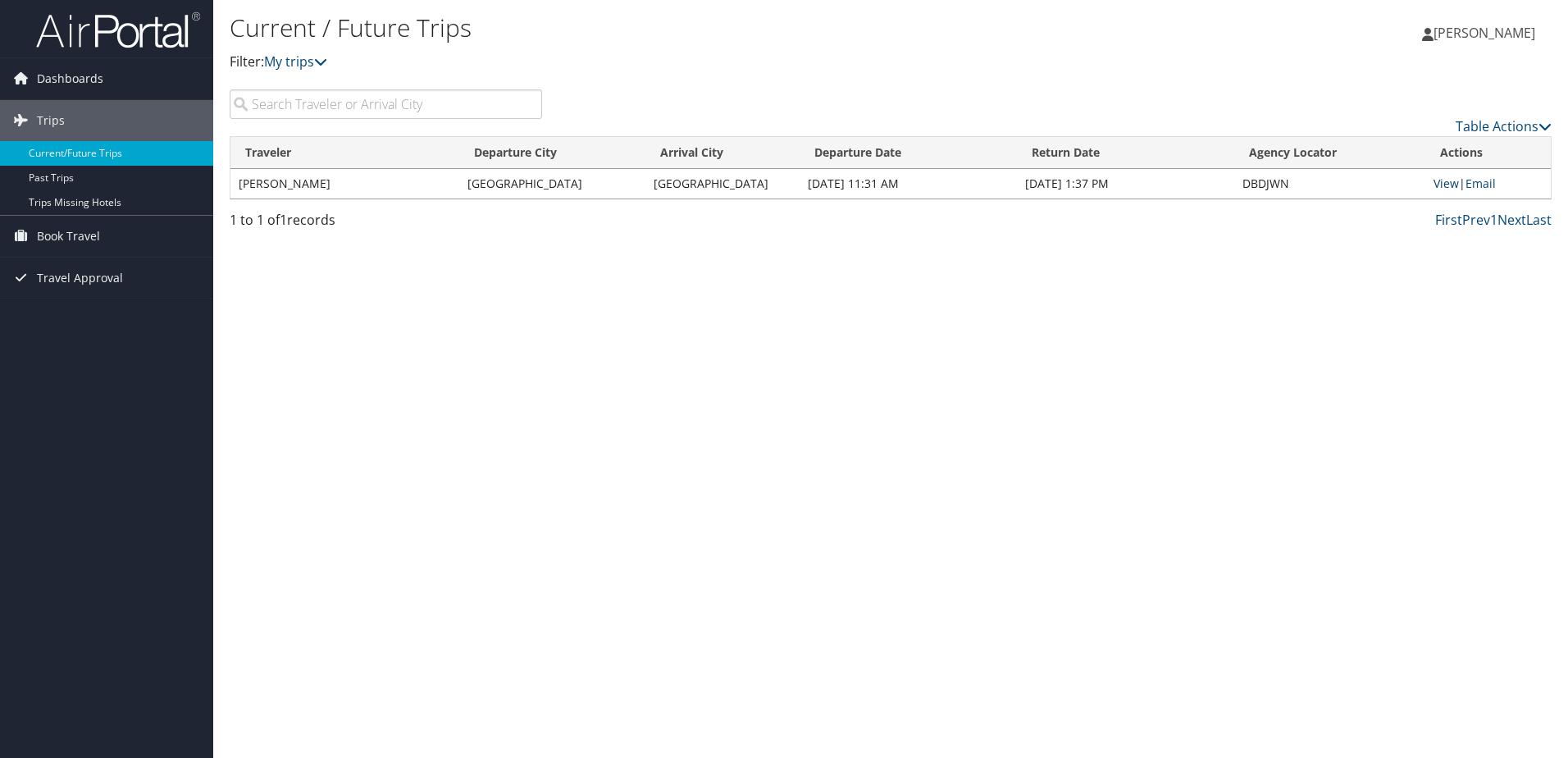
click at [1443, 188] on link "View" at bounding box center [1446, 183] width 25 height 16
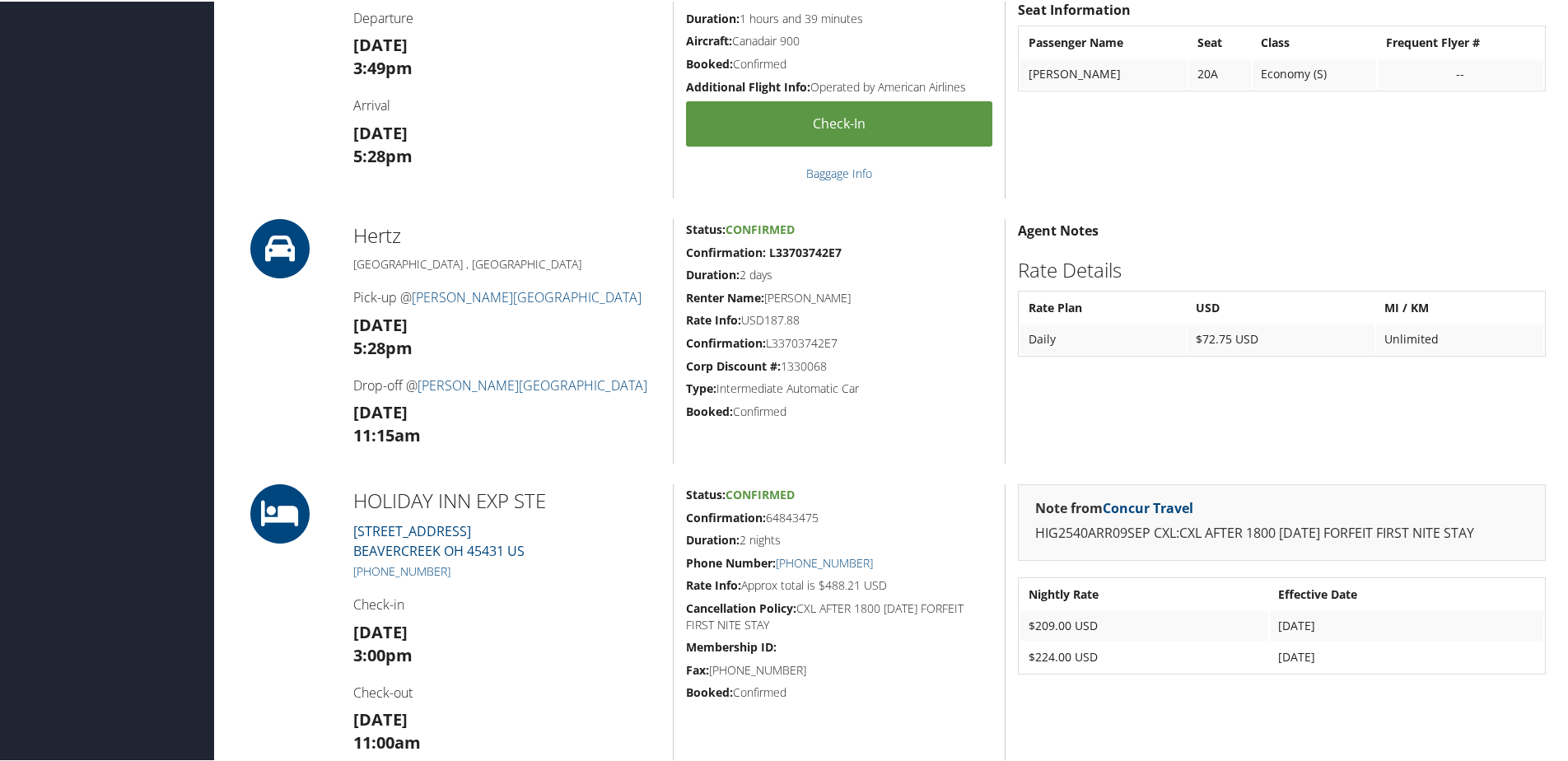
scroll to position [1097, 0]
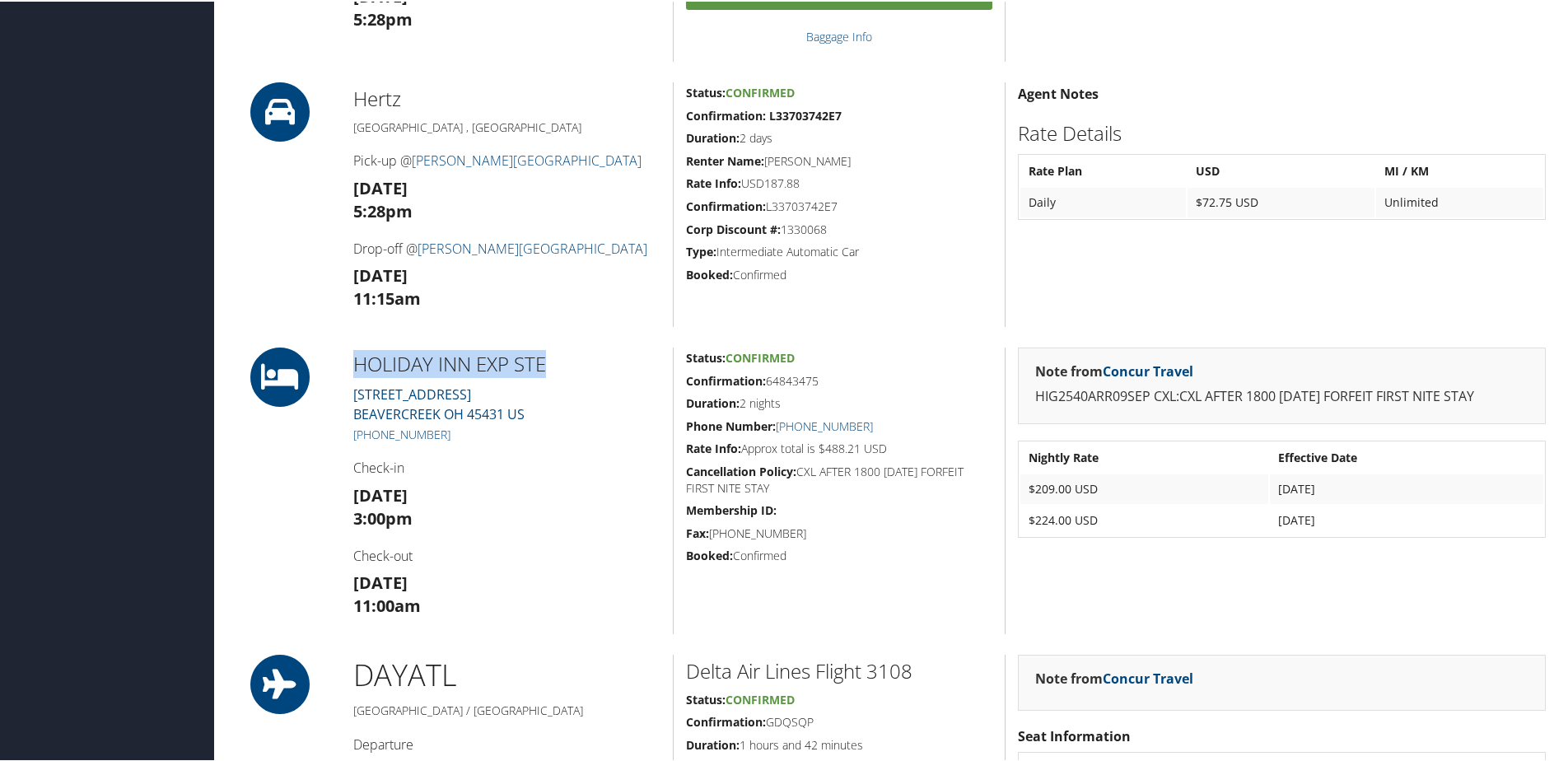
drag, startPoint x: 554, startPoint y: 361, endPoint x: 336, endPoint y: 368, distance: 218.1
click at [336, 368] on div "HOLIDAY INN EXP STE 2417 ESQUIRE DRIVE BEAVERCREEK OH 45431 US +1 (937) 912-964…" at bounding box center [895, 488] width 1328 height 287
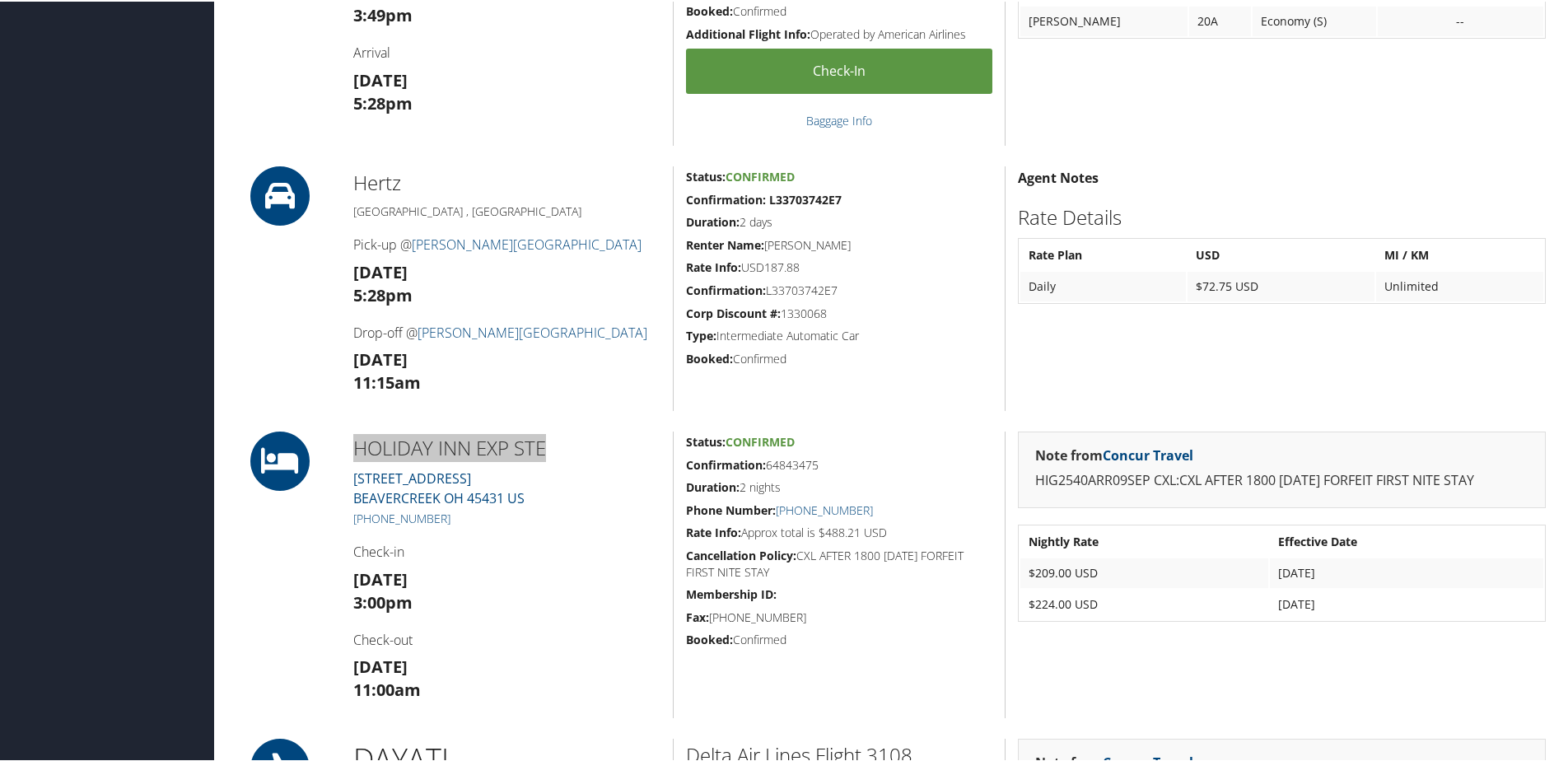
scroll to position [961, 0]
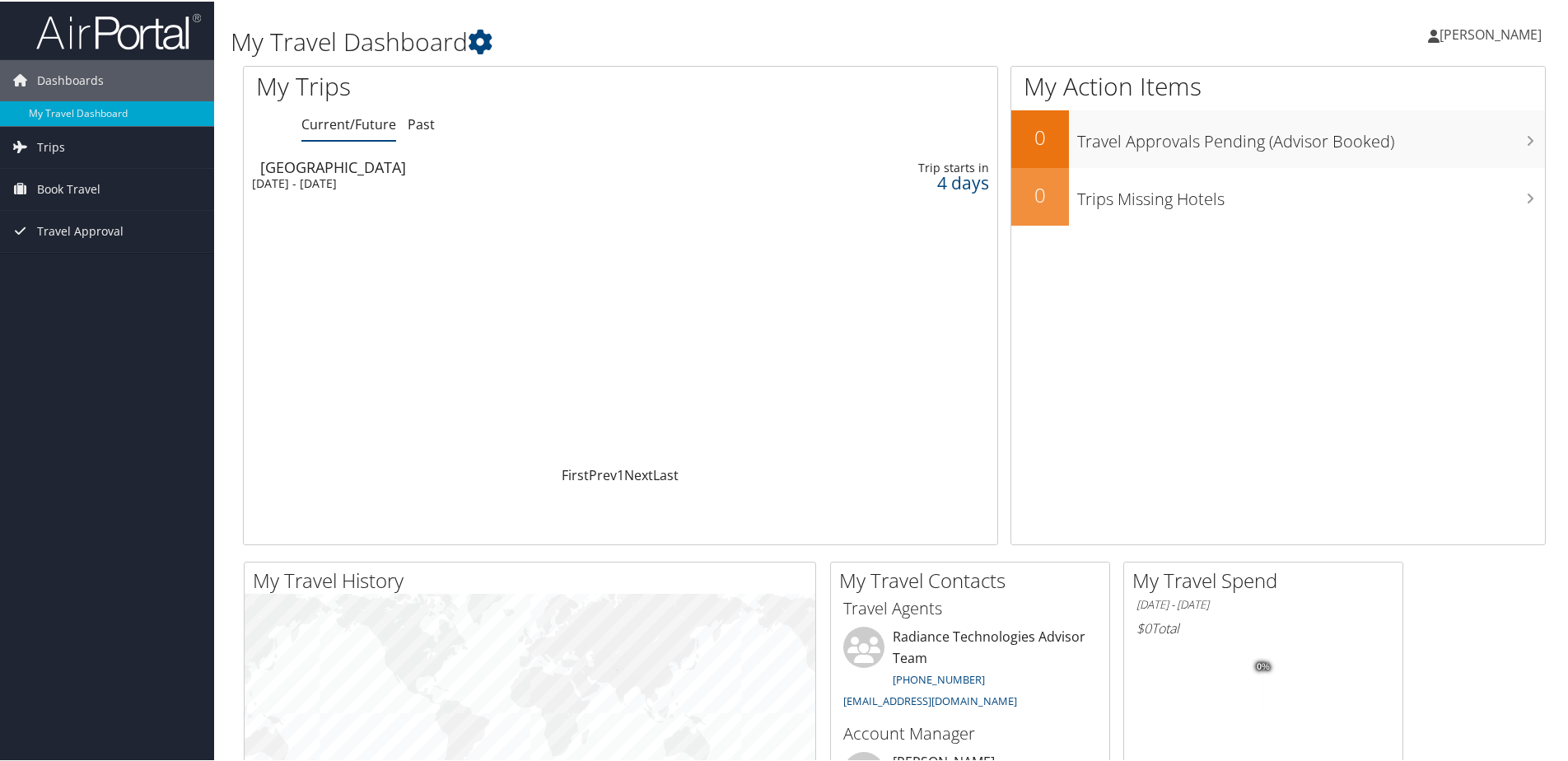
click at [289, 177] on div "Tue 9 Sep 2025 - Thu 11 Sep 2025" at bounding box center [484, 181] width 465 height 15
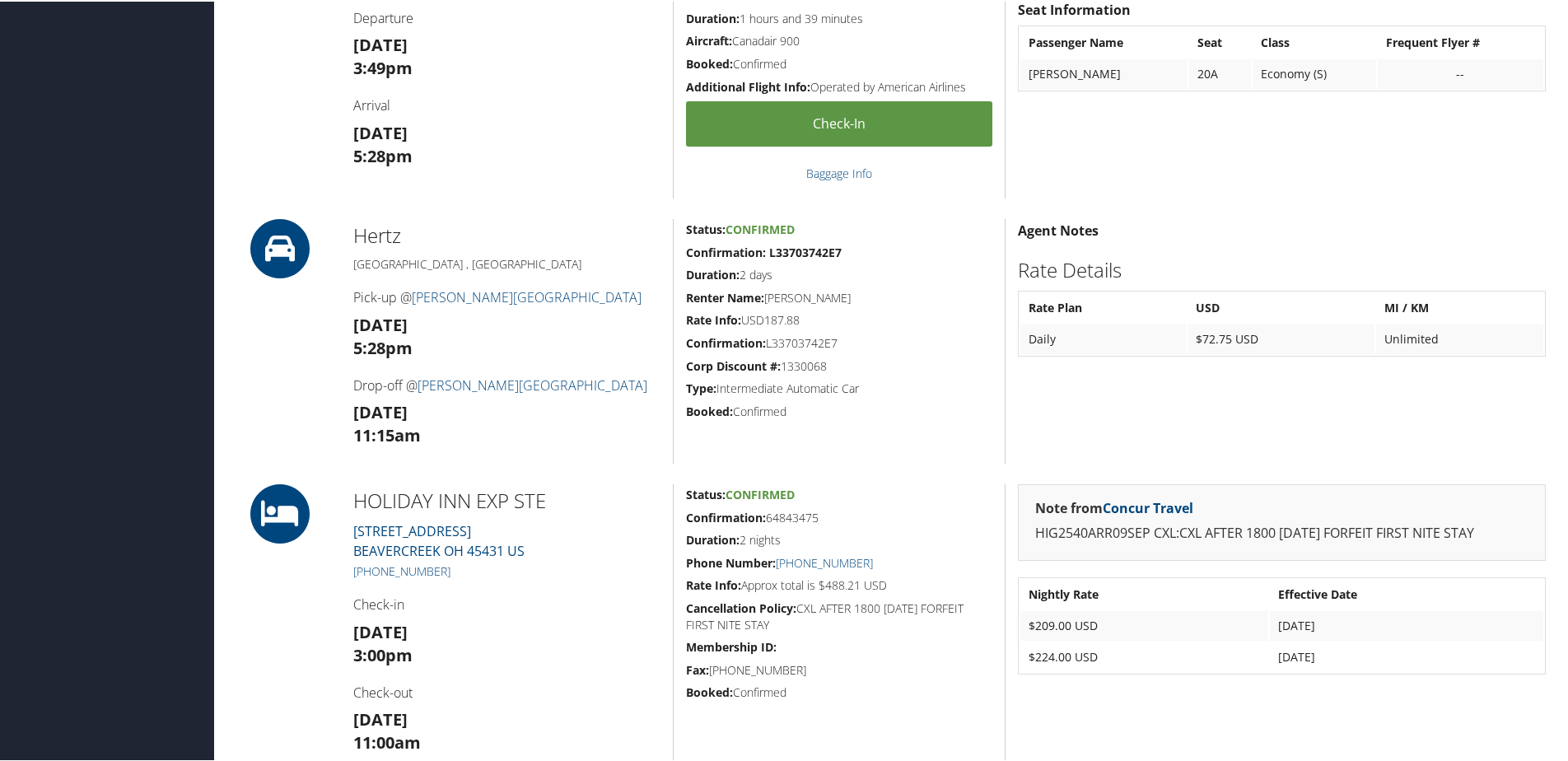
scroll to position [824, 0]
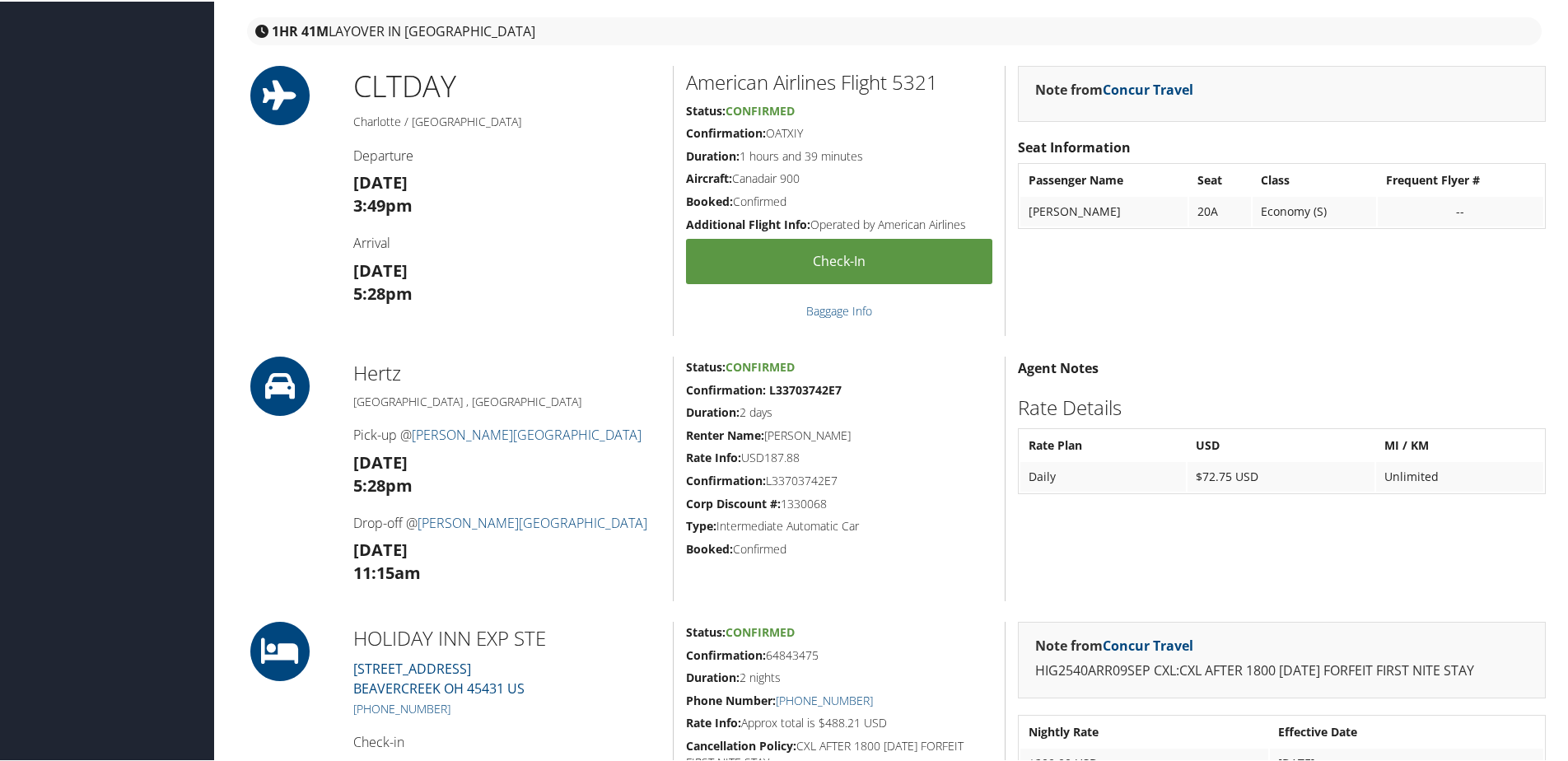
click at [821, 432] on h5 "Renter Name: [PERSON_NAME]" at bounding box center [839, 433] width 306 height 17
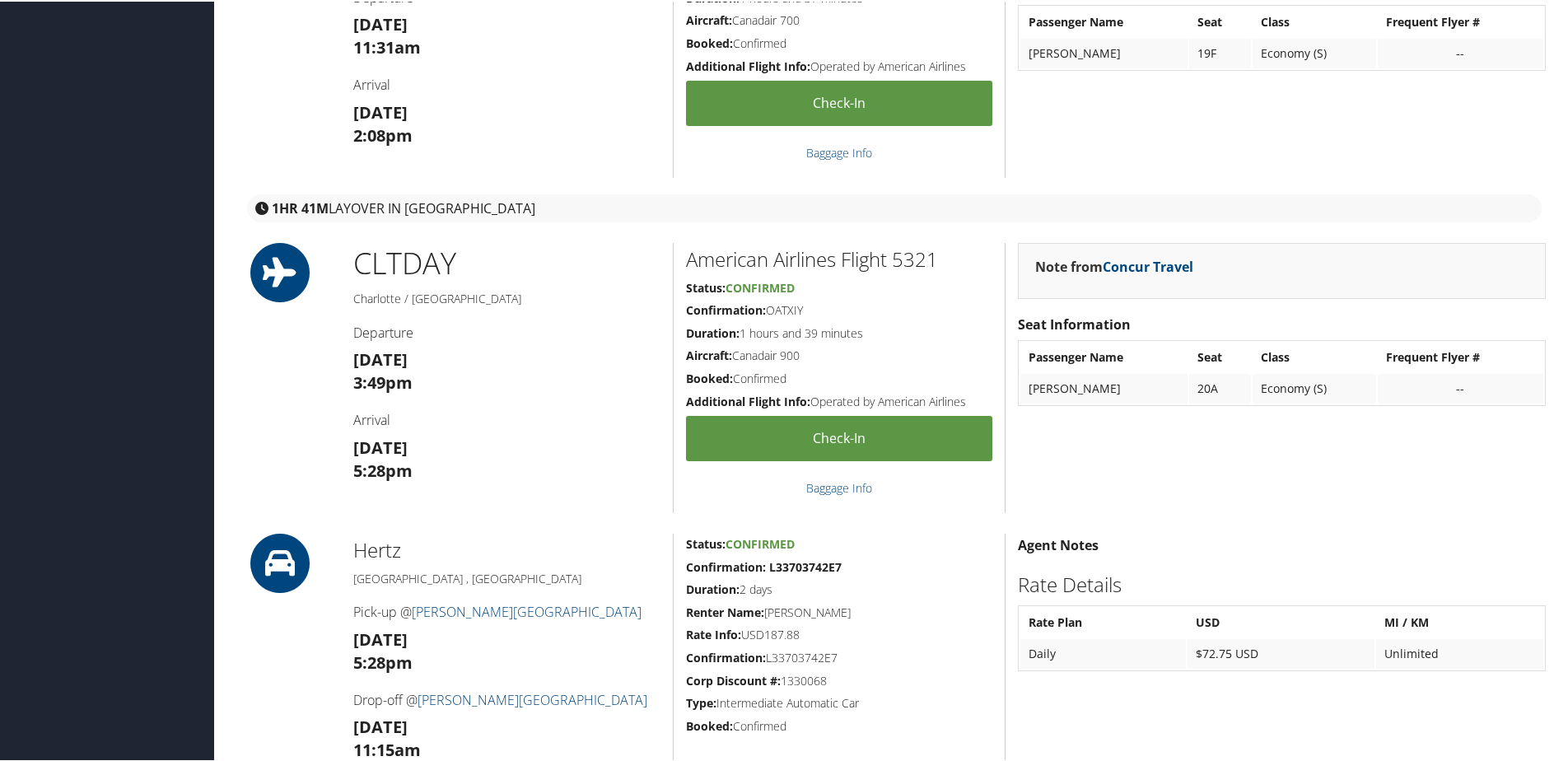
scroll to position [686, 0]
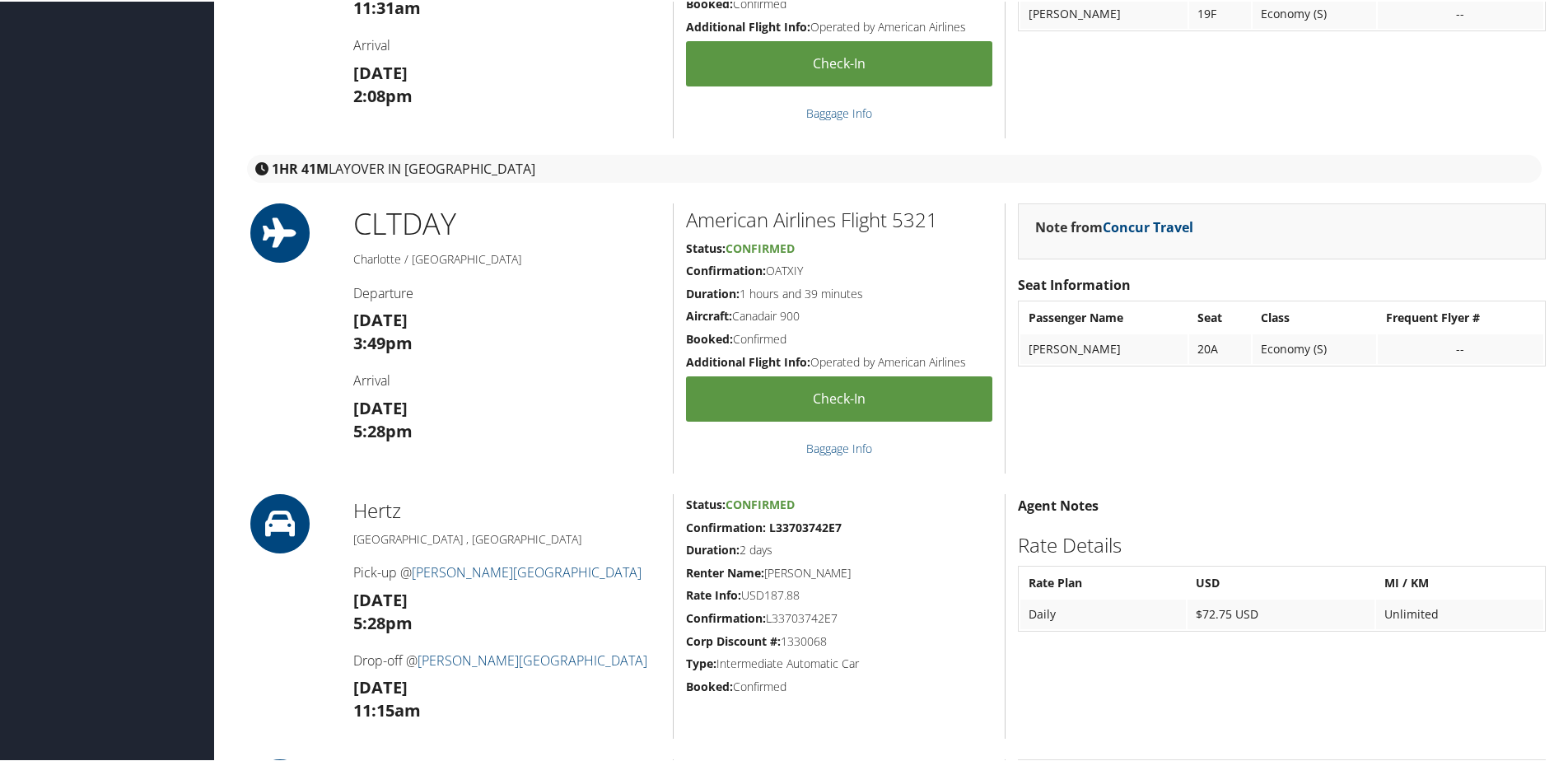
click at [798, 569] on h5 "Renter Name: [PERSON_NAME]" at bounding box center [839, 571] width 306 height 17
click at [802, 574] on h5 "Renter Name: [PERSON_NAME]" at bounding box center [839, 571] width 306 height 17
drag, startPoint x: 802, startPoint y: 574, endPoint x: 899, endPoint y: 574, distance: 97.0
click at [899, 574] on h5 "Renter Name: ROBERTFELIX SNYDER" at bounding box center [839, 571] width 306 height 17
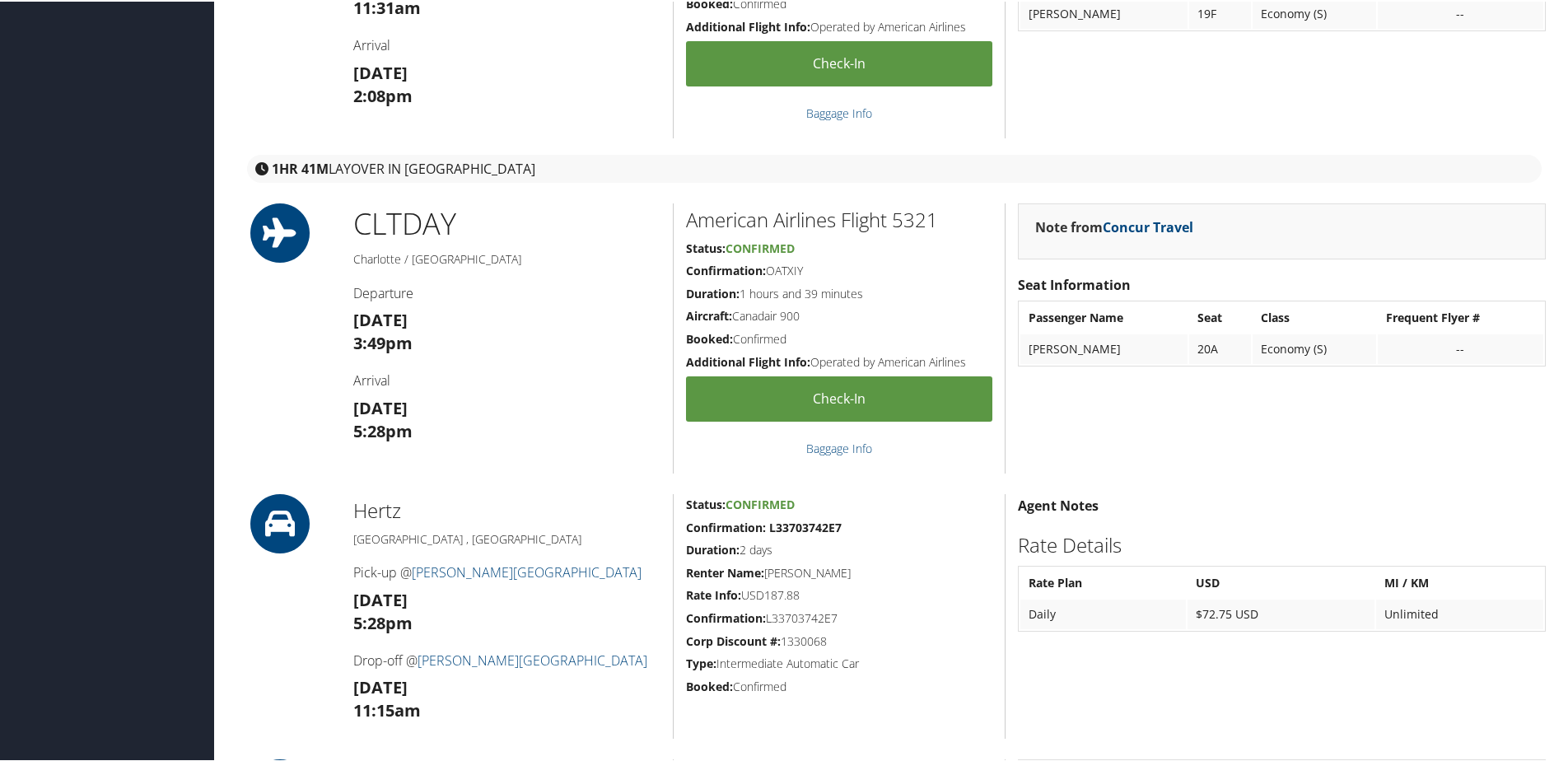
click at [820, 570] on h5 "Renter Name: ROBERTFELIX SNYDER" at bounding box center [839, 571] width 306 height 17
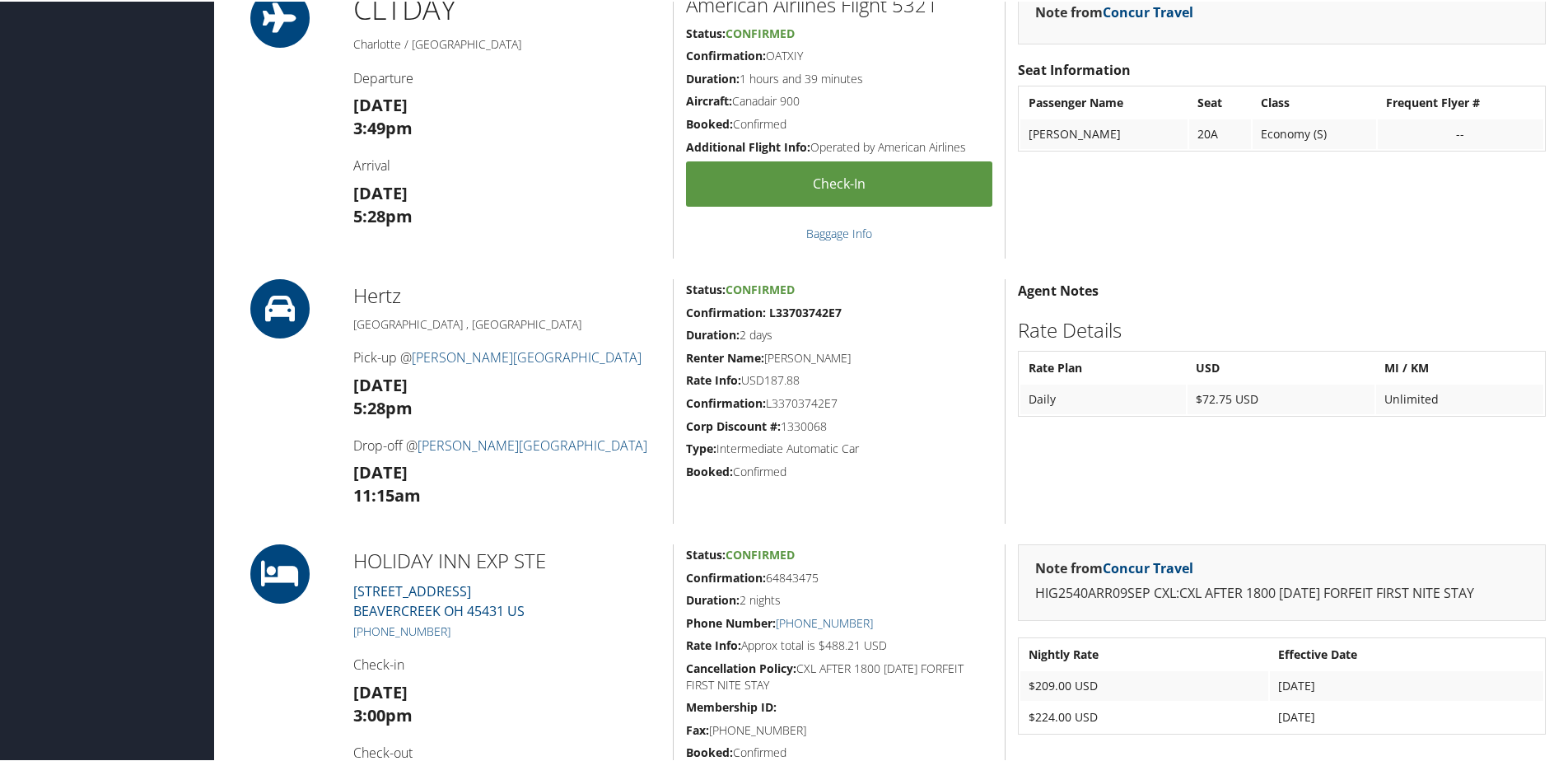
scroll to position [961, 0]
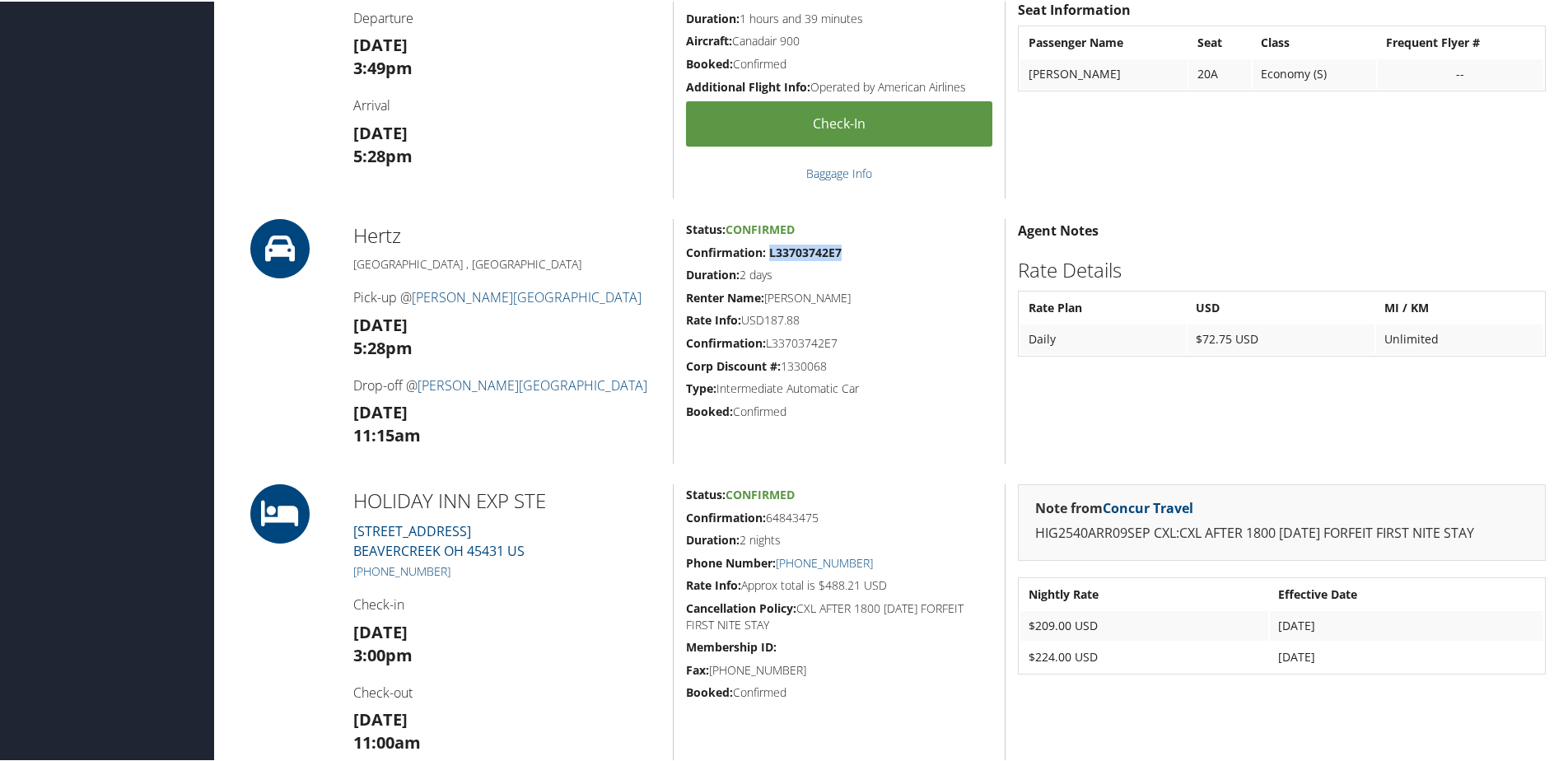
drag, startPoint x: 850, startPoint y: 251, endPoint x: 767, endPoint y: 254, distance: 83.1
click at [767, 254] on h5 "Confirmation: L33703742E7" at bounding box center [839, 250] width 306 height 17
copy strong "L33703742E7"
click at [803, 293] on h5 "Renter Name: ROBERTFELIX SNYDER" at bounding box center [839, 296] width 306 height 17
click at [738, 298] on strong "Renter Name:" at bounding box center [725, 296] width 78 height 16
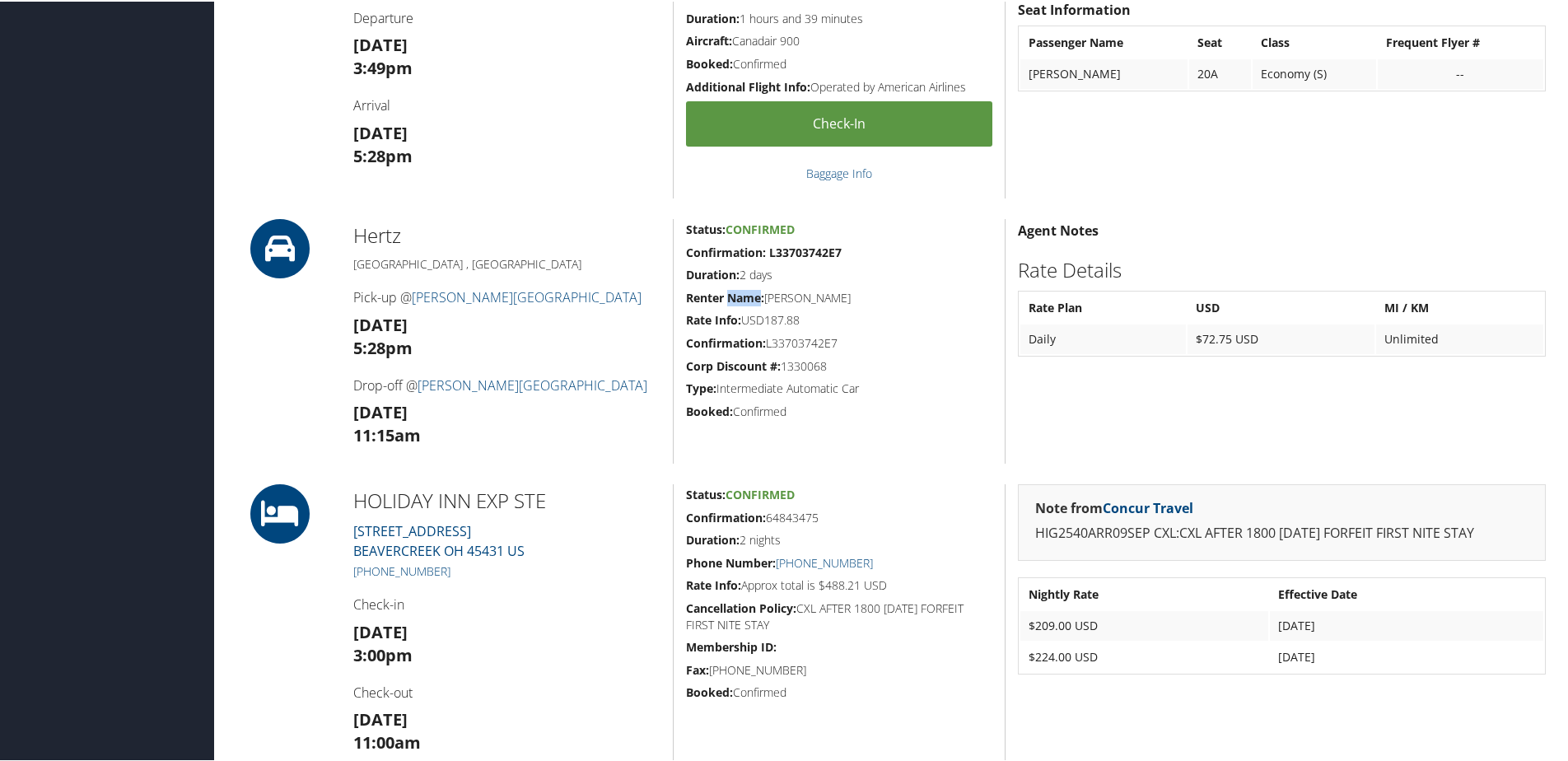
click at [738, 298] on strong "Renter Name:" at bounding box center [725, 296] width 78 height 16
drag, startPoint x: 738, startPoint y: 298, endPoint x: 818, endPoint y: 298, distance: 80.0
click at [818, 298] on h5 "Renter Name: ROBERTFELIX SNYDER" at bounding box center [839, 296] width 306 height 17
click at [798, 298] on h5 "Renter Name: ROBERTFELIX SNYDER" at bounding box center [839, 296] width 306 height 17
click at [822, 295] on h5 "Renter Name: ROBERTFELIX SNYDER" at bounding box center [839, 296] width 306 height 17
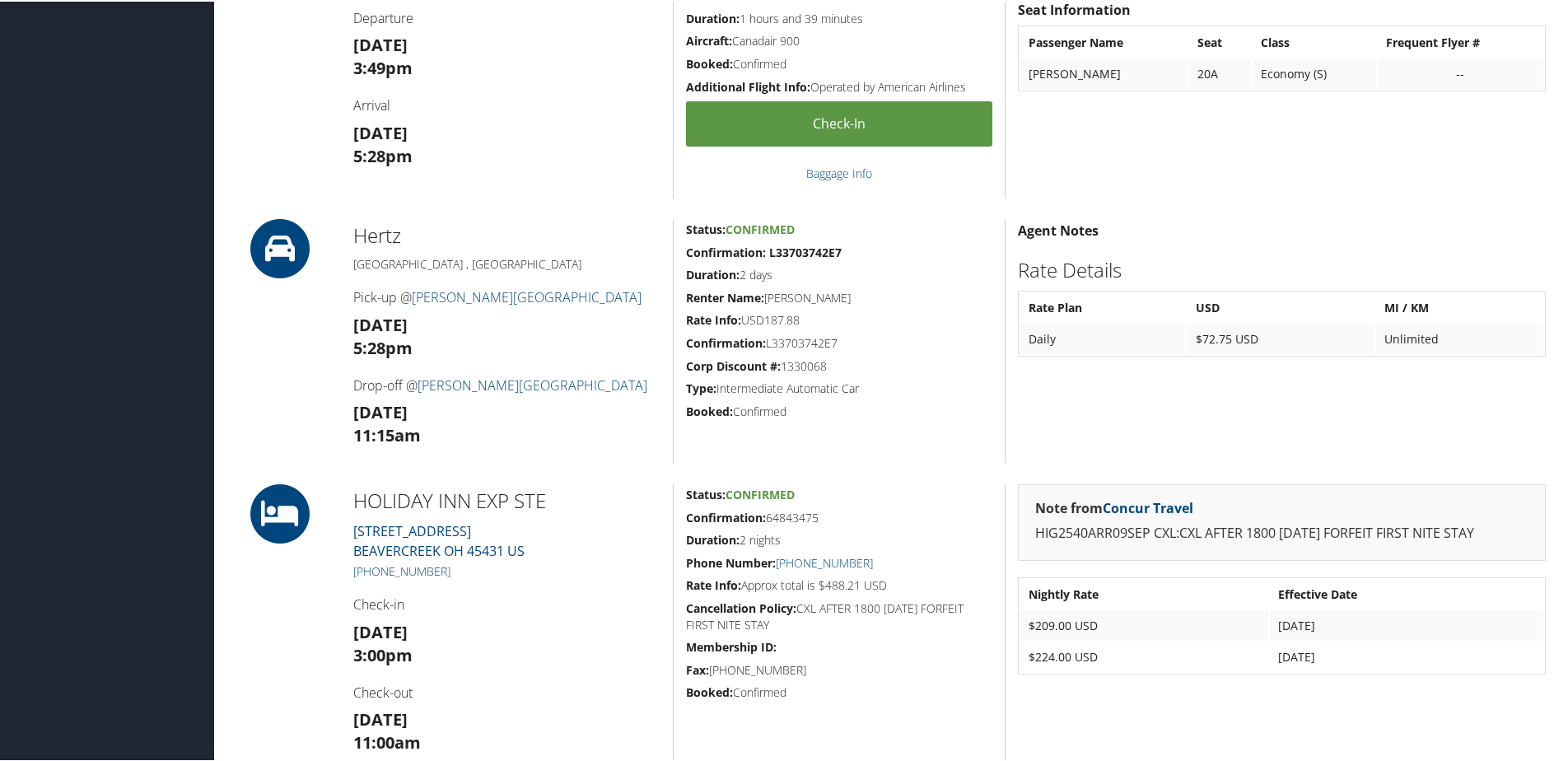
click at [858, 295] on h5 "Renter Name: ROBERTFELIX SNYDER" at bounding box center [839, 296] width 306 height 17
click at [820, 296] on h5 "Renter Name: ROBERTFELIX SNYDER" at bounding box center [839, 296] width 306 height 17
click at [809, 298] on h5 "Renter Name: ROBERTFELIX SNYDER" at bounding box center [839, 296] width 306 height 17
drag, startPoint x: 884, startPoint y: 292, endPoint x: 767, endPoint y: 301, distance: 117.3
click at [767, 301] on h5 "Renter Name: ROBERTFELIX SNYDER" at bounding box center [839, 296] width 306 height 17
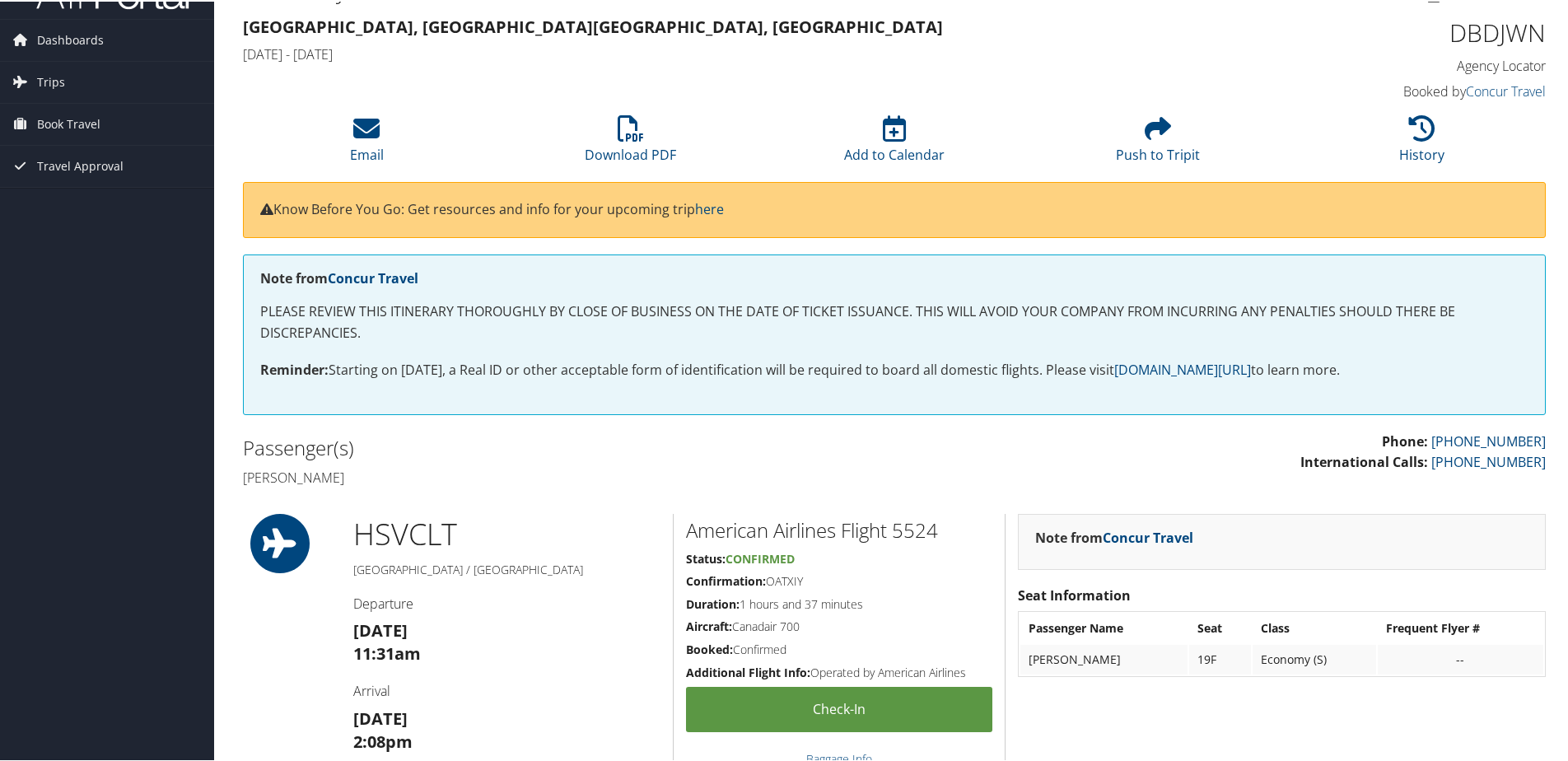
scroll to position [0, 0]
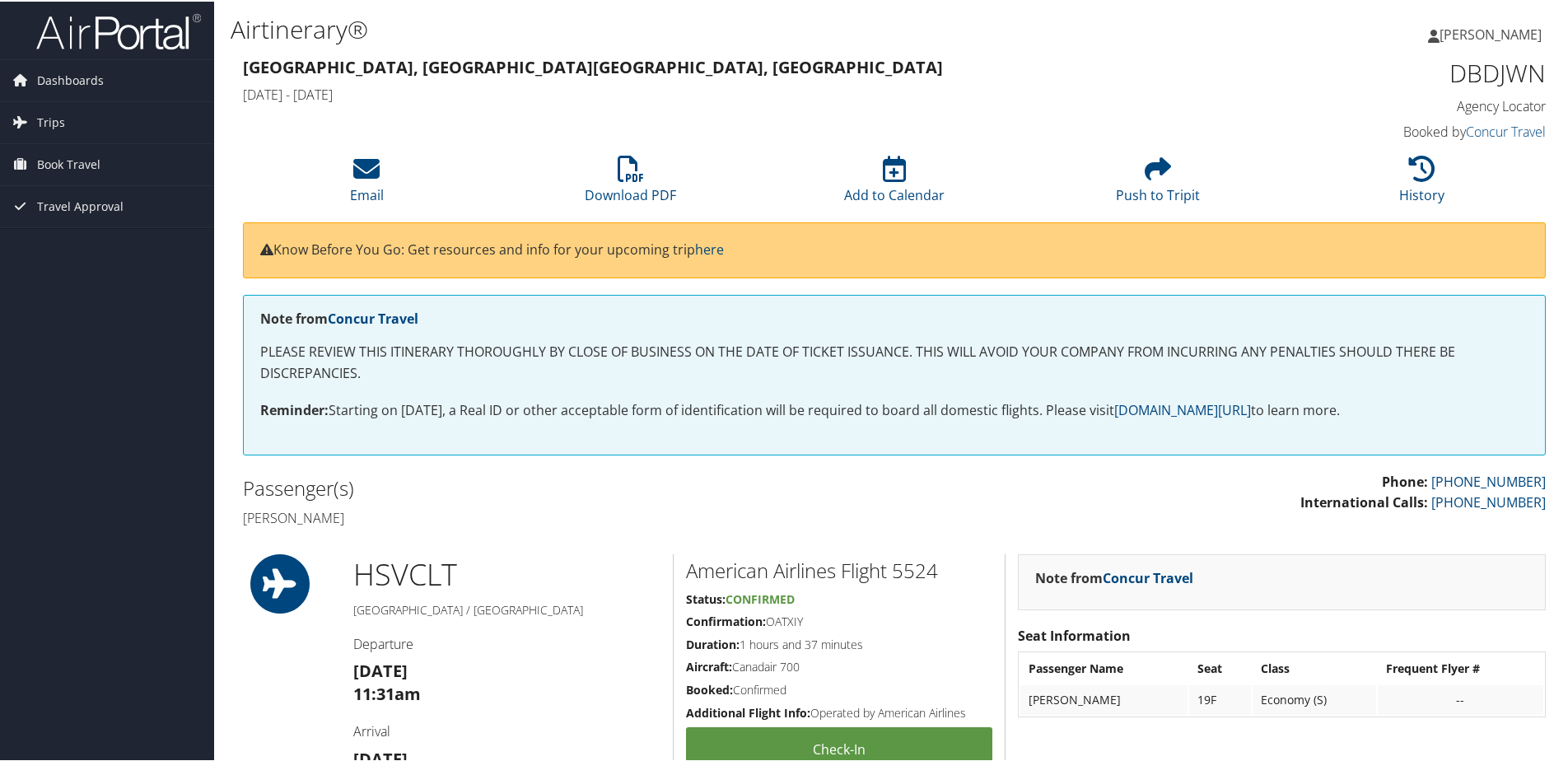
click at [1520, 34] on span "[PERSON_NAME]" at bounding box center [1491, 32] width 102 height 19
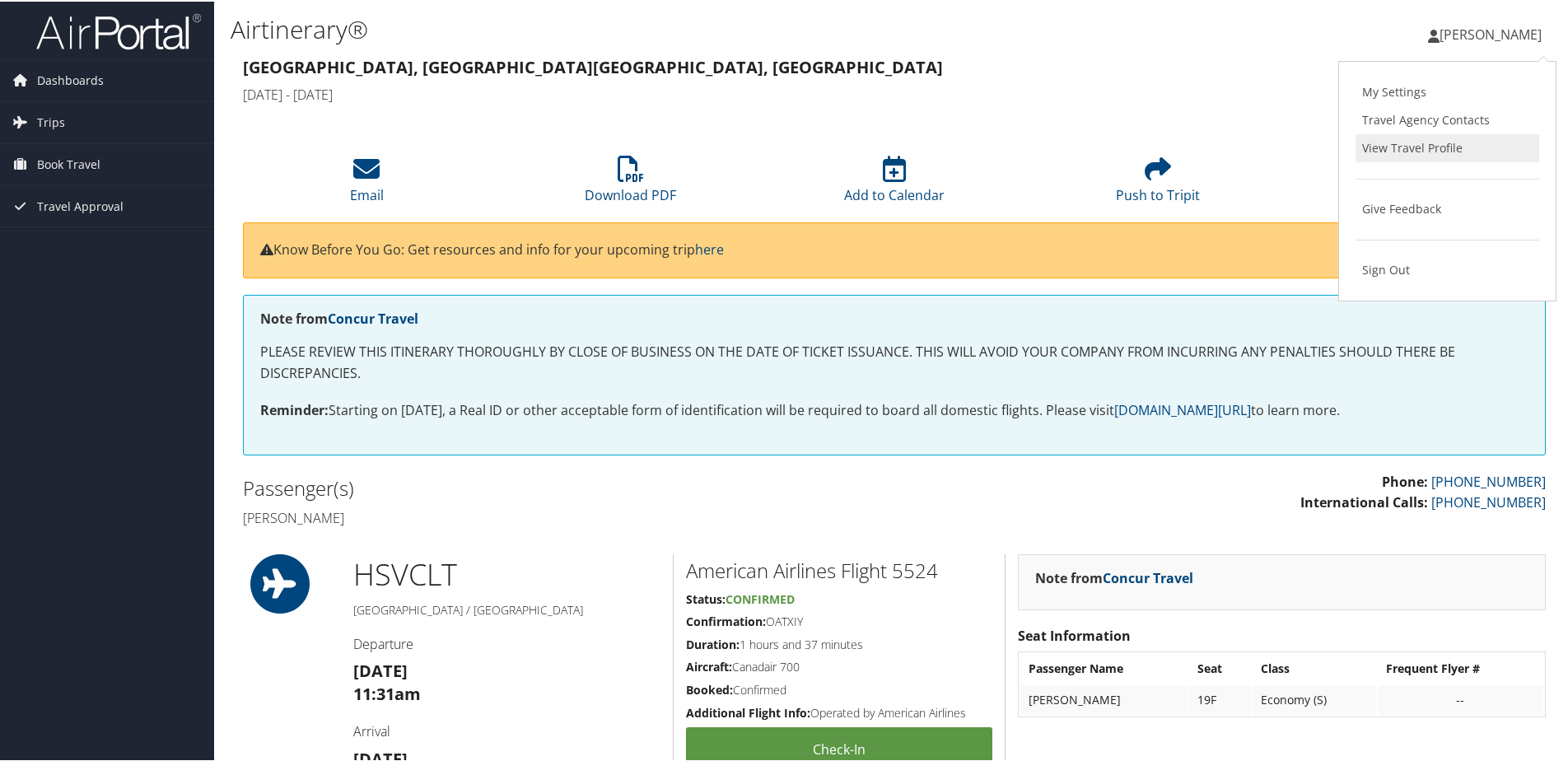
click at [1413, 144] on link "View Travel Profile" at bounding box center [1448, 146] width 184 height 28
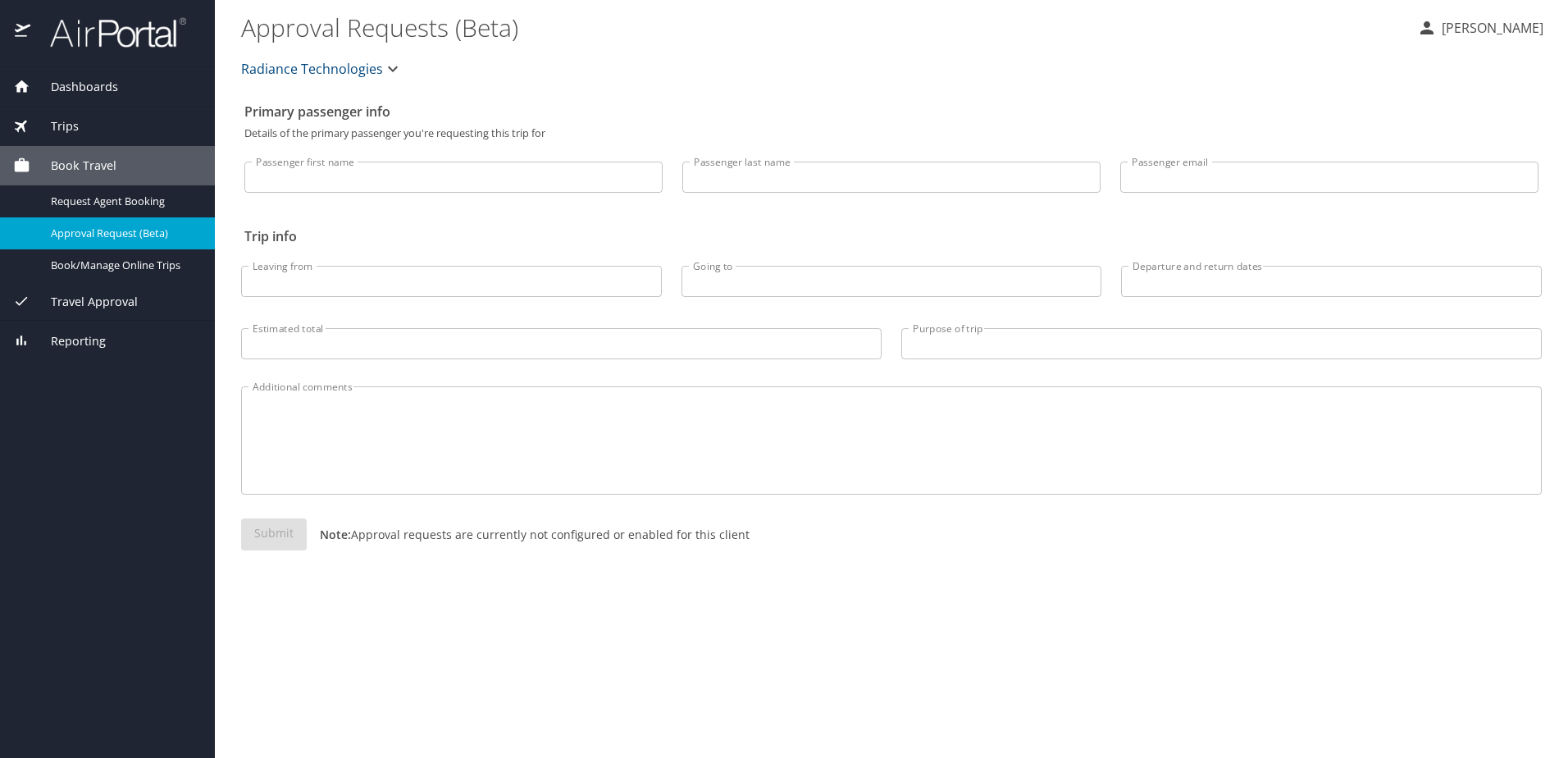
click at [75, 164] on span "Book Travel" at bounding box center [73, 166] width 86 height 19
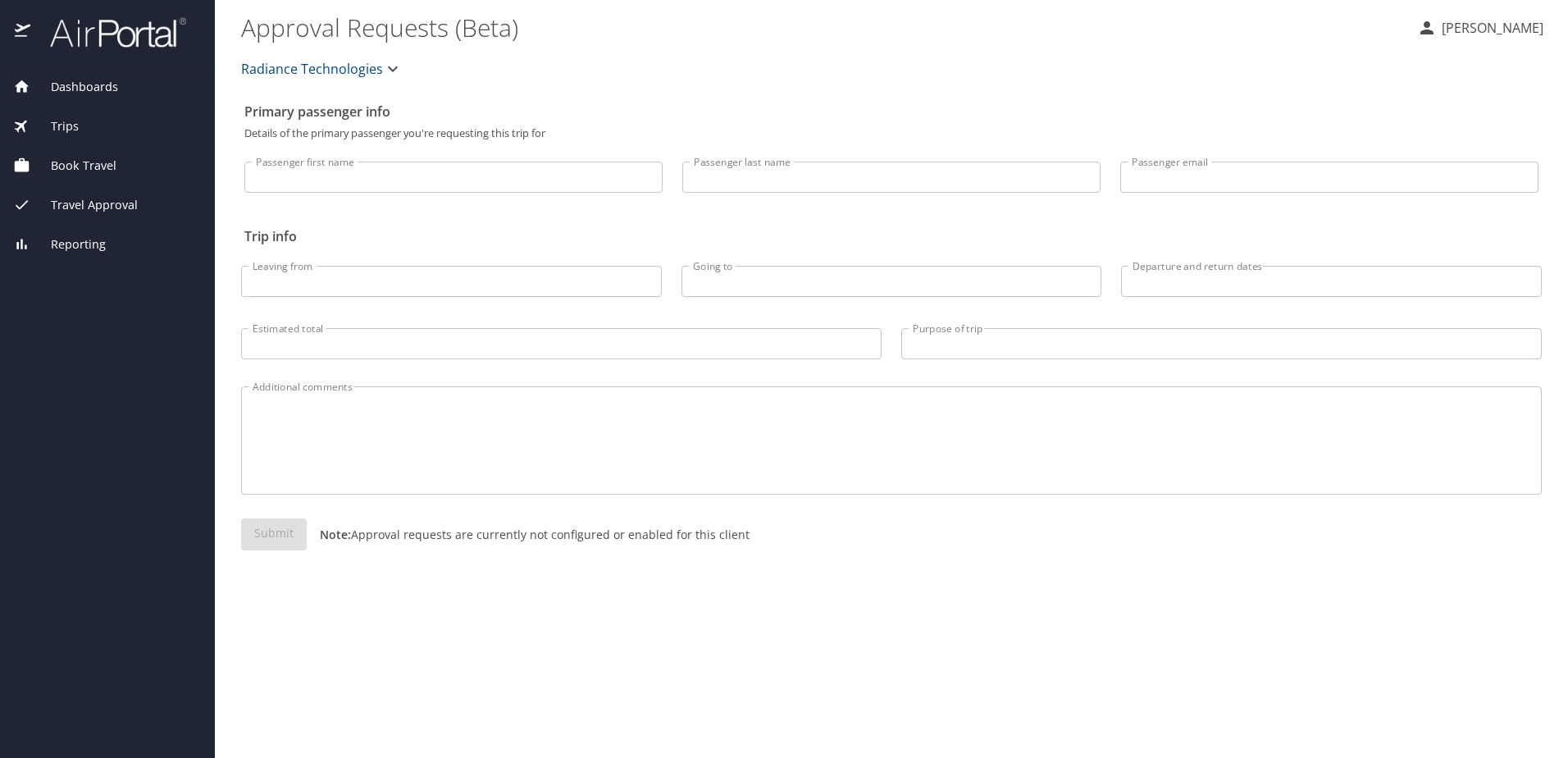
click at [72, 119] on span "Trips" at bounding box center [55, 126] width 49 height 19
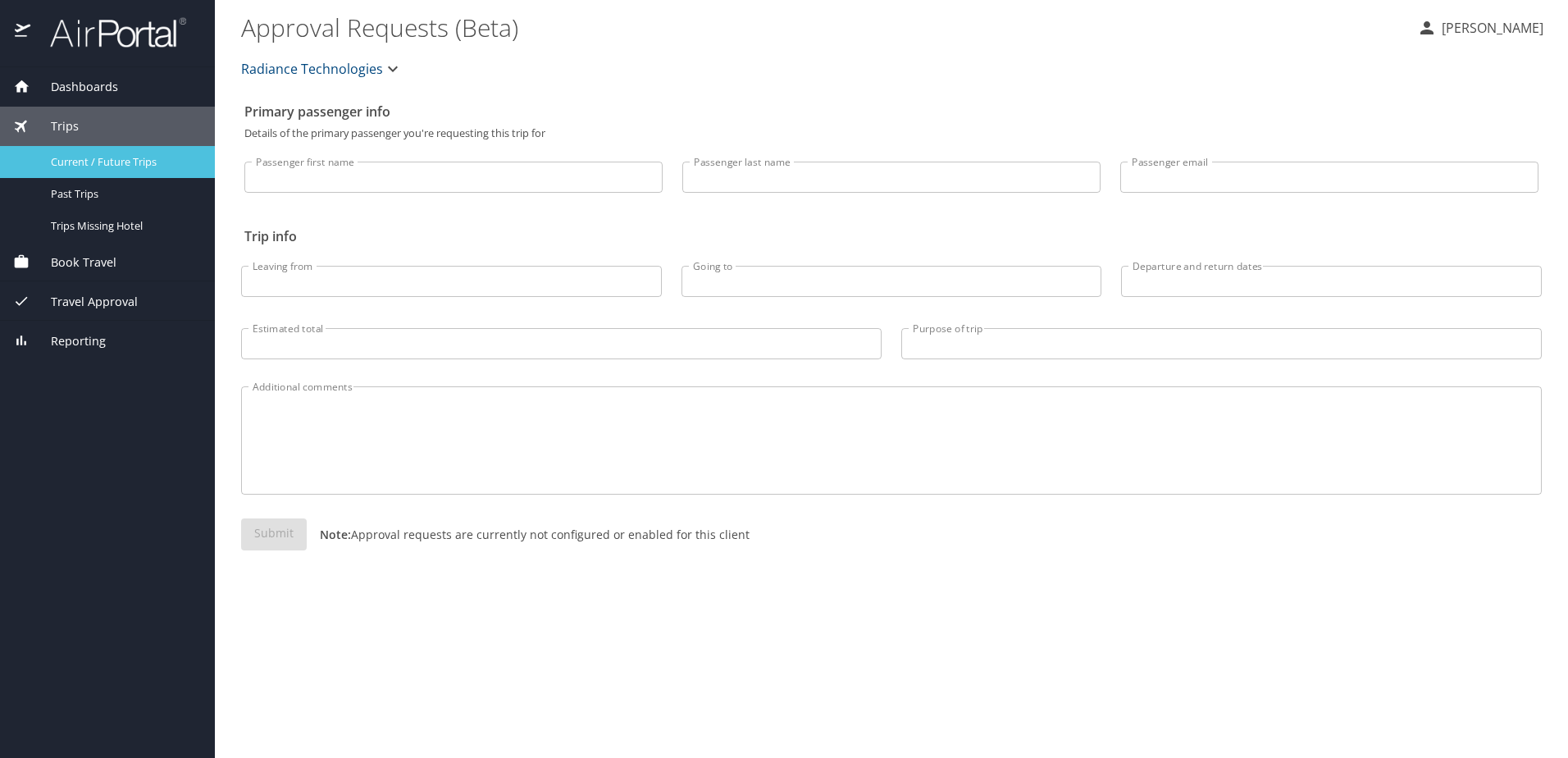
click at [77, 158] on span "Current / Future Trips" at bounding box center [123, 162] width 144 height 16
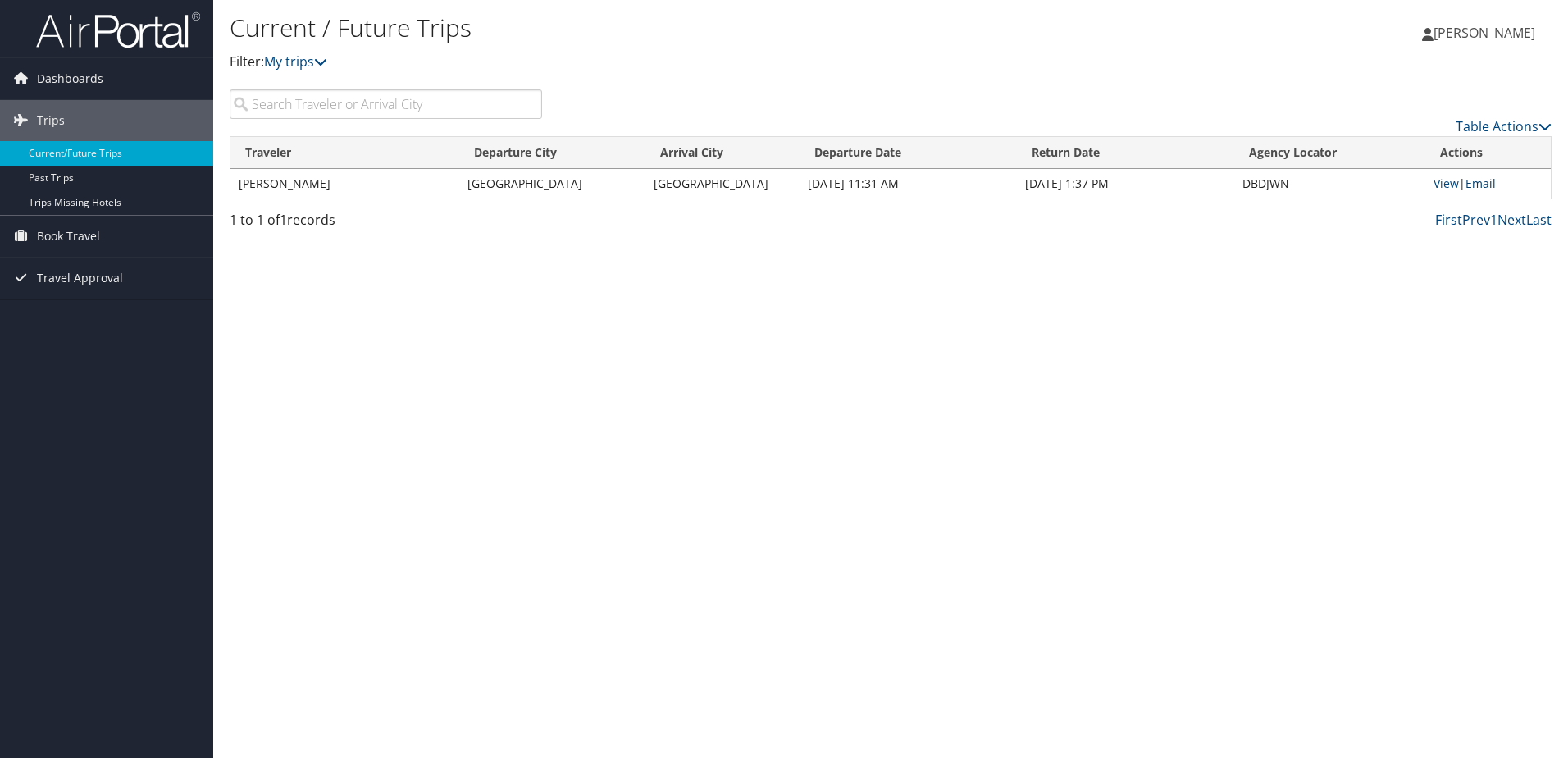
click at [1493, 184] on link "Email" at bounding box center [1480, 183] width 30 height 16
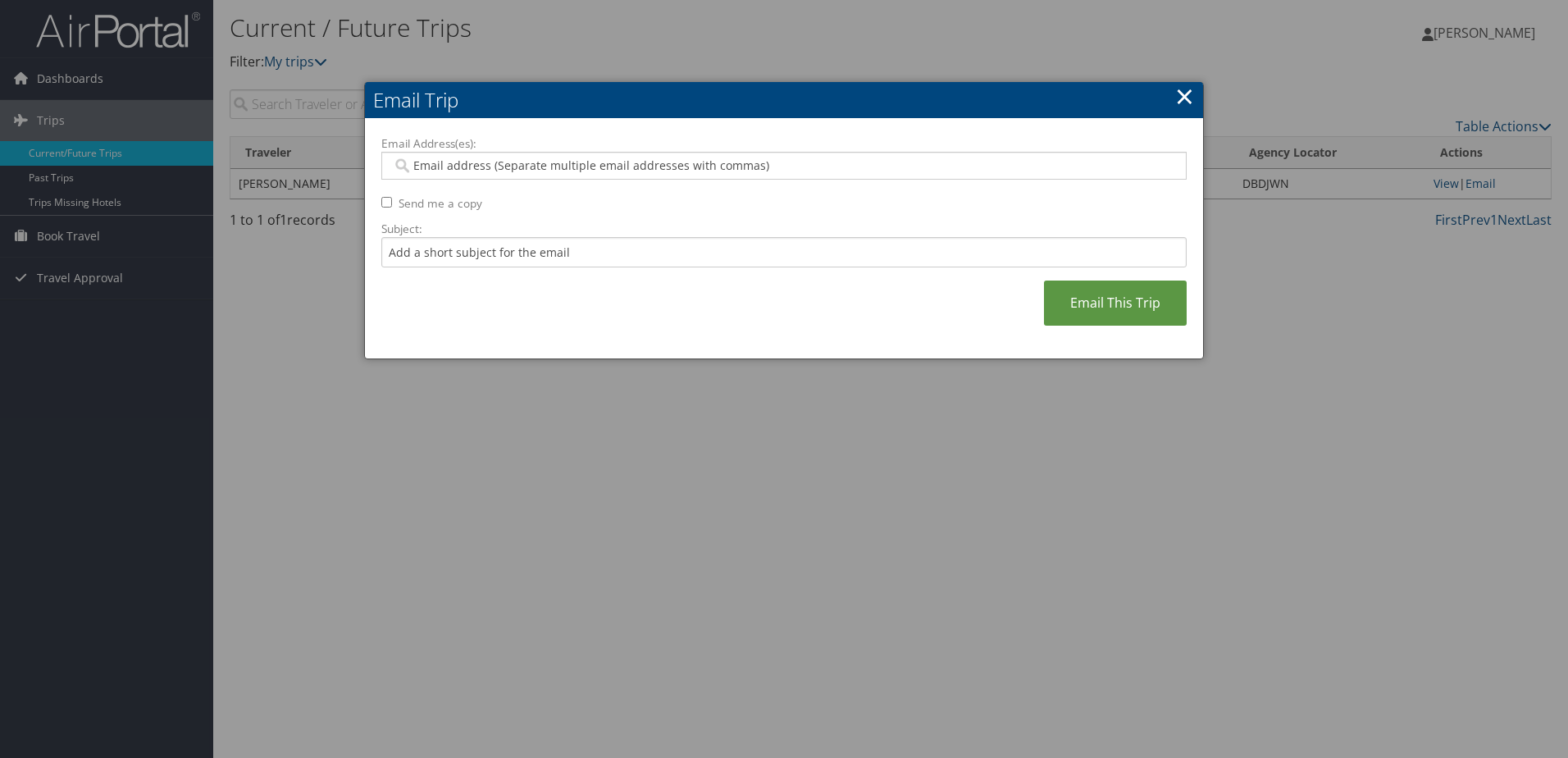
click at [536, 163] on input "Email Address(es):" at bounding box center [784, 166] width 784 height 17
type input "rob.snyder@radiancetech.com"
type input "[EMAIL_ADDRESS][PERSON_NAME][DOMAIN_NAME]"
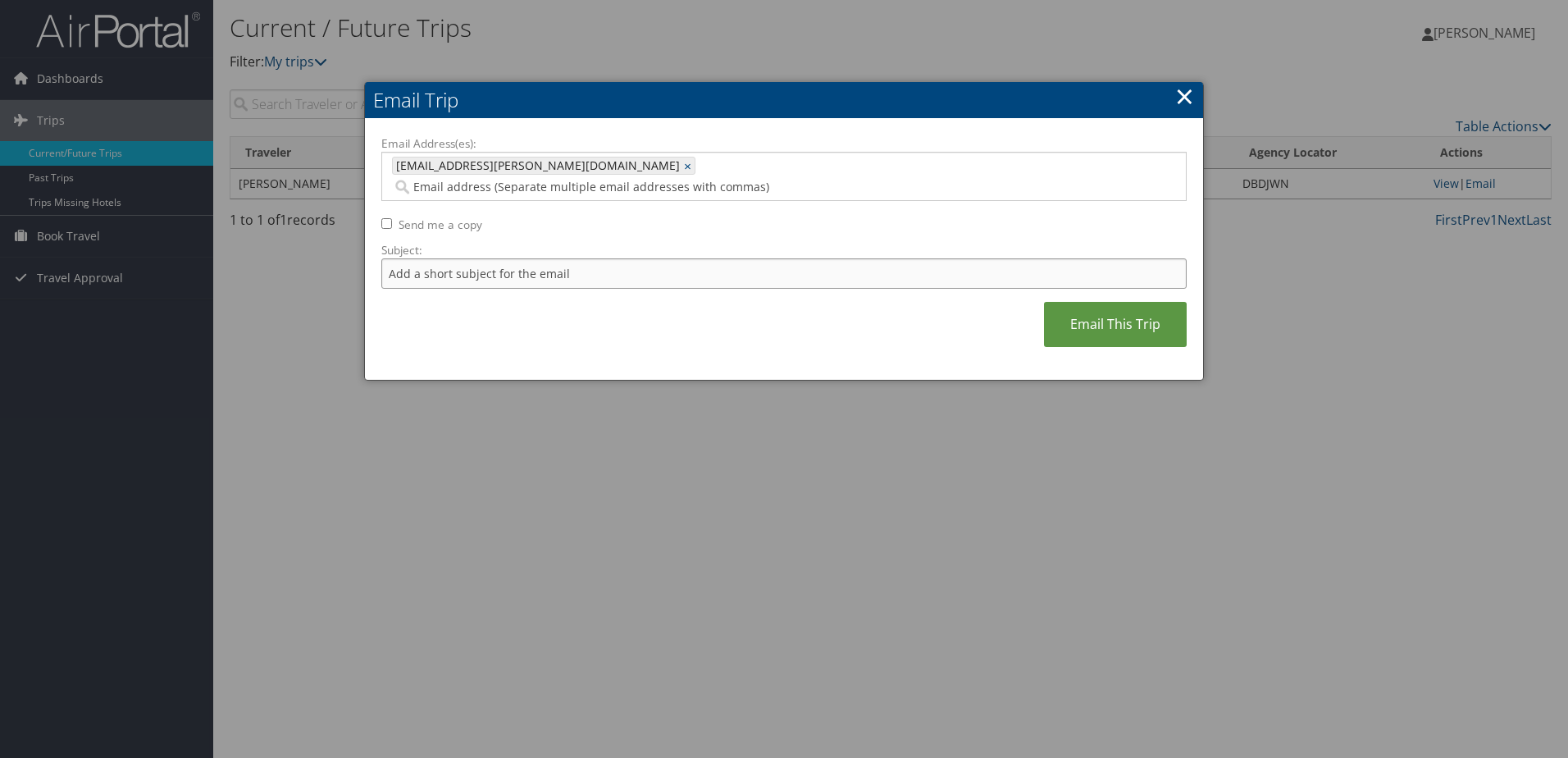
click at [463, 258] on input "Subject:" at bounding box center [784, 273] width 805 height 30
type input "itinerary"
click at [1142, 306] on link "Email This Trip" at bounding box center [1115, 324] width 142 height 45
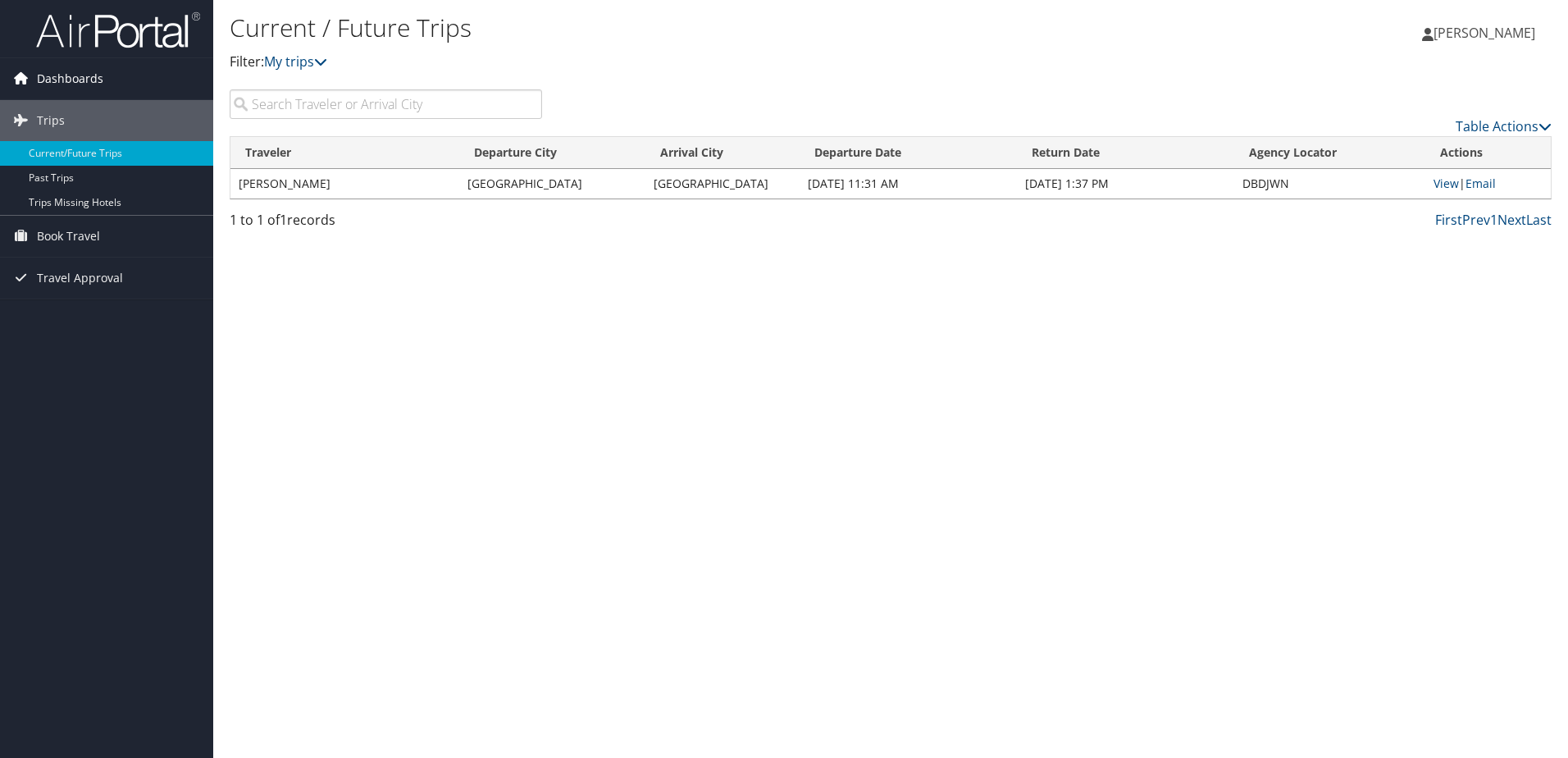
click at [70, 80] on span "Dashboards" at bounding box center [70, 79] width 66 height 41
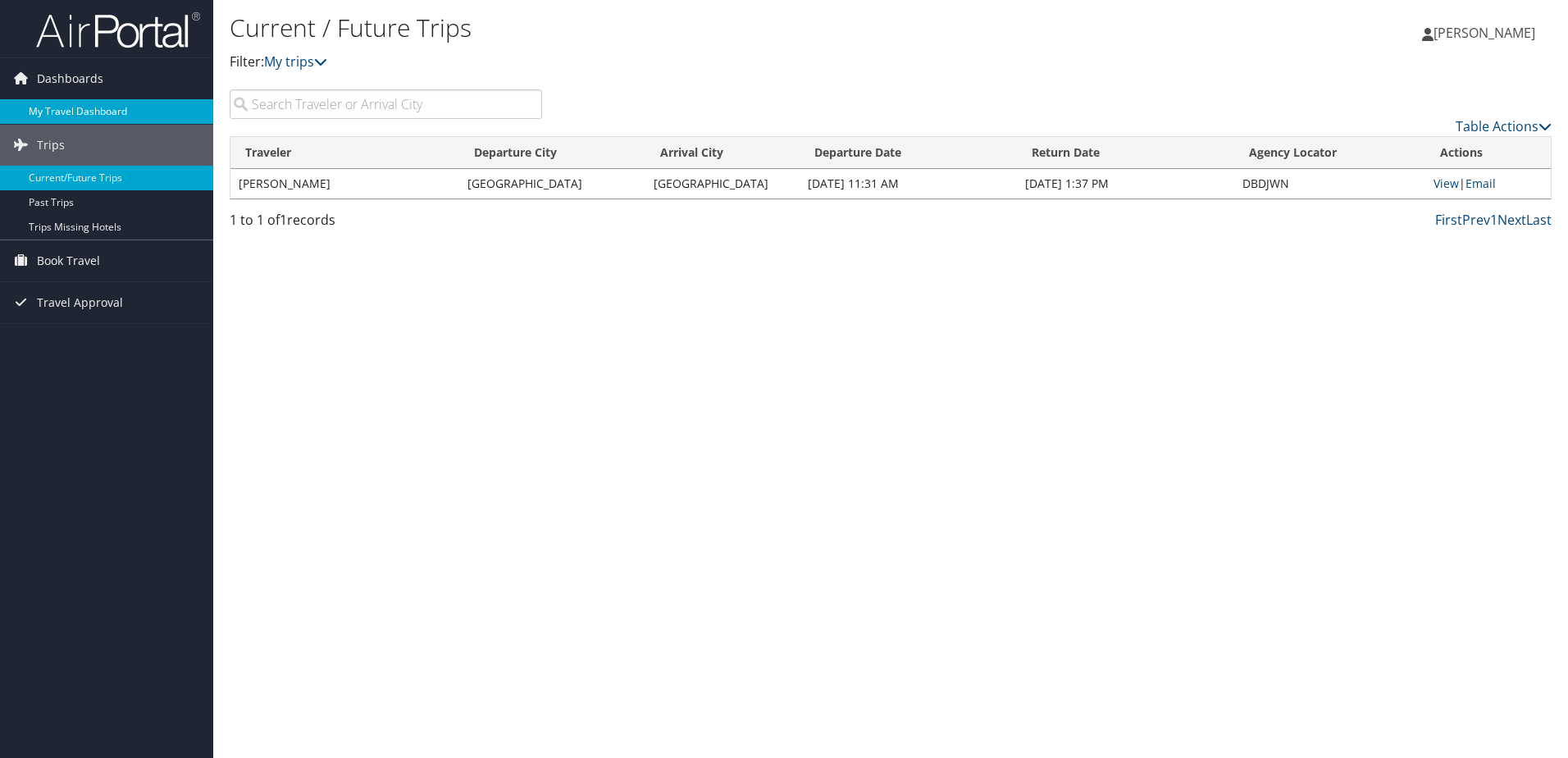
click at [67, 111] on link "My Travel Dashboard" at bounding box center [106, 111] width 213 height 24
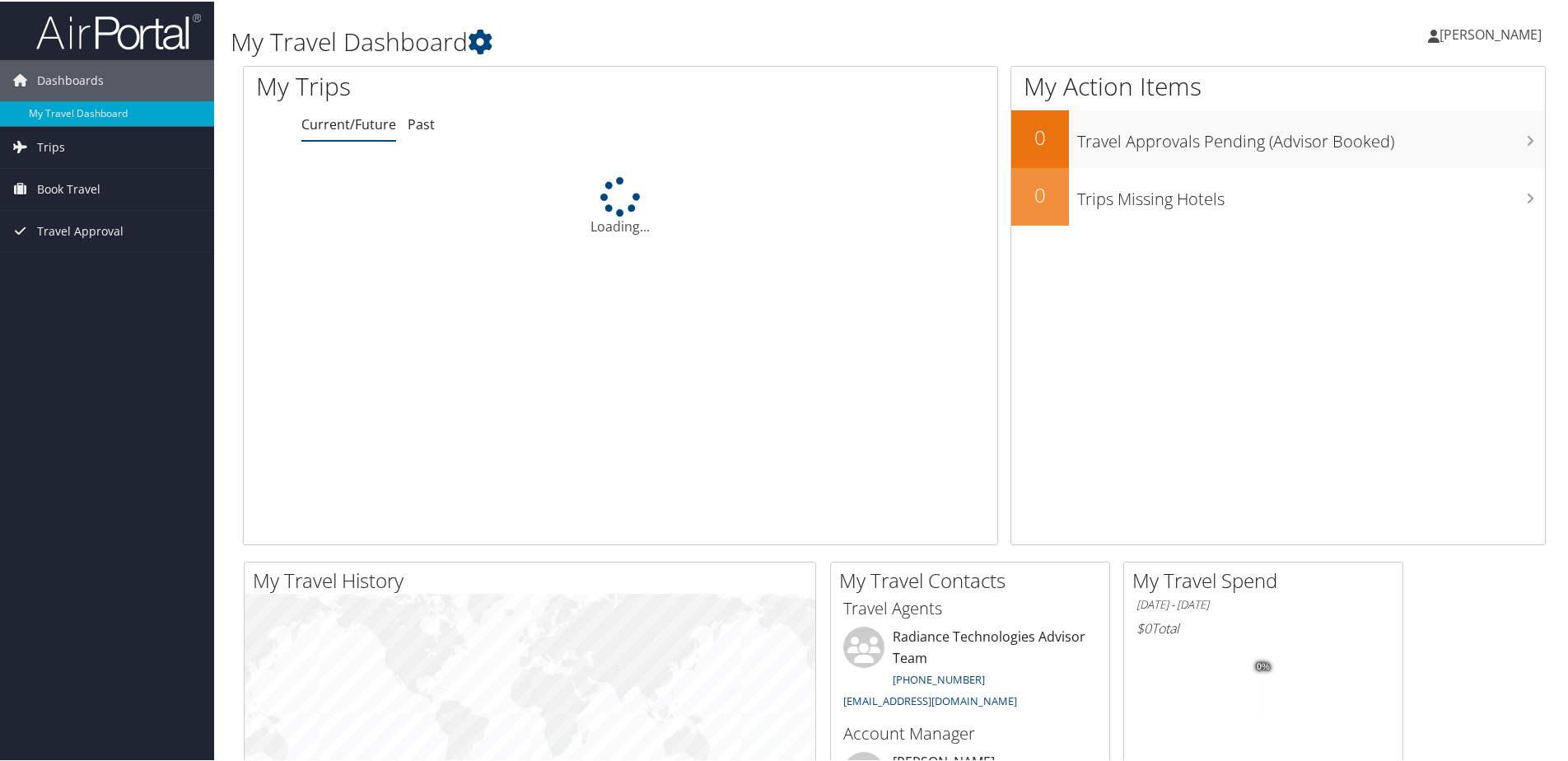
click at [1483, 34] on span "[PERSON_NAME]" at bounding box center [1491, 32] width 102 height 19
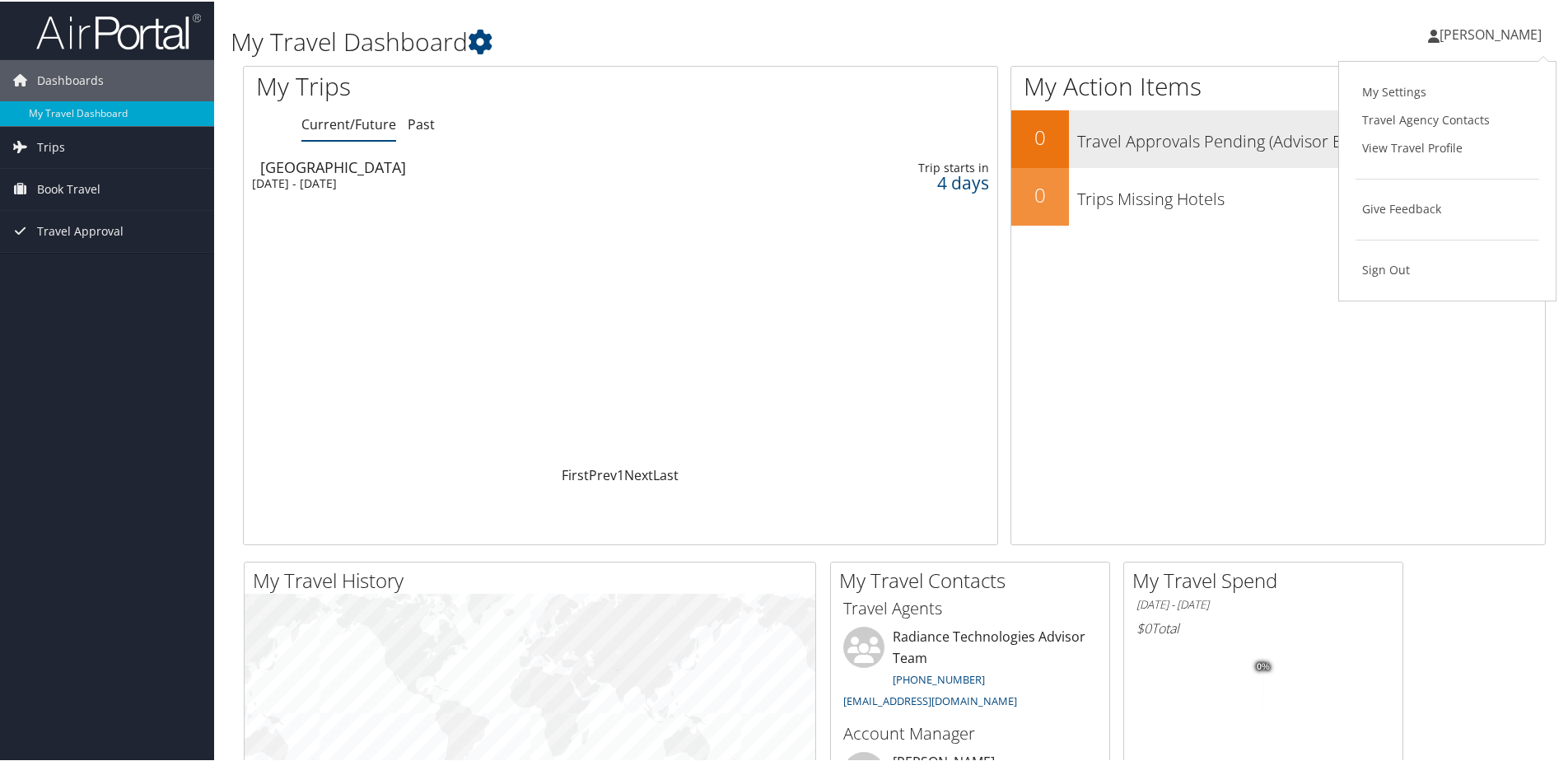
click at [1432, 123] on link "Travel Agency Contacts" at bounding box center [1448, 118] width 184 height 28
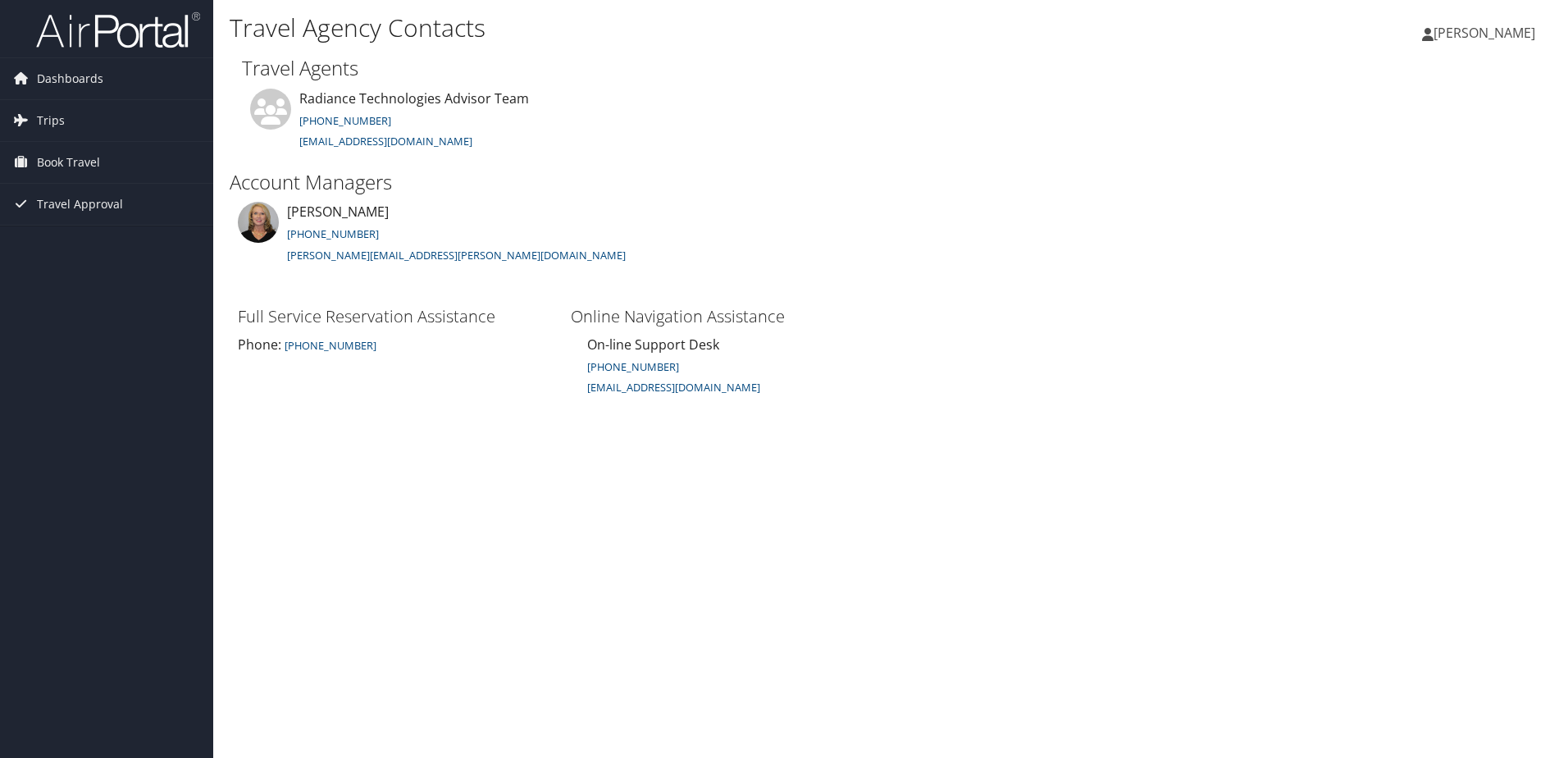
click at [1494, 35] on span "[PERSON_NAME]" at bounding box center [1484, 32] width 101 height 19
click at [1394, 92] on link "My Settings" at bounding box center [1443, 90] width 183 height 28
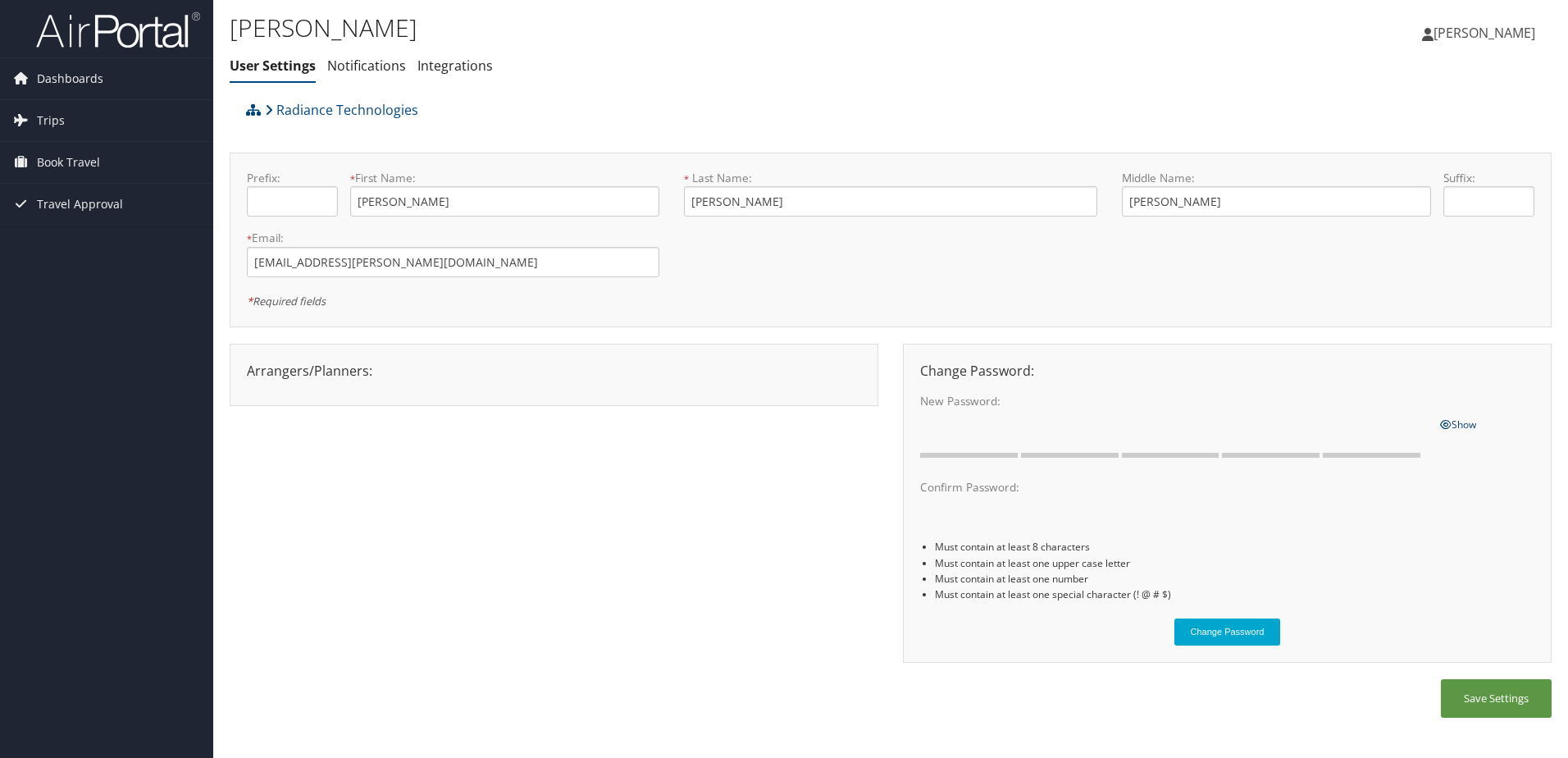
click at [1447, 422] on icon at bounding box center [1446, 425] width 12 height 10
click at [1457, 427] on span "Hide" at bounding box center [1451, 424] width 21 height 14
click at [552, 587] on div "Arrangers/Planners: Edit Arrangers & Planners Alexandria Daly Anita Buchanan An…" at bounding box center [891, 512] width 1322 height 336
click at [391, 59] on link "Notifications" at bounding box center [366, 65] width 79 height 19
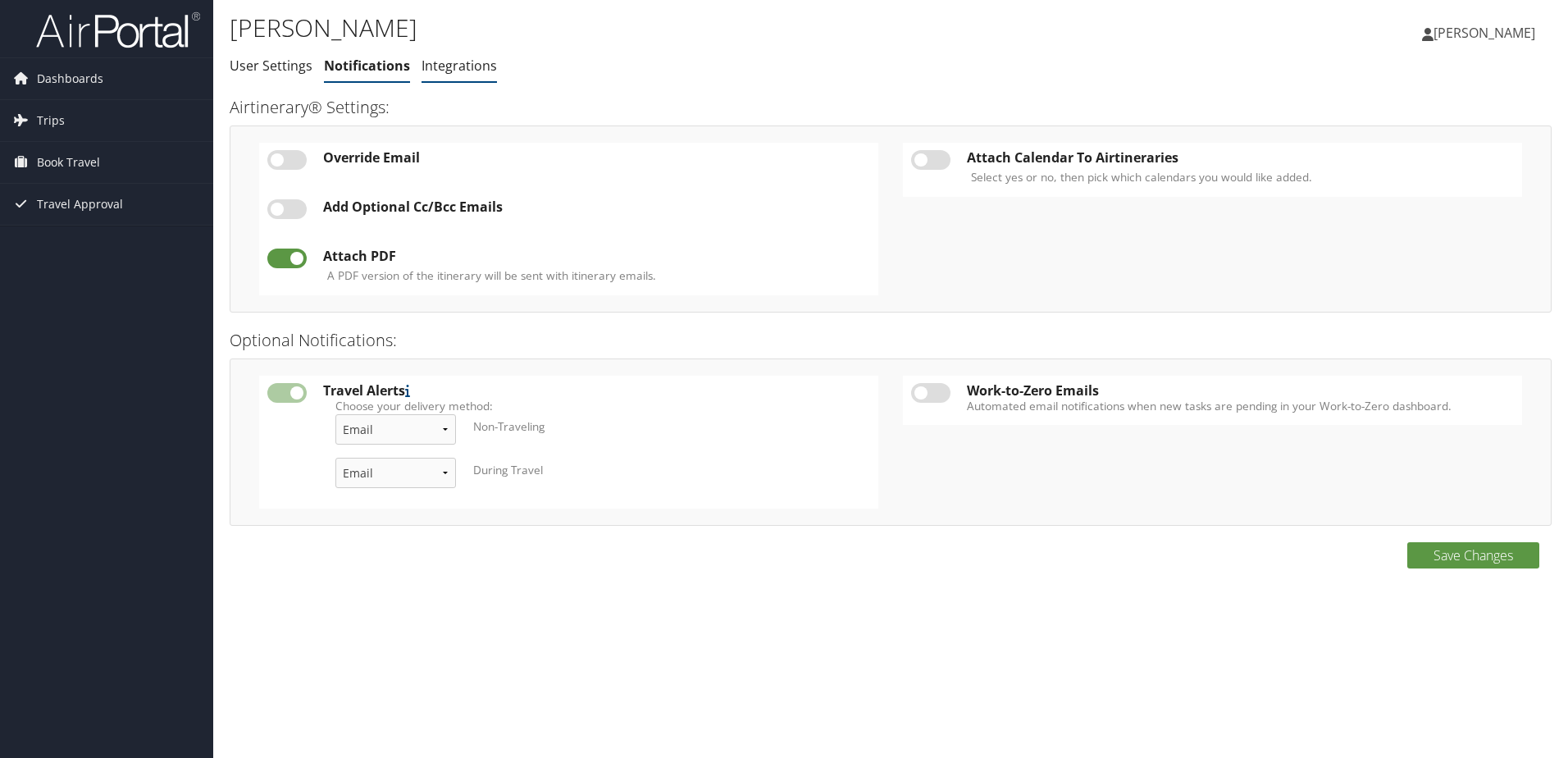
click at [477, 63] on link "Integrations" at bounding box center [459, 65] width 75 height 19
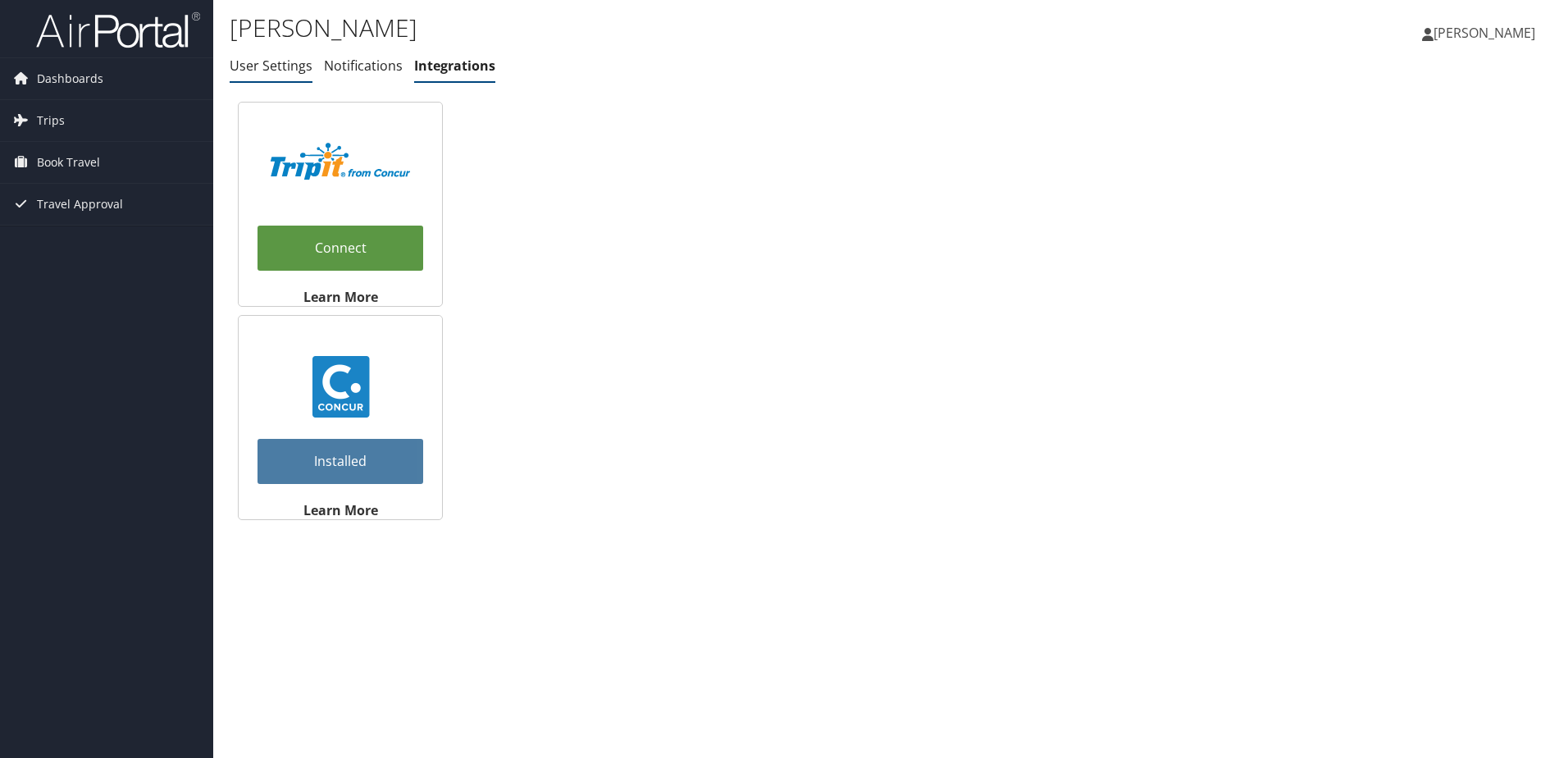
click at [268, 68] on link "User Settings" at bounding box center [271, 65] width 83 height 19
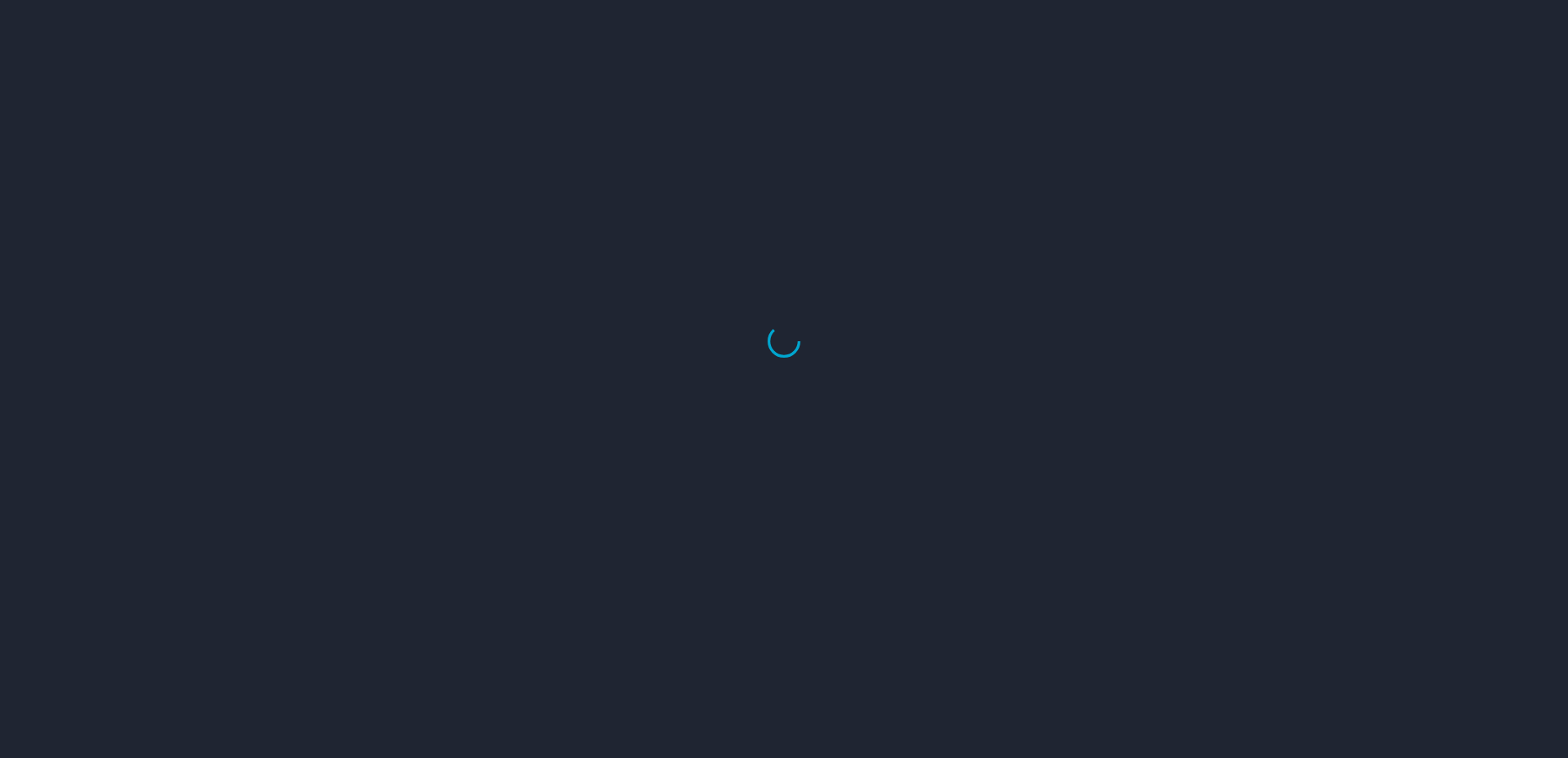
select select "US"
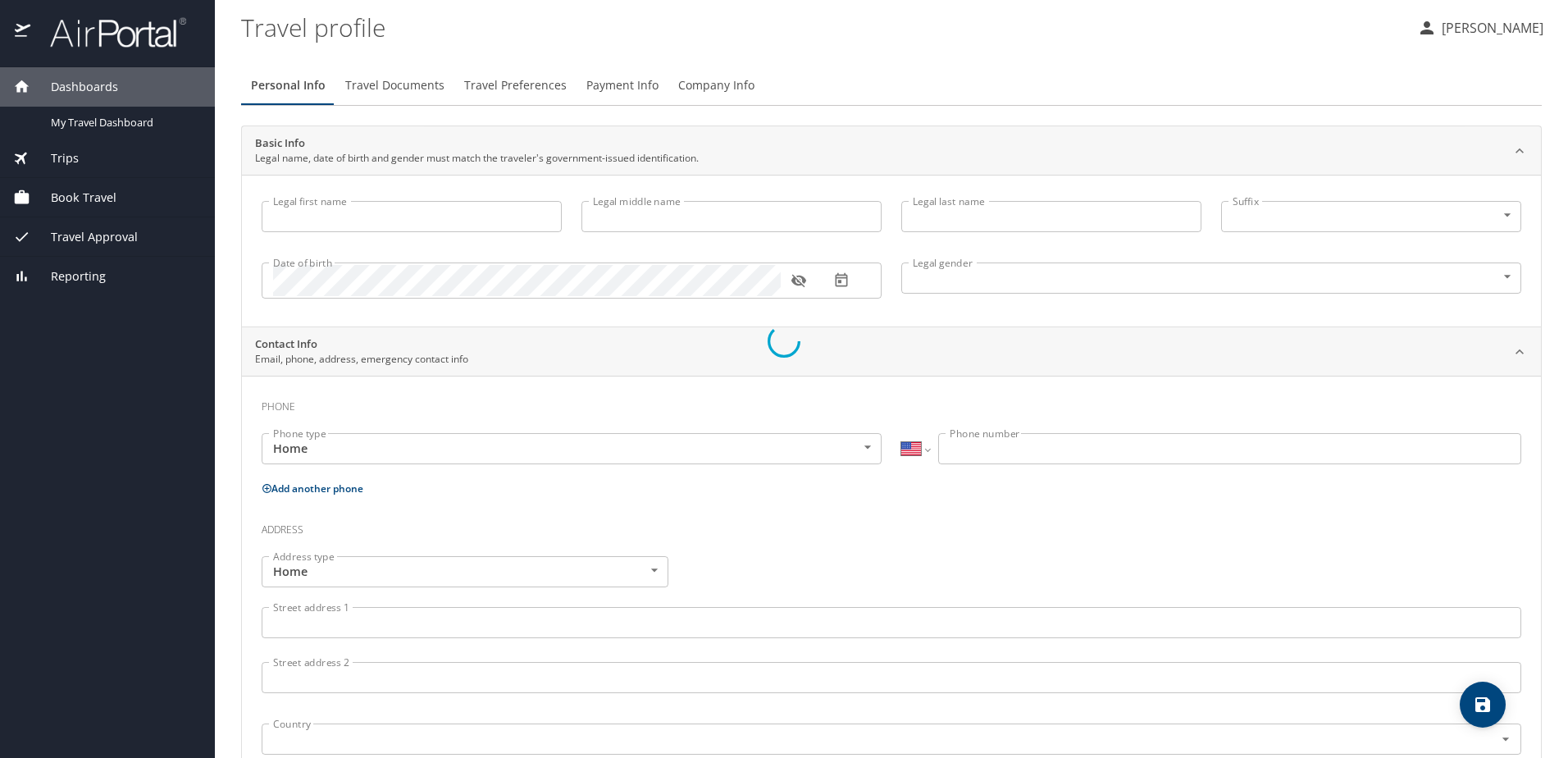
type input "[PERSON_NAME]"
type input "[DEMOGRAPHIC_DATA]"
type input "[PERSON_NAME]"
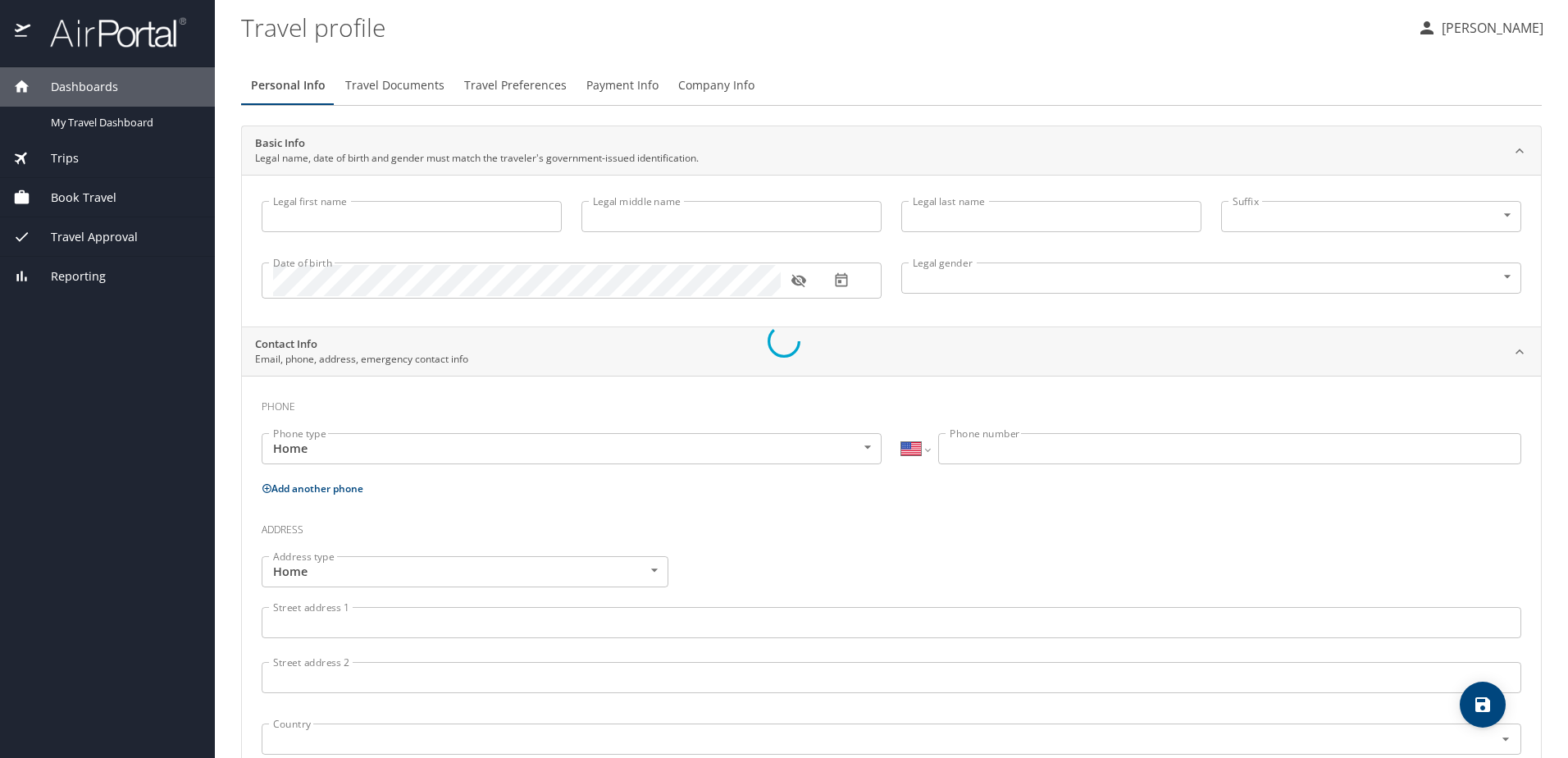
type input "[PERSON_NAME]"
type input "[PHONE_NUMBER]"
select select "US"
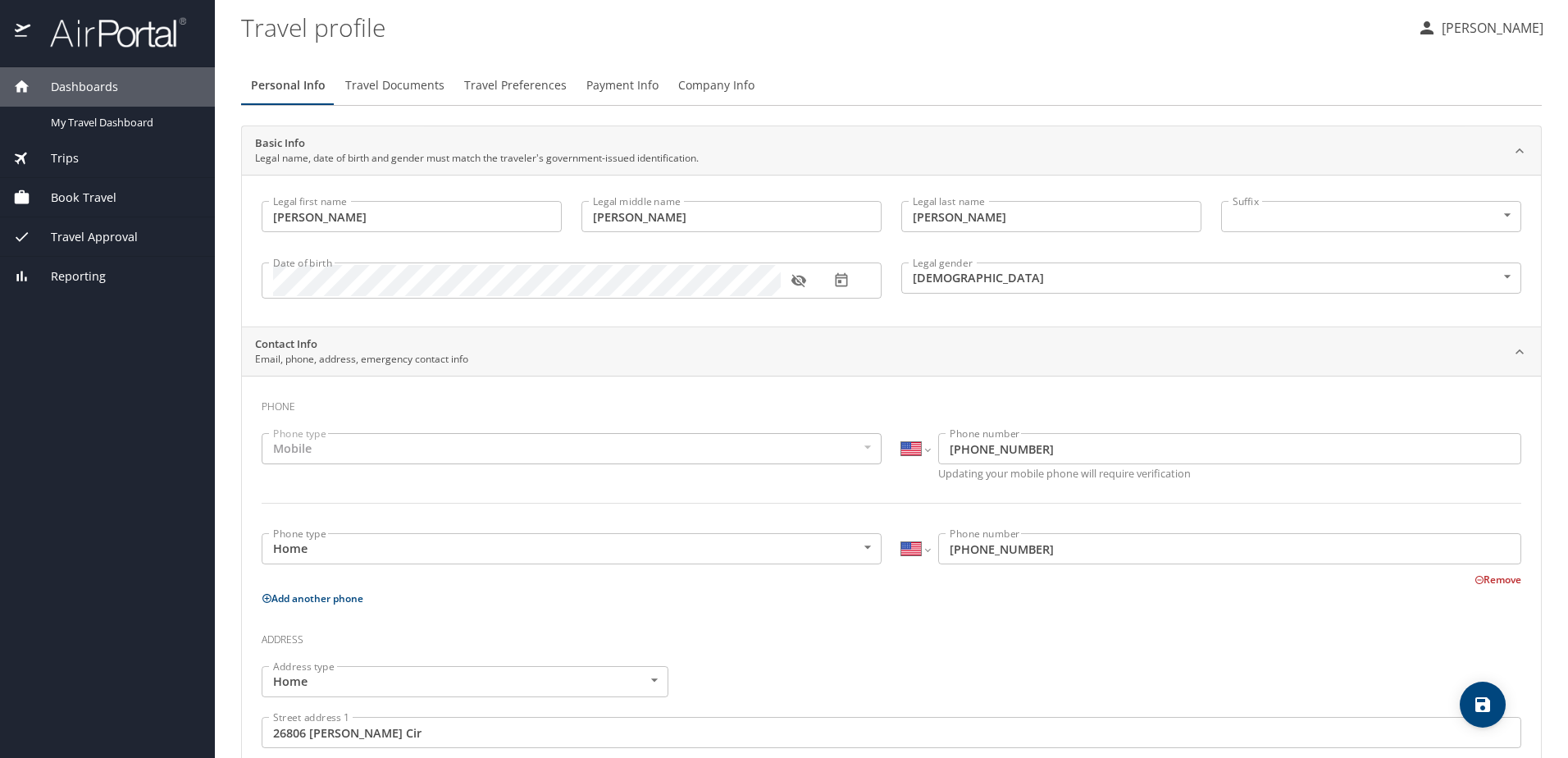
click at [537, 90] on span "Travel Preferences" at bounding box center [515, 85] width 102 height 20
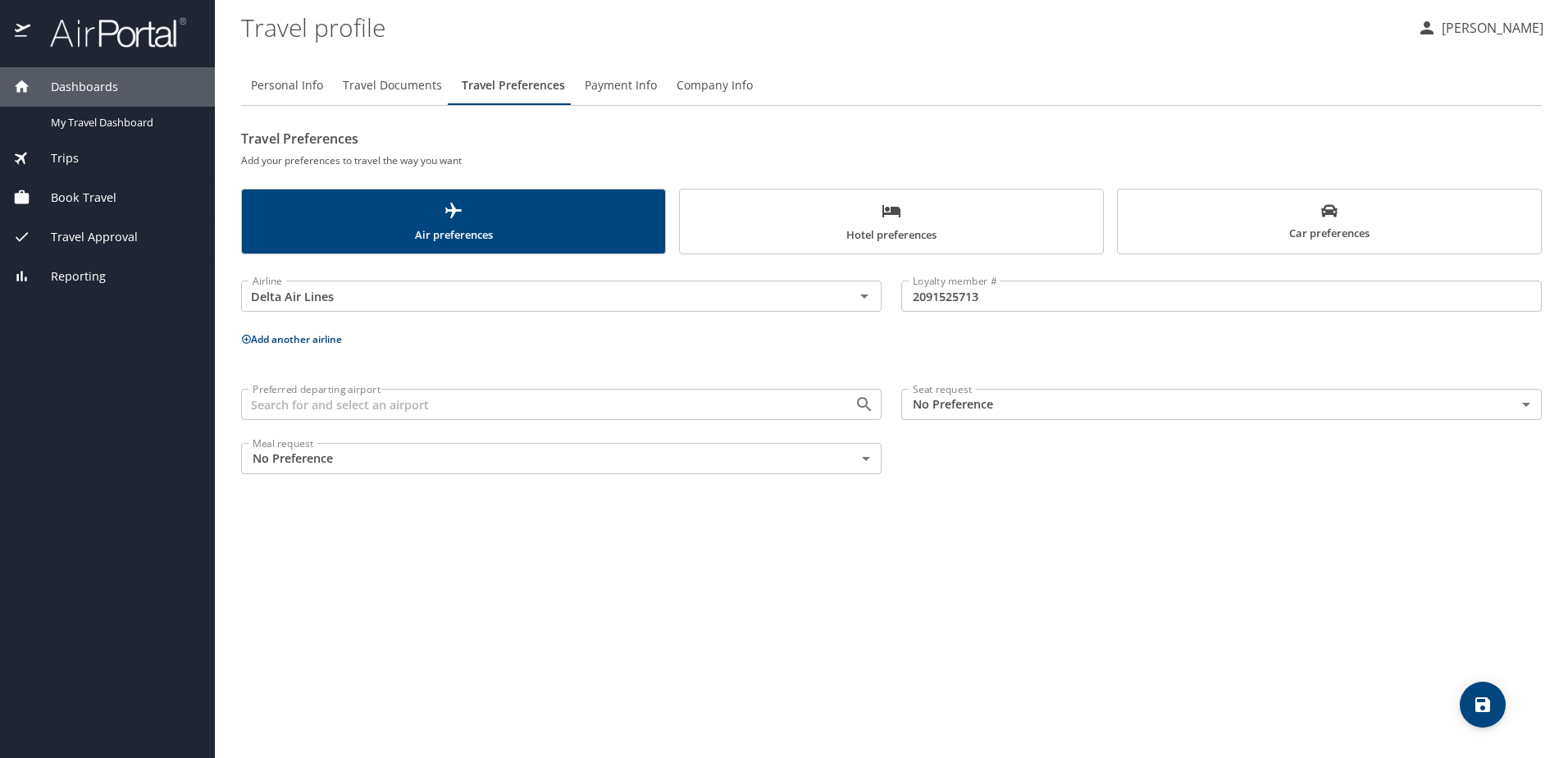
click at [397, 88] on span "Travel Documents" at bounding box center [393, 85] width 99 height 20
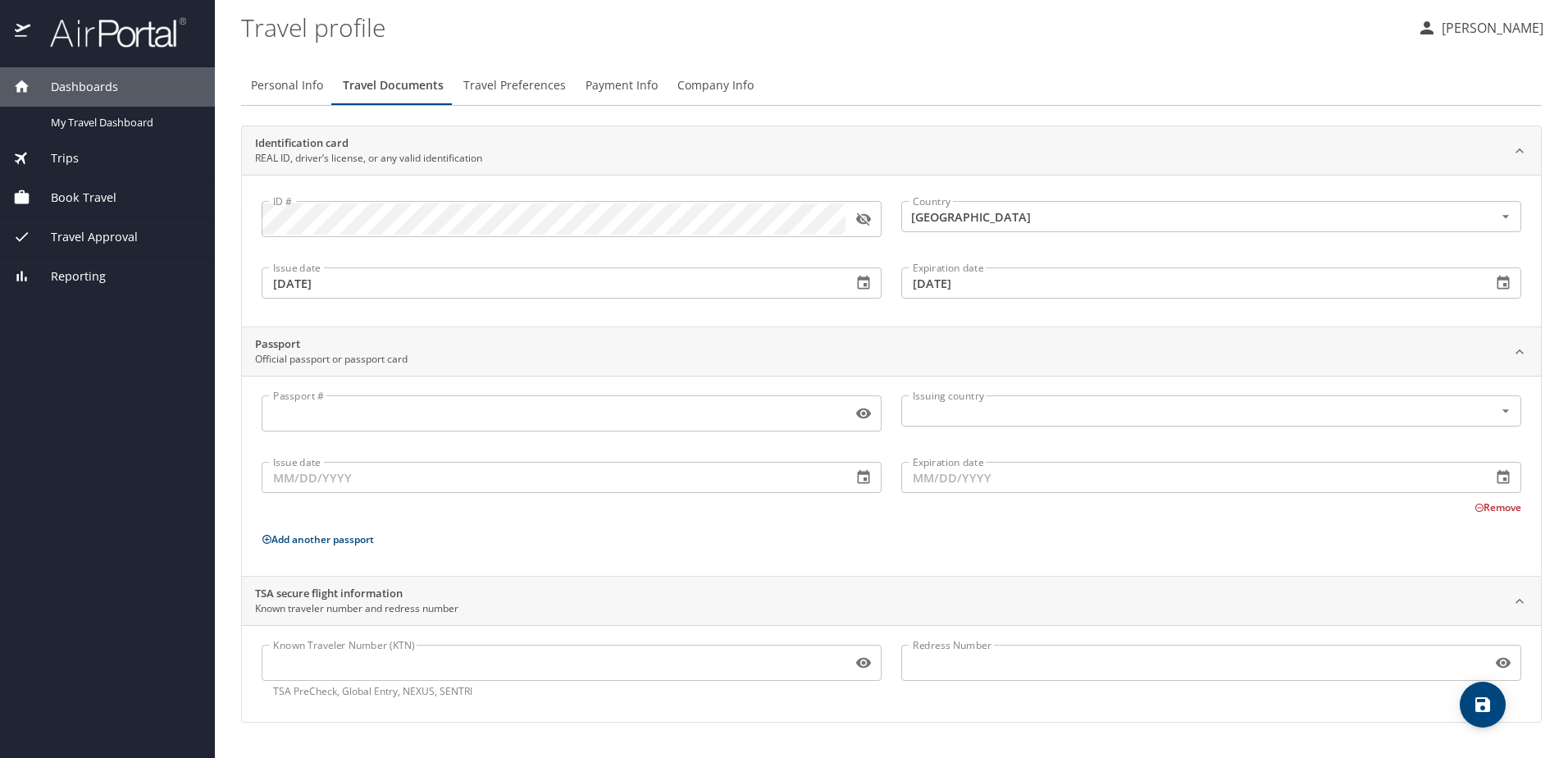
click at [522, 85] on span "Travel Preferences" at bounding box center [514, 85] width 102 height 20
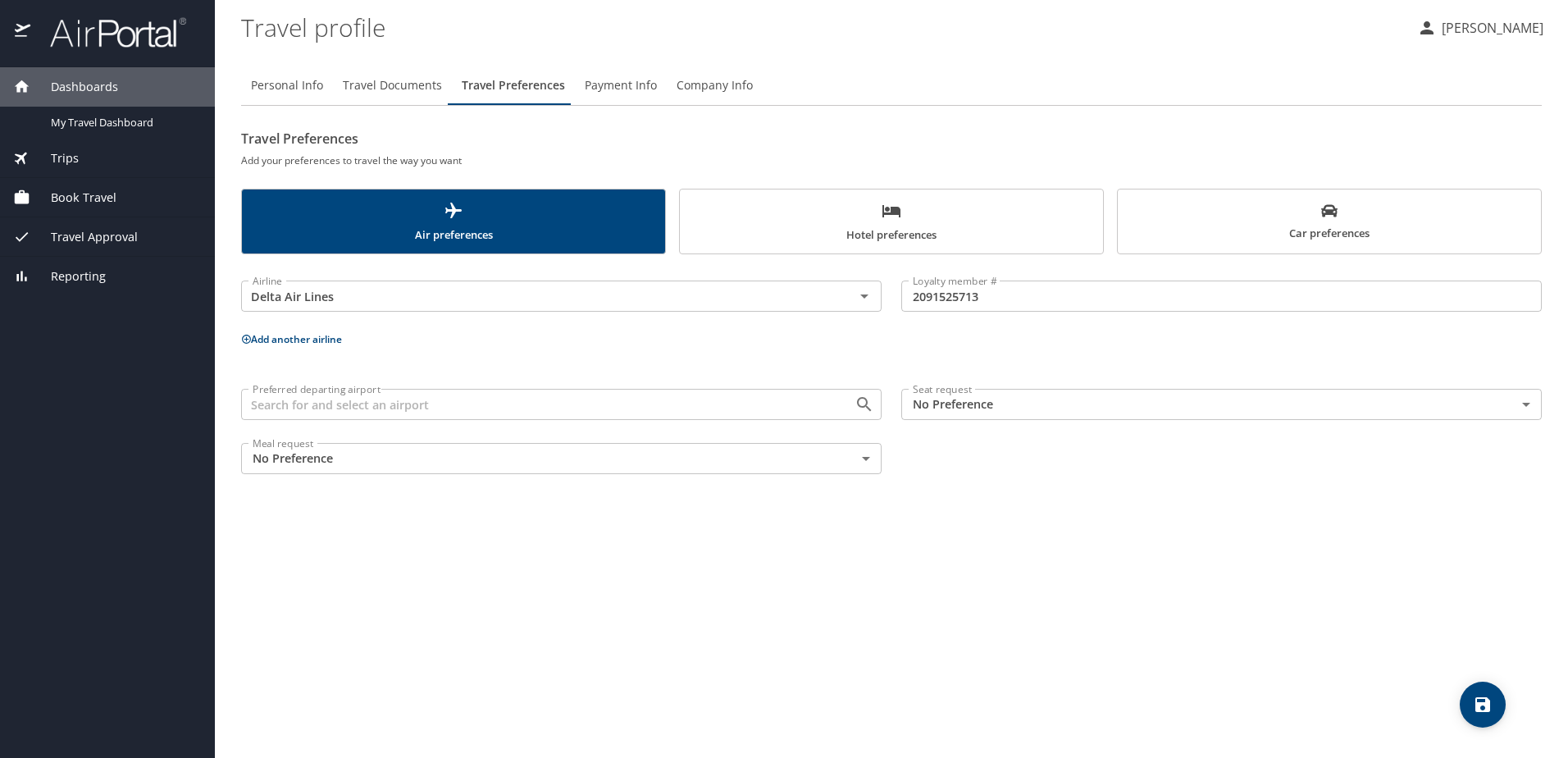
click at [764, 404] on input "Preferred departing airport" at bounding box center [536, 404] width 582 height 21
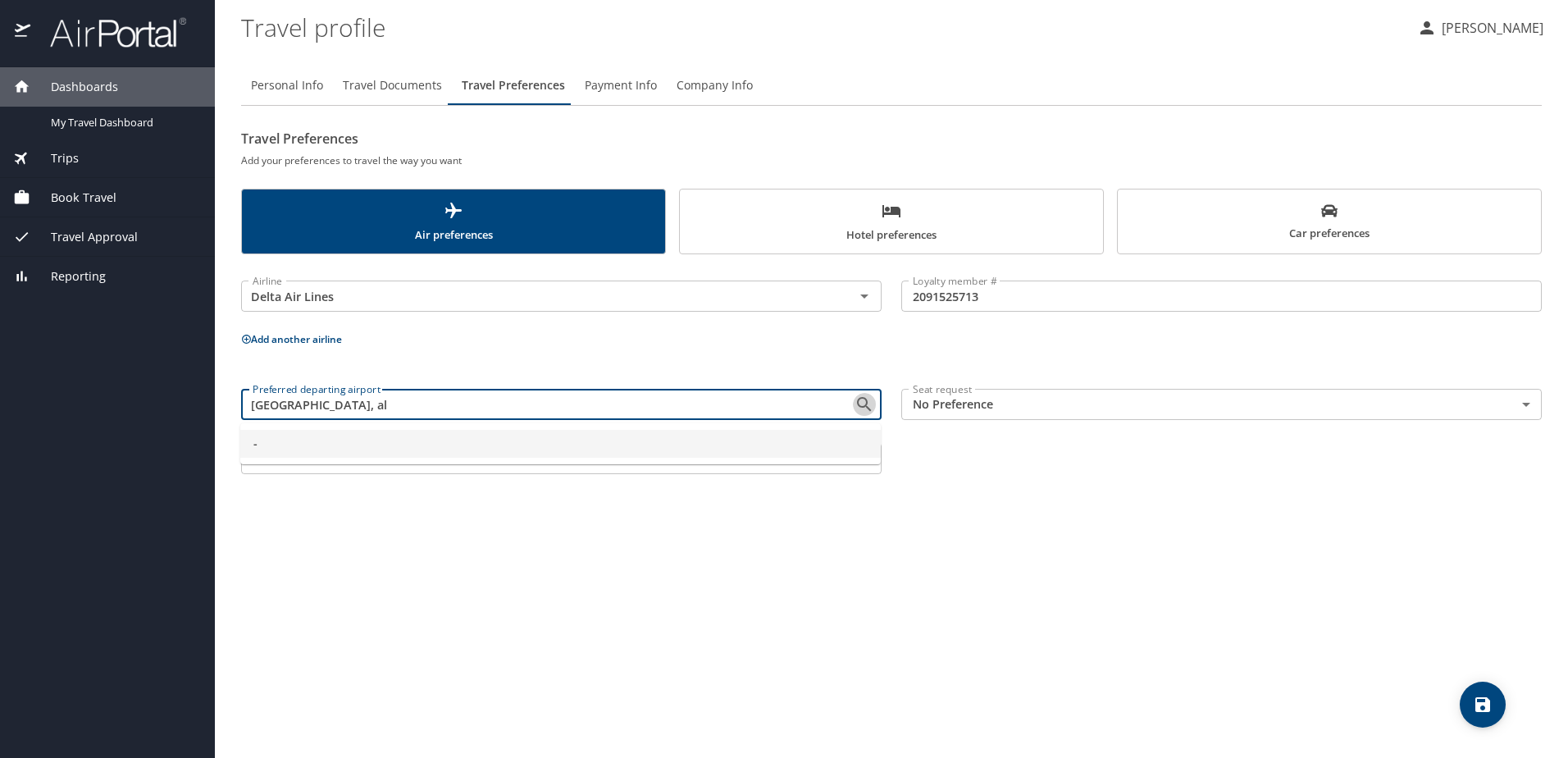
click at [861, 401] on icon "Close" at bounding box center [864, 404] width 19 height 19
click at [256, 405] on input "[GEOGRAPHIC_DATA], al" at bounding box center [536, 404] width 582 height 21
click at [864, 401] on icon "Close" at bounding box center [864, 404] width 19 height 19
type input "[GEOGRAPHIC_DATA], al"
click at [716, 577] on div "Personal Info Travel Documents Travel Preferences Payment Info Company Info Tra…" at bounding box center [891, 405] width 1301 height 705
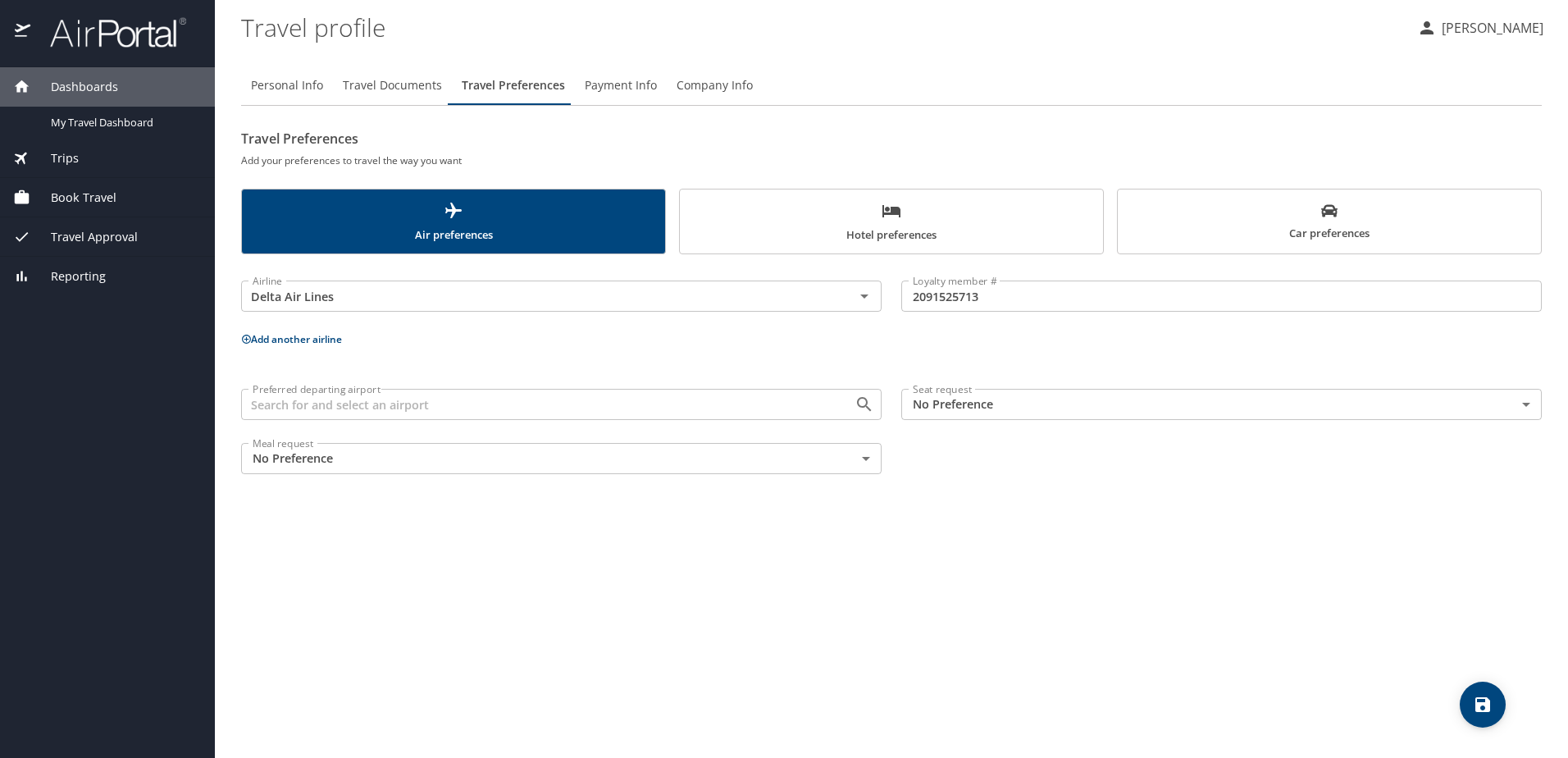
click at [1352, 233] on span "Car preferences" at bounding box center [1329, 222] width 403 height 40
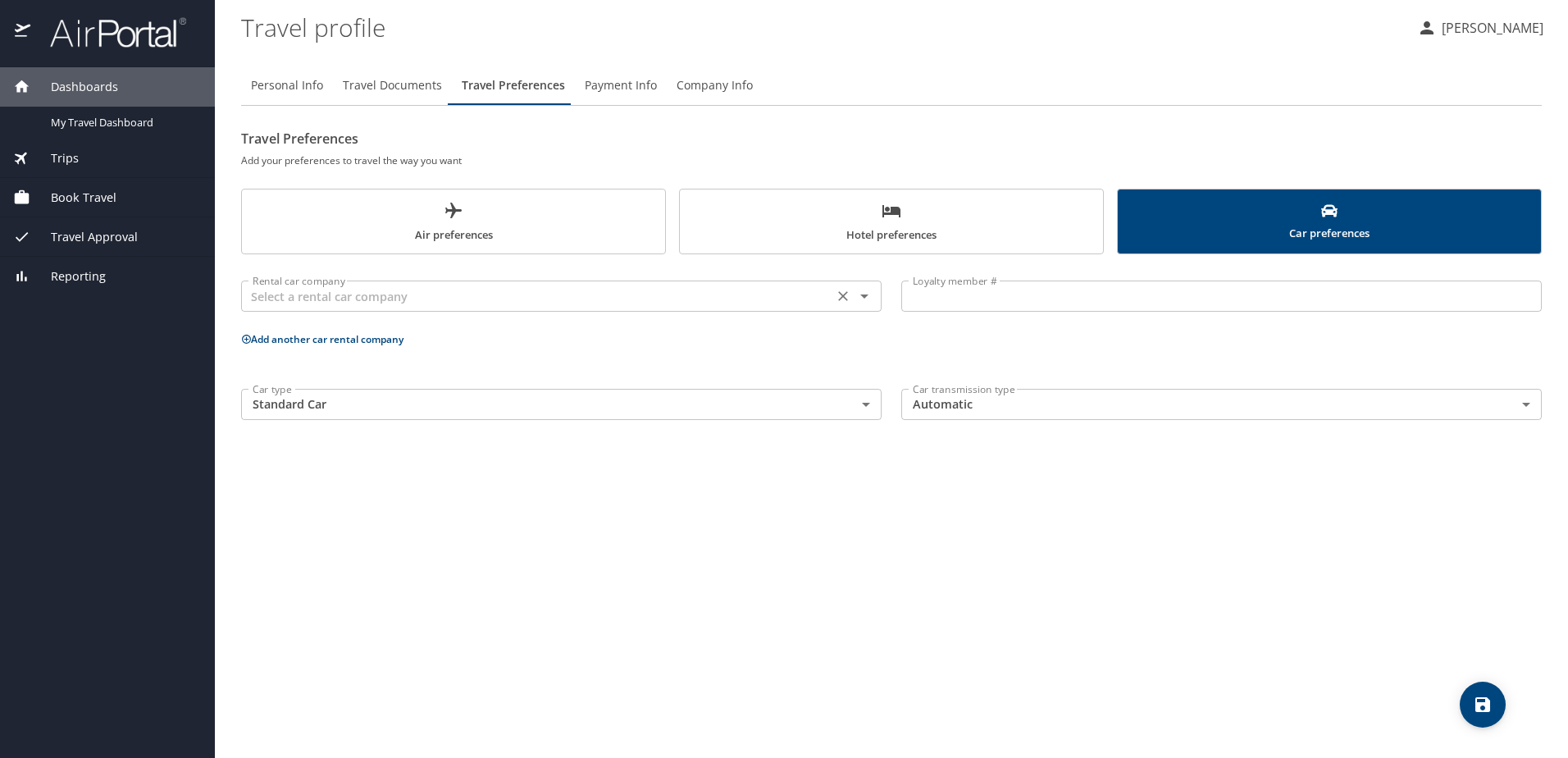
click at [423, 305] on input "text" at bounding box center [536, 296] width 582 height 21
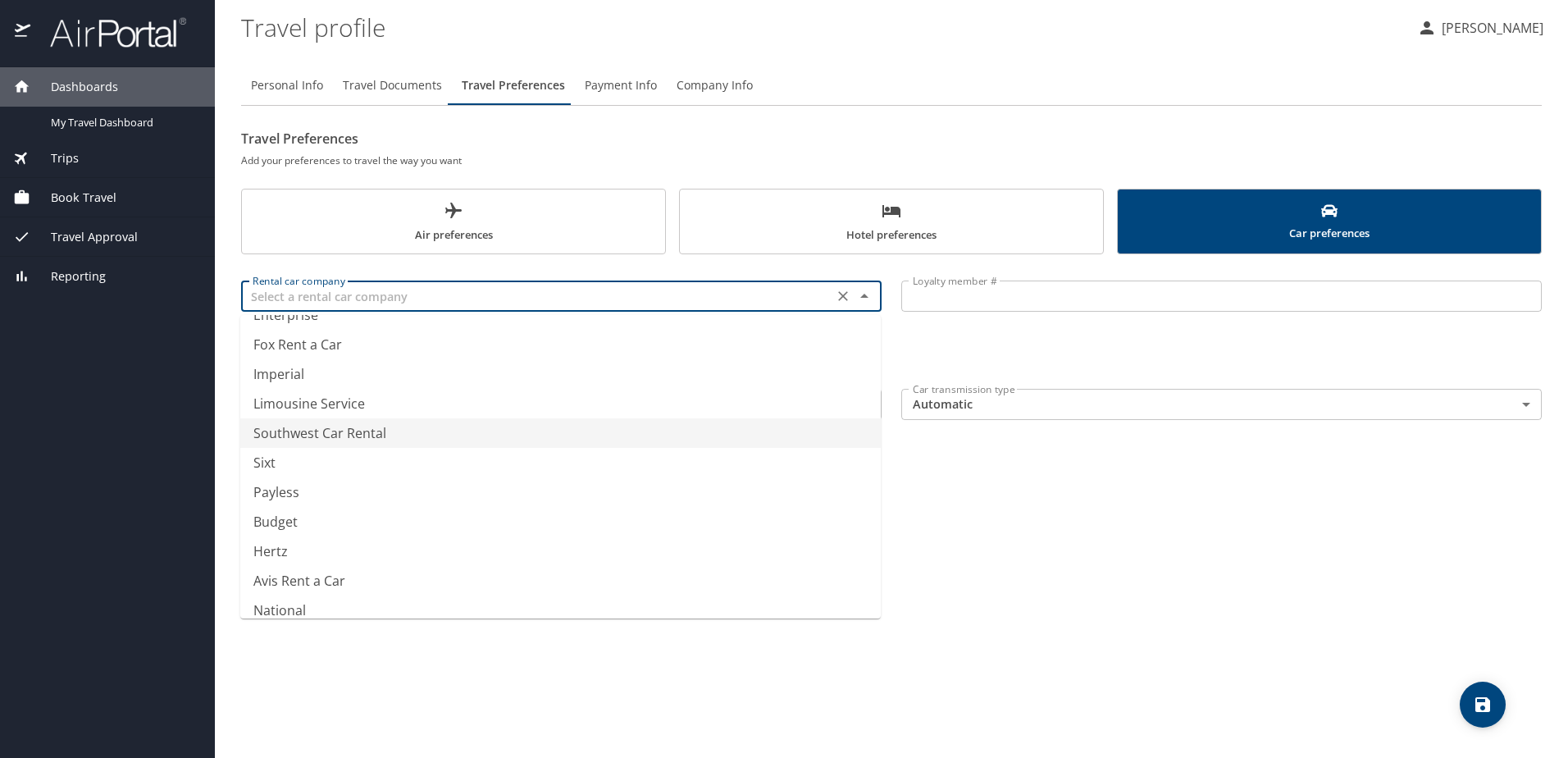
scroll to position [211, 0]
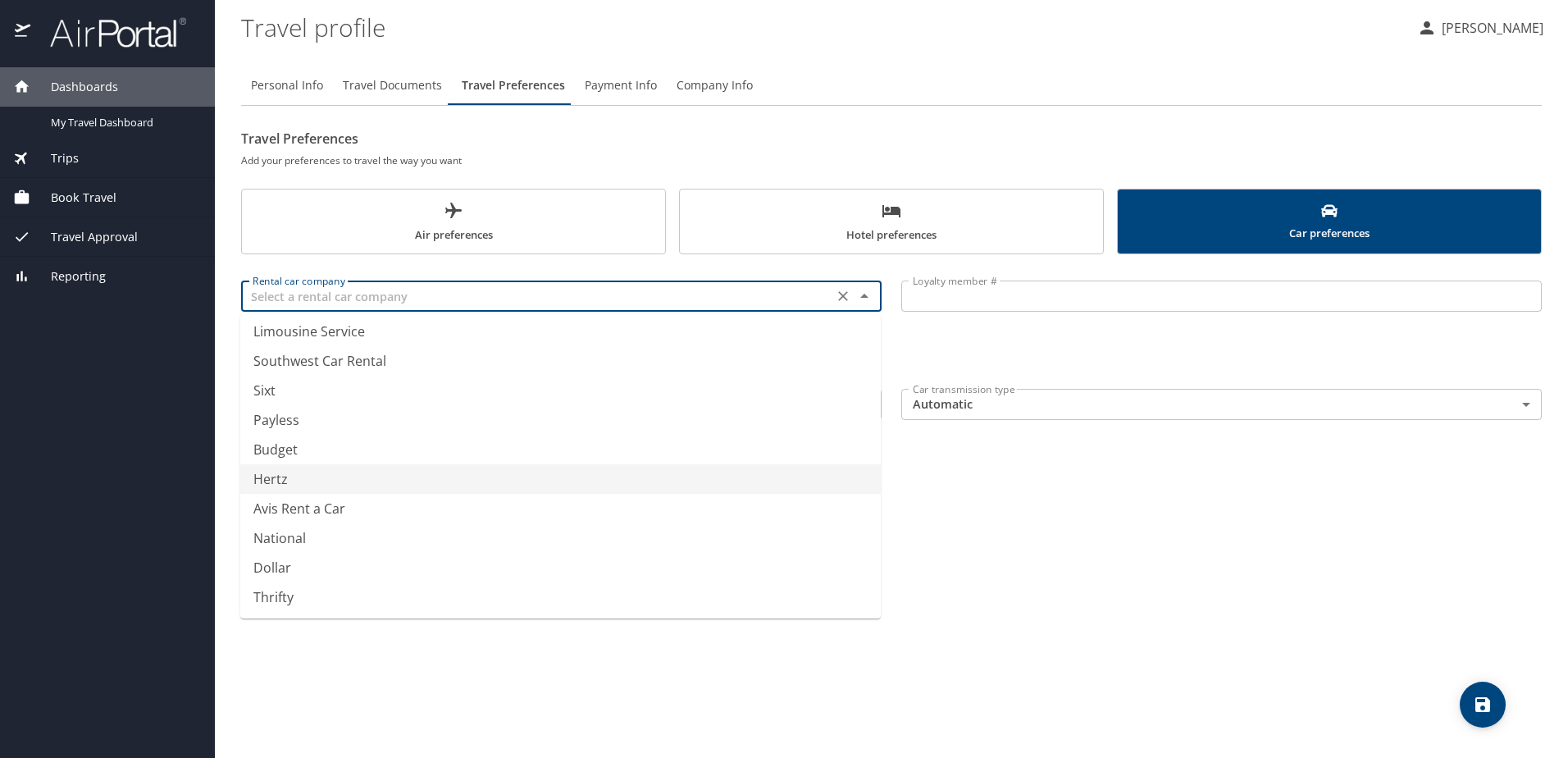
click at [313, 481] on li "Hertz" at bounding box center [560, 478] width 640 height 29
type input "Hertz"
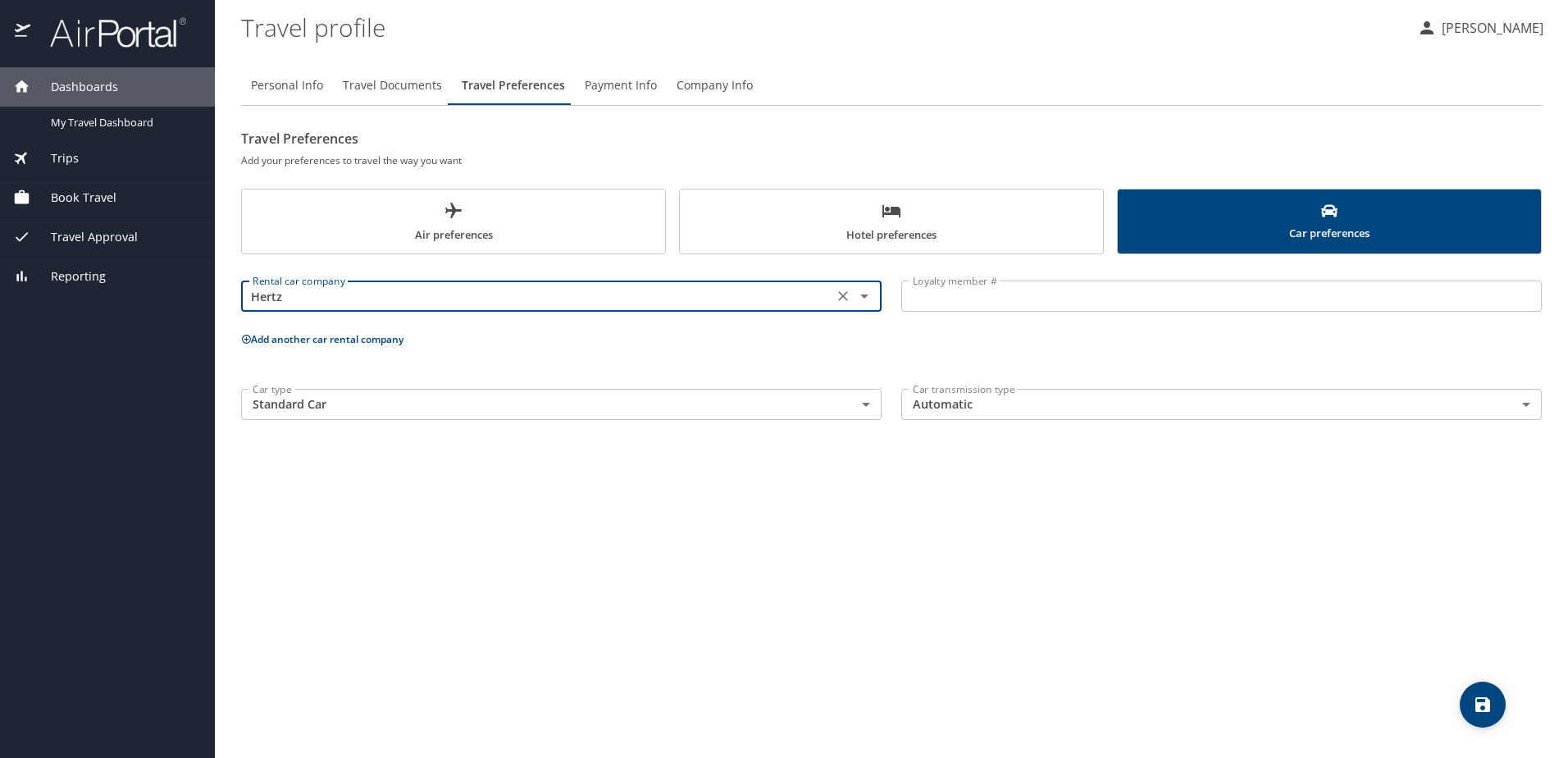
click at [1026, 291] on input "Loyalty member #" at bounding box center [1221, 296] width 640 height 31
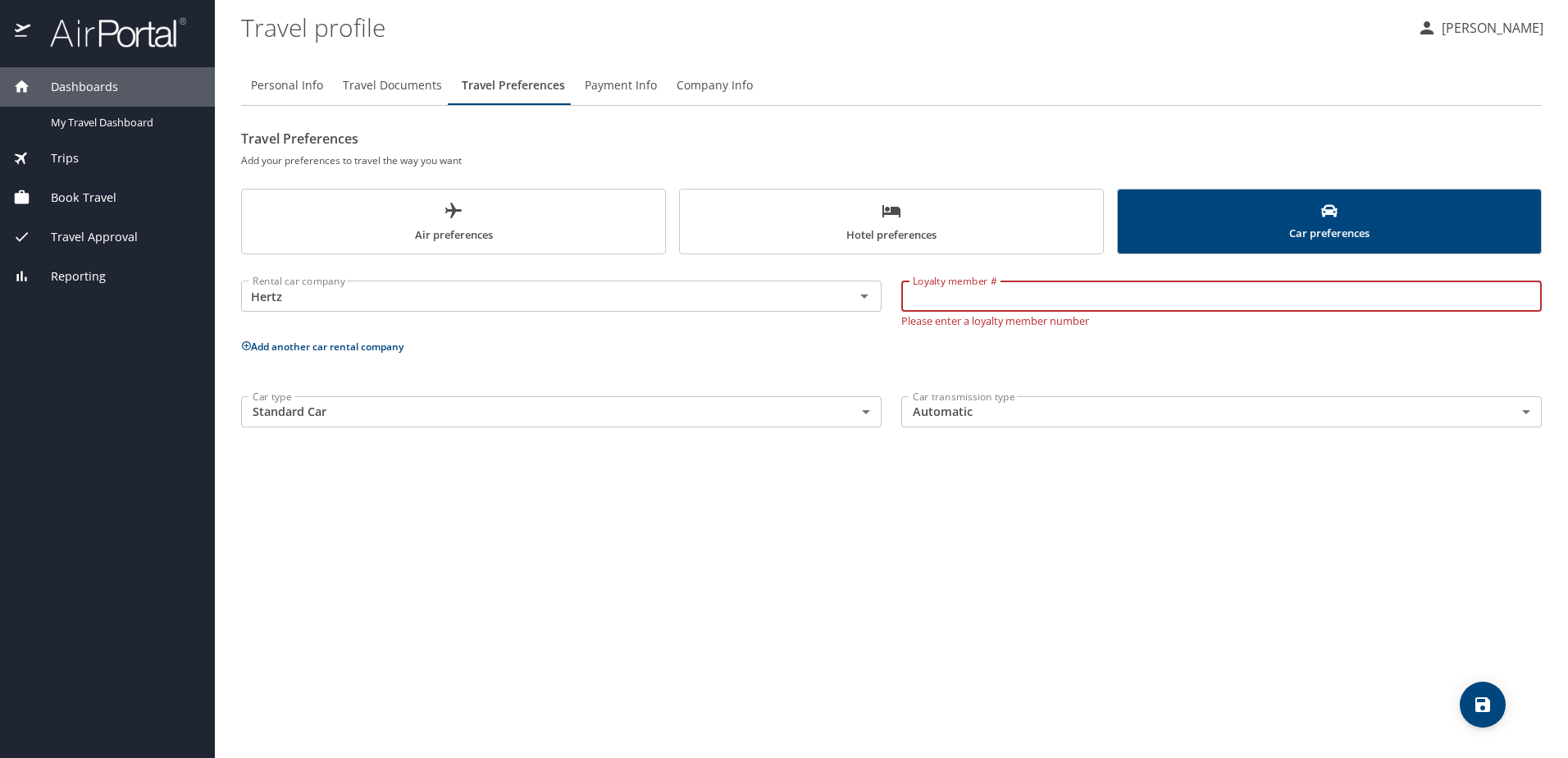
click at [988, 292] on input "Loyalty member #" at bounding box center [1221, 296] width 640 height 31
type input "20063618"
drag, startPoint x: 941, startPoint y: 686, endPoint x: 938, endPoint y: 677, distance: 9.5
click at [940, 684] on div "Personal Info Travel Documents Travel Preferences Payment Info Company Info Tra…" at bounding box center [891, 405] width 1301 height 705
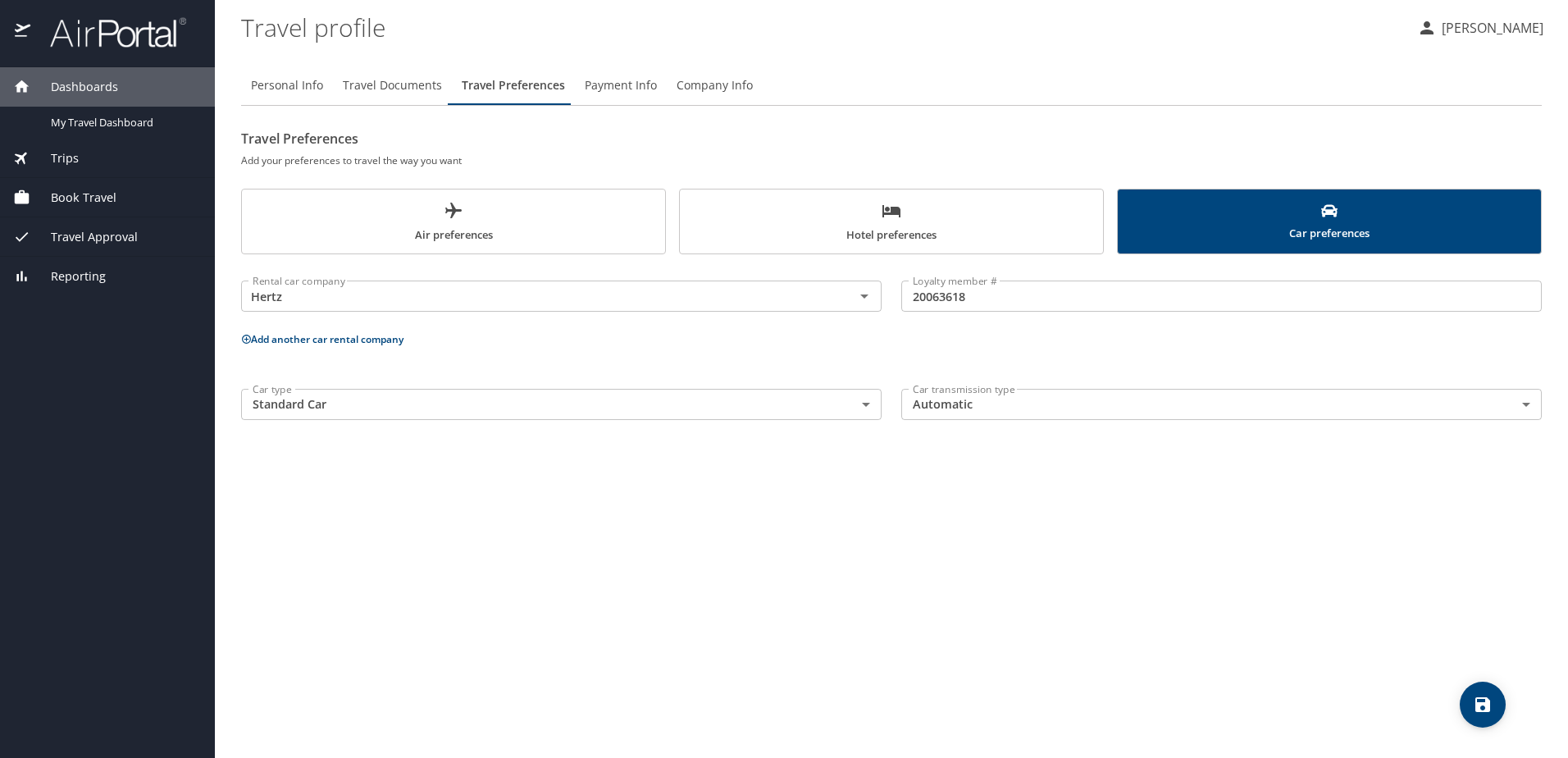
click at [1000, 517] on div "Personal Info Travel Documents Travel Preferences Payment Info Company Info Tra…" at bounding box center [891, 405] width 1301 height 705
click at [1484, 702] on icon "save" at bounding box center [1482, 704] width 19 height 19
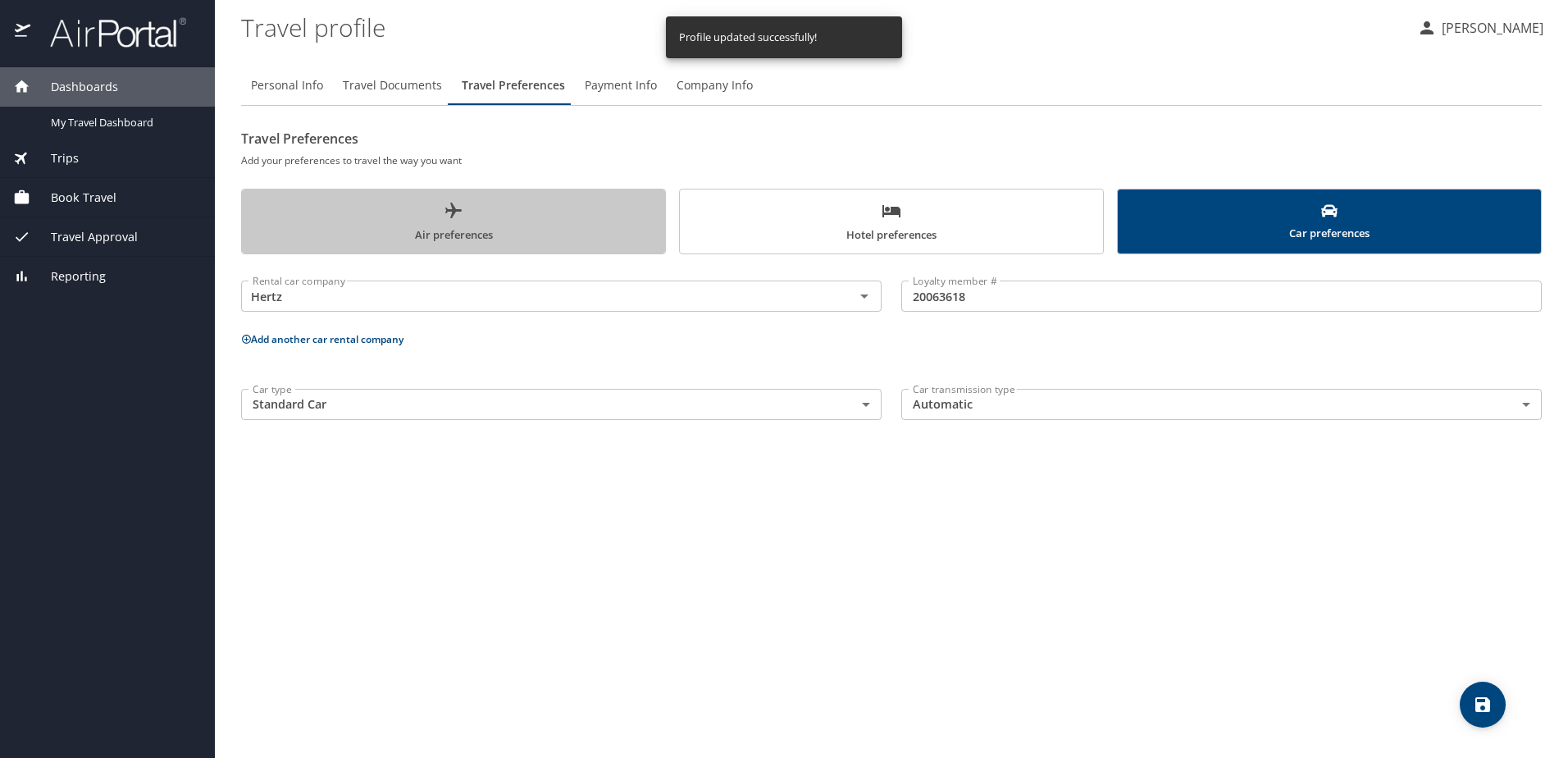
click at [458, 226] on span "Air preferences" at bounding box center [453, 222] width 403 height 44
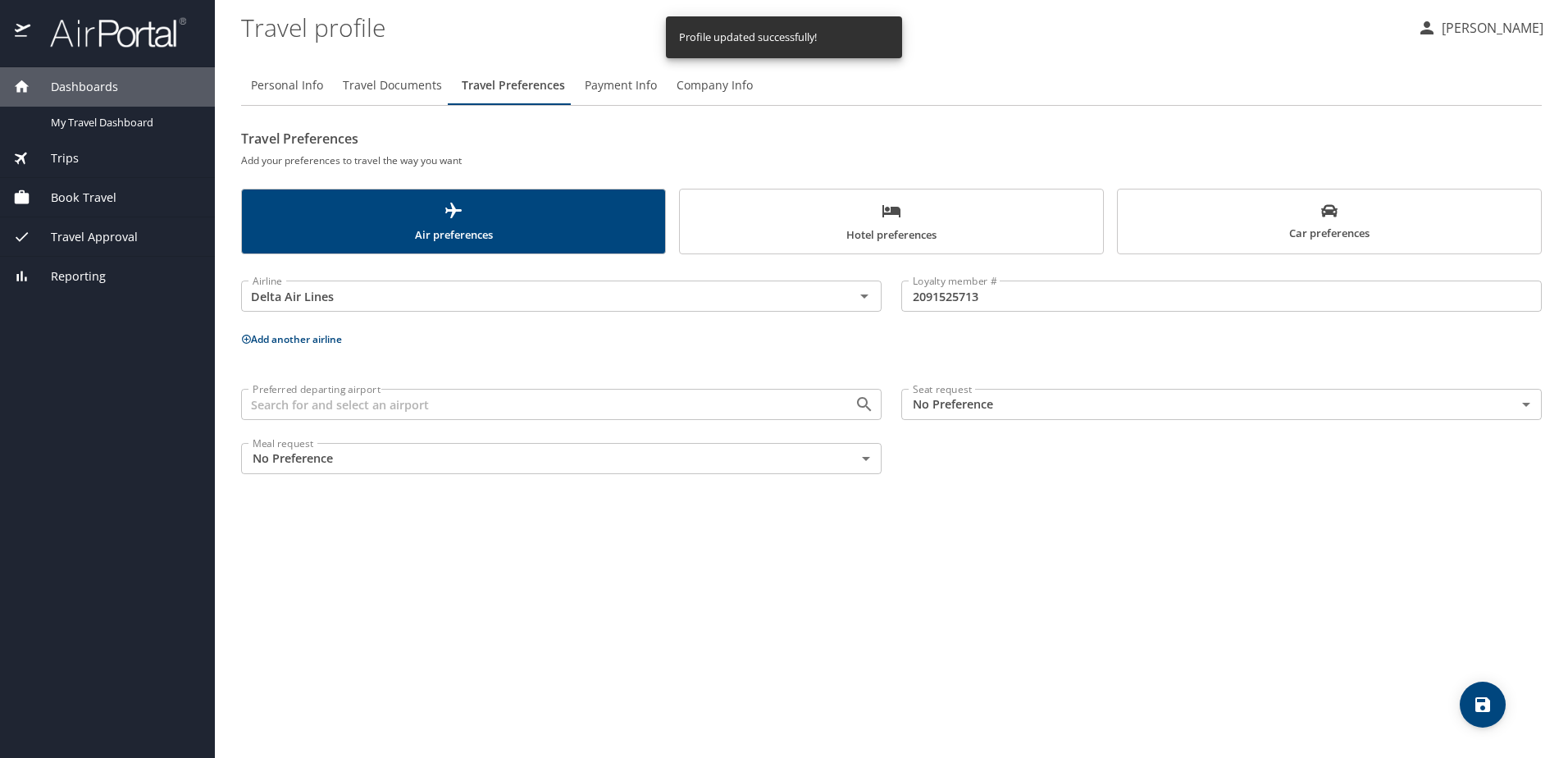
click at [437, 404] on input "Preferred departing airport" at bounding box center [536, 404] width 582 height 21
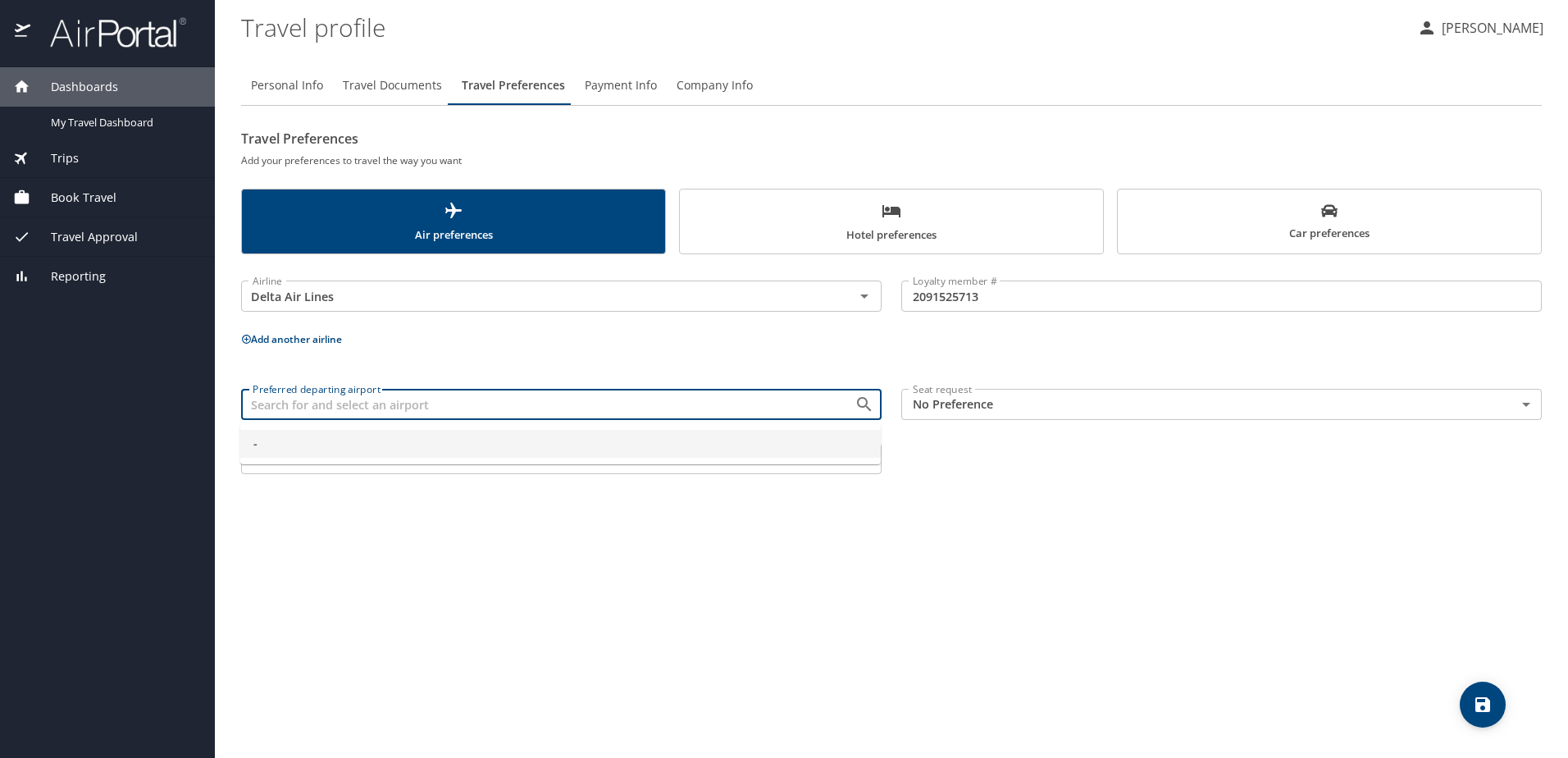
click at [306, 443] on span "-" at bounding box center [560, 443] width 614 height 19
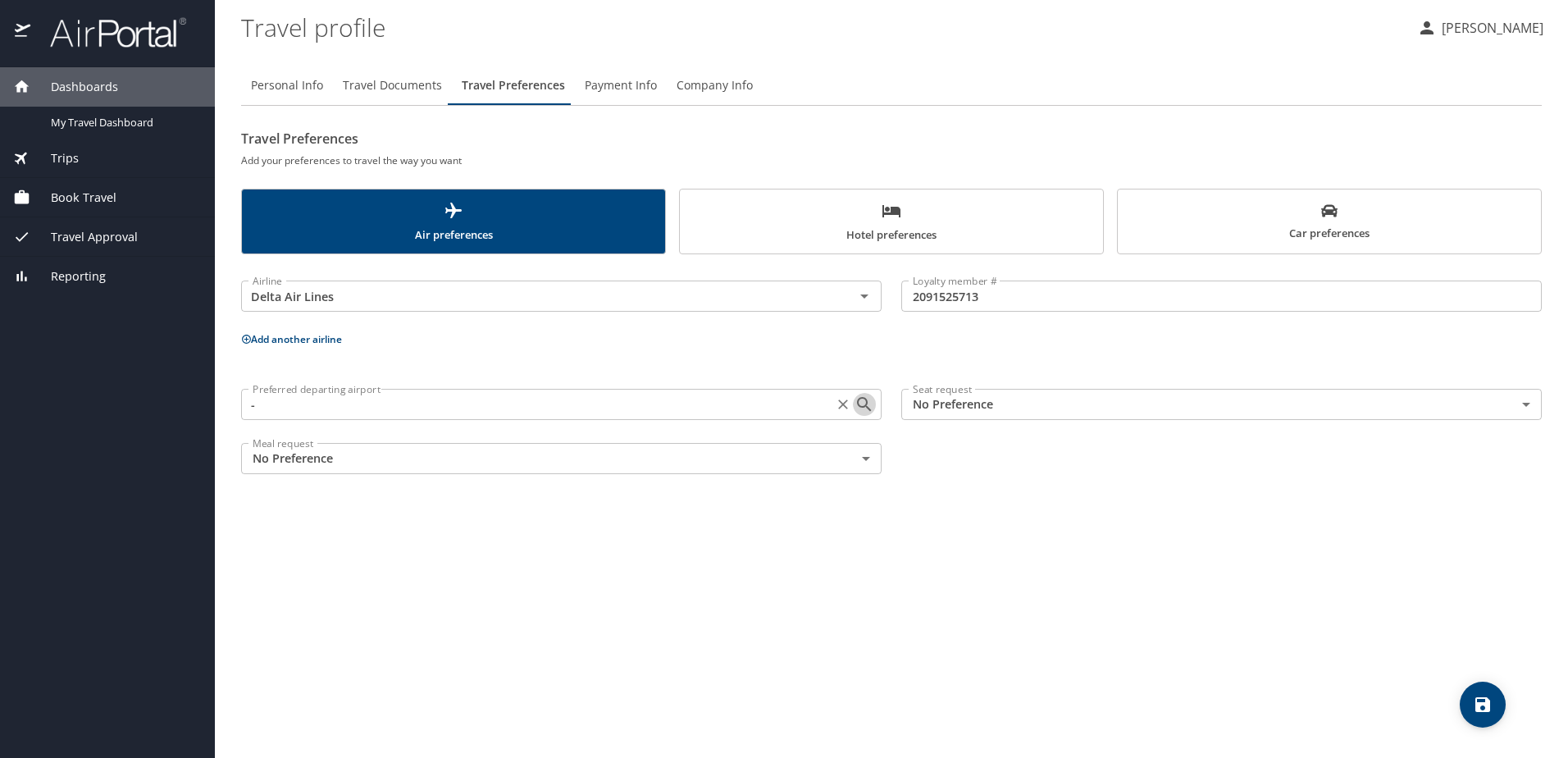
click at [861, 401] on icon "Open" at bounding box center [864, 404] width 19 height 19
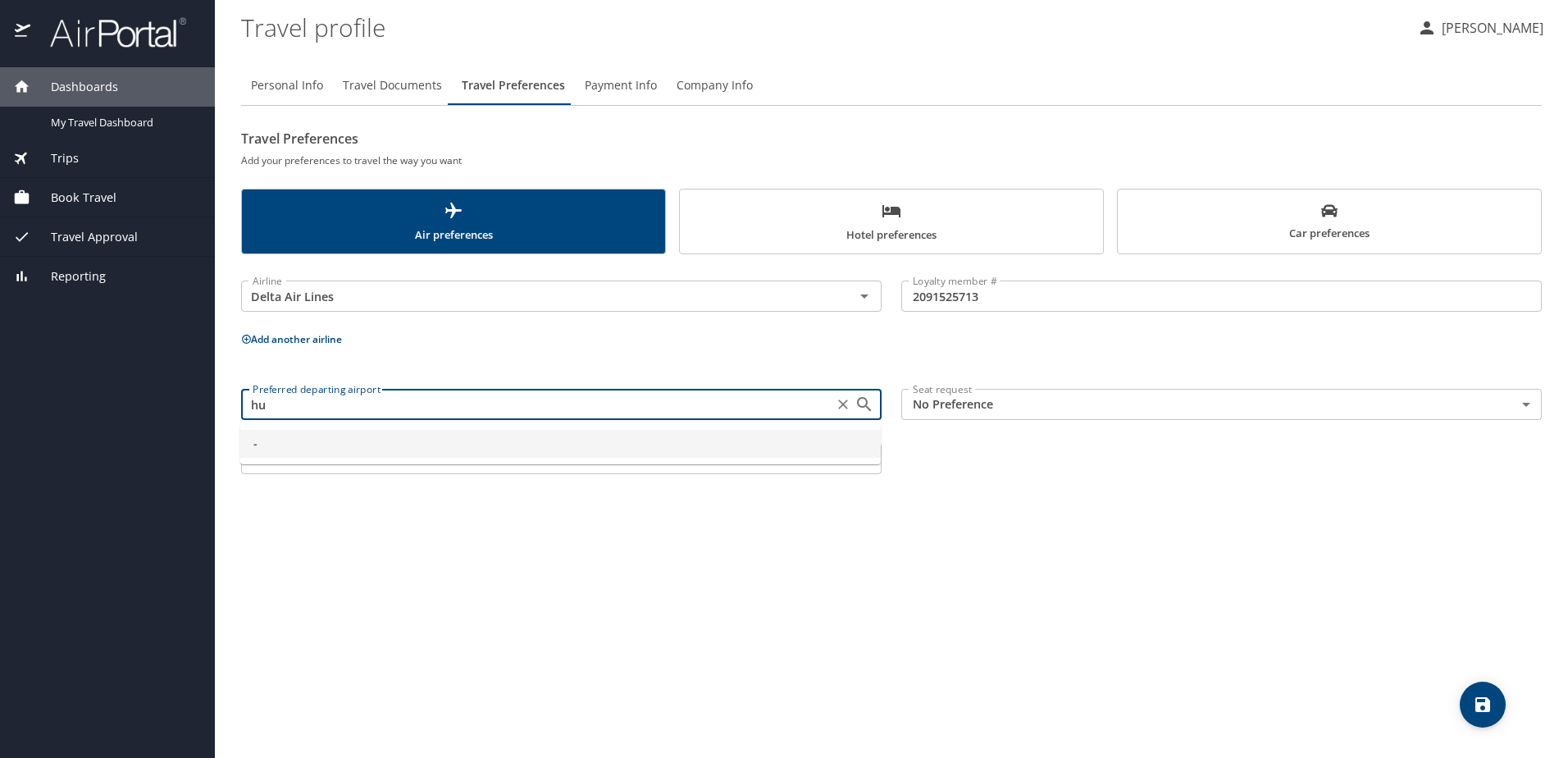
type input "h"
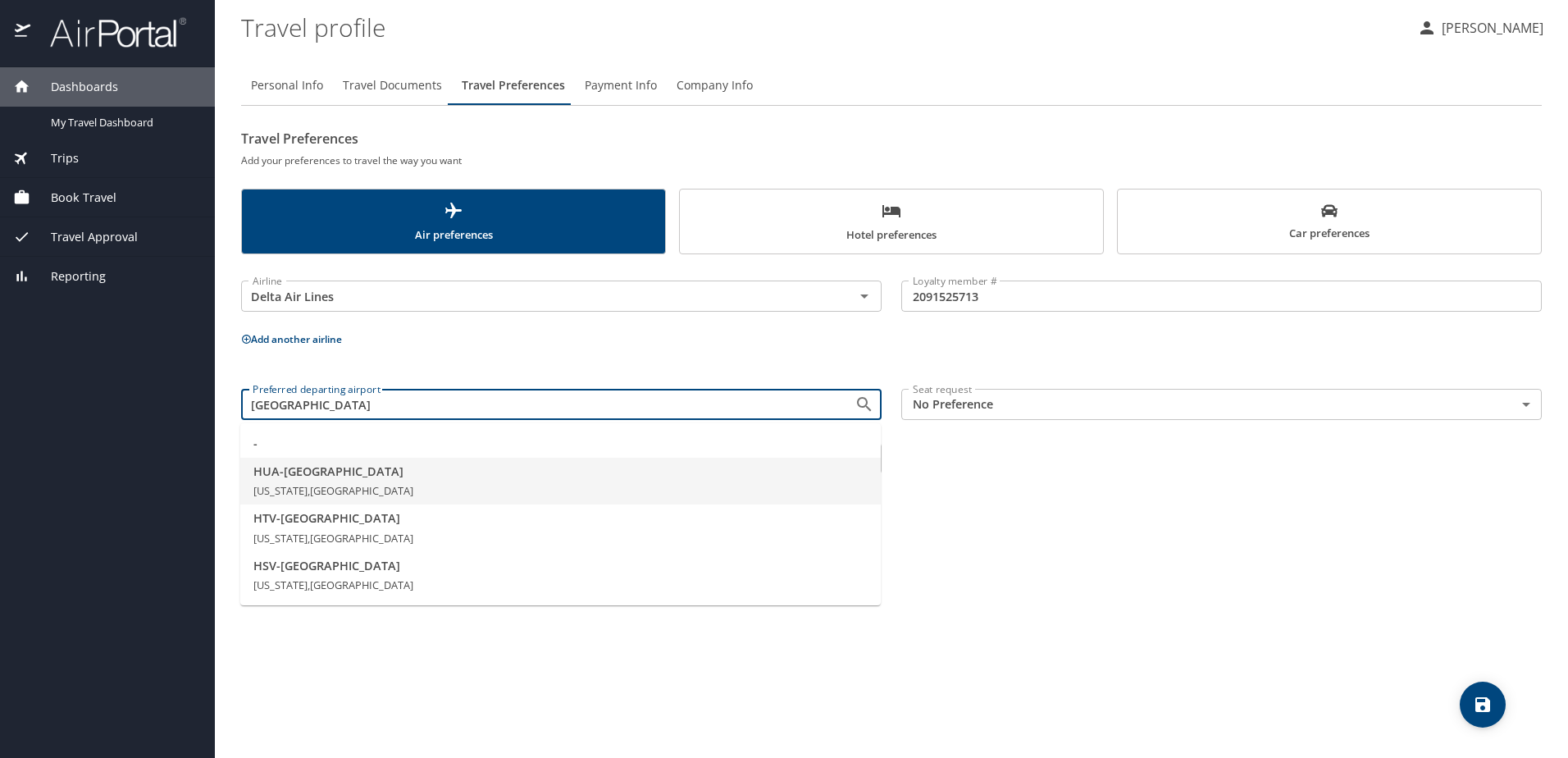
click at [350, 495] on span "[US_STATE], [GEOGRAPHIC_DATA]" at bounding box center [333, 490] width 160 height 15
type input "HUA - [GEOGRAPHIC_DATA]"
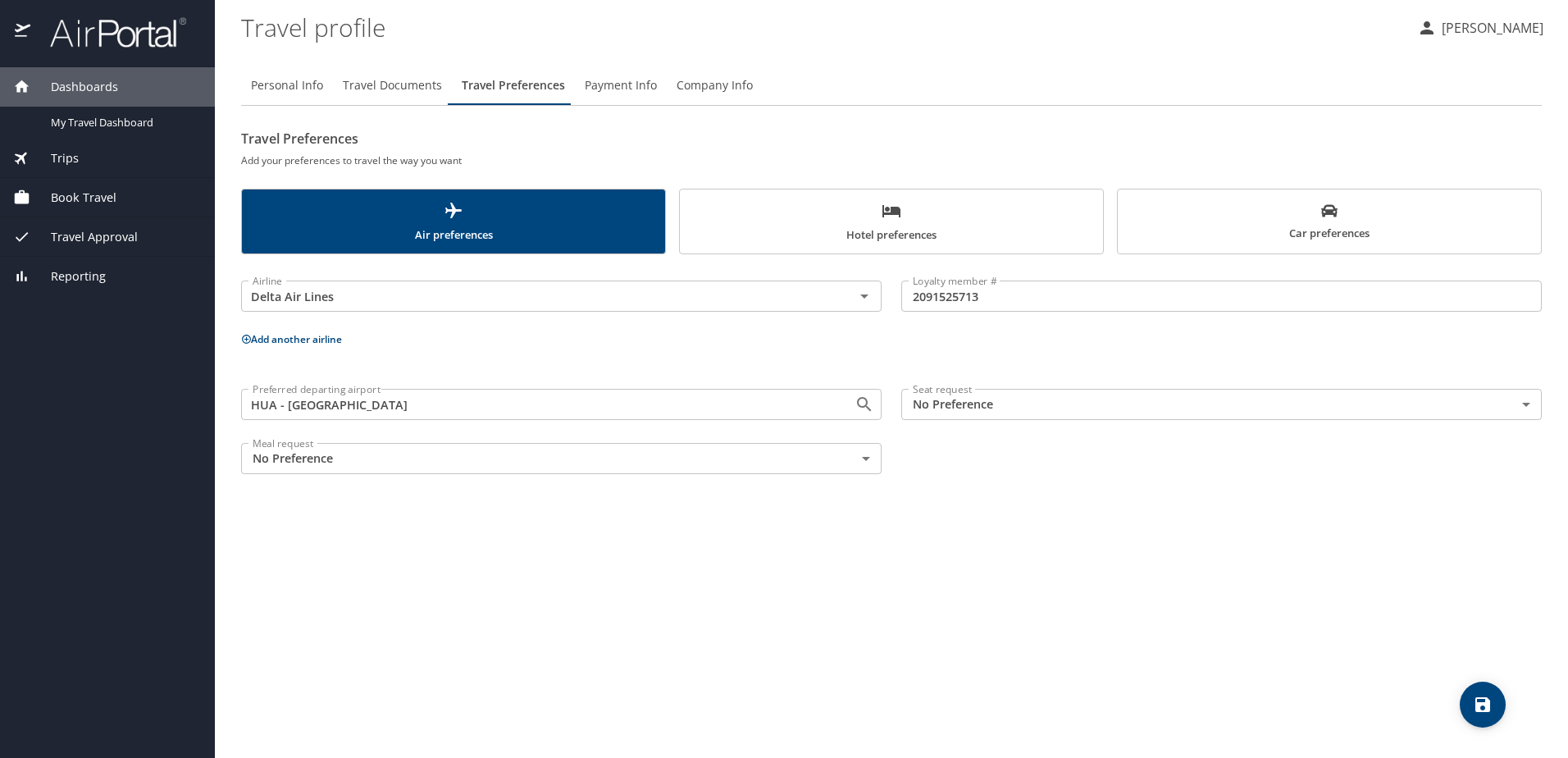
click at [998, 407] on body "Dashboards My Travel Dashboard Trips Current / Future Trips Past Trips Trips Mi…" at bounding box center [784, 379] width 1568 height 758
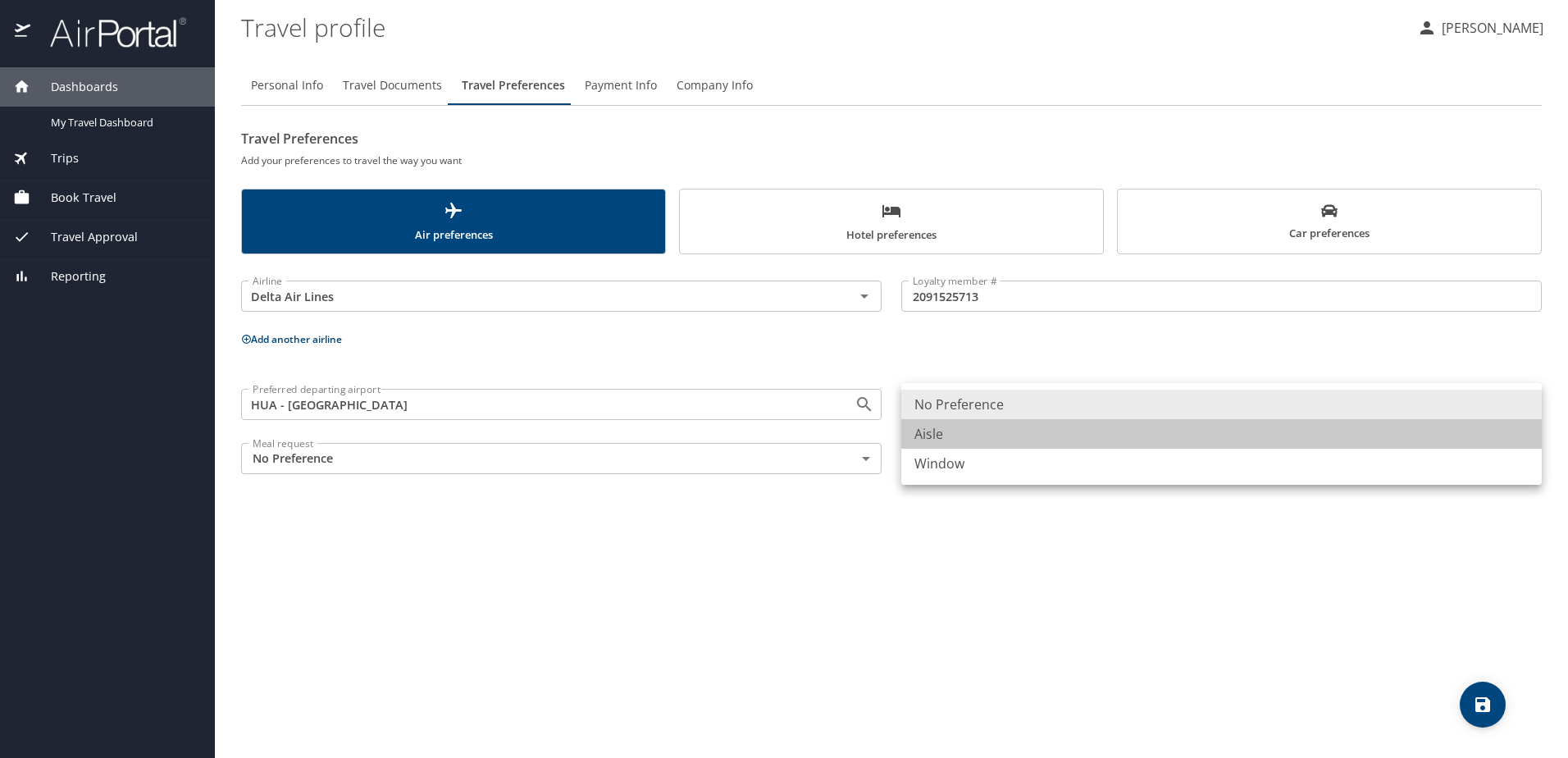
click at [967, 435] on li "Aisle" at bounding box center [1221, 434] width 640 height 29
type input "Aisle"
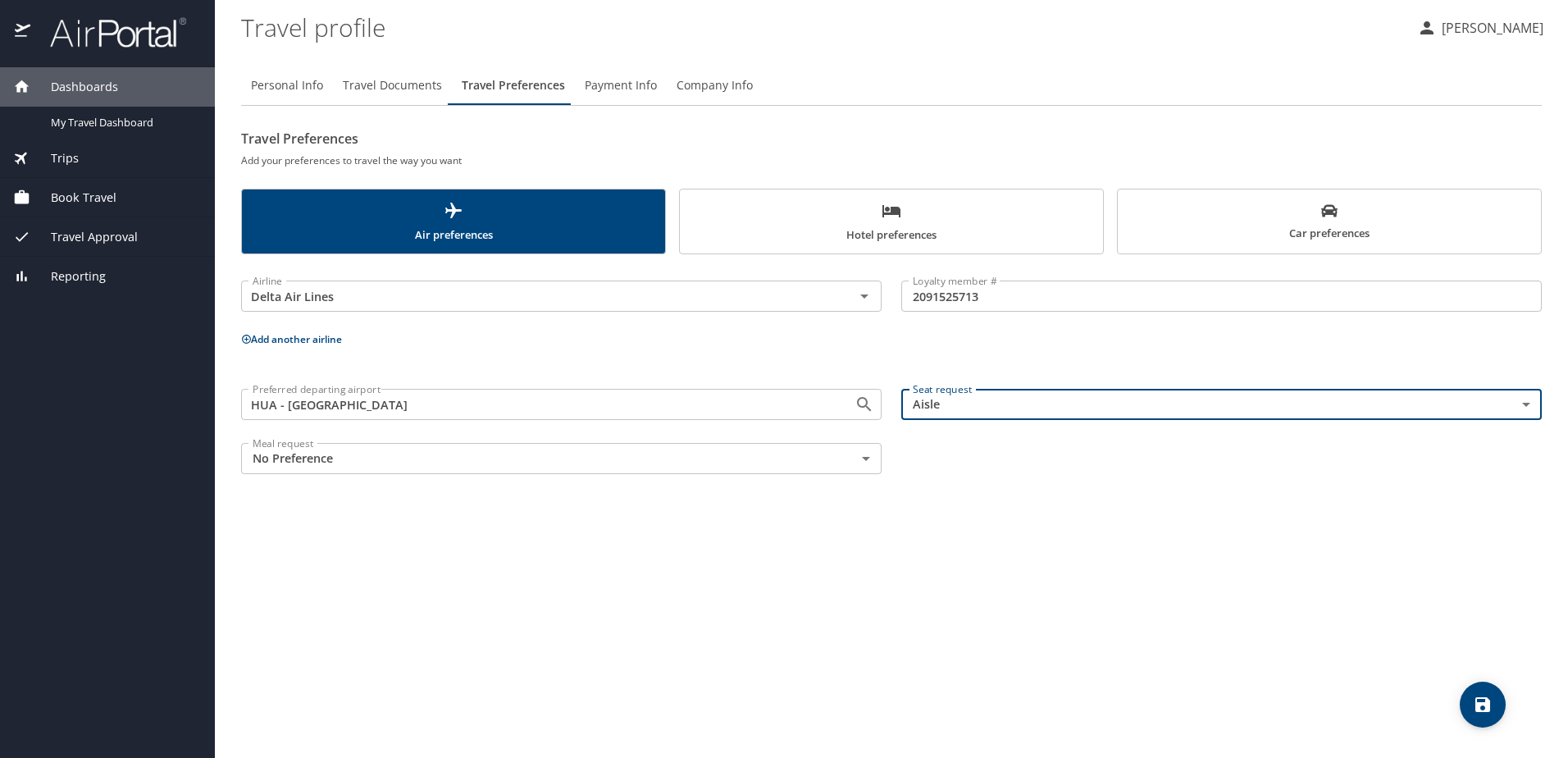
click at [728, 461] on body "Dashboards My Travel Dashboard Trips Current / Future Trips Past Trips Trips Mi…" at bounding box center [784, 379] width 1568 height 758
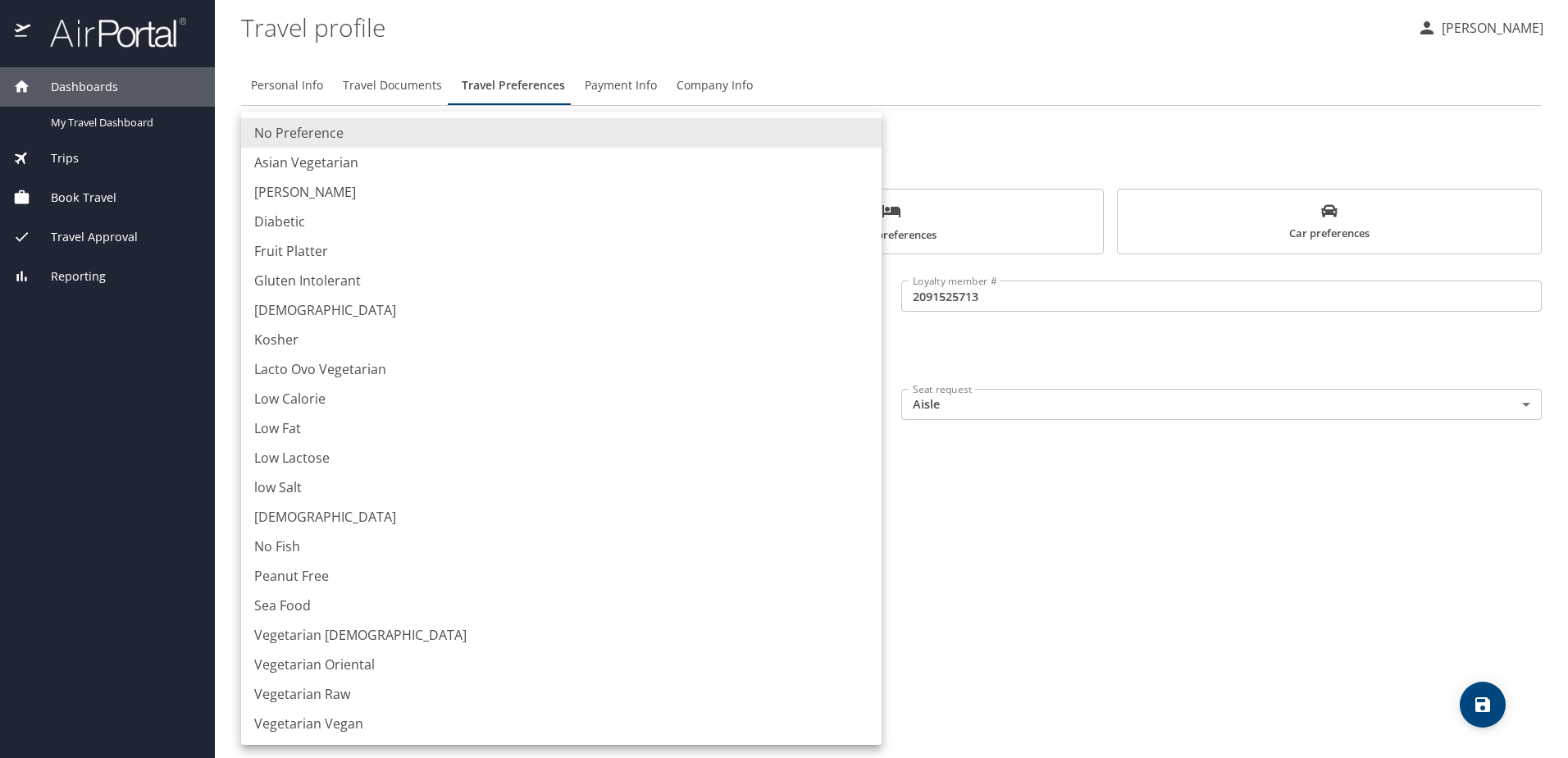
click at [1189, 562] on div at bounding box center [784, 379] width 1568 height 758
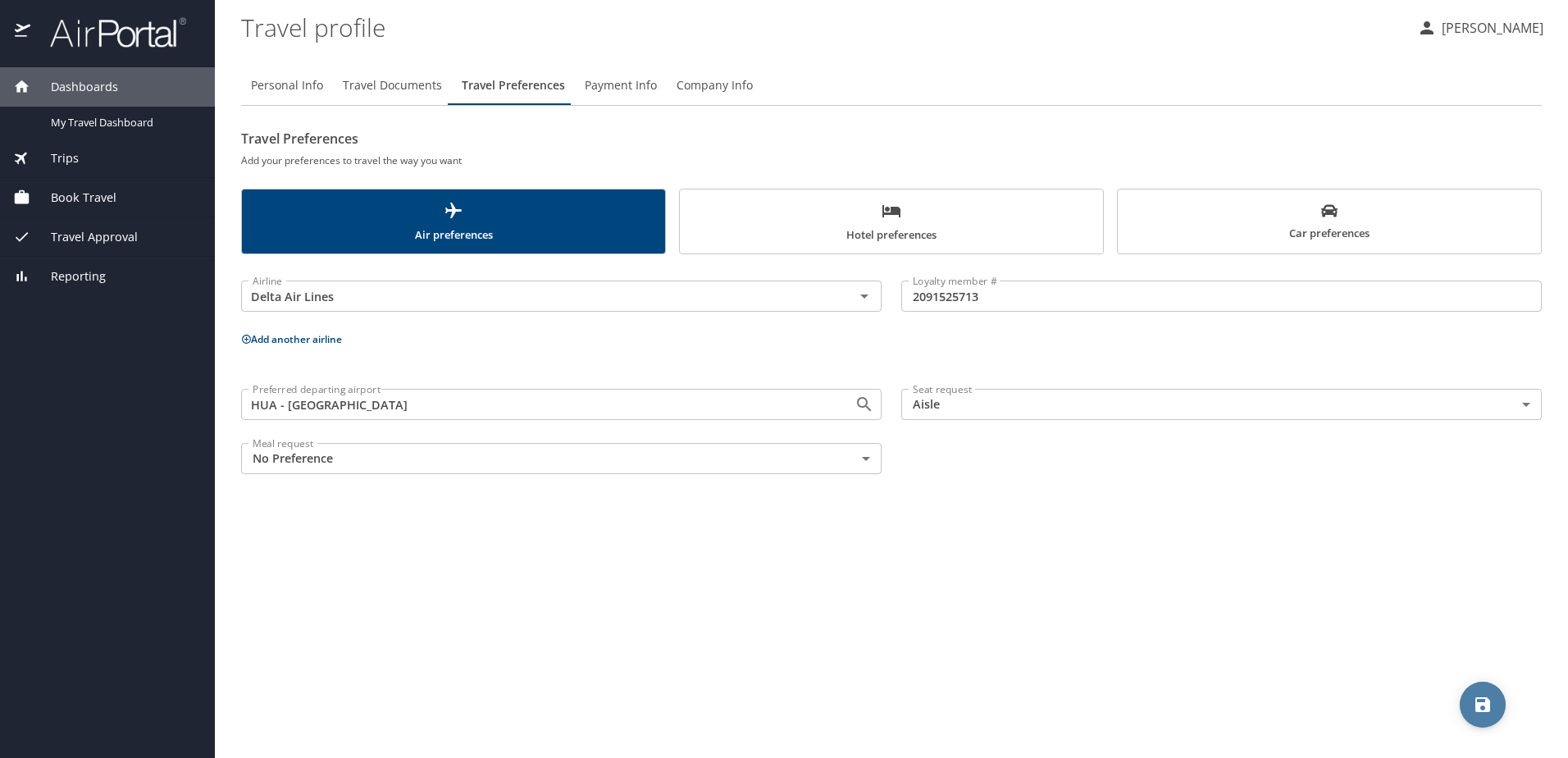
click at [1480, 706] on icon "save" at bounding box center [1482, 703] width 15 height 15
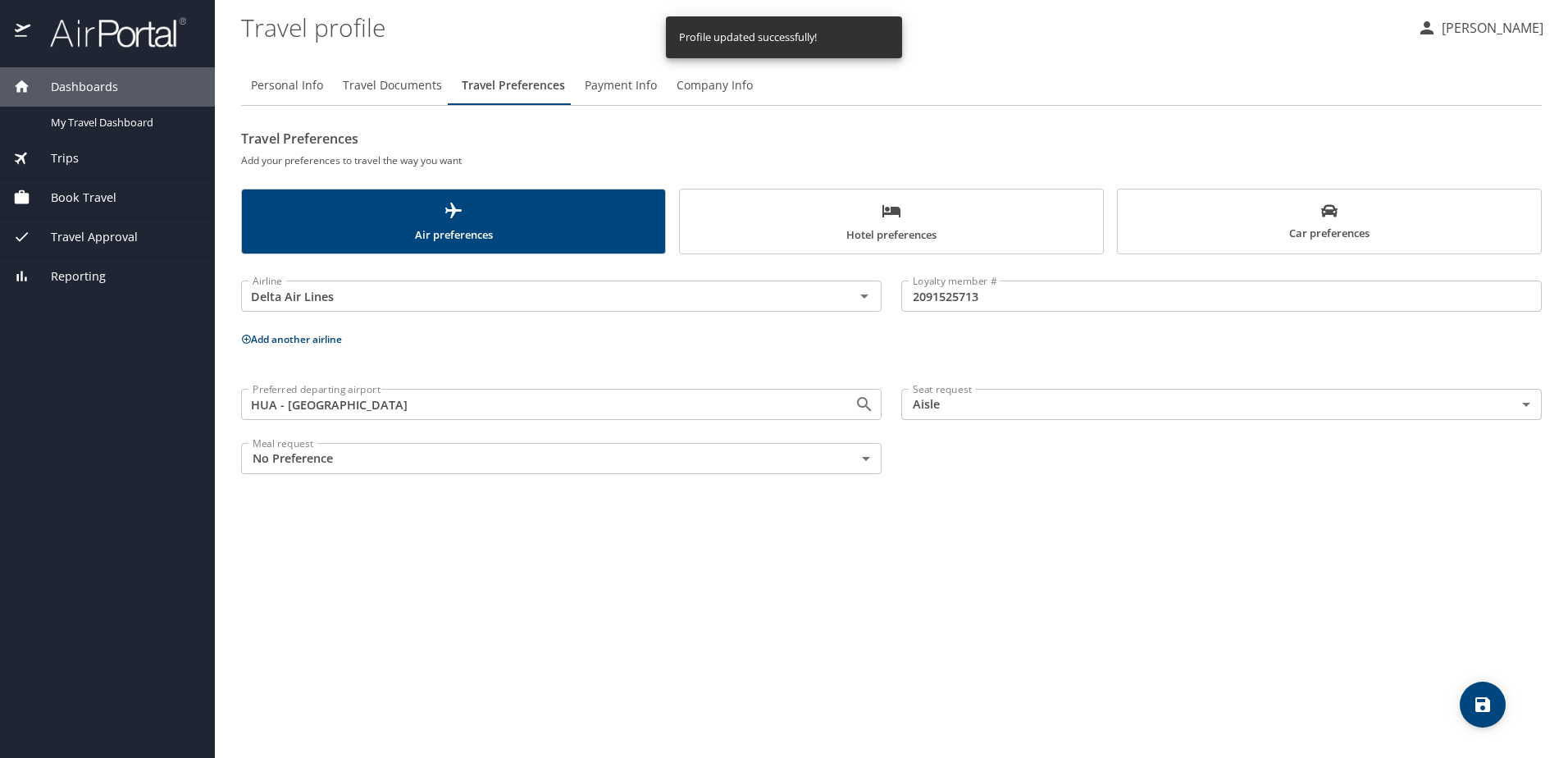
click at [894, 229] on span "Hotel preferences" at bounding box center [892, 222] width 403 height 44
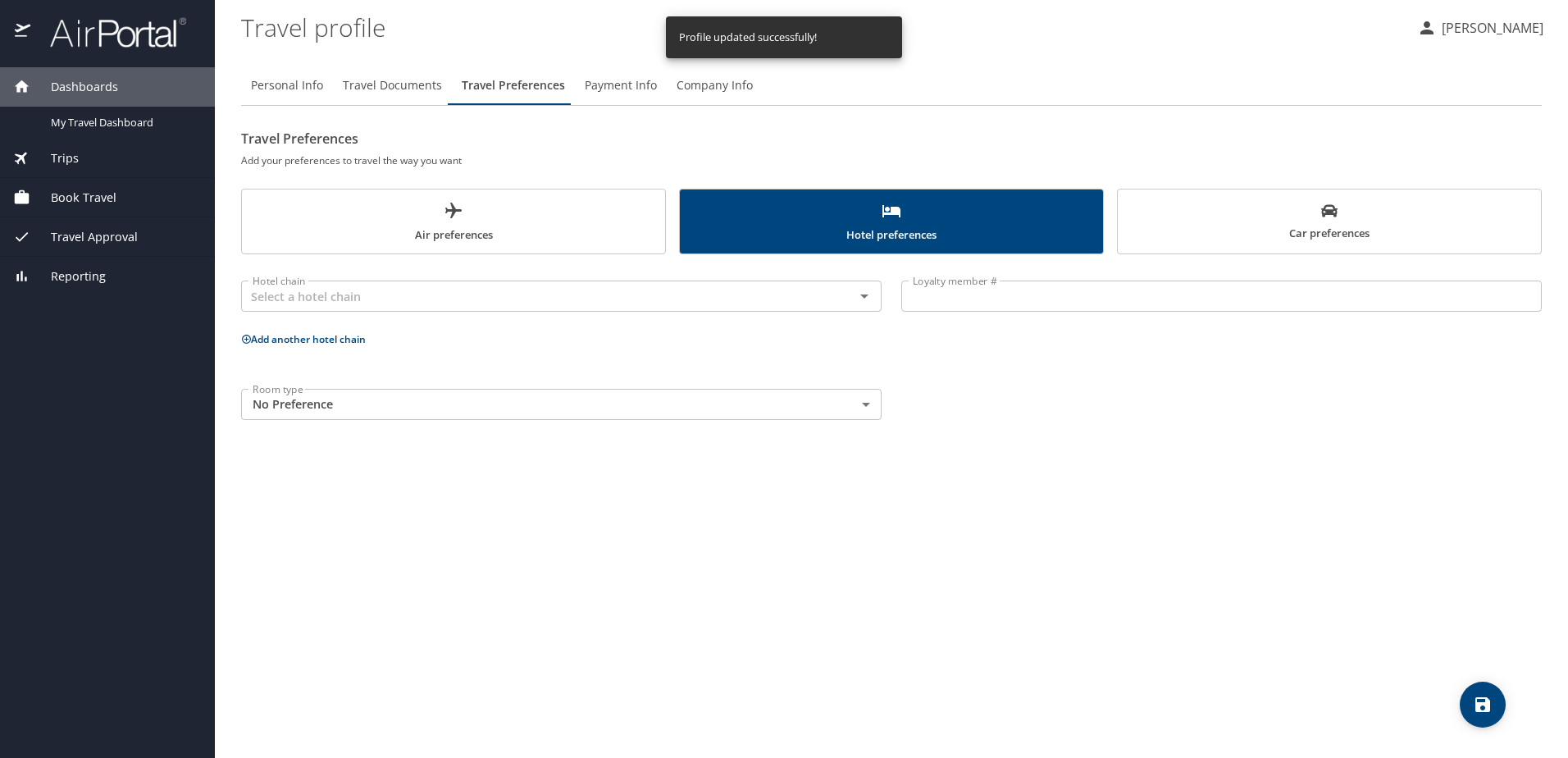
click at [1328, 235] on span "Car preferences" at bounding box center [1329, 222] width 403 height 40
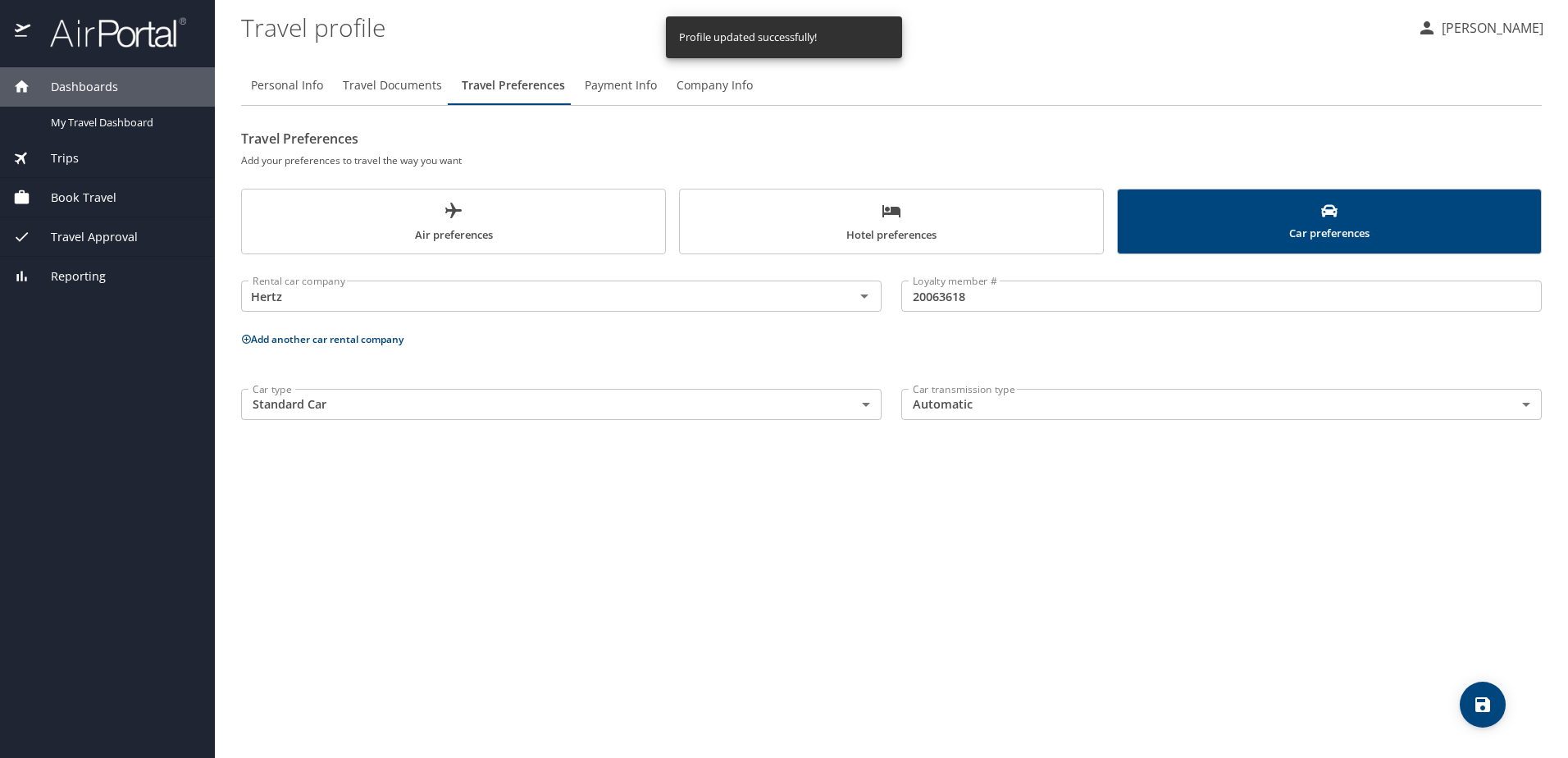
click at [455, 220] on span "Air preferences" at bounding box center [453, 222] width 403 height 44
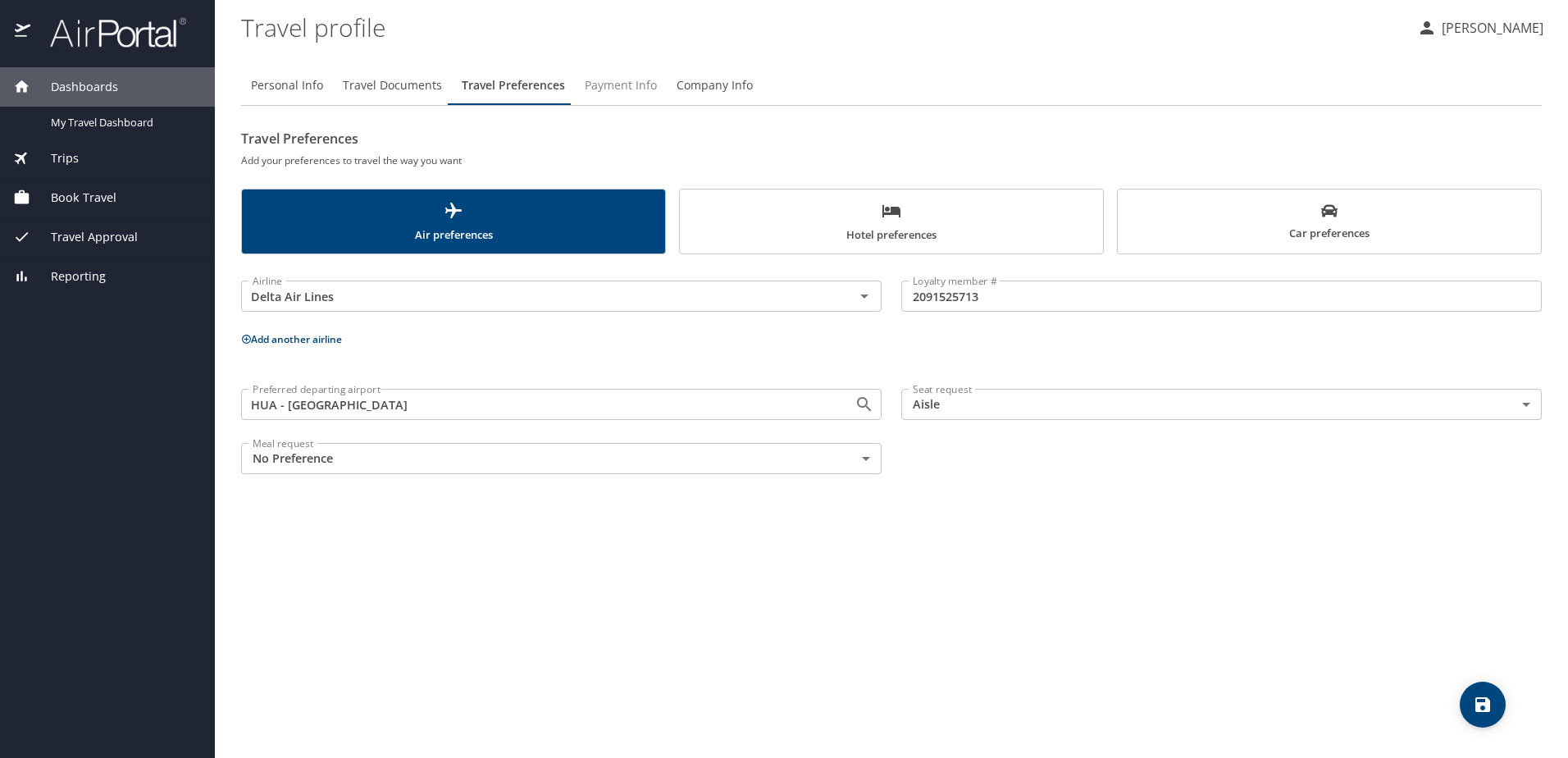
click at [630, 89] on span "Payment Info" at bounding box center [621, 85] width 72 height 20
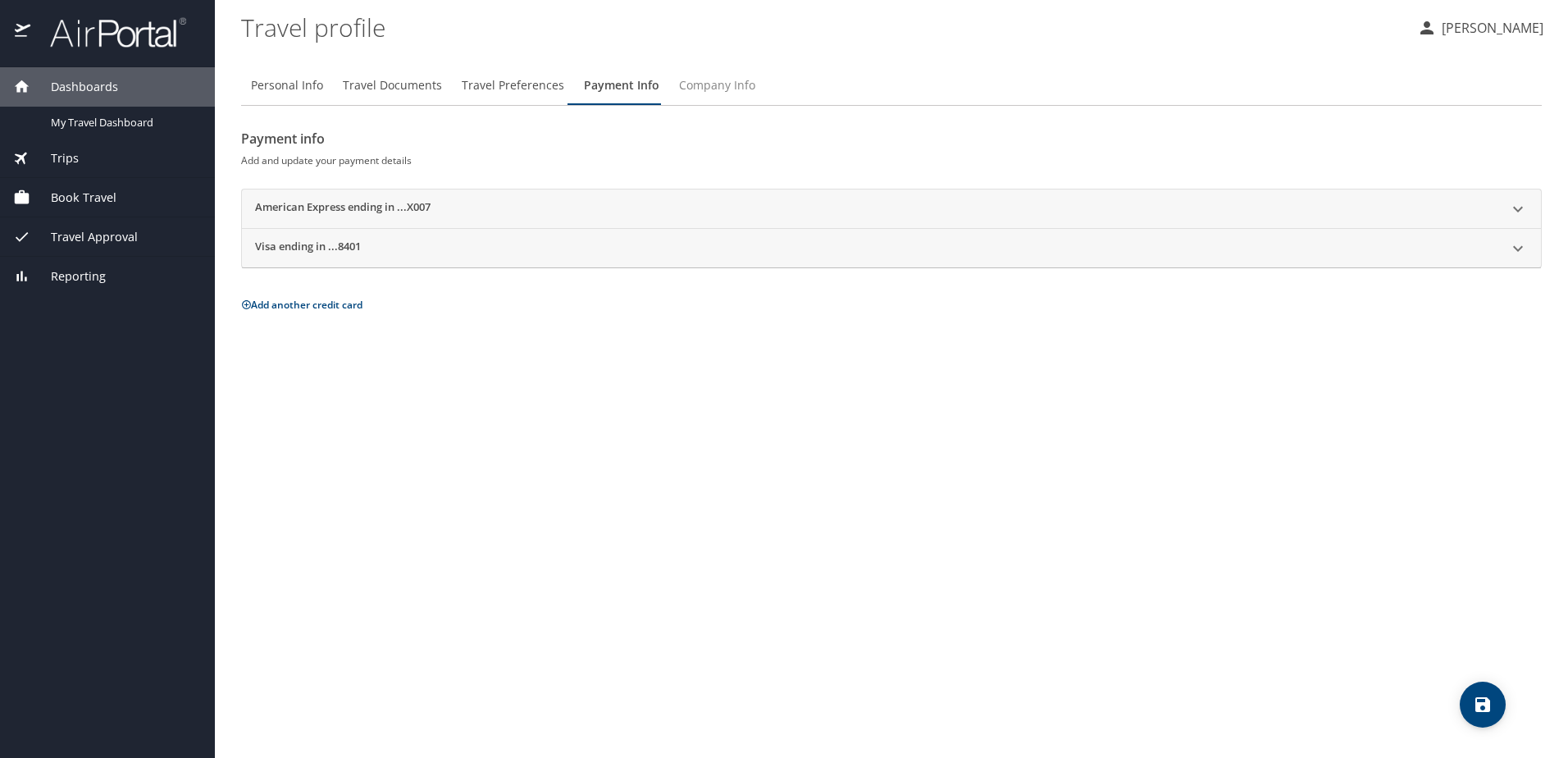
click at [705, 83] on span "Company Info" at bounding box center [717, 85] width 76 height 20
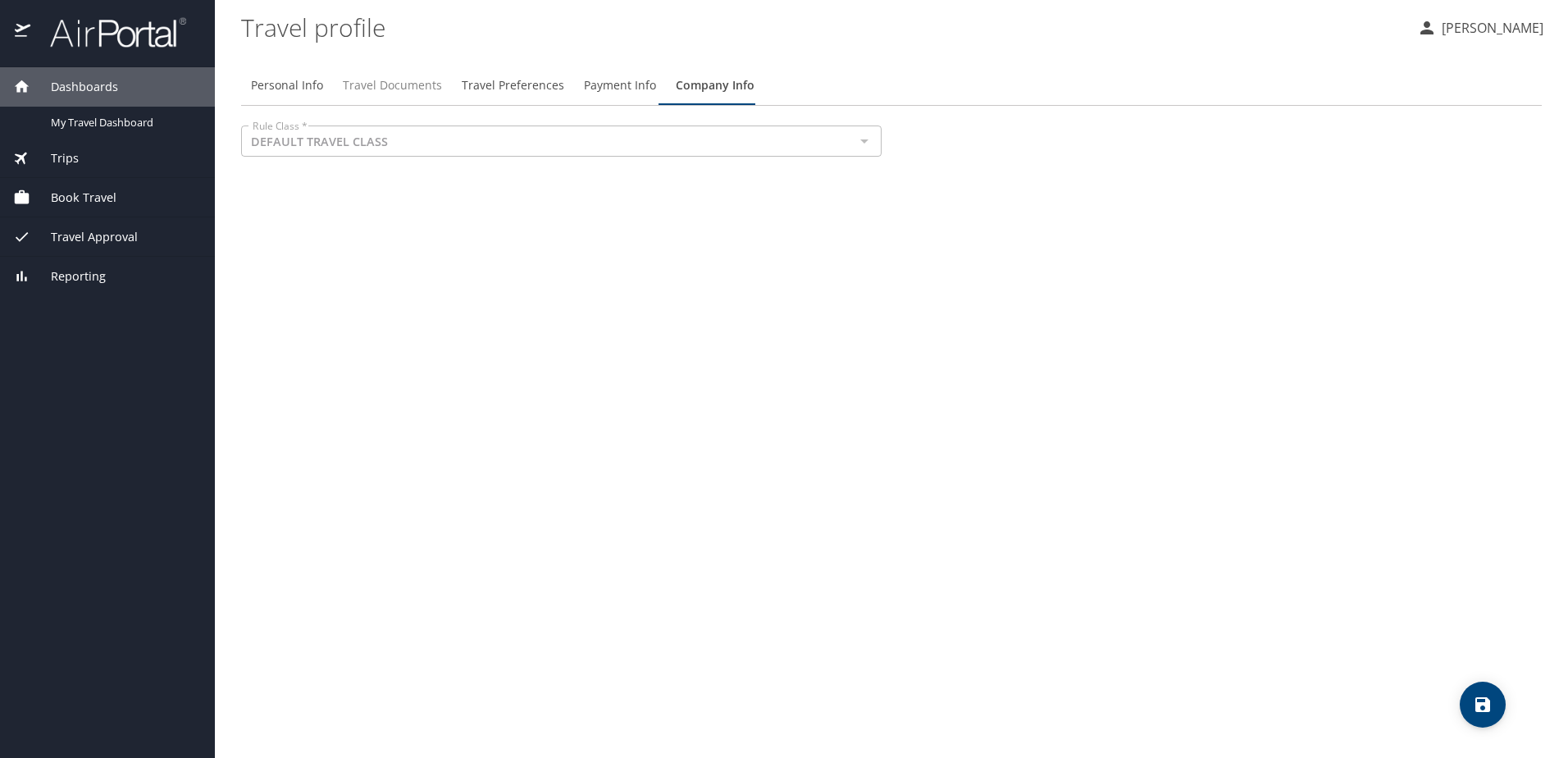
click at [396, 91] on span "Travel Documents" at bounding box center [393, 85] width 99 height 20
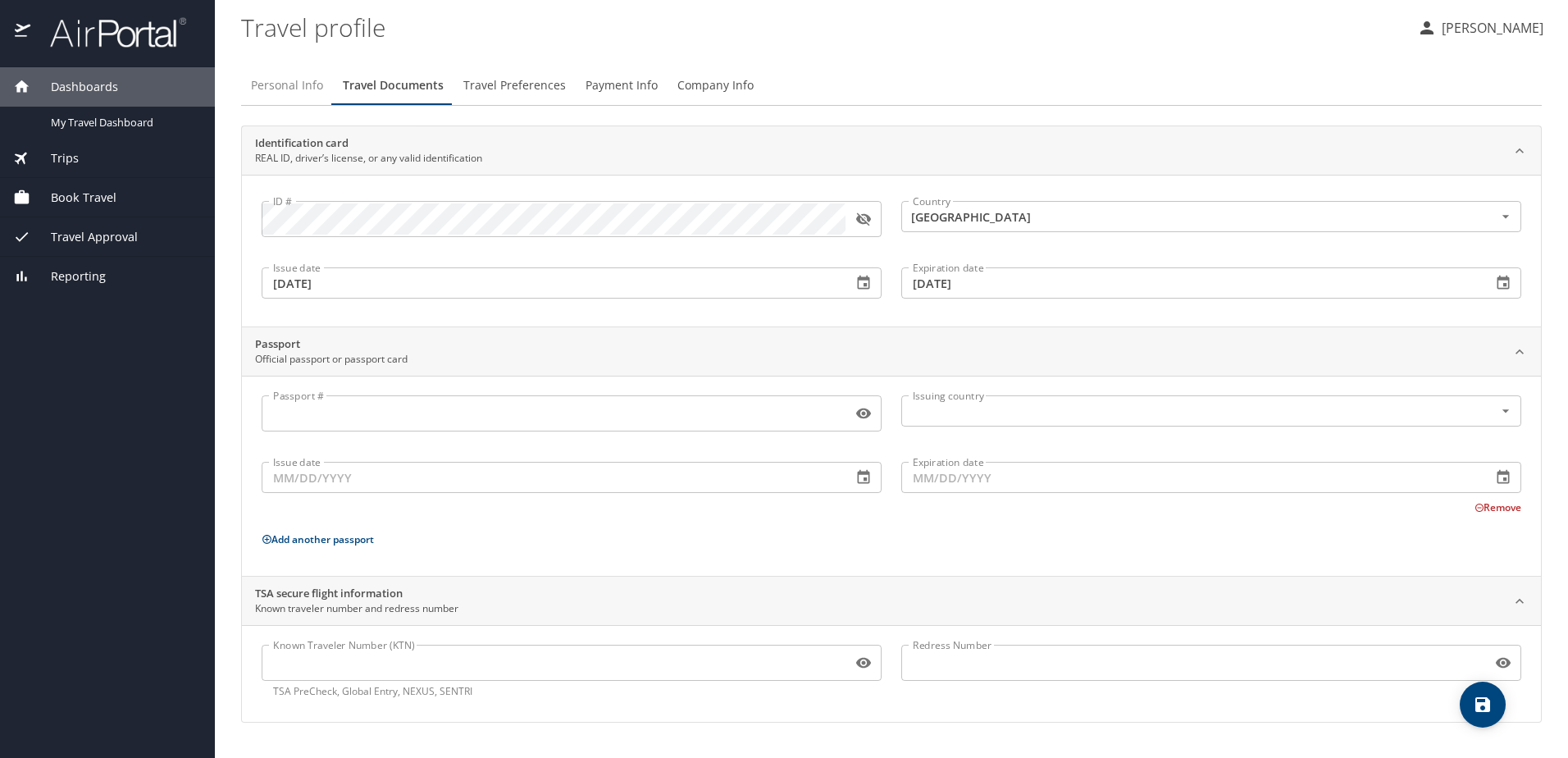
click at [297, 83] on span "Personal Info" at bounding box center [287, 85] width 72 height 20
select select "US"
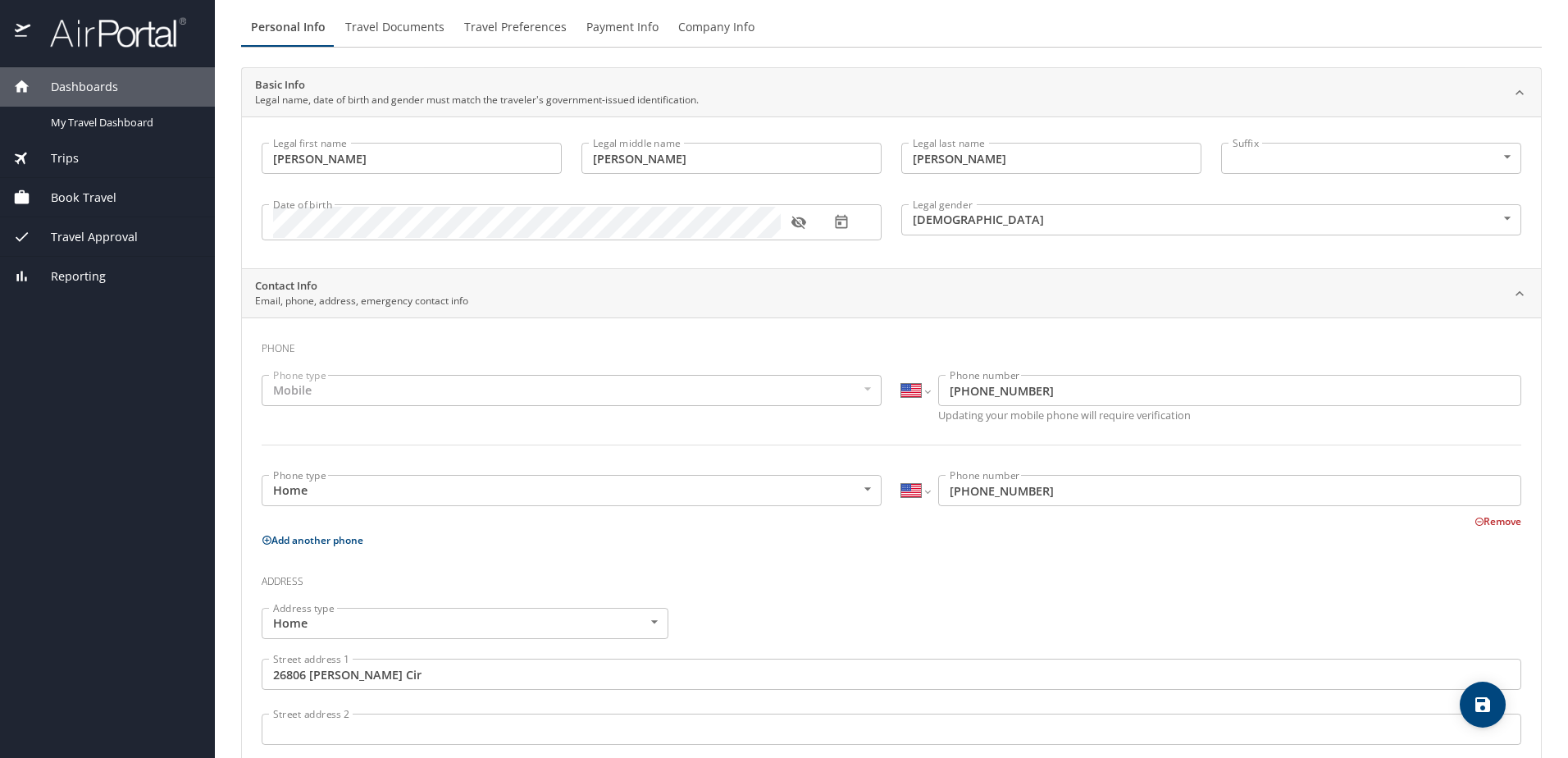
scroll to position [0, 0]
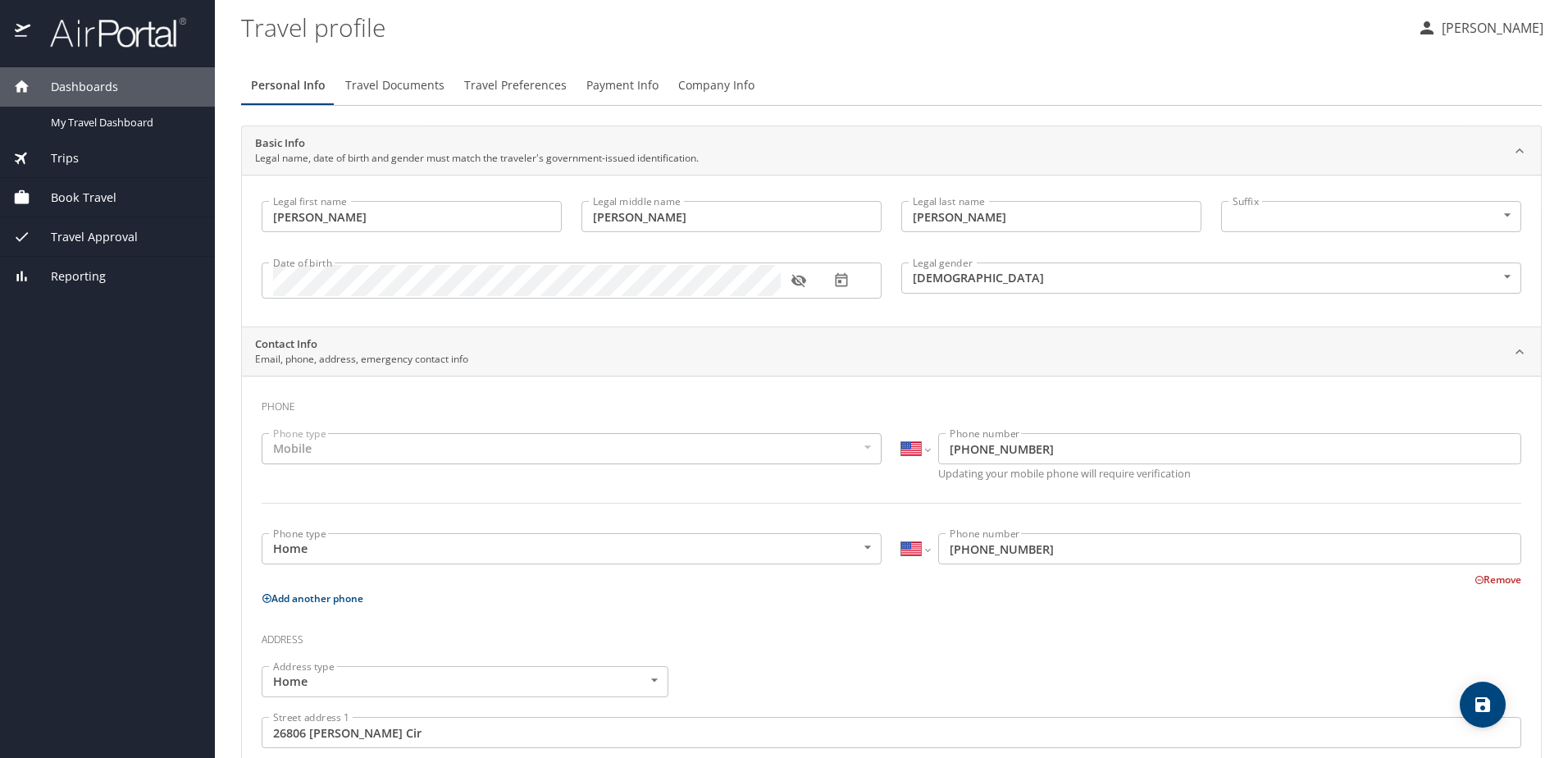
click at [694, 217] on input "[PERSON_NAME]" at bounding box center [732, 216] width 300 height 31
click at [1079, 219] on input "[PERSON_NAME]" at bounding box center [1052, 216] width 300 height 31
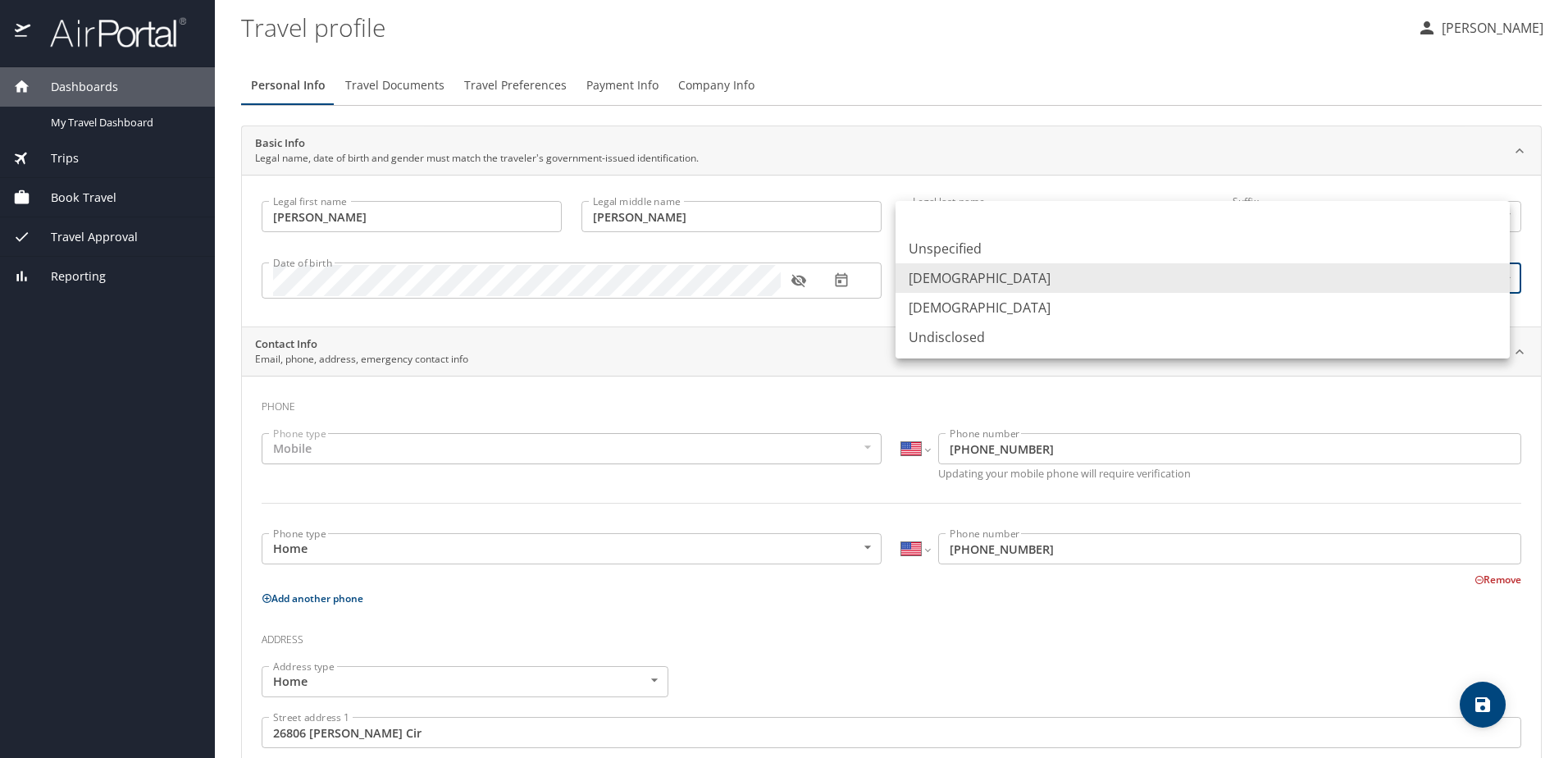
click at [1105, 266] on body "Dashboards My Travel Dashboard Trips Current / Future Trips Past Trips Trips Mi…" at bounding box center [784, 379] width 1568 height 758
click at [929, 150] on div at bounding box center [784, 379] width 1568 height 758
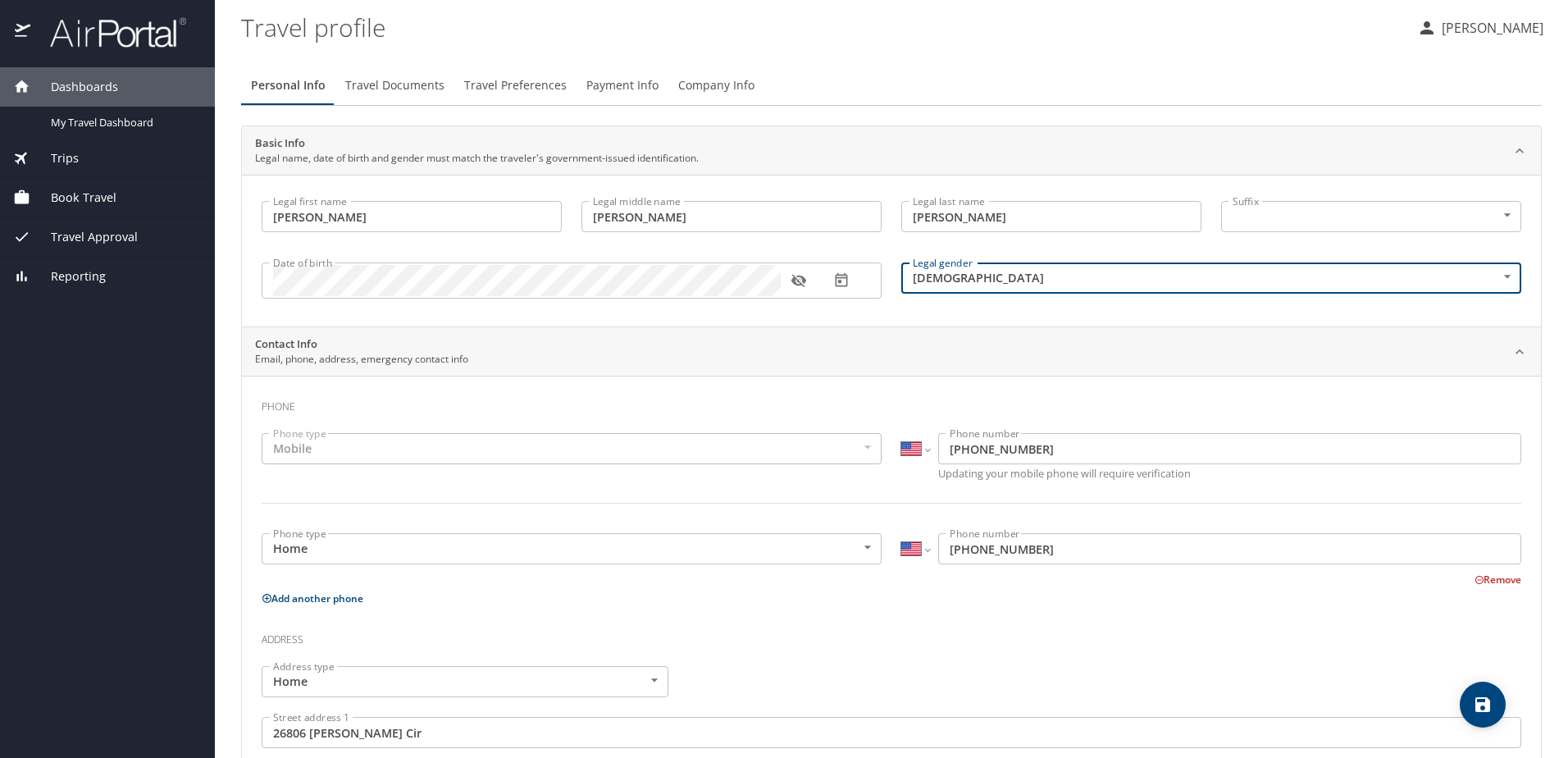
click at [599, 81] on span "Payment Info" at bounding box center [623, 85] width 72 height 20
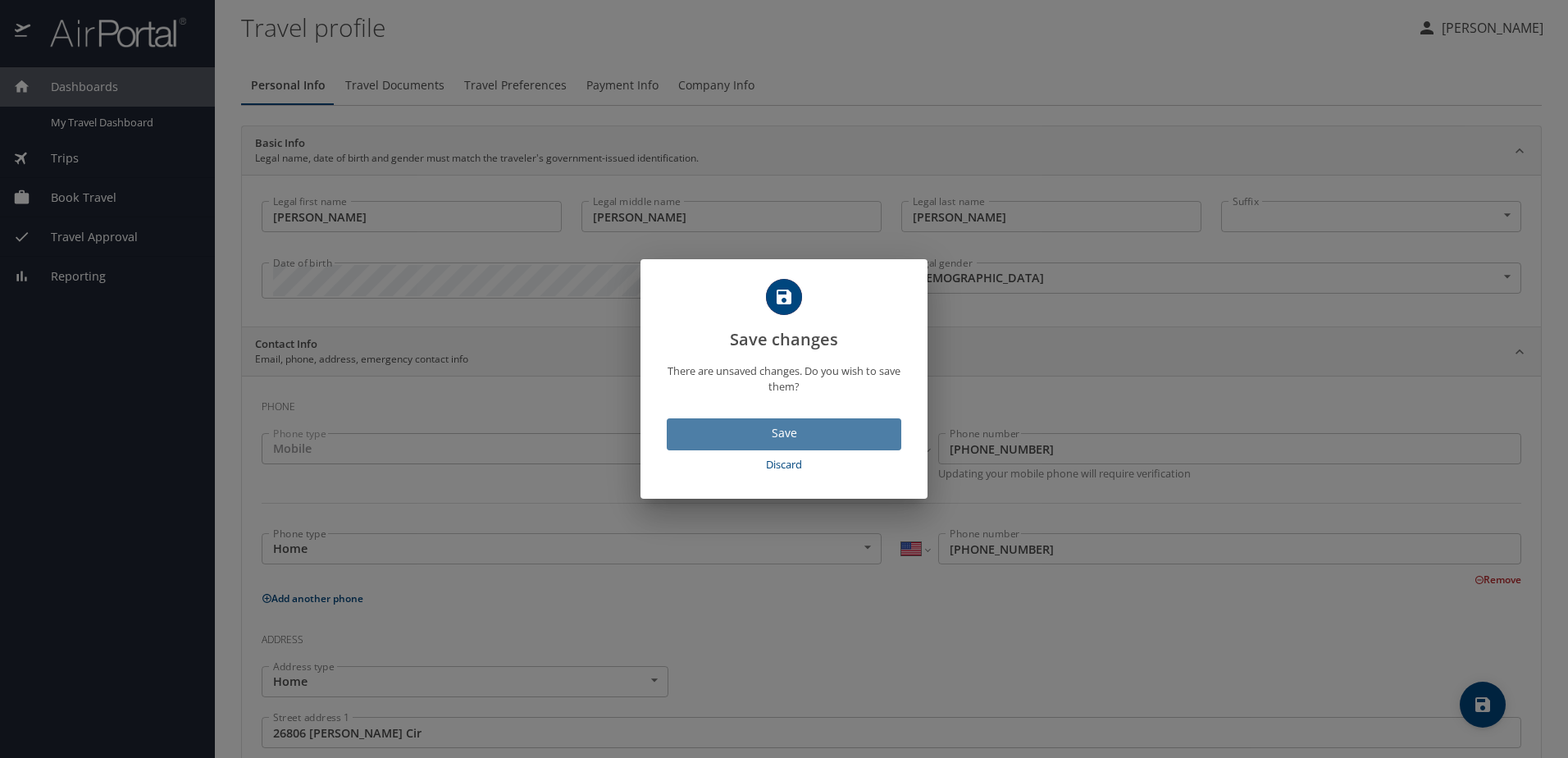
click at [813, 436] on span "Save" at bounding box center [784, 433] width 209 height 20
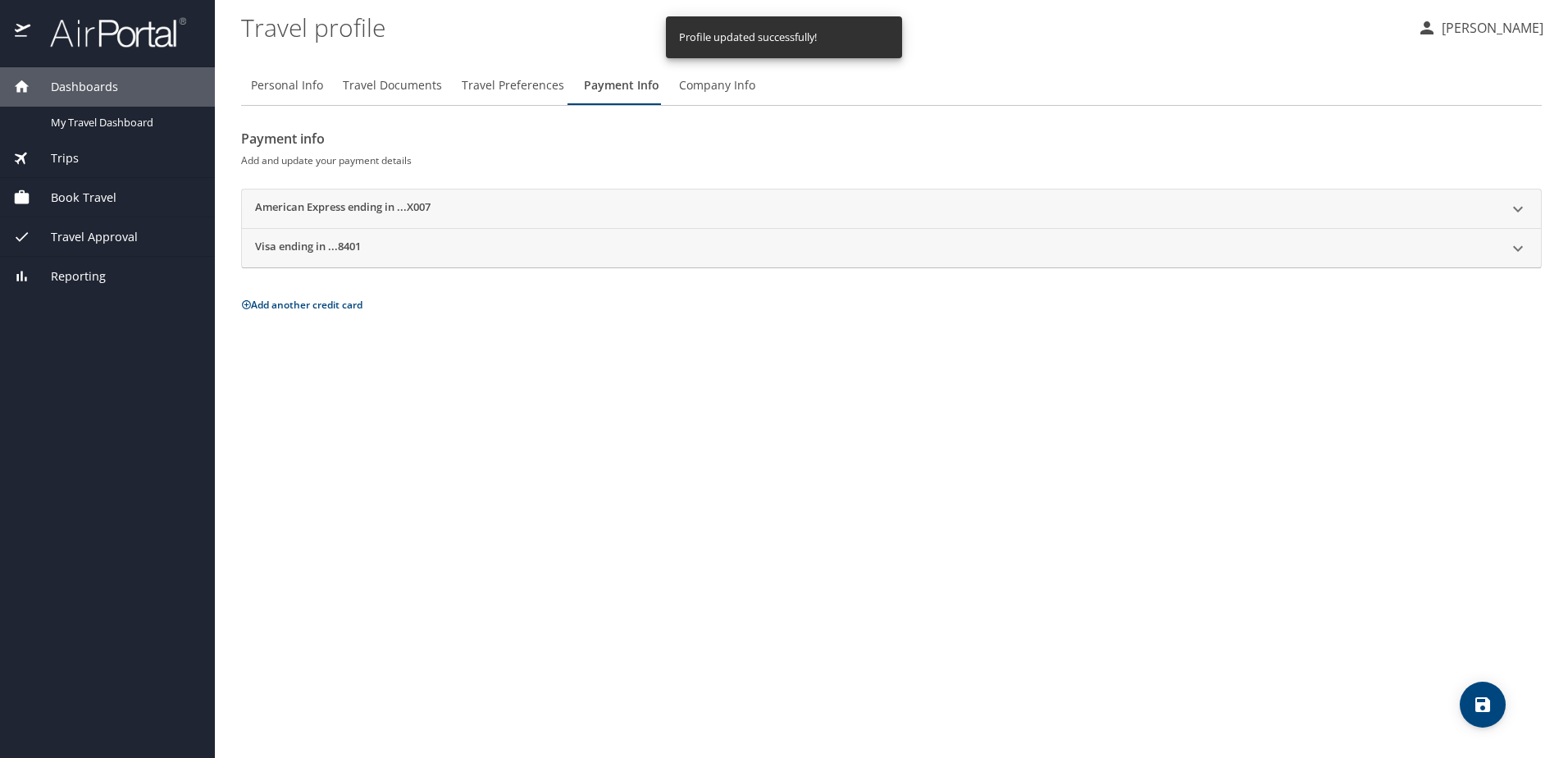
click at [530, 89] on span "Travel Preferences" at bounding box center [513, 85] width 102 height 20
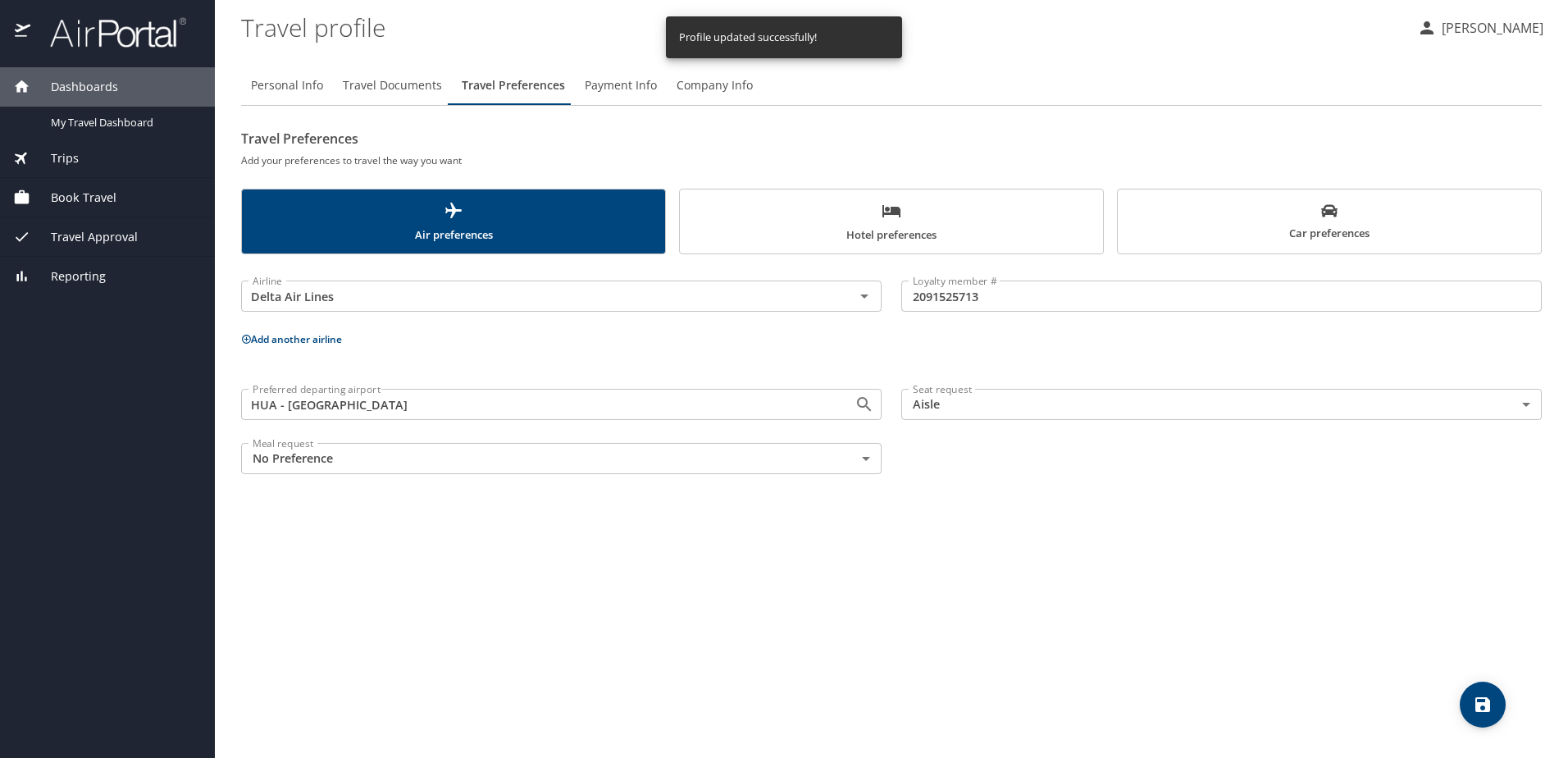
click at [899, 234] on span "Hotel preferences" at bounding box center [892, 222] width 403 height 44
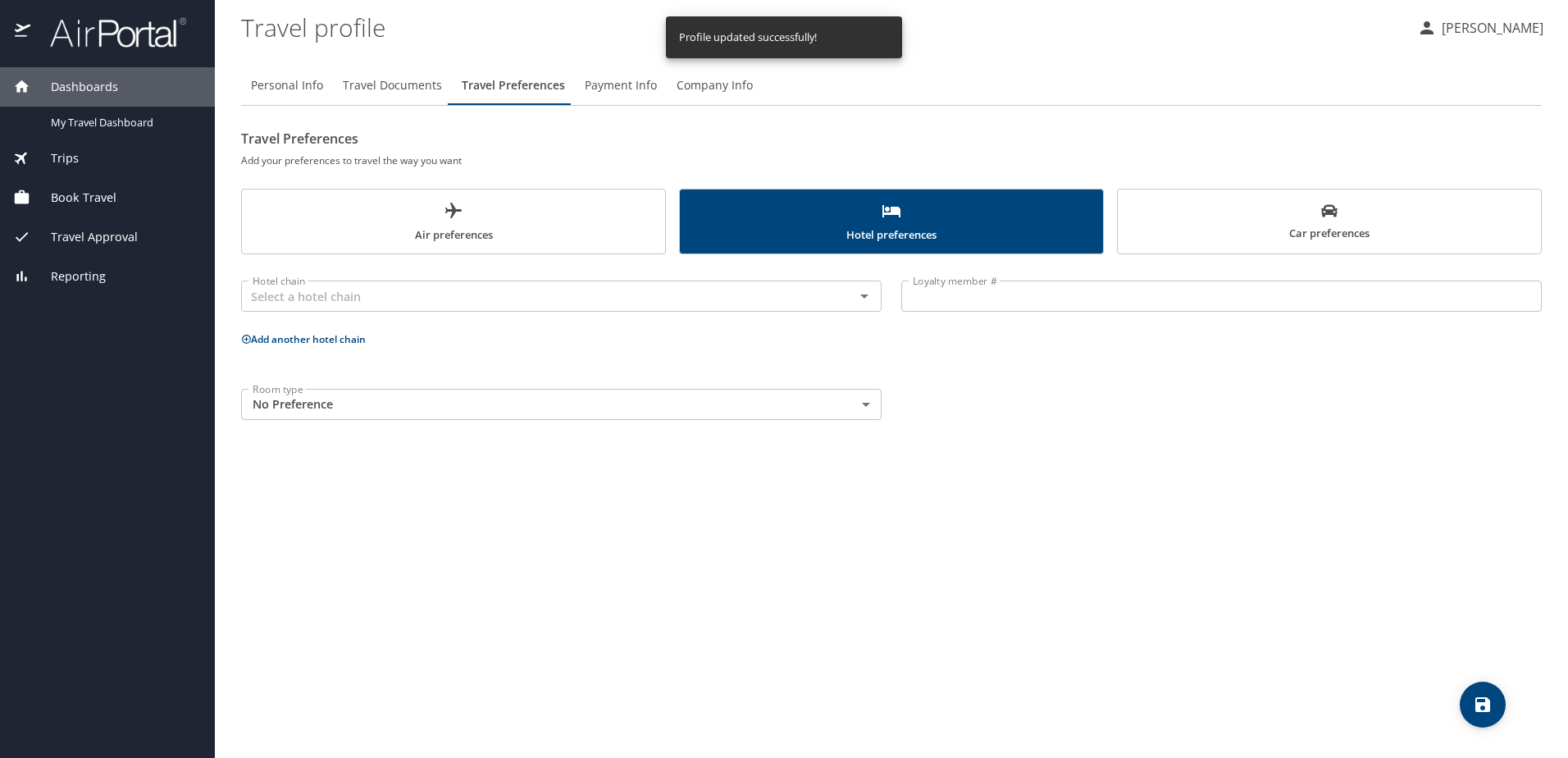
click at [1308, 214] on span "Car preferences" at bounding box center [1329, 222] width 403 height 40
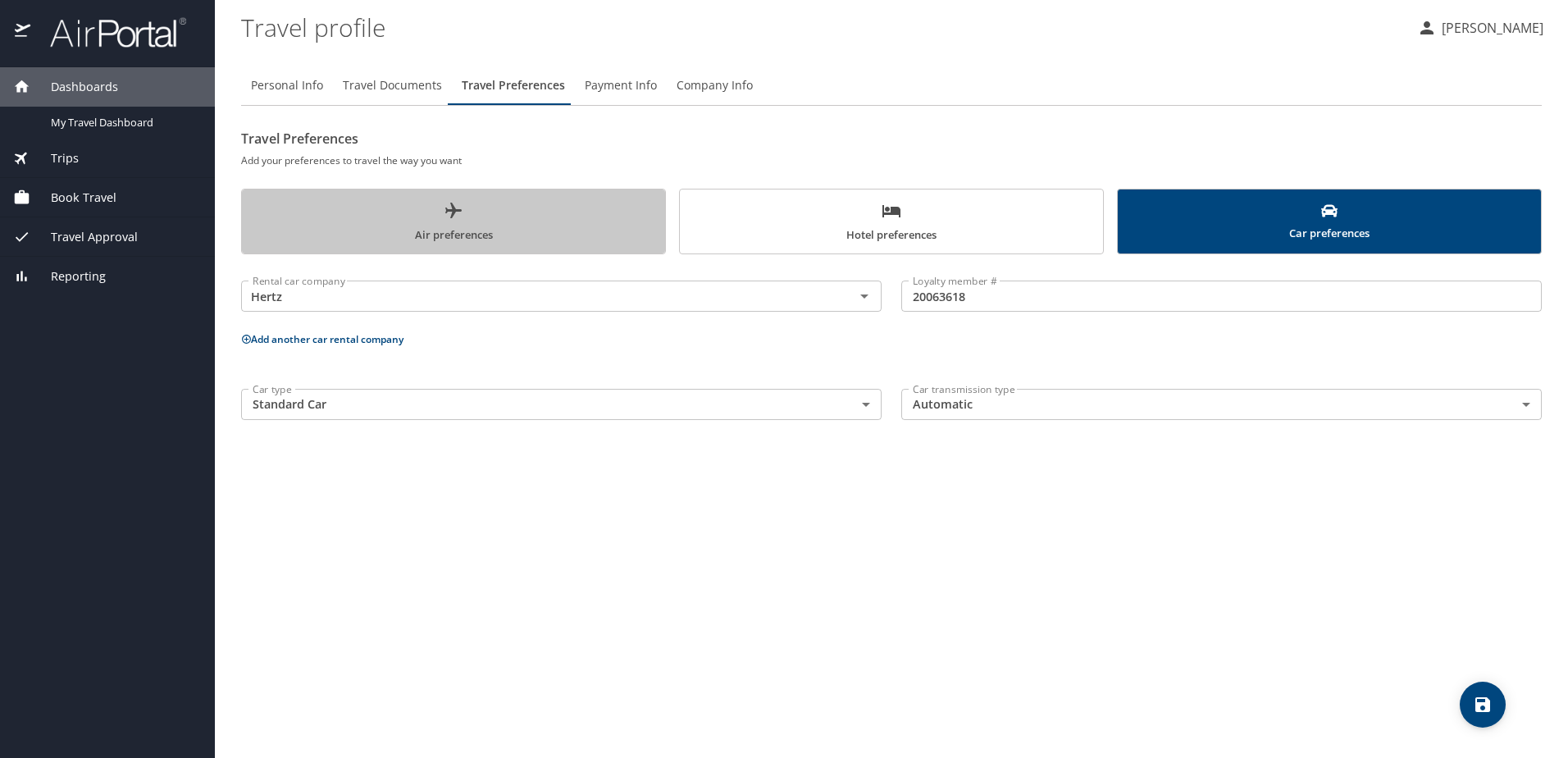
click at [391, 207] on span "Air preferences" at bounding box center [453, 222] width 403 height 44
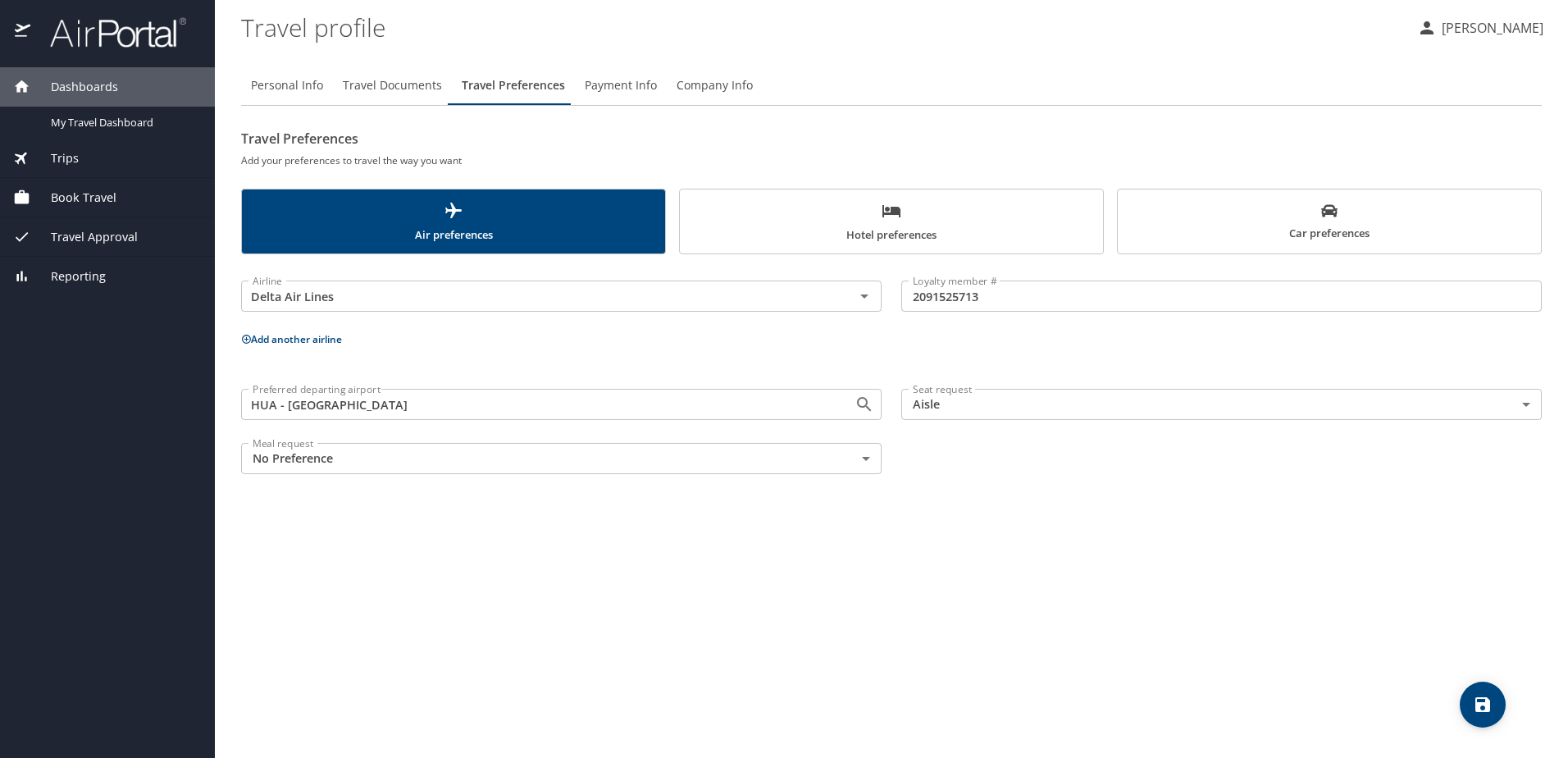
click at [938, 153] on h6 "Add your preferences to travel the way you want" at bounding box center [891, 161] width 1301 height 18
